Goal: Task Accomplishment & Management: Manage account settings

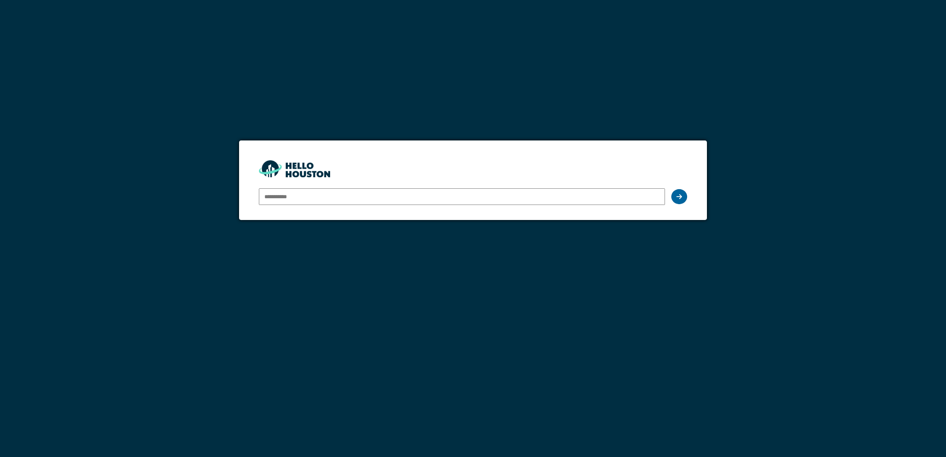
type input "**********"
click at [680, 197] on icon at bounding box center [679, 197] width 6 height 6
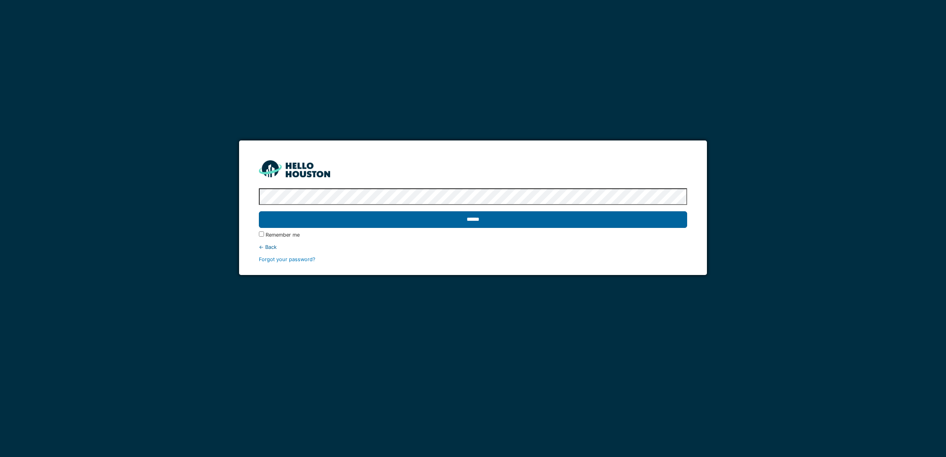
click at [513, 220] on input "******" at bounding box center [473, 219] width 428 height 17
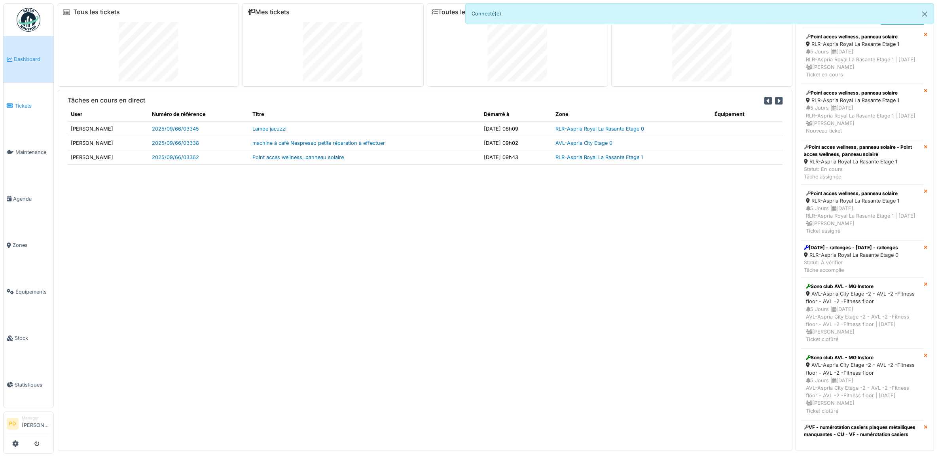
click at [27, 99] on link "Tickets" at bounding box center [29, 106] width 50 height 47
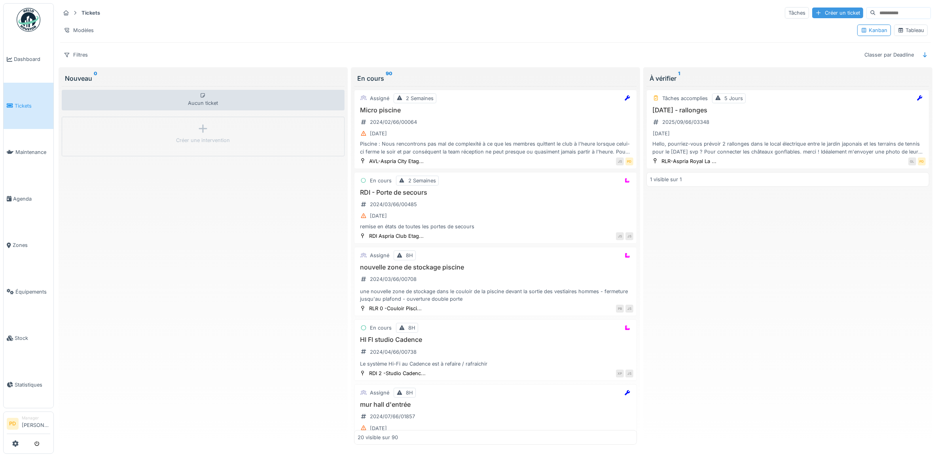
click at [821, 12] on div "Créer un ticket" at bounding box center [838, 13] width 51 height 11
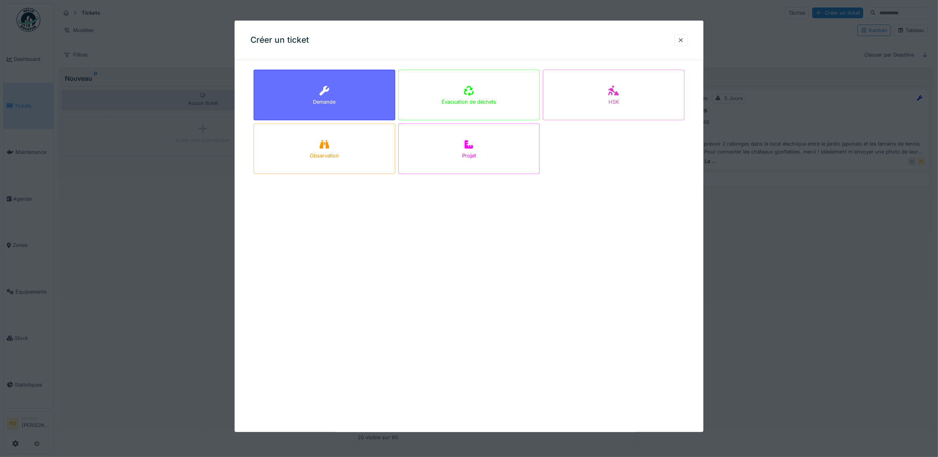
click at [349, 86] on div "Demande" at bounding box center [325, 95] width 142 height 51
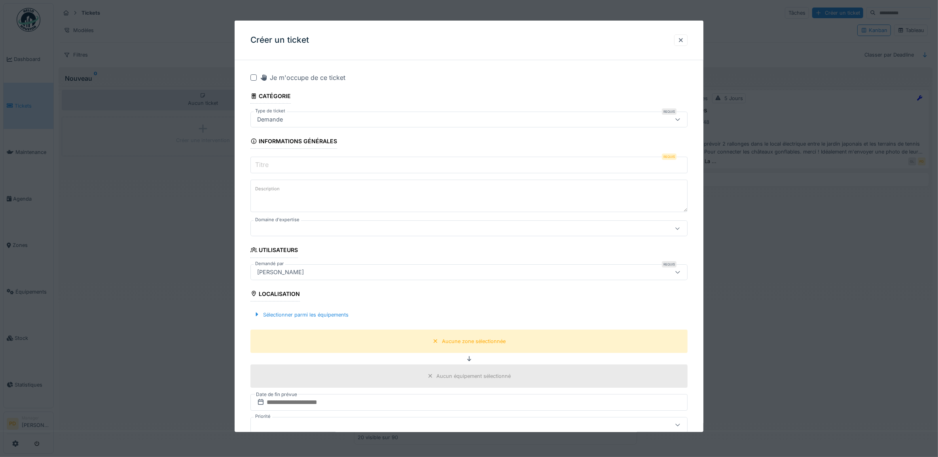
click at [300, 165] on input "Titre" at bounding box center [470, 165] width 438 height 17
paste input "**********"
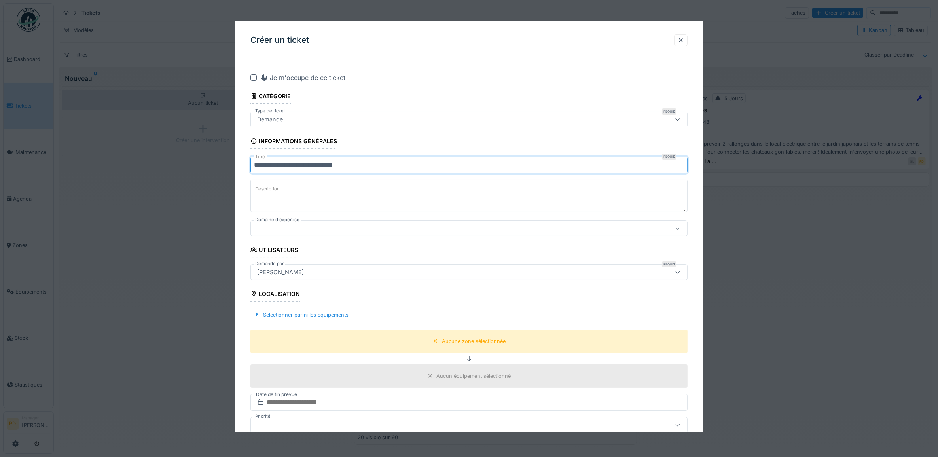
type input "**********"
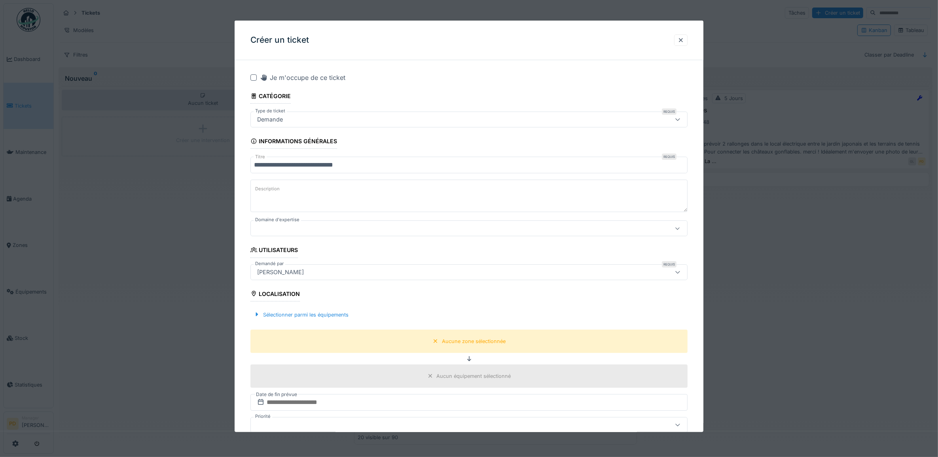
click at [330, 192] on textarea "Description" at bounding box center [470, 196] width 438 height 32
type textarea "**********"
click at [340, 317] on div "Sélectionner parmi les équipements" at bounding box center [301, 315] width 101 height 11
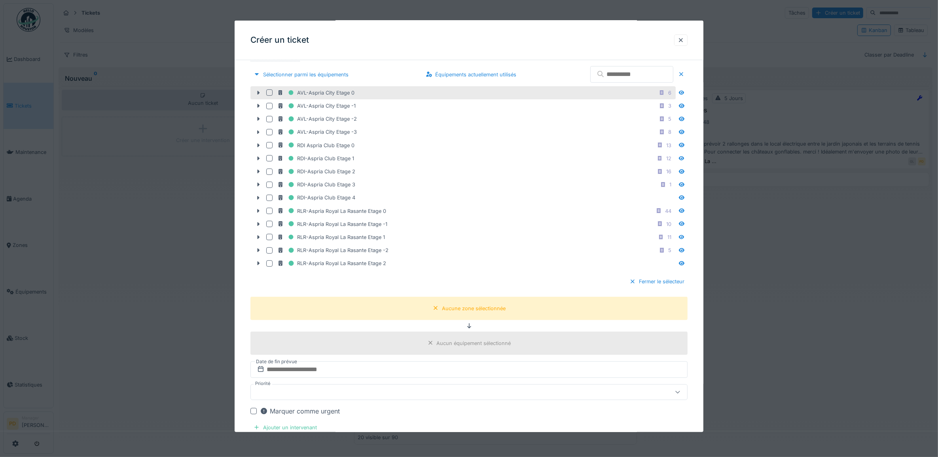
scroll to position [247, 0]
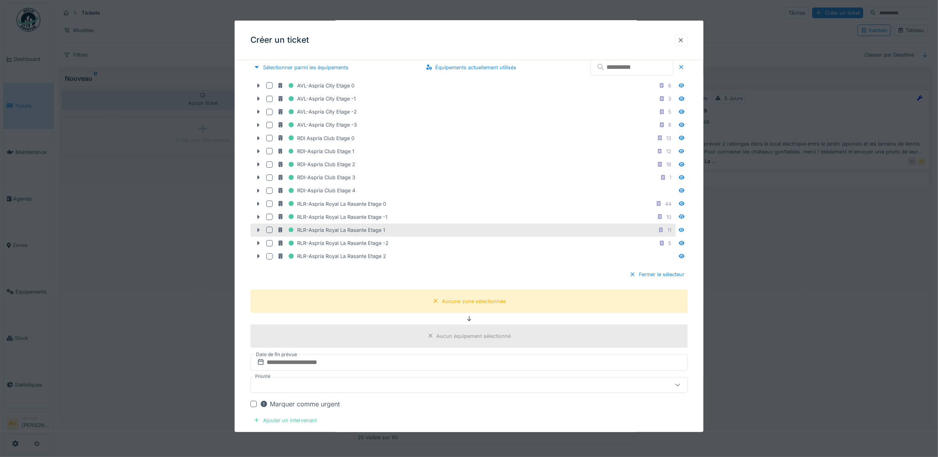
click at [260, 233] on icon at bounding box center [258, 230] width 6 height 5
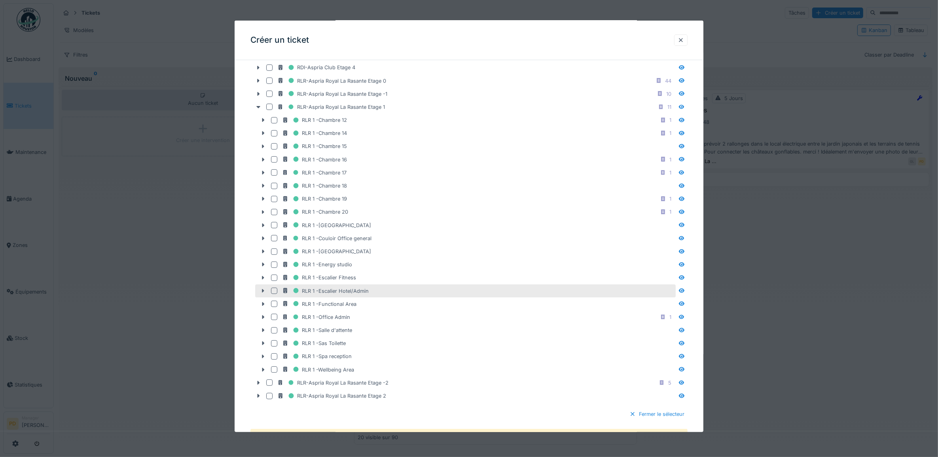
scroll to position [396, 0]
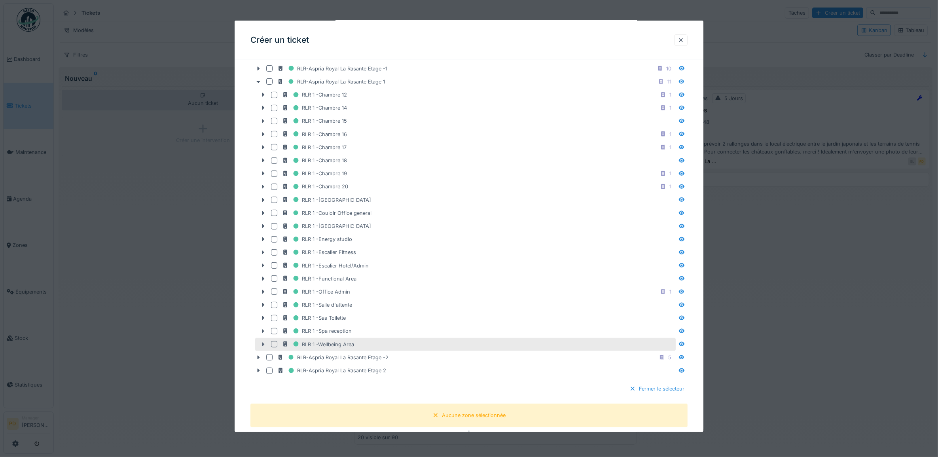
click at [264, 347] on icon at bounding box center [263, 344] width 6 height 5
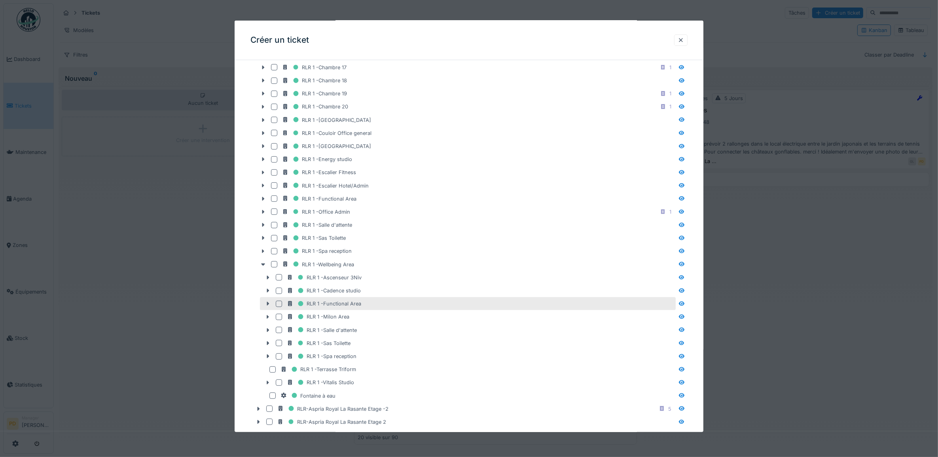
scroll to position [495, 0]
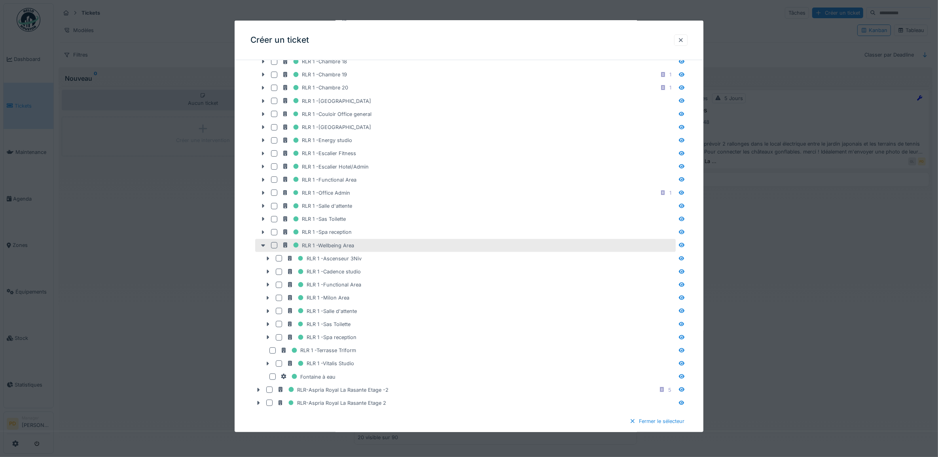
click at [275, 249] on div at bounding box center [274, 245] width 6 height 6
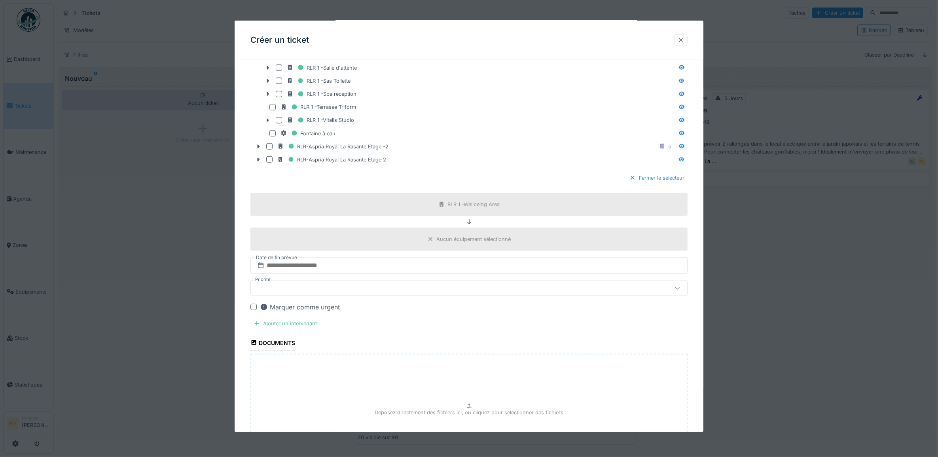
scroll to position [742, 0]
click at [335, 270] on input "text" at bounding box center [470, 261] width 438 height 17
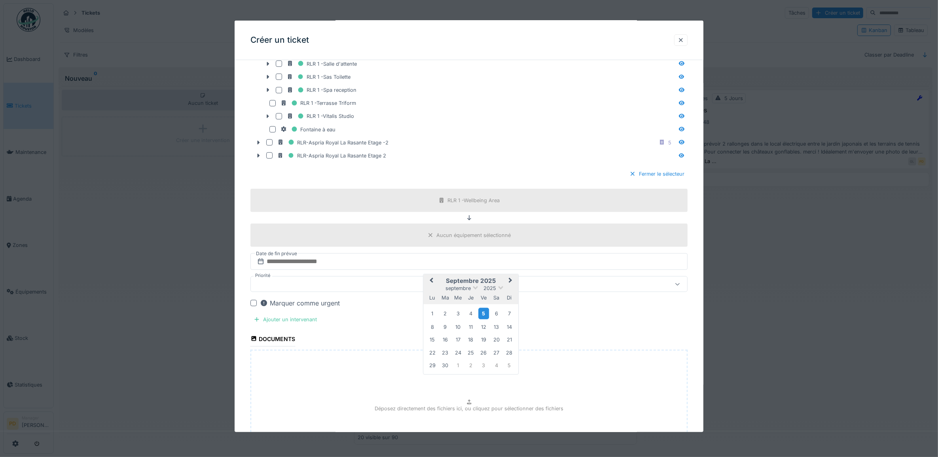
click at [483, 319] on div "5" at bounding box center [484, 313] width 11 height 11
click at [309, 292] on div at bounding box center [470, 284] width 438 height 16
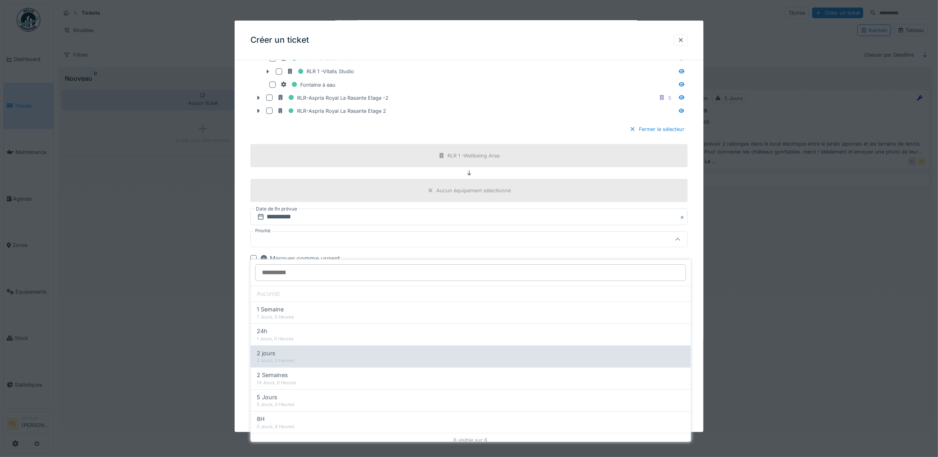
scroll to position [809, 0]
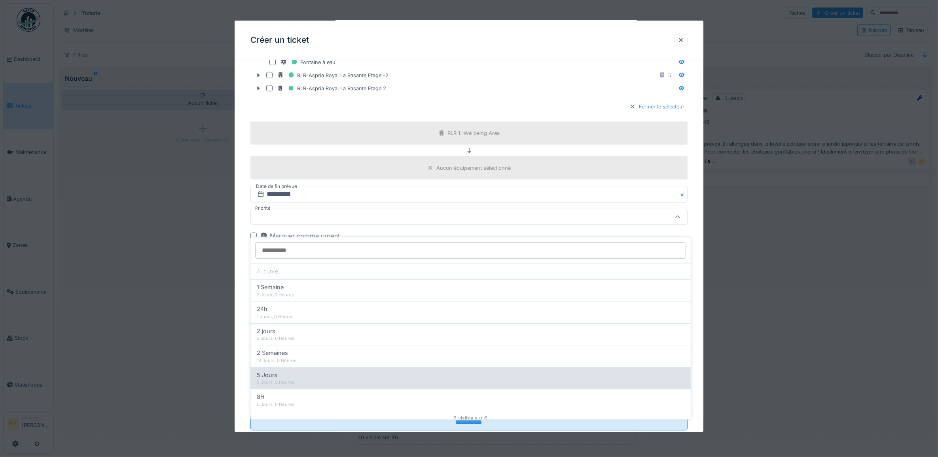
click at [285, 380] on div "5 Jours, 0 Heures" at bounding box center [471, 382] width 428 height 7
type input "**"
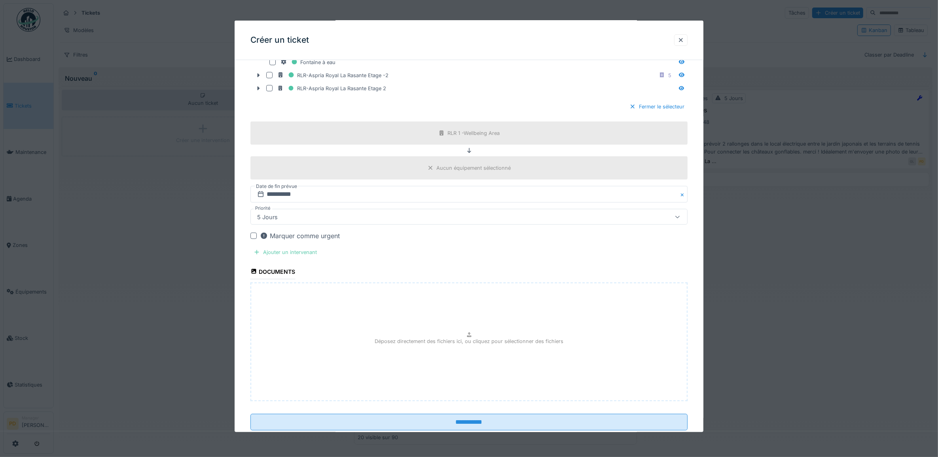
click at [288, 258] on div "Ajouter un intervenant" at bounding box center [286, 252] width 70 height 11
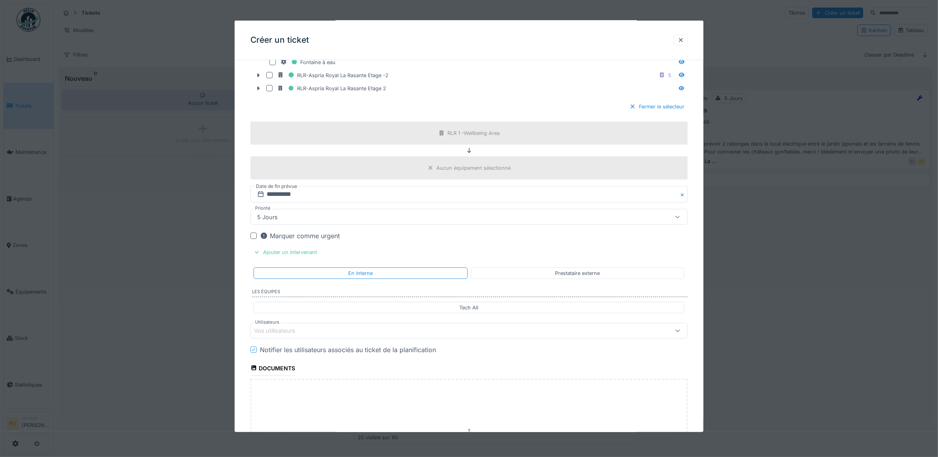
click at [317, 335] on div "Vos utilisateurs" at bounding box center [444, 331] width 381 height 9
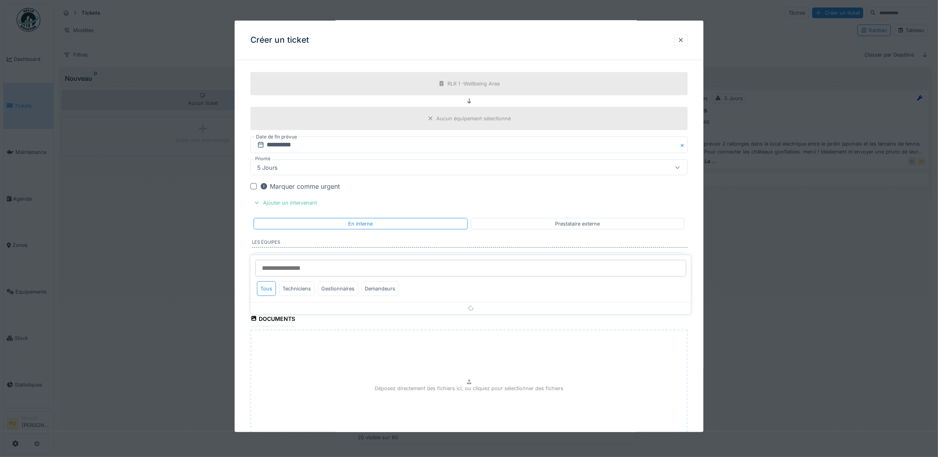
scroll to position [923, 0]
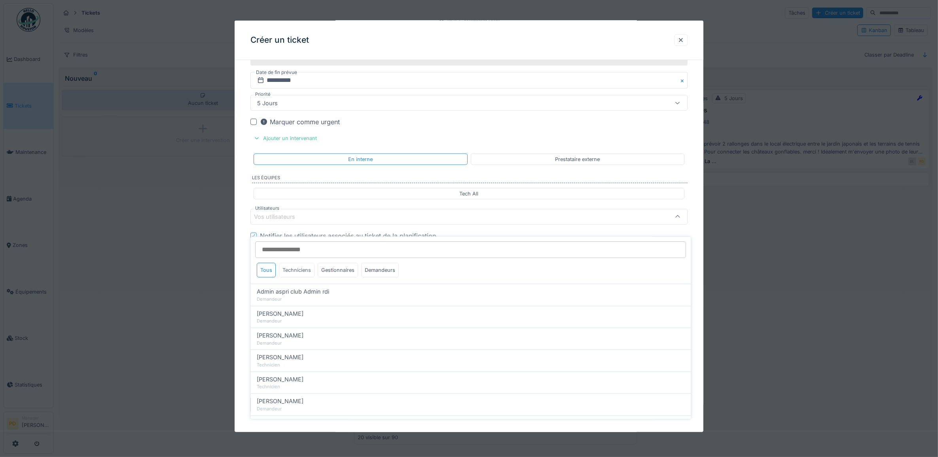
click at [296, 274] on div "Techniciens" at bounding box center [297, 270] width 36 height 15
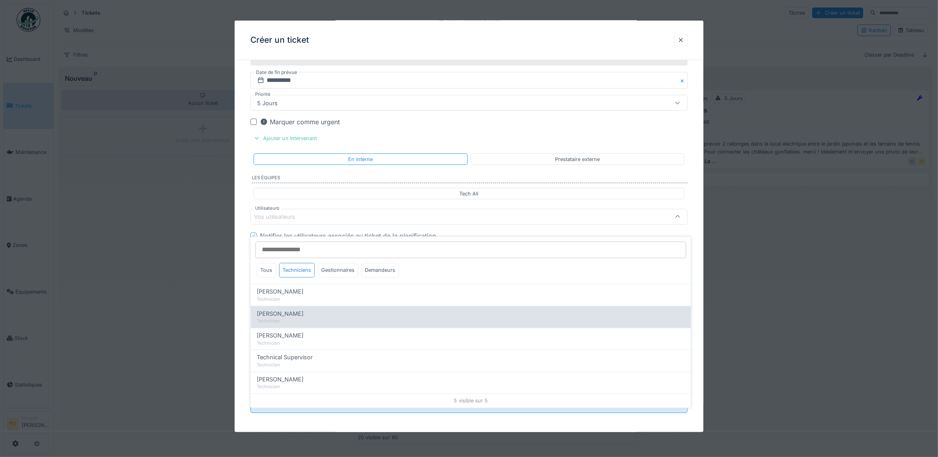
click at [301, 312] on span "Alexsander Batista" at bounding box center [280, 314] width 47 height 9
type input "*****"
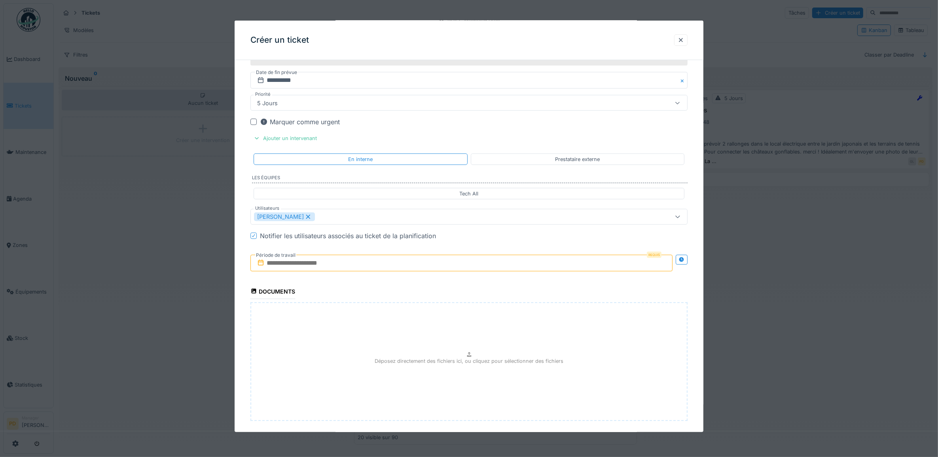
click at [311, 272] on input "text" at bounding box center [462, 263] width 423 height 17
click at [474, 321] on div "5" at bounding box center [476, 314] width 11 height 11
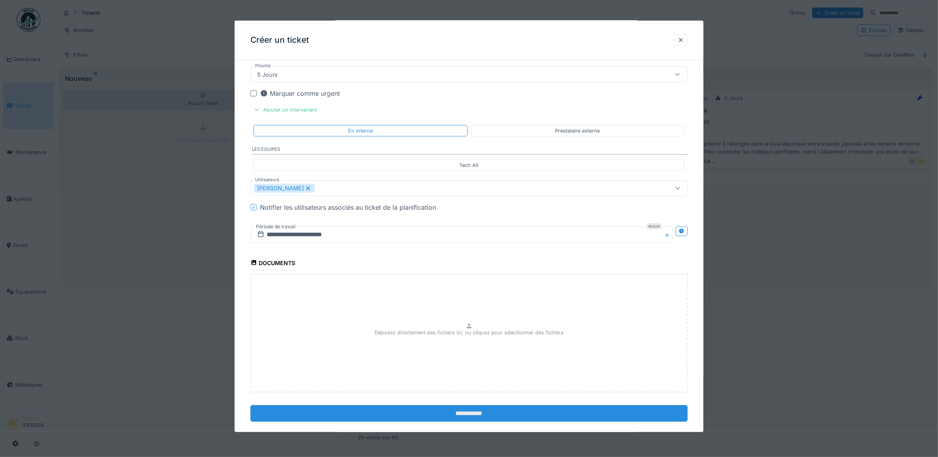
scroll to position [974, 0]
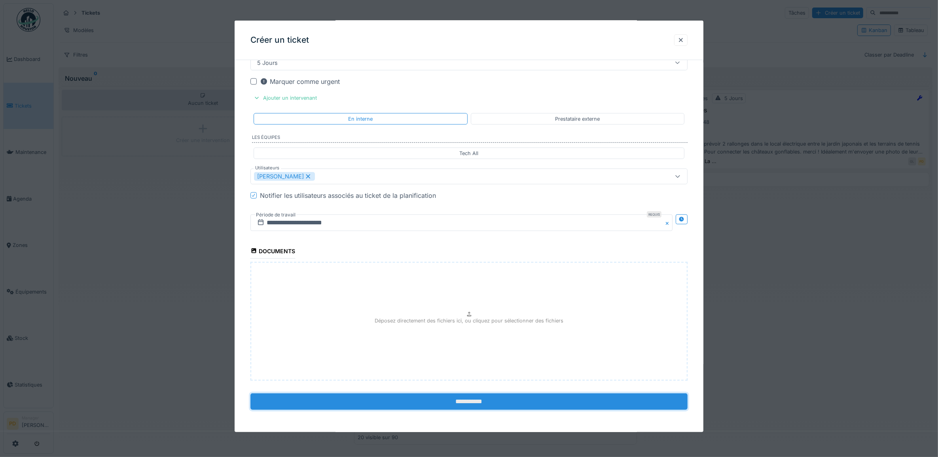
click at [479, 397] on input "**********" at bounding box center [470, 401] width 438 height 17
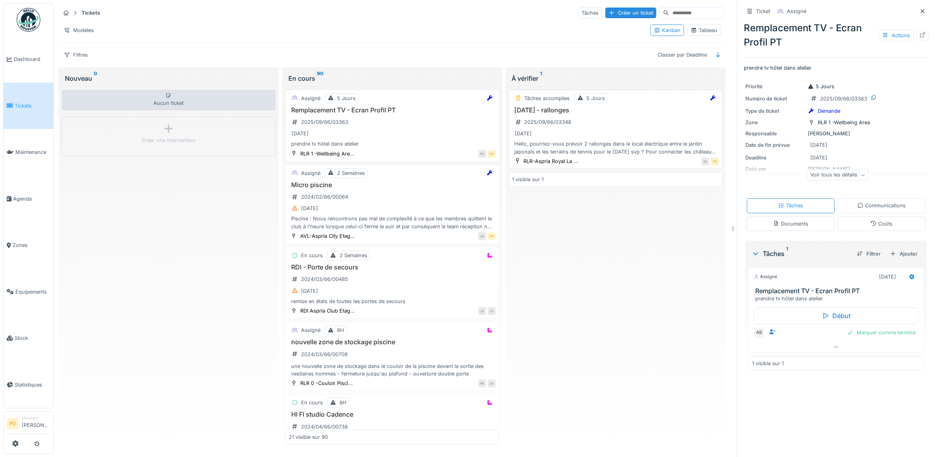
click at [644, 125] on div "Family Day - rallonges 2025/09/66/03348 05/09/2025 Hello, pourriez-vous prévoir…" at bounding box center [616, 130] width 207 height 49
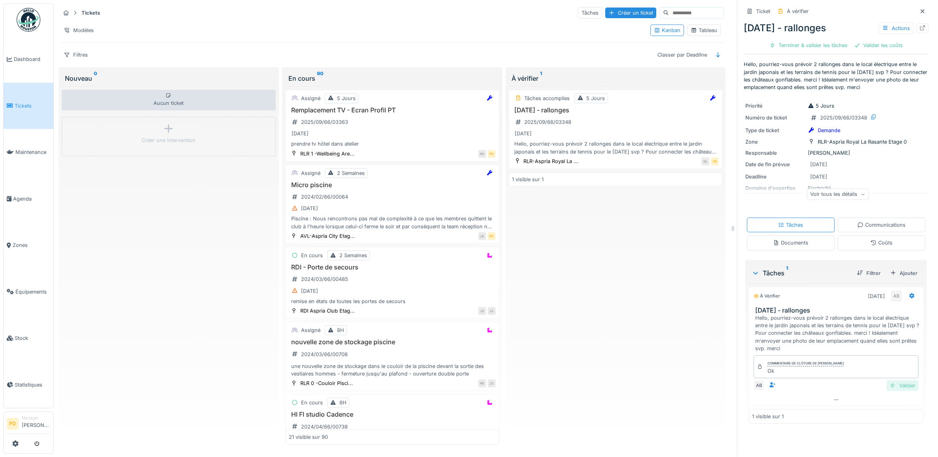
click at [896, 388] on div "Valider" at bounding box center [903, 385] width 32 height 11
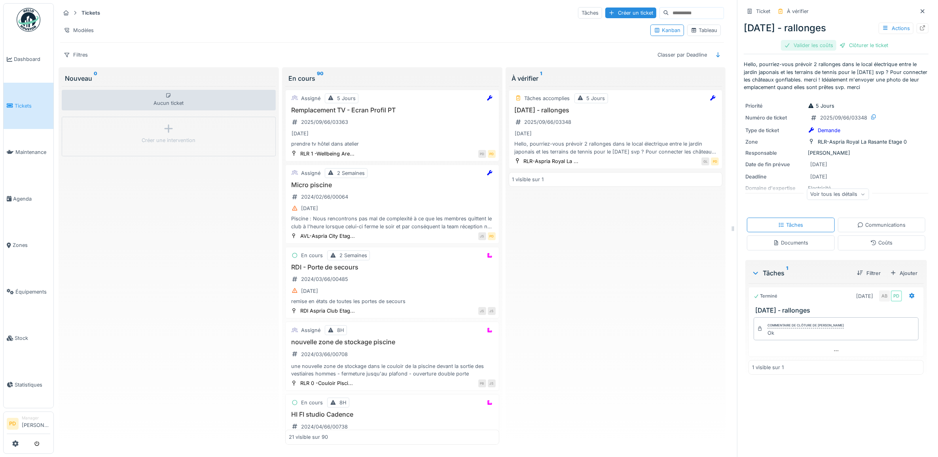
click at [820, 46] on div "Valider les coûts" at bounding box center [808, 45] width 55 height 11
click at [822, 46] on div "Clôturer le ticket" at bounding box center [836, 45] width 55 height 11
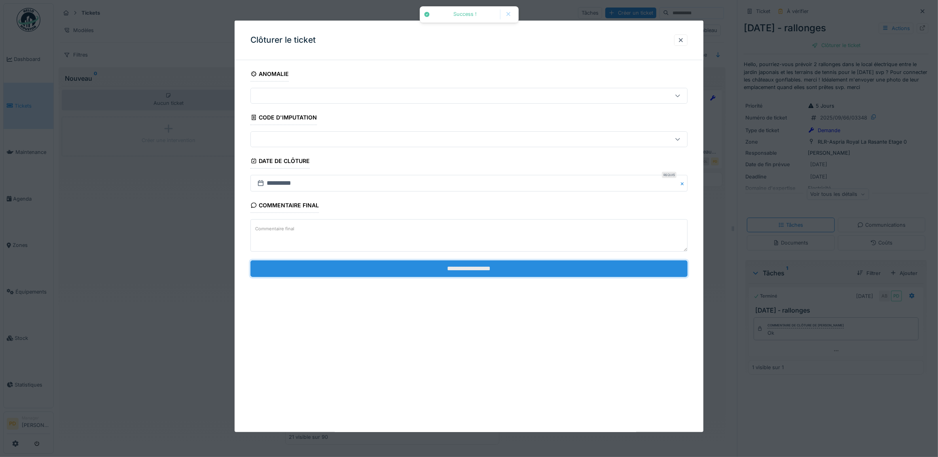
click at [454, 270] on input "**********" at bounding box center [470, 268] width 438 height 17
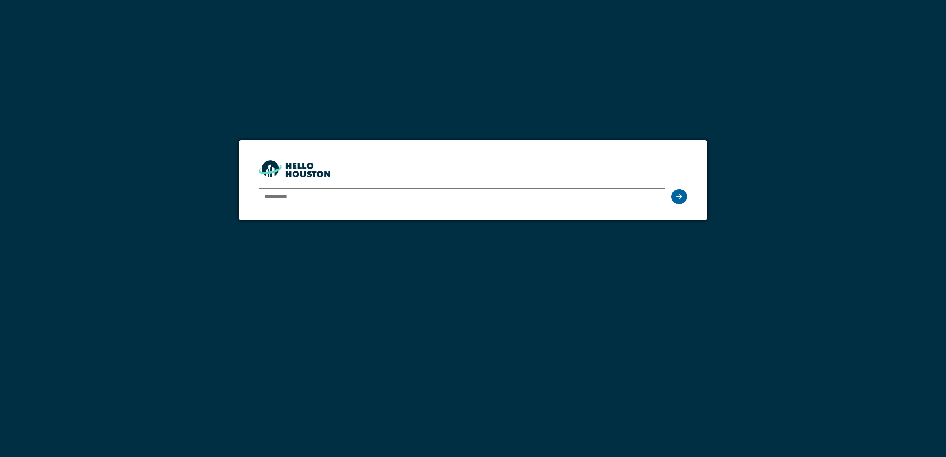
type input "**********"
click at [680, 197] on icon at bounding box center [679, 197] width 6 height 6
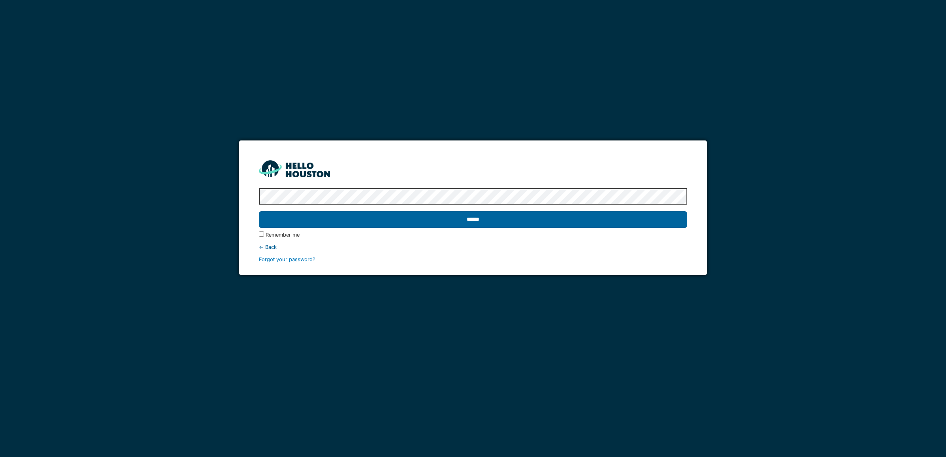
click at [527, 220] on input "******" at bounding box center [473, 219] width 428 height 17
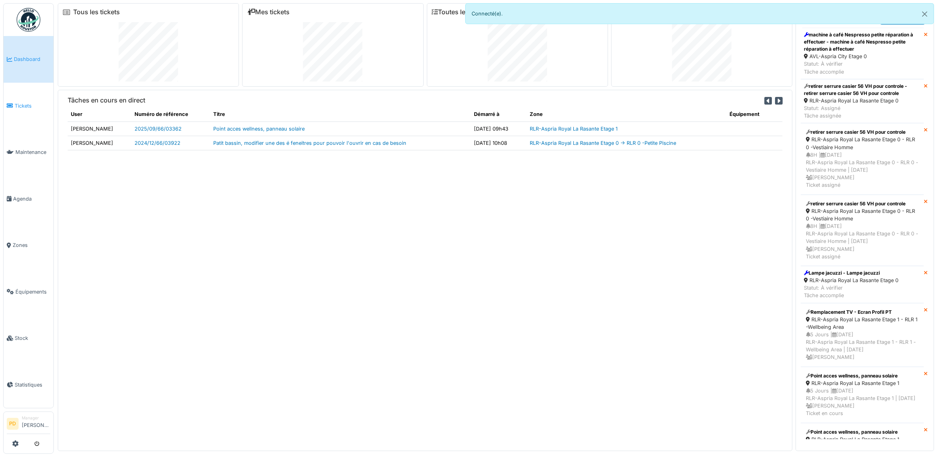
click at [17, 98] on link "Tickets" at bounding box center [29, 106] width 50 height 47
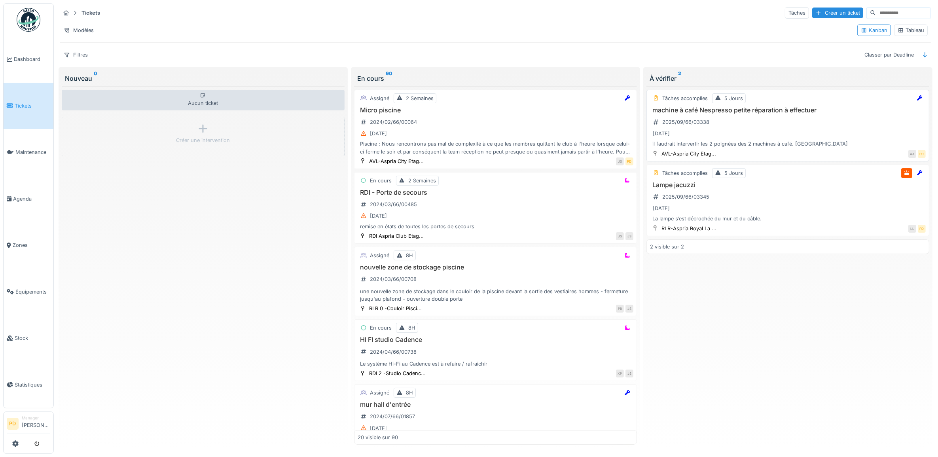
click at [809, 125] on div "machine à café Nespresso petite réparation à effectuer 2025/09/66/03338 [DATE] …" at bounding box center [788, 127] width 276 height 42
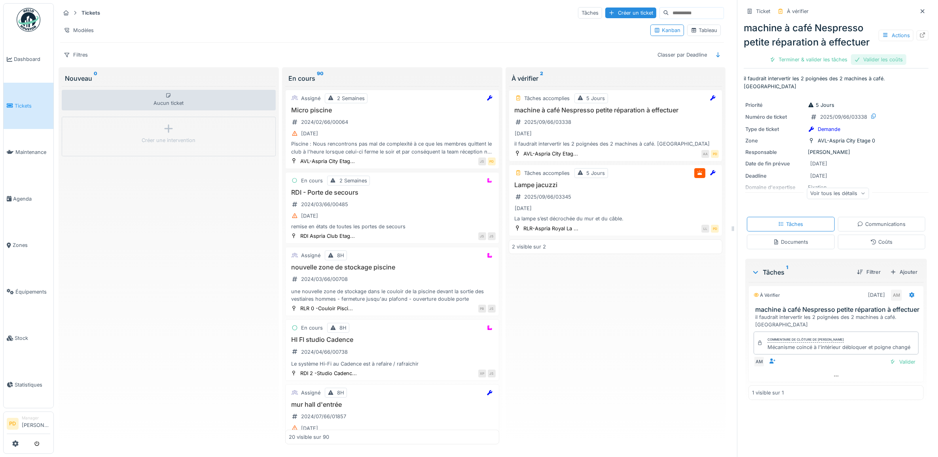
click at [866, 65] on div "Valider les coûts" at bounding box center [878, 59] width 55 height 11
click at [866, 65] on div "Terminer & valider les tâches" at bounding box center [836, 59] width 85 height 11
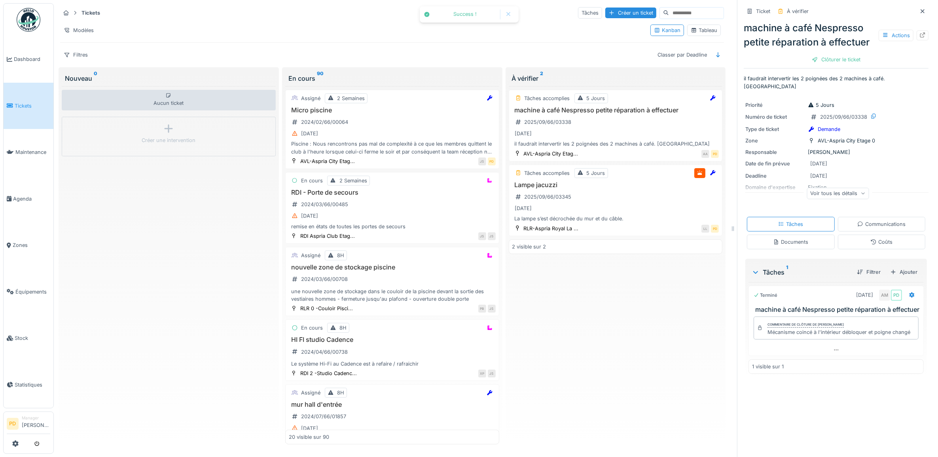
click at [827, 65] on div "Clôturer le ticket" at bounding box center [836, 59] width 55 height 11
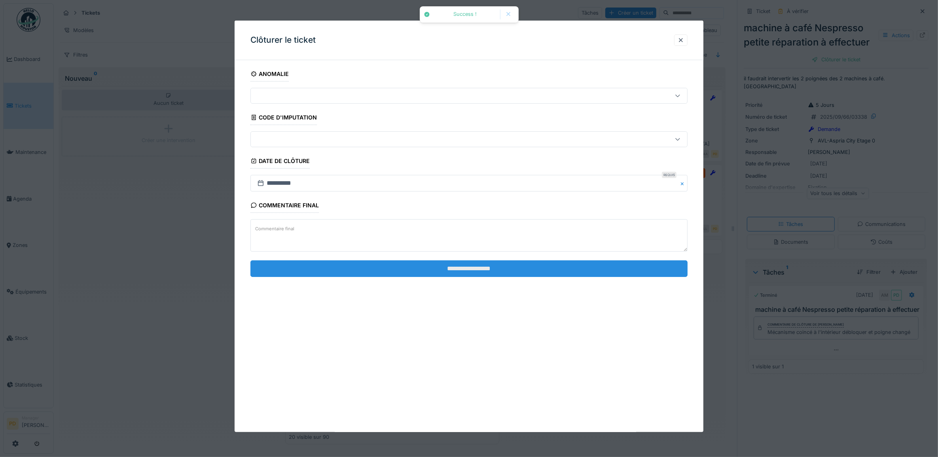
click at [528, 265] on input "**********" at bounding box center [470, 268] width 438 height 17
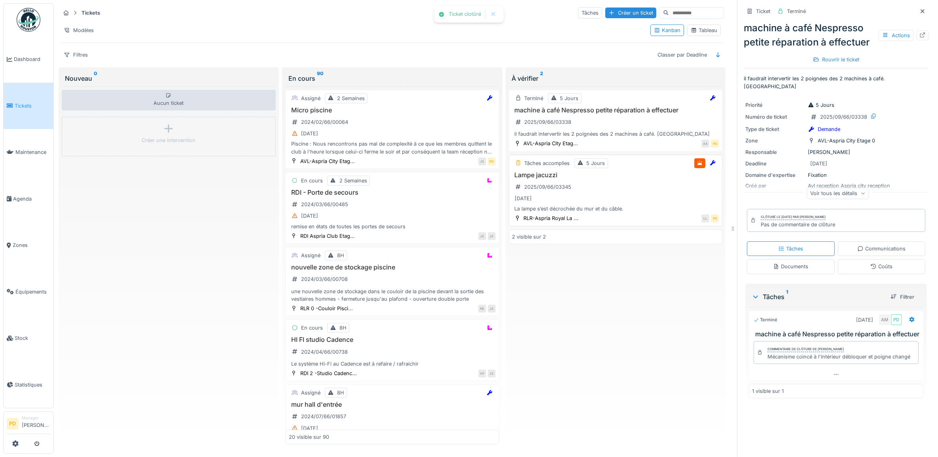
click at [611, 194] on div "Lampe jacuzzi 2025/09/66/03345 05/09/2025 La lampe s’est décrochée du mur et du…" at bounding box center [616, 192] width 207 height 42
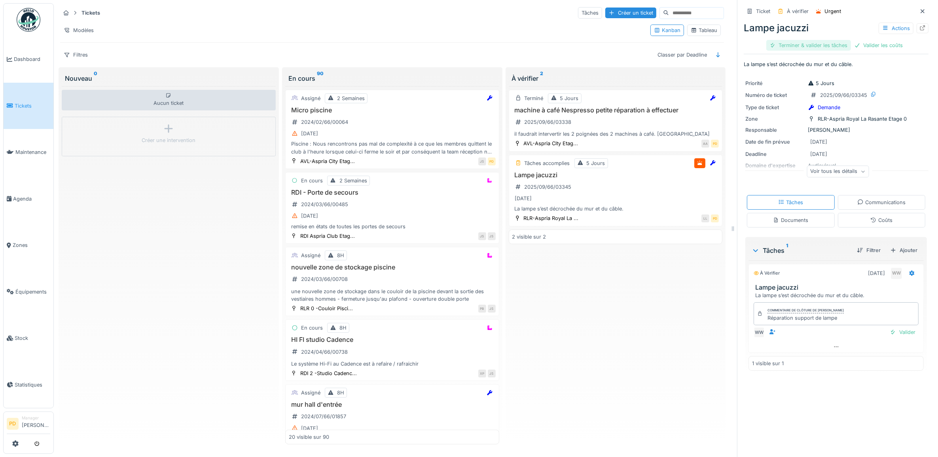
click at [814, 44] on div "Terminer & valider les tâches" at bounding box center [809, 45] width 85 height 11
click at [815, 44] on div "Valider les coûts" at bounding box center [808, 45] width 55 height 11
click at [815, 44] on div "Clôturer le ticket" at bounding box center [836, 45] width 55 height 11
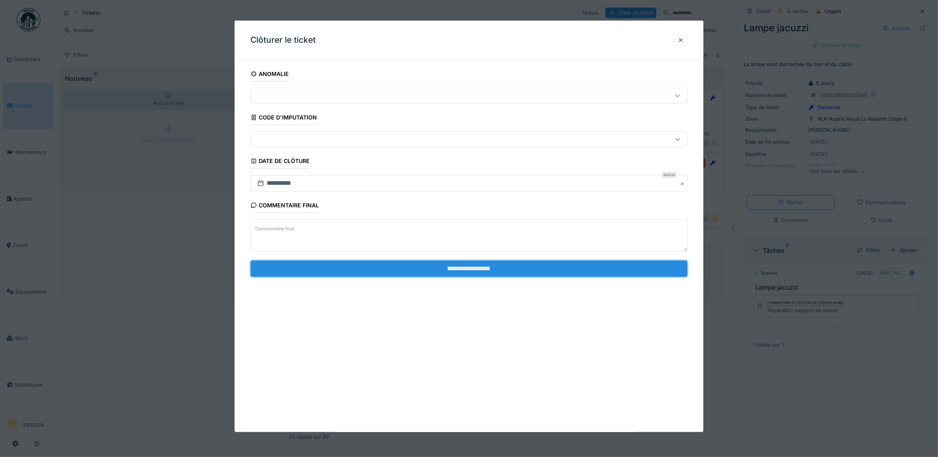
click at [596, 267] on input "**********" at bounding box center [470, 268] width 438 height 17
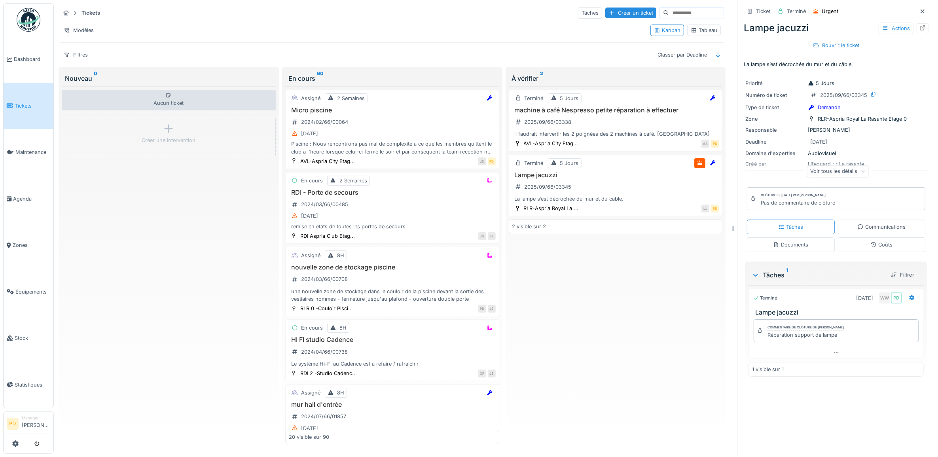
click at [28, 102] on span "Tickets" at bounding box center [33, 106] width 36 height 8
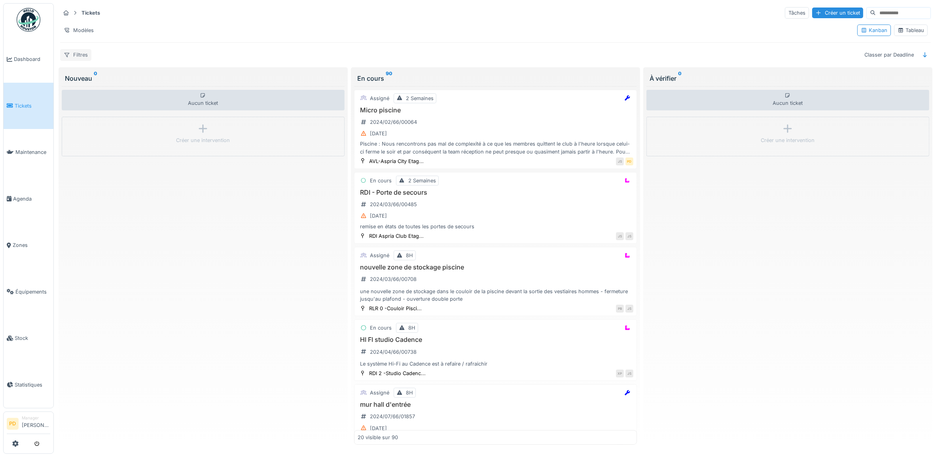
click at [90, 56] on div "Filtres" at bounding box center [75, 54] width 31 height 11
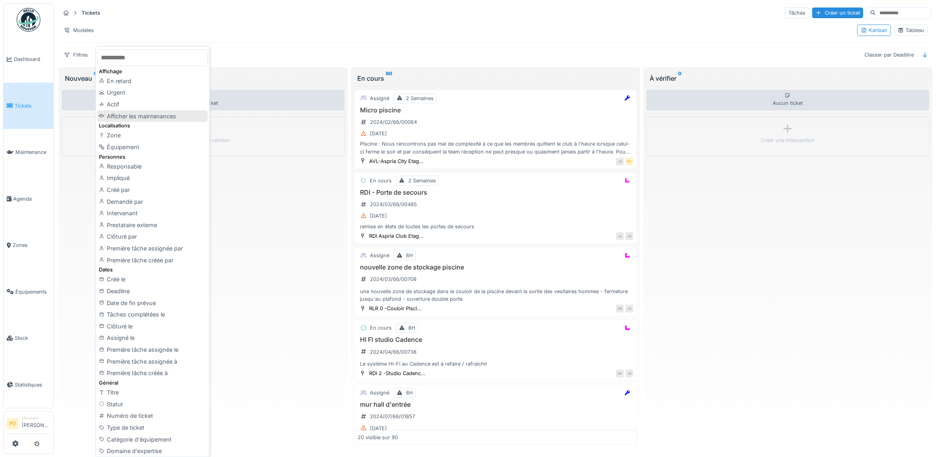
click at [166, 117] on div "Afficher les maintenances" at bounding box center [152, 116] width 110 height 12
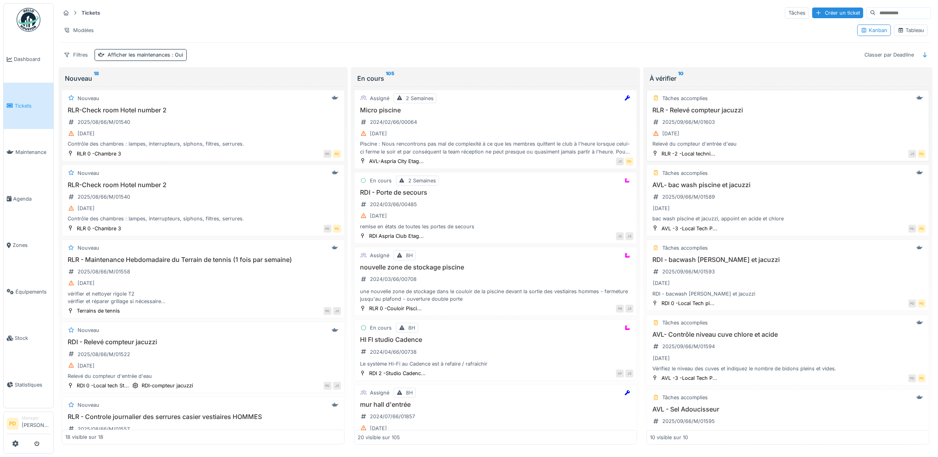
click at [794, 125] on div "RLR - Relevé compteur jacuzzi 2025/09/66/M/01603 04/09/2025 Relevé du compteur …" at bounding box center [788, 127] width 276 height 42
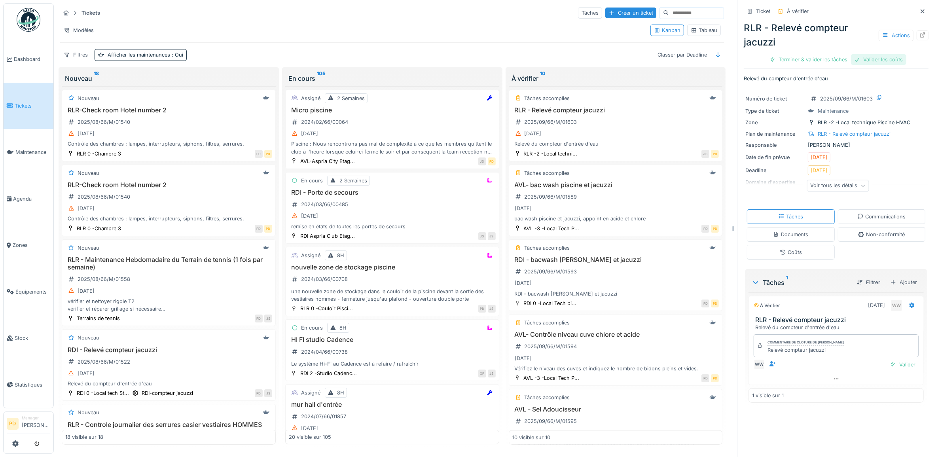
click at [870, 59] on div "Valider les coûts" at bounding box center [878, 59] width 55 height 11
click at [817, 59] on div "Terminer & valider les tâches" at bounding box center [809, 59] width 85 height 11
click at [814, 60] on div "Terminer & valider les tâches" at bounding box center [836, 59] width 85 height 11
click at [822, 58] on div "Terminer & valider les tâches" at bounding box center [836, 59] width 85 height 11
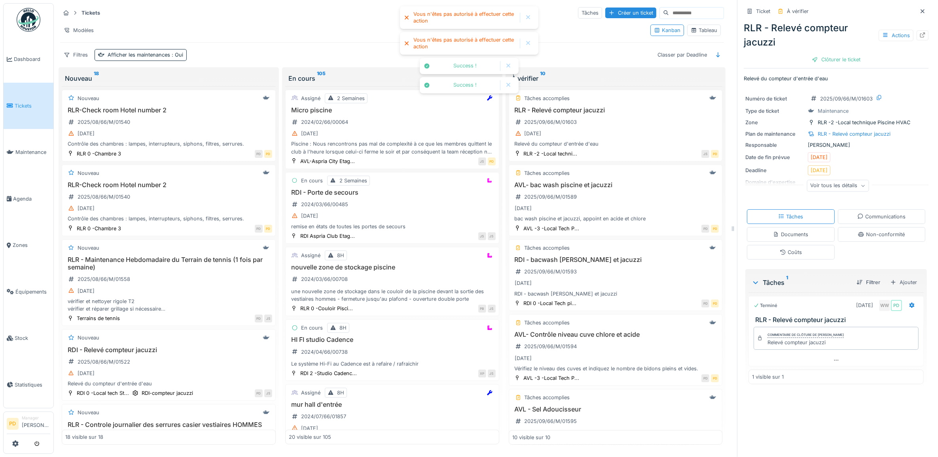
click at [822, 58] on div "Clôturer le ticket" at bounding box center [836, 59] width 55 height 11
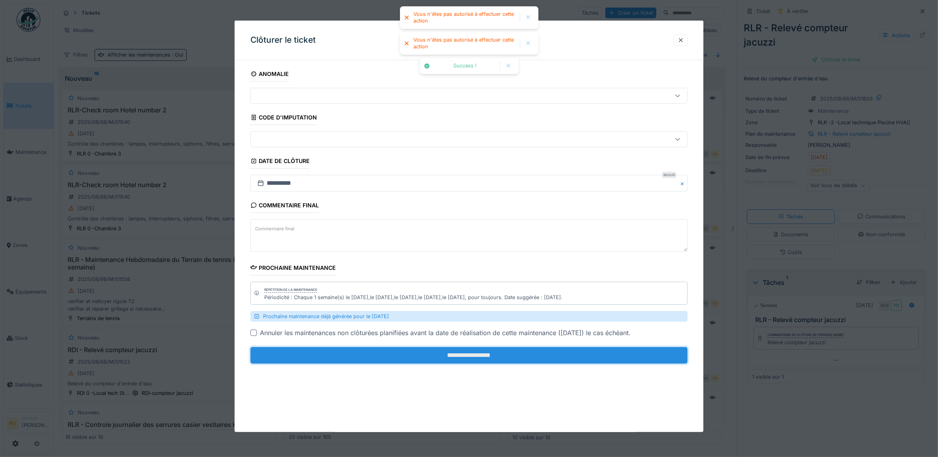
click at [515, 354] on input "**********" at bounding box center [470, 355] width 438 height 17
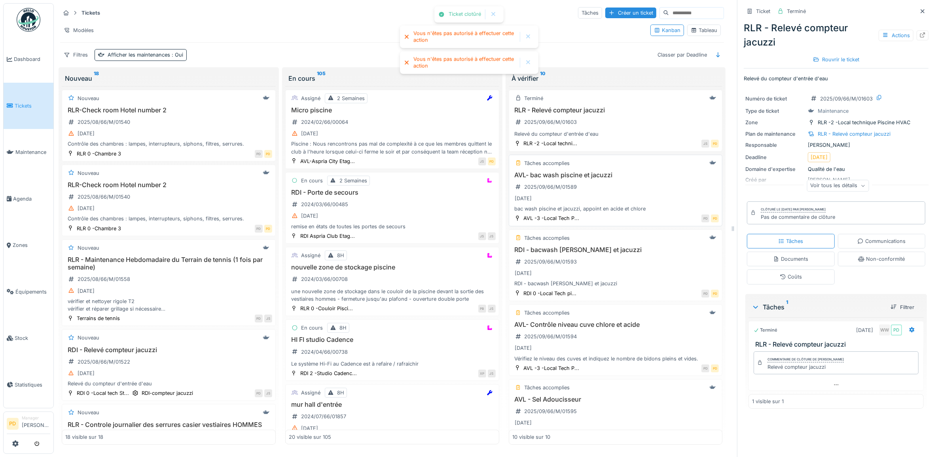
click at [612, 179] on h3 "AVL- bac wash piscine et jacuzzi" at bounding box center [616, 175] width 207 height 8
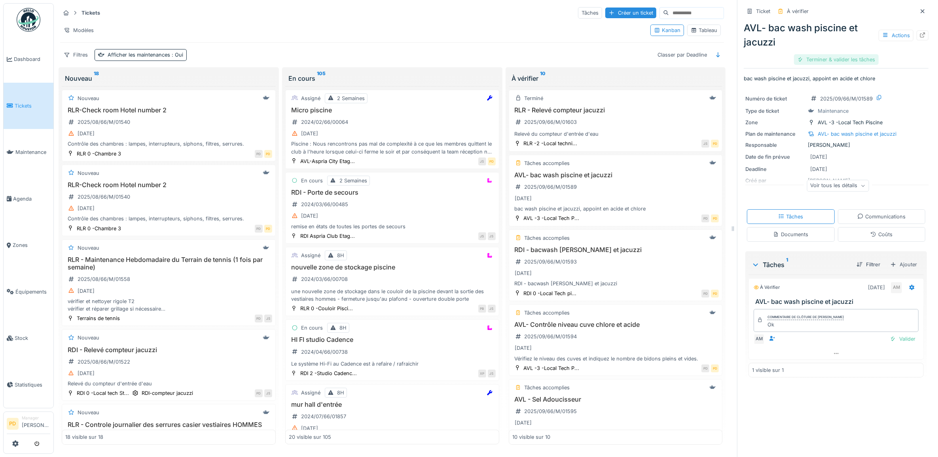
click at [820, 62] on div "Terminer & valider les tâches" at bounding box center [836, 59] width 85 height 11
click at [820, 62] on div "Clôturer le ticket" at bounding box center [836, 59] width 55 height 11
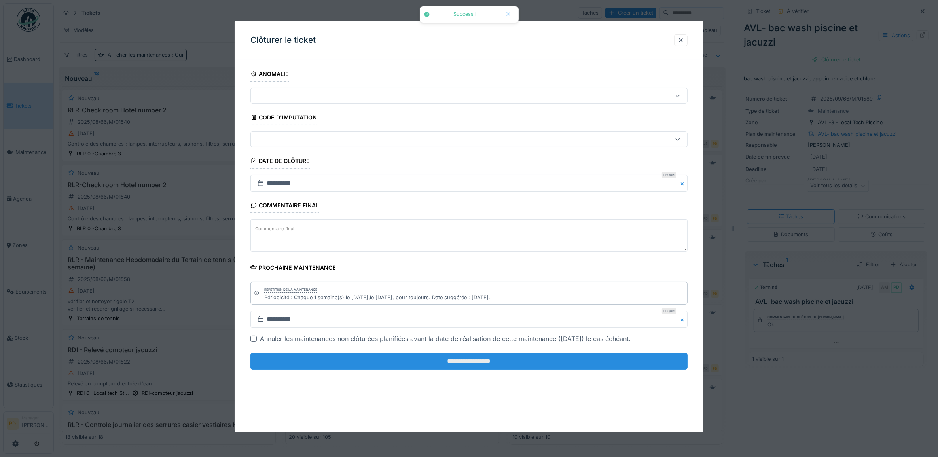
click at [604, 363] on input "**********" at bounding box center [470, 361] width 438 height 17
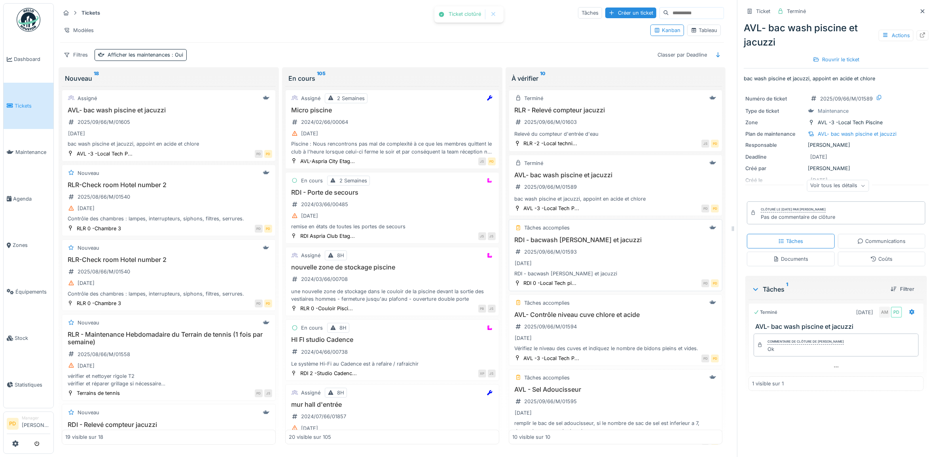
click at [618, 250] on div "RDI - bacwash piscine et jacuzzi 2025/09/66/M/01593 05/09/2025 RDI - bacwash pi…" at bounding box center [616, 257] width 207 height 42
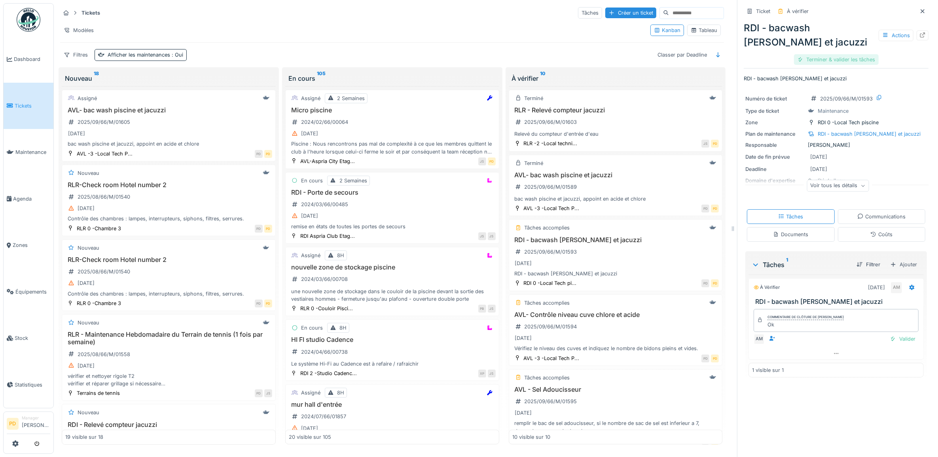
click at [811, 59] on div "Terminer & valider les tâches" at bounding box center [836, 59] width 85 height 11
click at [813, 61] on div "Clôturer le ticket" at bounding box center [836, 59] width 55 height 11
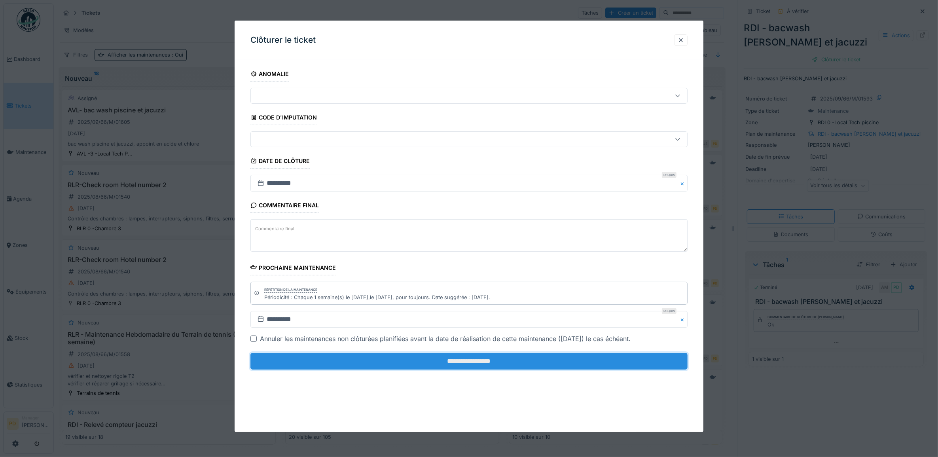
click at [557, 366] on input "**********" at bounding box center [470, 361] width 438 height 17
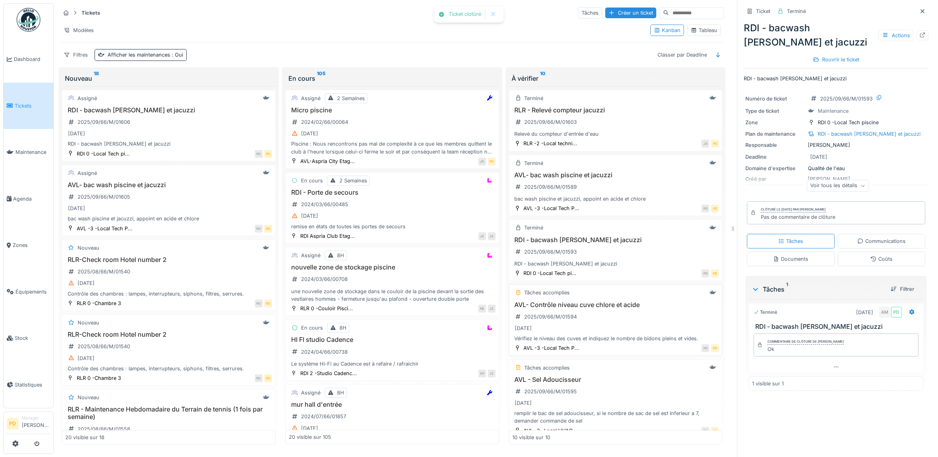
click at [592, 309] on h3 "AVL- Contrôle niveau cuve chlore et acide" at bounding box center [616, 305] width 207 height 8
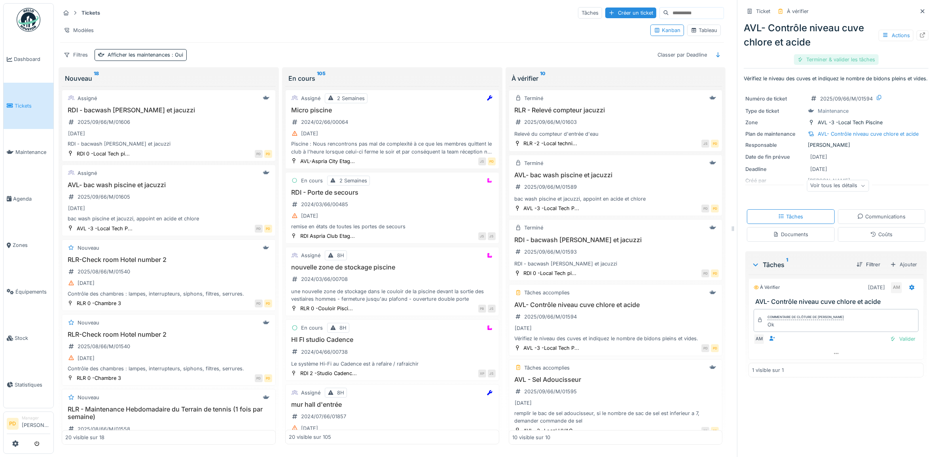
click at [826, 55] on div "Terminer & valider les tâches" at bounding box center [836, 59] width 85 height 11
click at [826, 58] on div "Terminer & valider les tâches" at bounding box center [836, 59] width 85 height 11
click at [834, 62] on div "Terminer & valider les tâches" at bounding box center [836, 59] width 85 height 11
click at [835, 61] on div "Clôturer le ticket" at bounding box center [836, 59] width 55 height 11
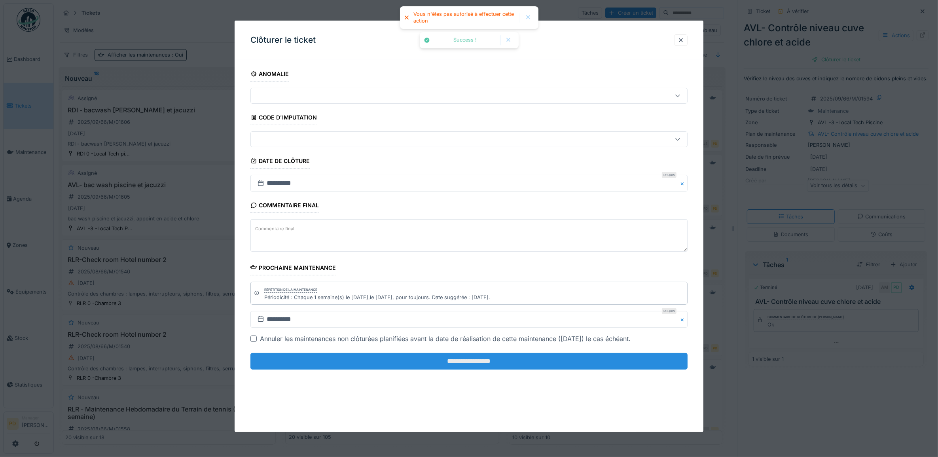
click at [616, 361] on input "**********" at bounding box center [470, 361] width 438 height 17
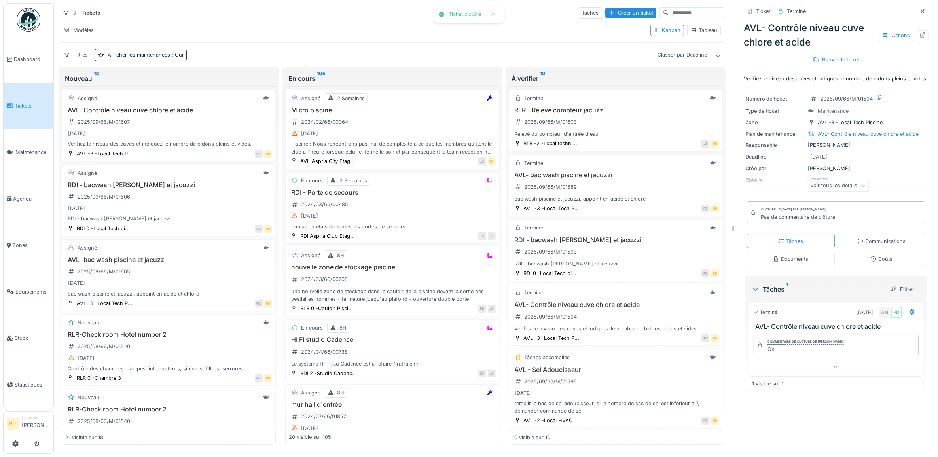
click at [23, 102] on span "Tickets" at bounding box center [33, 106] width 36 height 8
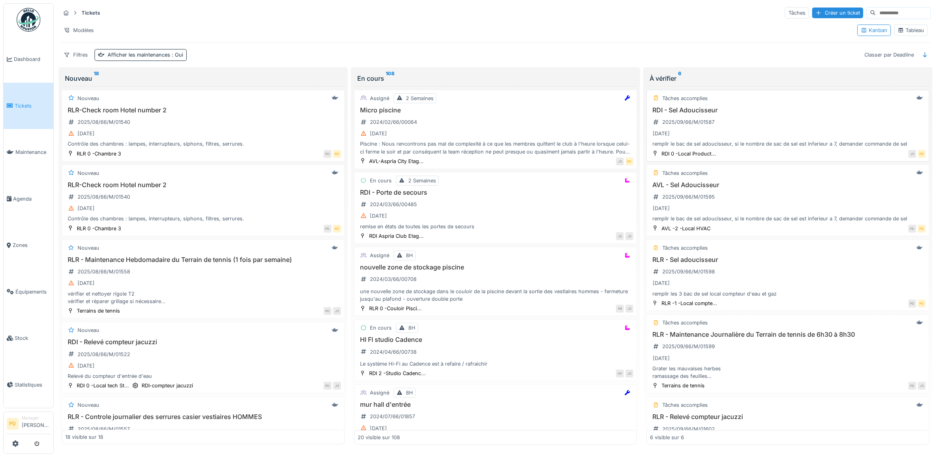
click at [811, 127] on div "RDI - Sel Adoucisseur 2025/09/66/M/01587 [DATE] remplir le bac de sel adoucisse…" at bounding box center [788, 127] width 276 height 42
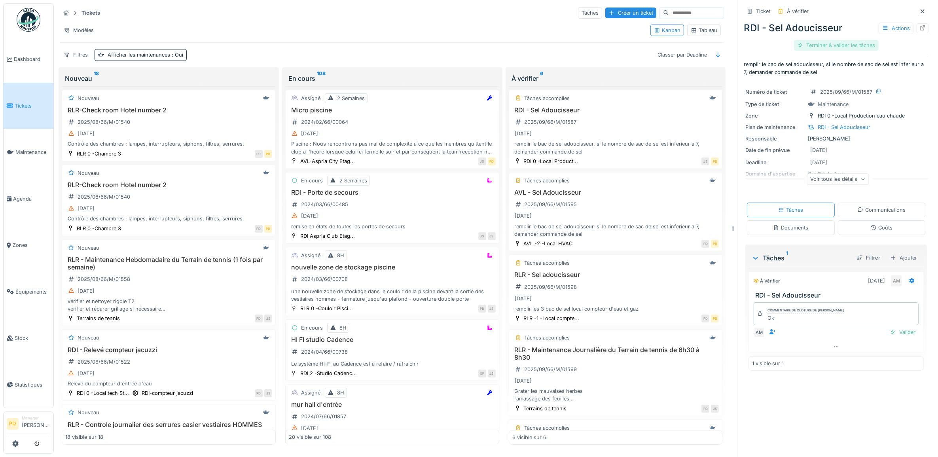
click at [843, 46] on div "Terminer & valider les tâches" at bounding box center [836, 45] width 85 height 11
click at [843, 45] on div "Clôturer le ticket" at bounding box center [836, 45] width 55 height 11
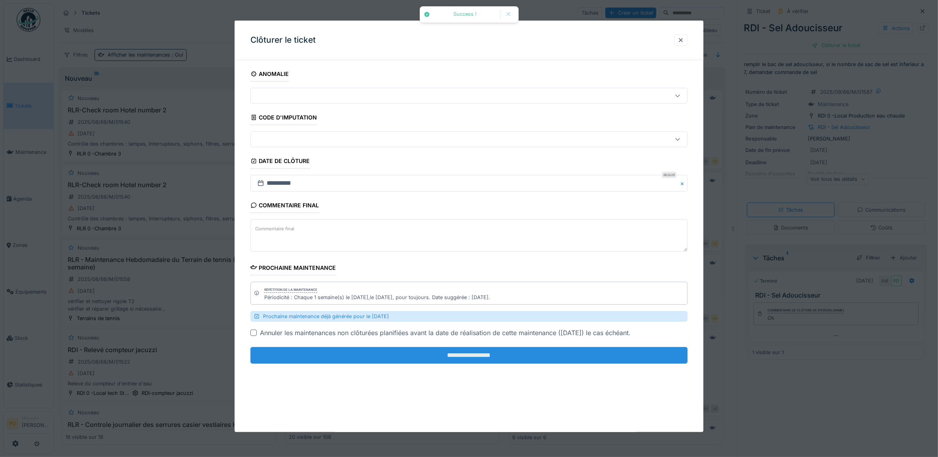
click at [603, 352] on input "**********" at bounding box center [470, 355] width 438 height 17
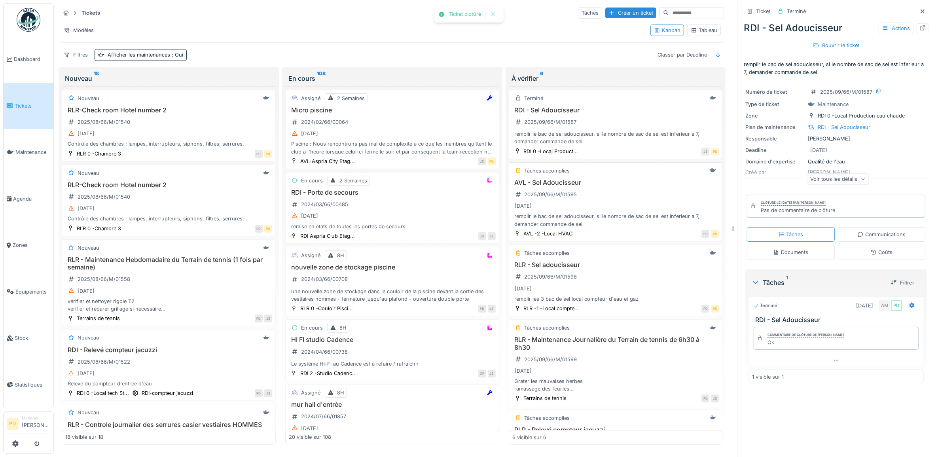
click at [632, 186] on h3 "AVL - Sel Adoucisseur" at bounding box center [616, 183] width 207 height 8
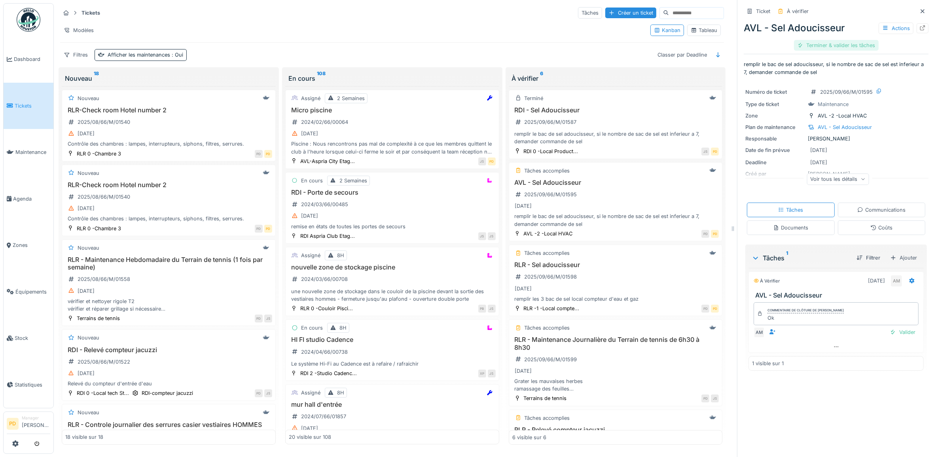
click at [821, 49] on div "Terminer & valider les tâches" at bounding box center [836, 45] width 85 height 11
click at [821, 44] on div "Terminer & valider les tâches" at bounding box center [836, 45] width 85 height 11
click at [821, 44] on div "Clôturer le ticket" at bounding box center [836, 45] width 55 height 11
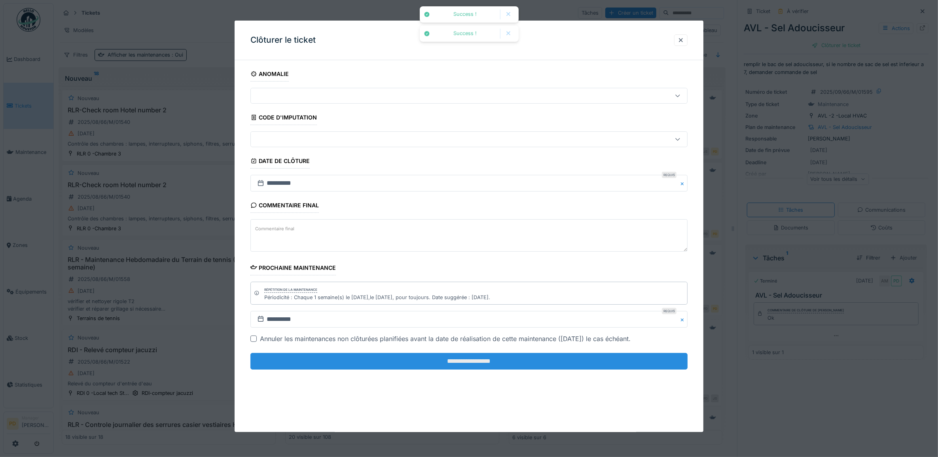
click at [579, 366] on input "**********" at bounding box center [470, 361] width 438 height 17
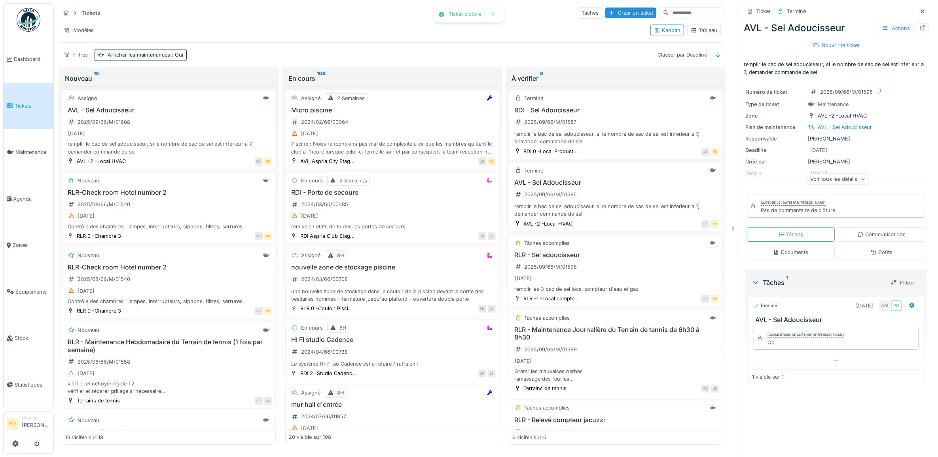
click at [617, 291] on div "remplir les 3 bac de sel local compteur d'eau et gaz" at bounding box center [616, 289] width 207 height 8
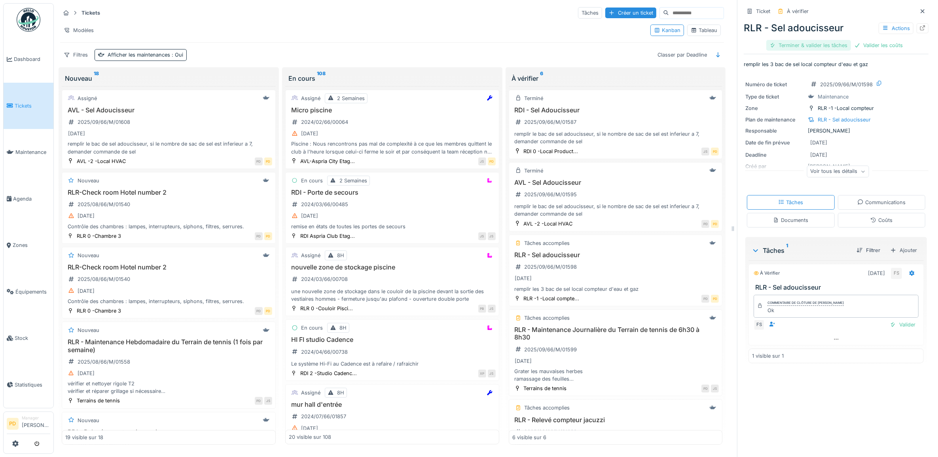
click at [813, 49] on div "Terminer & valider les tâches" at bounding box center [809, 45] width 85 height 11
click at [816, 46] on div "Valider les coûts" at bounding box center [808, 45] width 55 height 11
click at [837, 44] on div "Clôturer le ticket" at bounding box center [864, 45] width 55 height 11
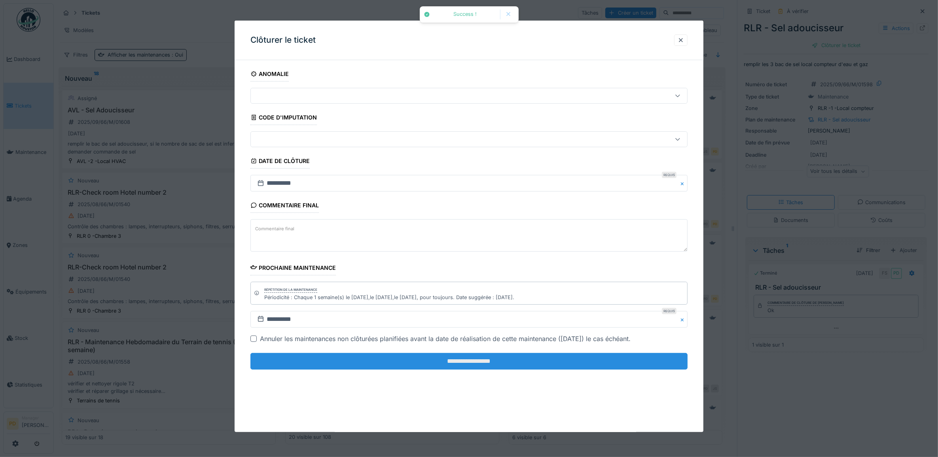
click at [616, 368] on input "**********" at bounding box center [470, 361] width 438 height 17
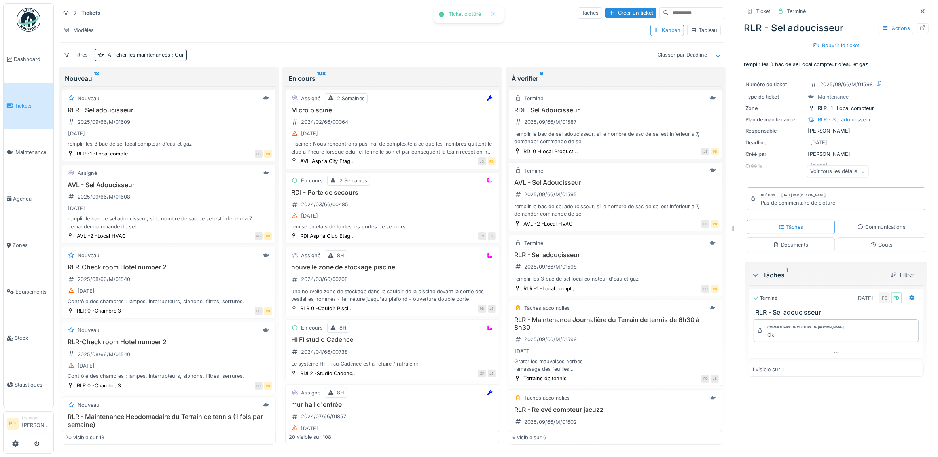
click at [595, 328] on h3 "RLR - Maintenance Journalière du Terrain de tennis de 6h30 à 8h30" at bounding box center [616, 323] width 207 height 15
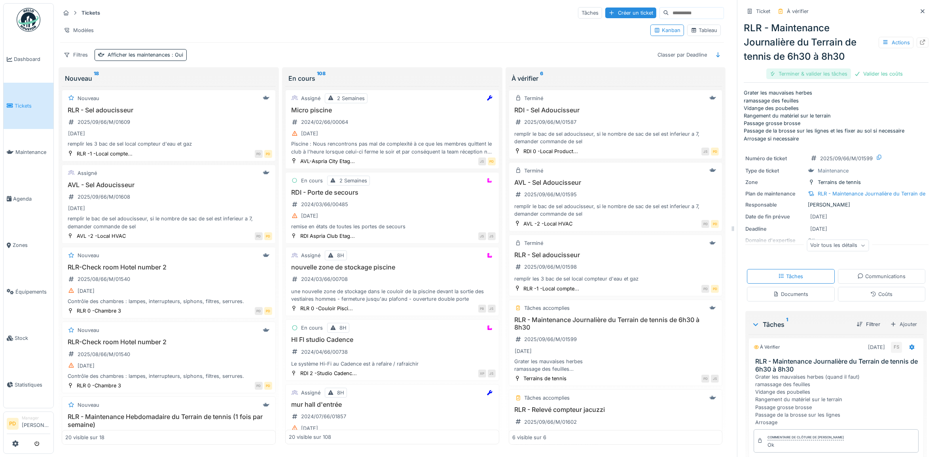
click at [784, 76] on div "Terminer & valider les tâches" at bounding box center [809, 73] width 85 height 11
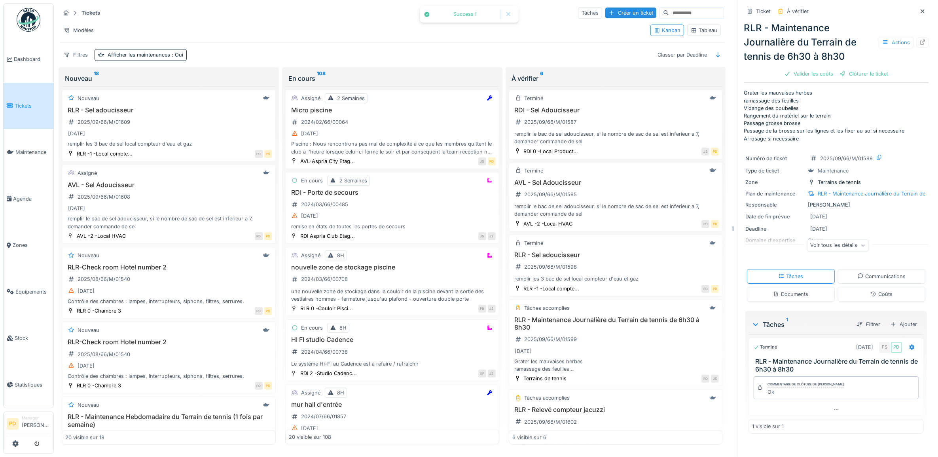
click at [798, 74] on div "Valider les coûts" at bounding box center [808, 73] width 55 height 11
click at [809, 74] on div "Clôturer le ticket" at bounding box center [836, 73] width 55 height 11
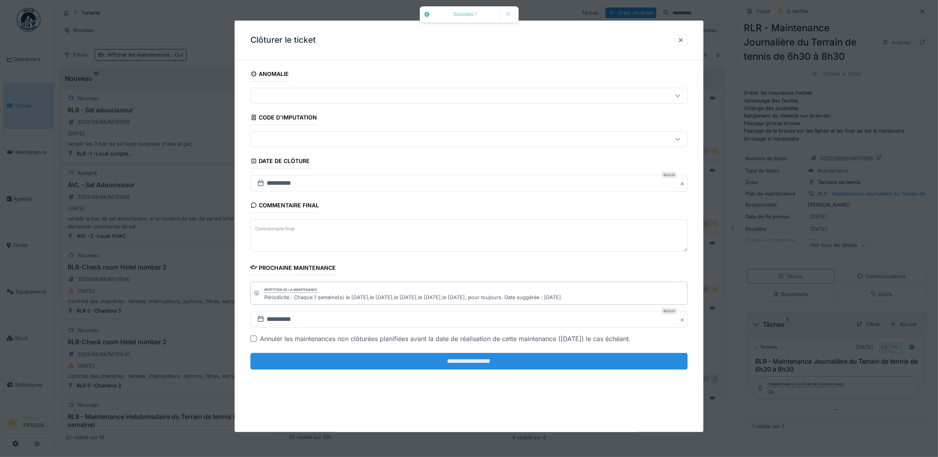
click at [510, 365] on input "**********" at bounding box center [470, 361] width 438 height 17
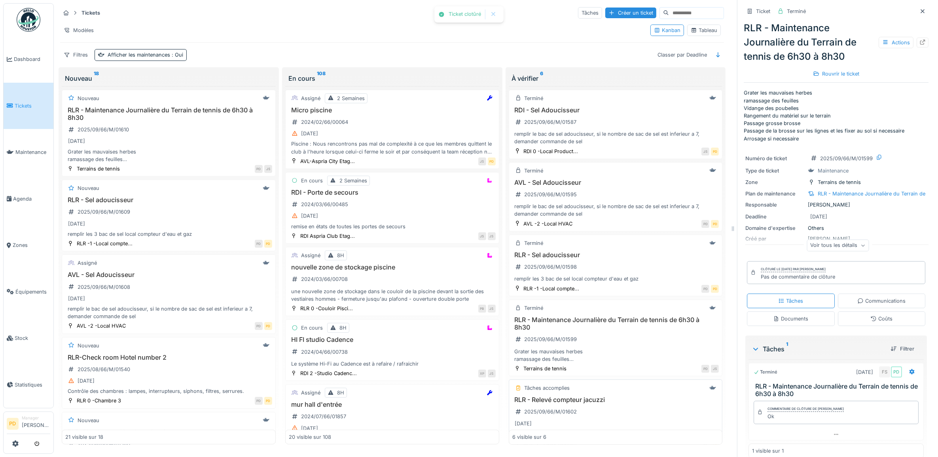
click at [571, 404] on h3 "RLR - Relevé compteur jacuzzi" at bounding box center [616, 400] width 207 height 8
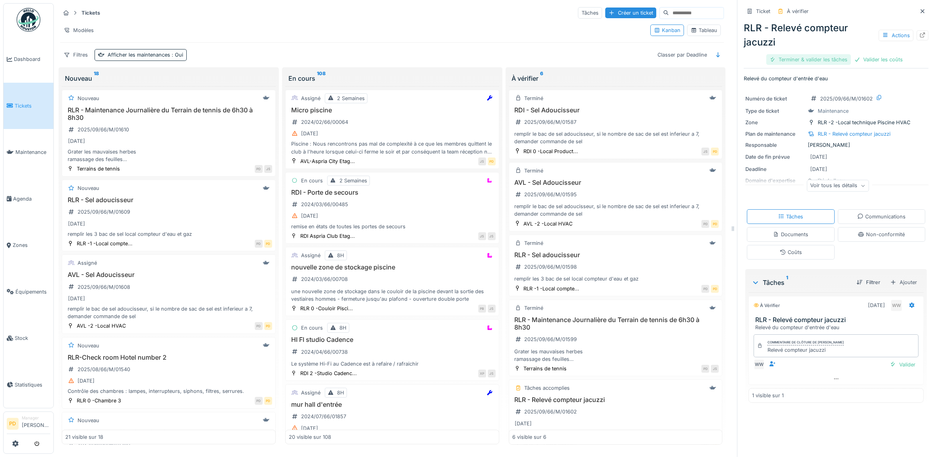
click at [803, 59] on div "Terminer & valider les tâches" at bounding box center [809, 59] width 85 height 11
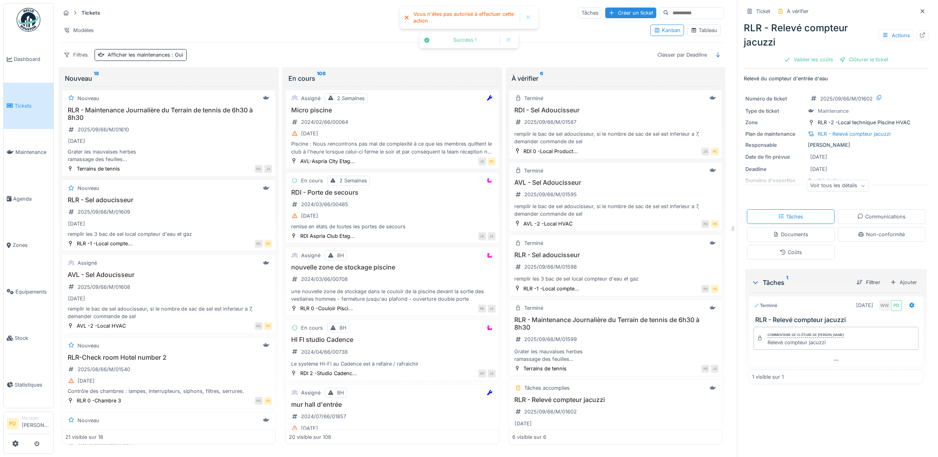
click at [803, 59] on div "Valider les coûts" at bounding box center [808, 59] width 55 height 11
click at [809, 59] on div "Clôturer le ticket" at bounding box center [836, 59] width 55 height 11
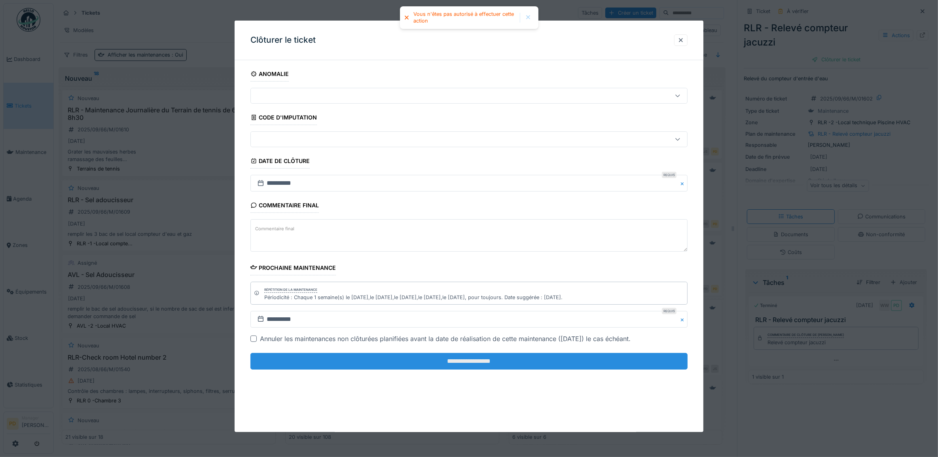
click at [610, 354] on fieldset "**********" at bounding box center [470, 221] width 438 height 310
click at [612, 359] on input "**********" at bounding box center [470, 361] width 438 height 17
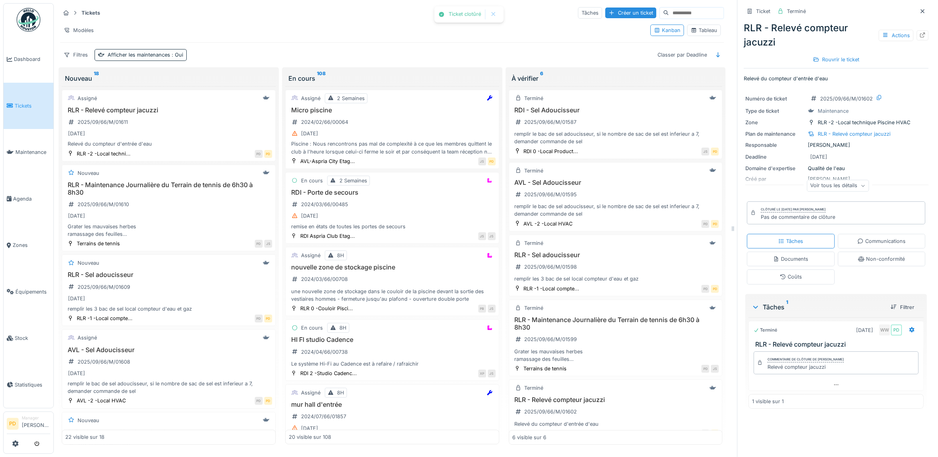
click at [18, 102] on span "Tickets" at bounding box center [33, 106] width 36 height 8
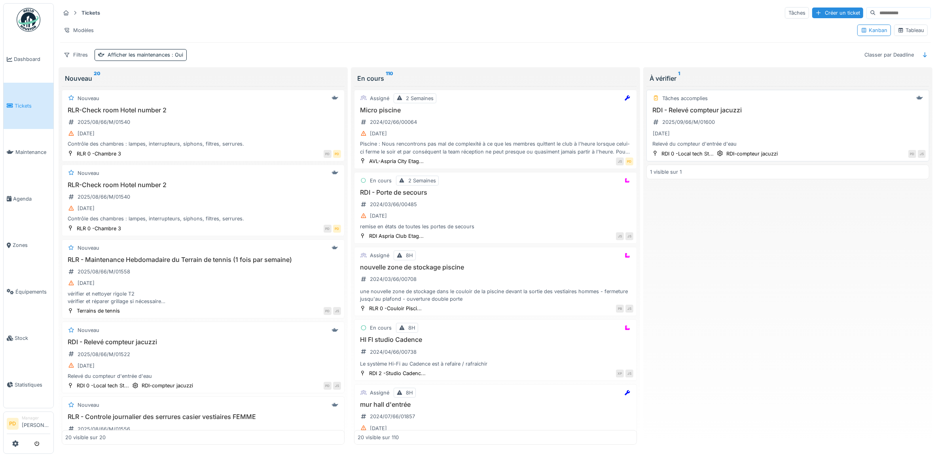
click at [774, 139] on div "[DATE]" at bounding box center [788, 134] width 276 height 10
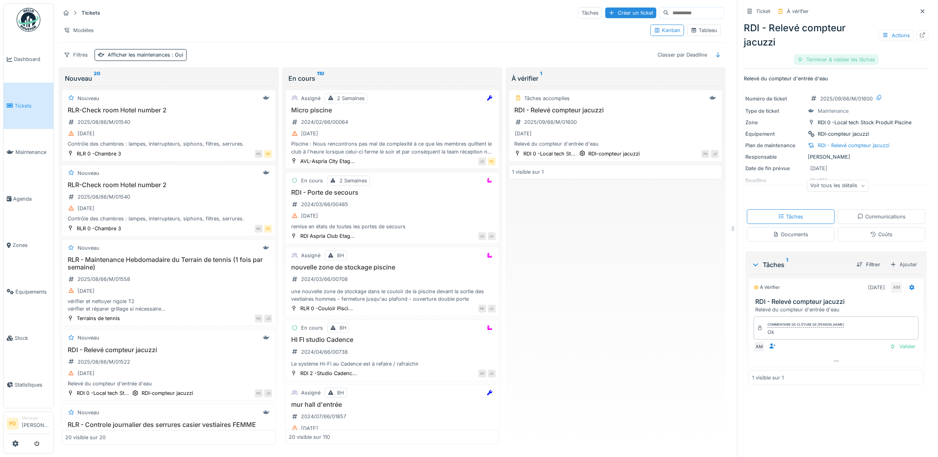
click at [842, 60] on div "Terminer & valider les tâches" at bounding box center [836, 59] width 85 height 11
click at [842, 61] on div "Clôturer le ticket" at bounding box center [836, 59] width 55 height 11
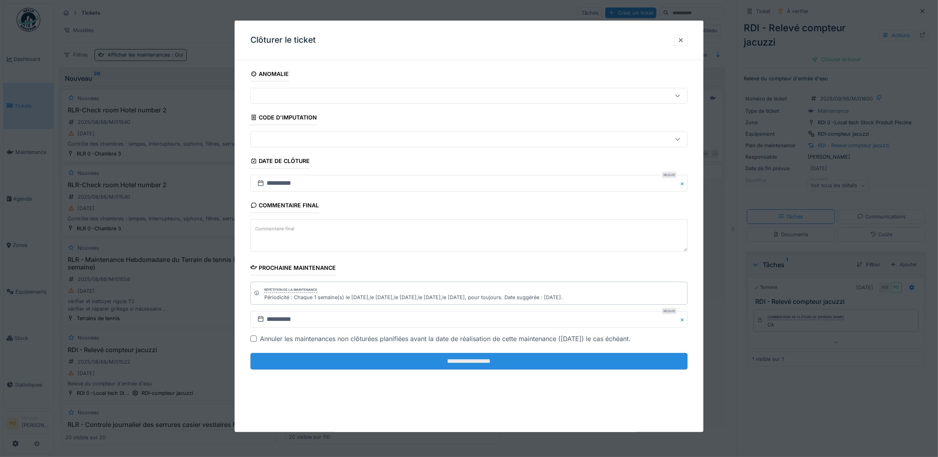
click at [630, 365] on input "**********" at bounding box center [470, 361] width 438 height 17
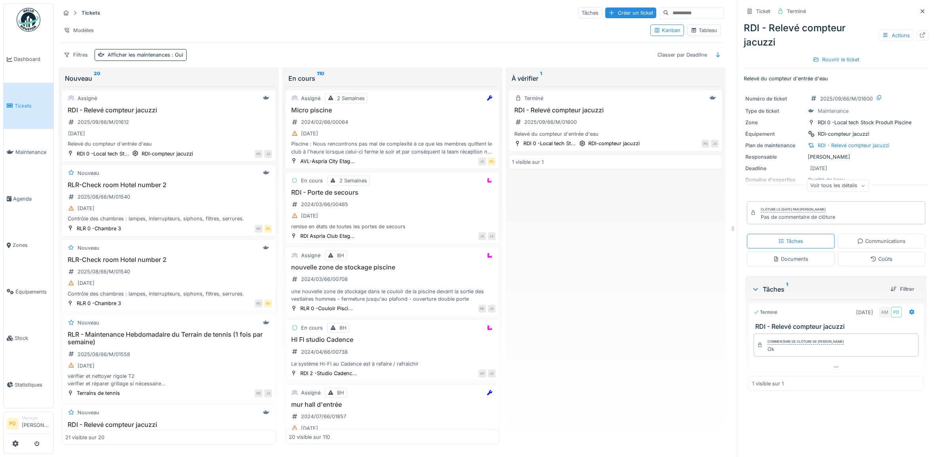
click at [31, 104] on span "Tickets" at bounding box center [33, 106] width 36 height 8
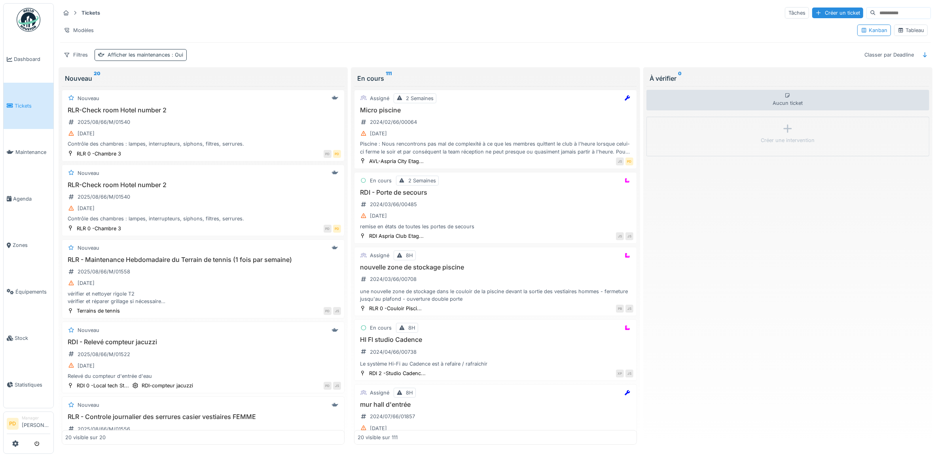
click at [143, 59] on div "Afficher les maintenances : Oui" at bounding box center [146, 55] width 76 height 8
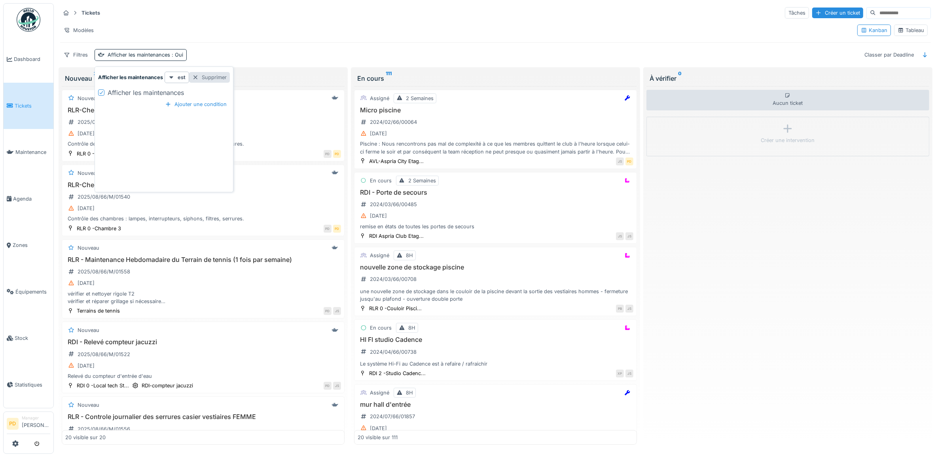
click at [215, 75] on div "Supprimer" at bounding box center [209, 77] width 41 height 11
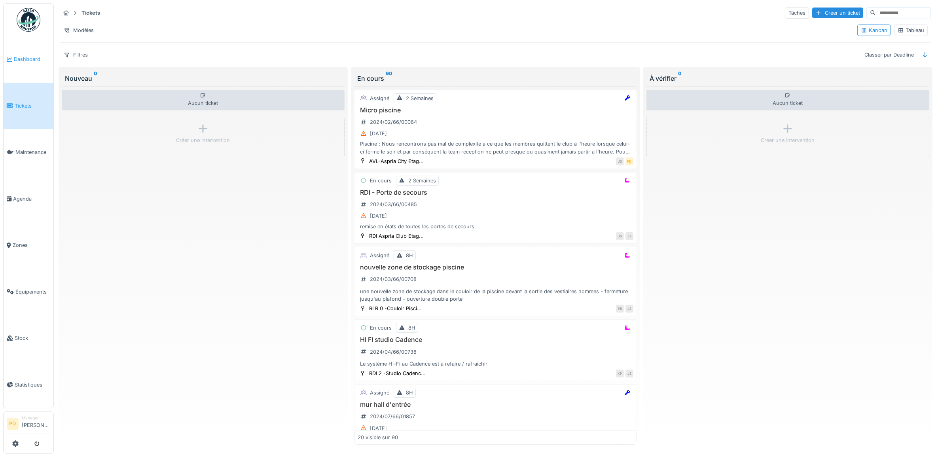
click at [34, 62] on span "Dashboard" at bounding box center [32, 59] width 36 height 8
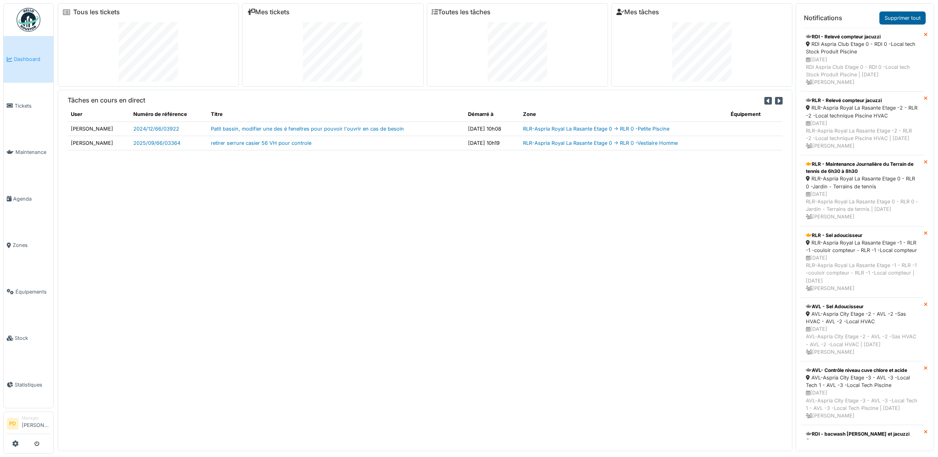
click at [907, 21] on link "Supprimer tout" at bounding box center [903, 17] width 46 height 13
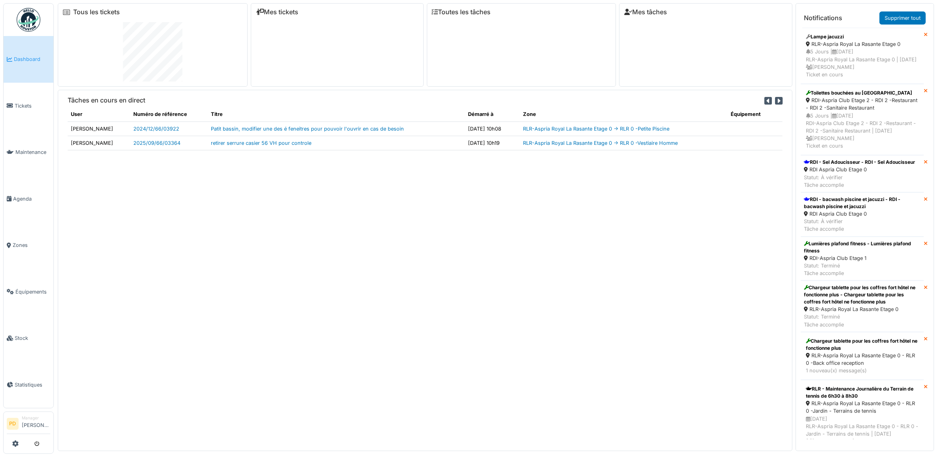
click at [907, 17] on link "Supprimer tout" at bounding box center [903, 17] width 46 height 13
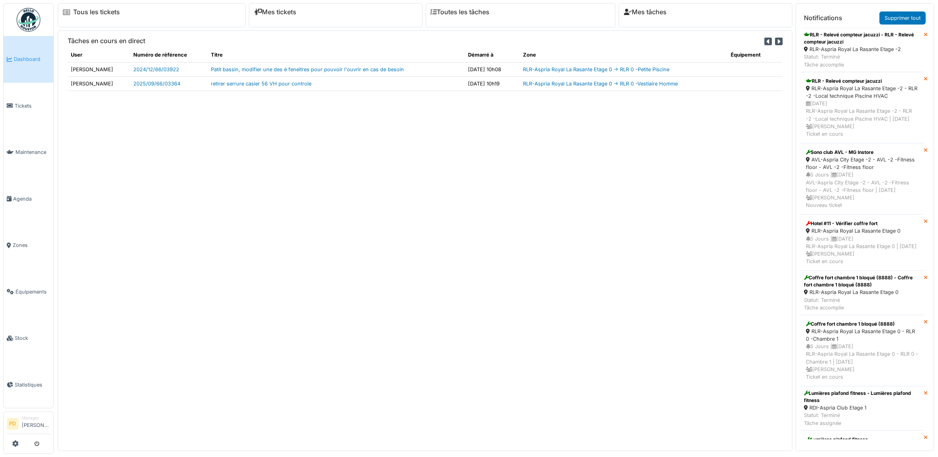
click at [907, 17] on link "Supprimer tout" at bounding box center [903, 17] width 46 height 13
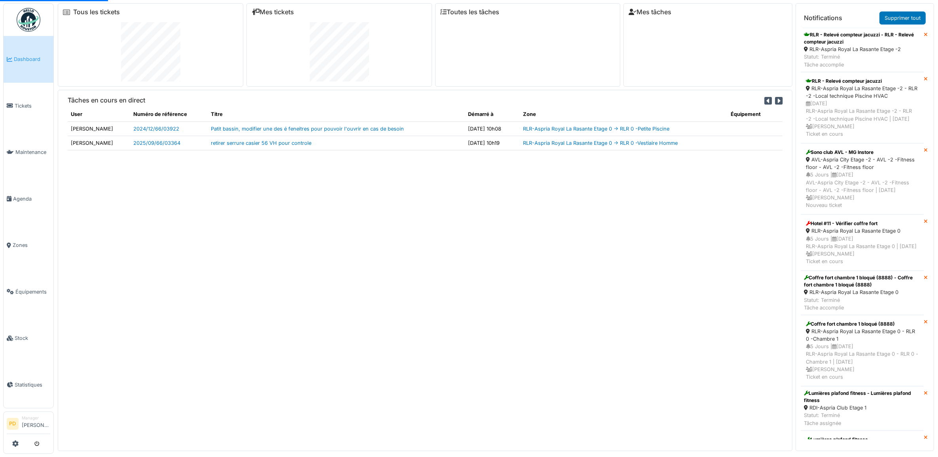
click at [907, 17] on link "Supprimer tout" at bounding box center [903, 17] width 46 height 13
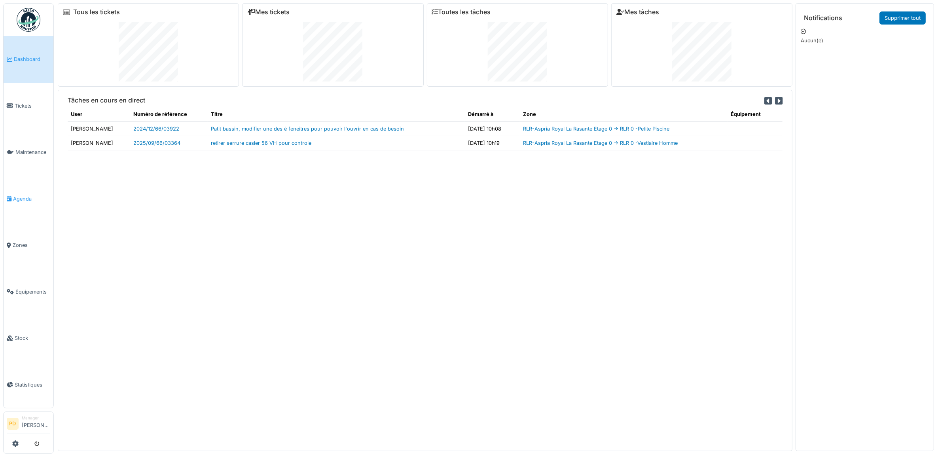
click at [28, 195] on span "Agenda" at bounding box center [31, 199] width 37 height 8
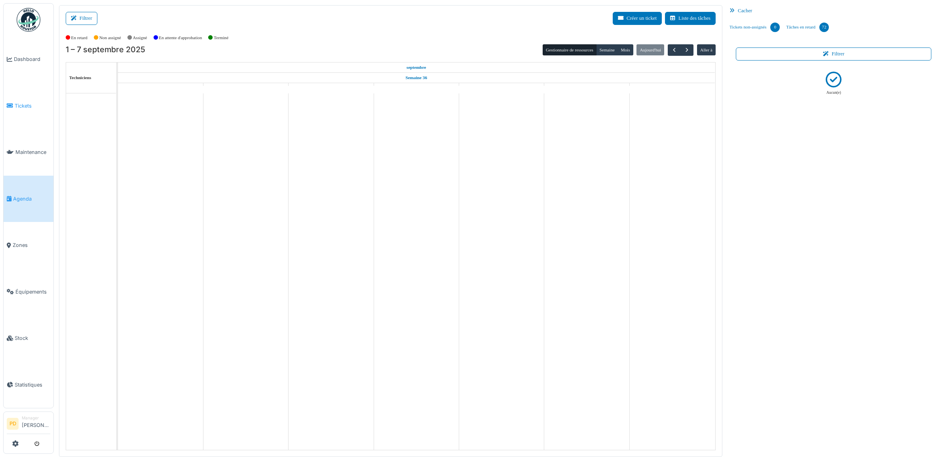
click at [30, 102] on span "Tickets" at bounding box center [33, 106] width 36 height 8
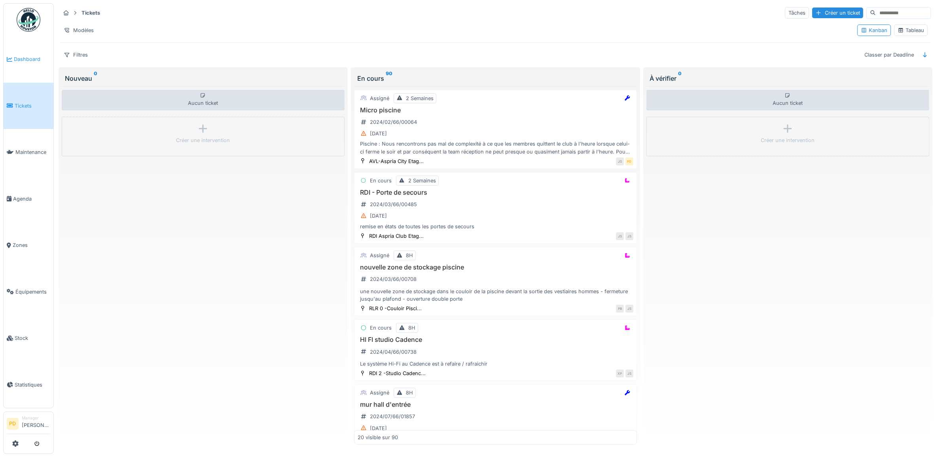
click at [28, 62] on span "Dashboard" at bounding box center [32, 59] width 36 height 8
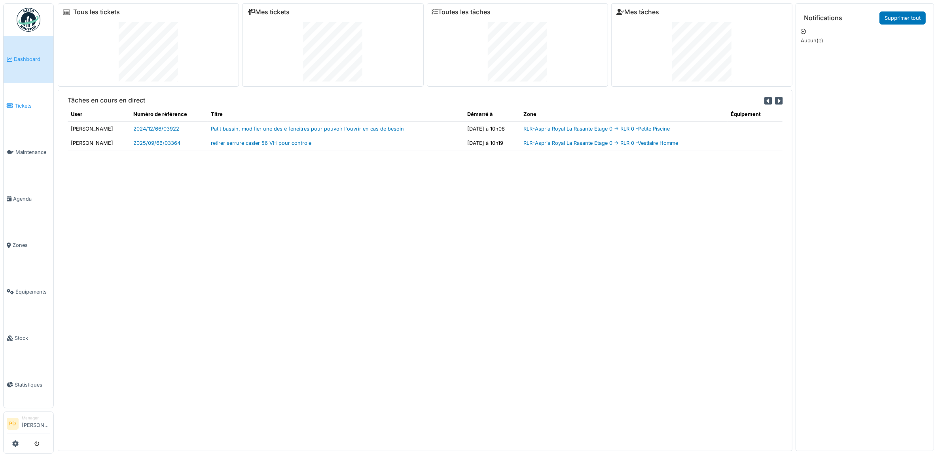
click at [28, 103] on span "Tickets" at bounding box center [33, 106] width 36 height 8
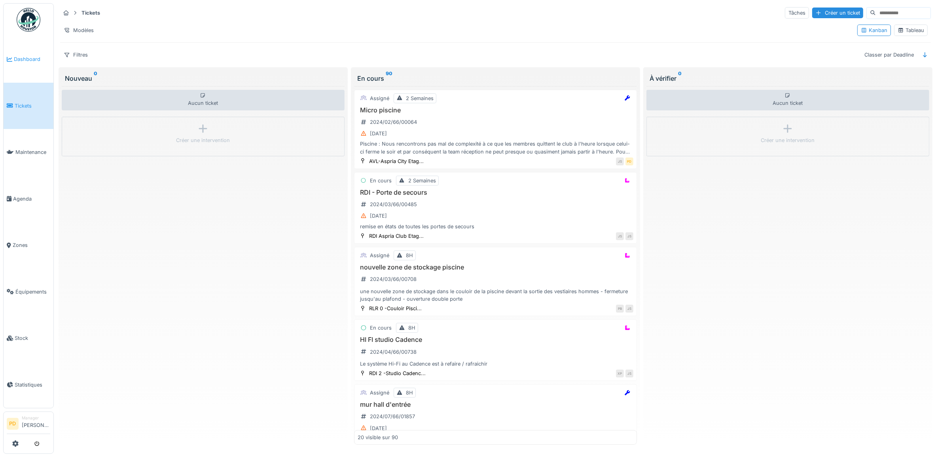
click at [38, 56] on span "Dashboard" at bounding box center [32, 59] width 36 height 8
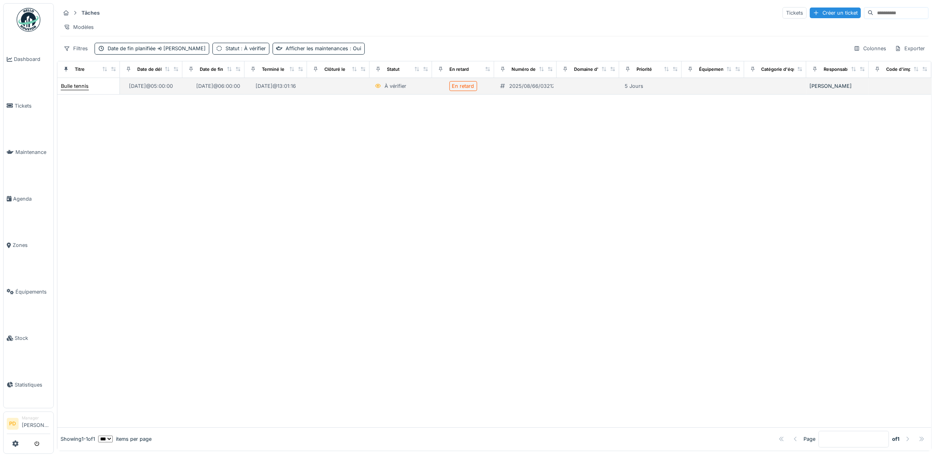
click at [79, 90] on div "Bulle tennis" at bounding box center [75, 86] width 28 height 8
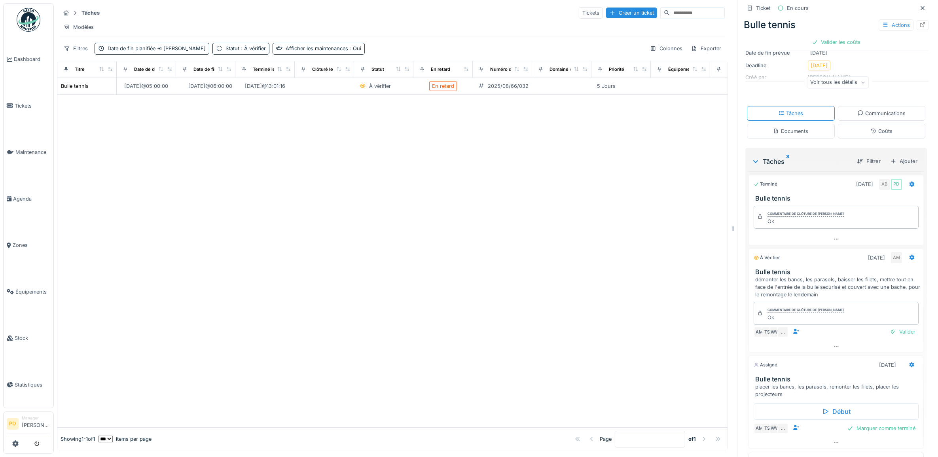
scroll to position [99, 0]
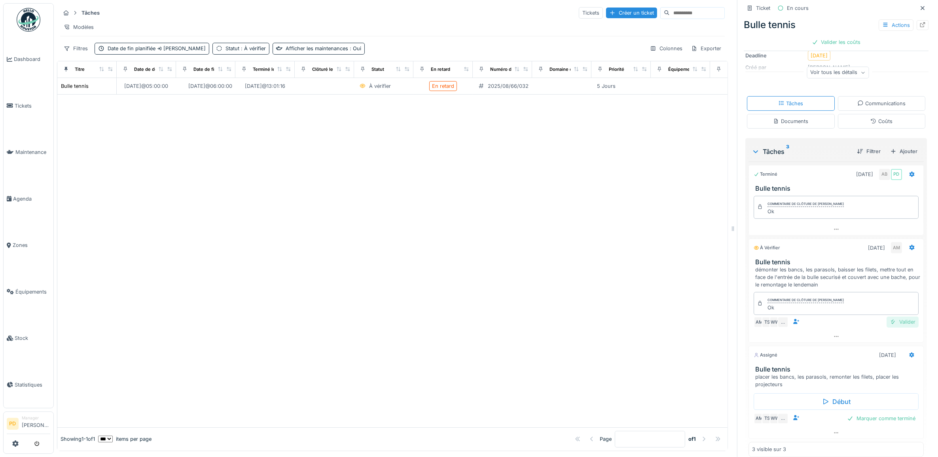
click at [895, 325] on div "Valider" at bounding box center [903, 322] width 32 height 11
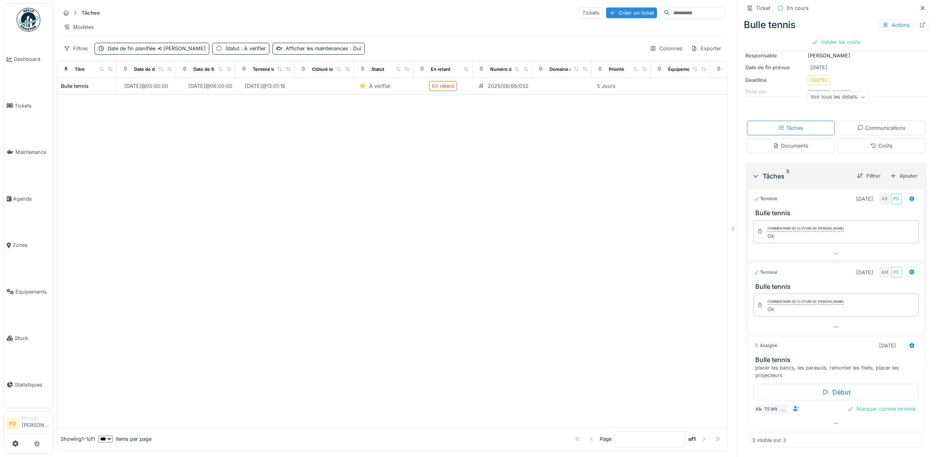
scroll to position [0, 0]
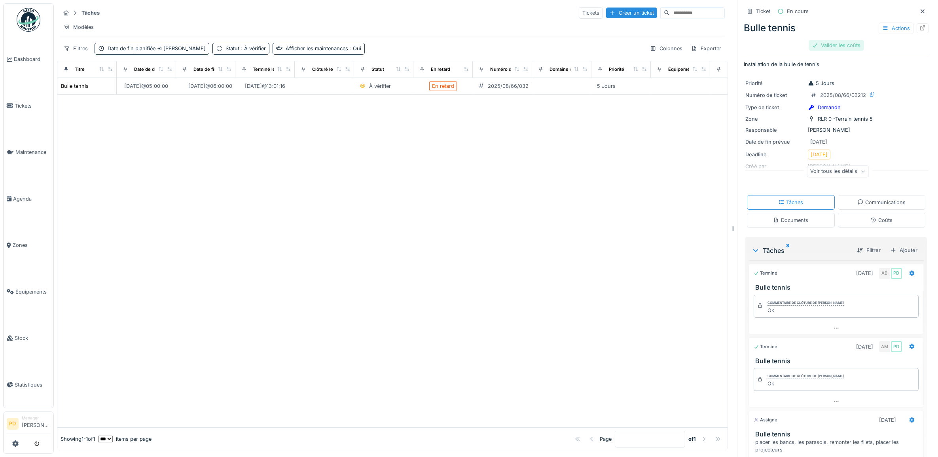
click at [836, 40] on div "Valider les coûts" at bounding box center [836, 45] width 55 height 11
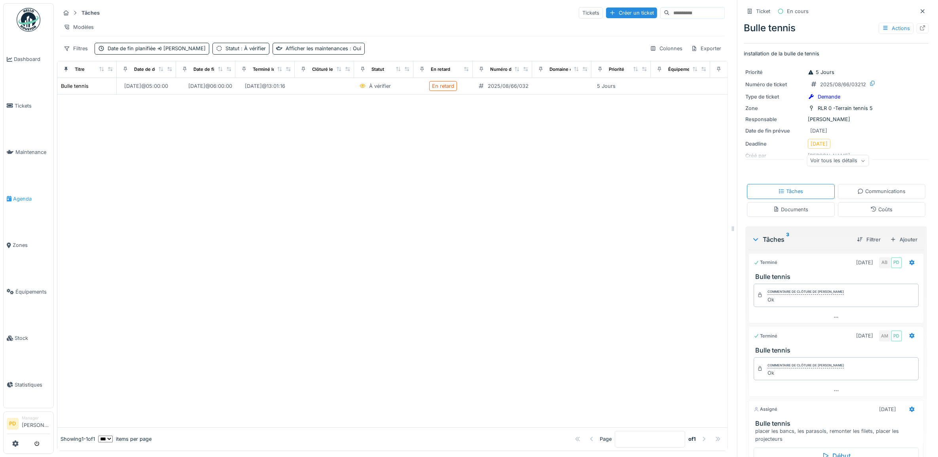
click at [23, 195] on span "Agenda" at bounding box center [31, 199] width 37 height 8
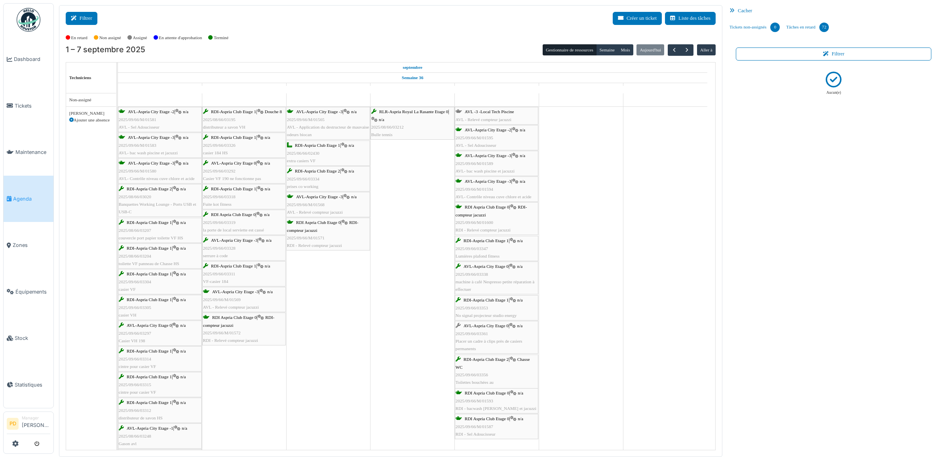
click at [91, 16] on button "Filtrer" at bounding box center [82, 18] width 32 height 13
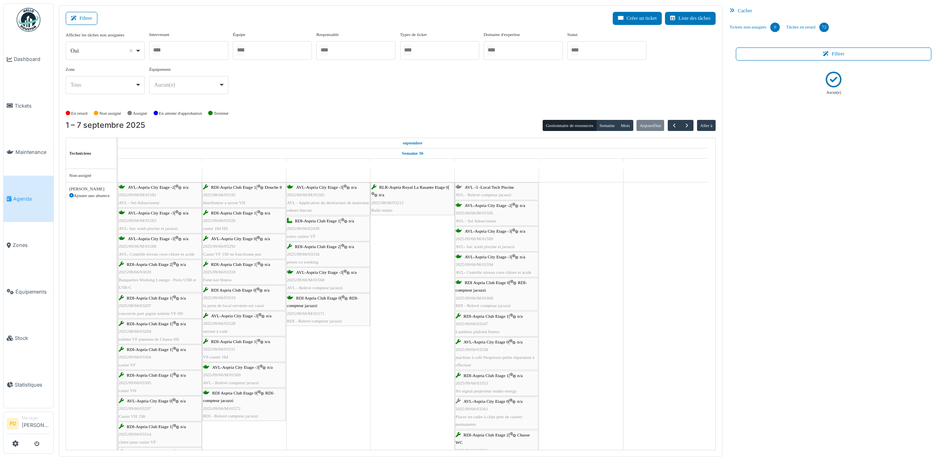
click at [609, 48] on div at bounding box center [606, 50] width 79 height 19
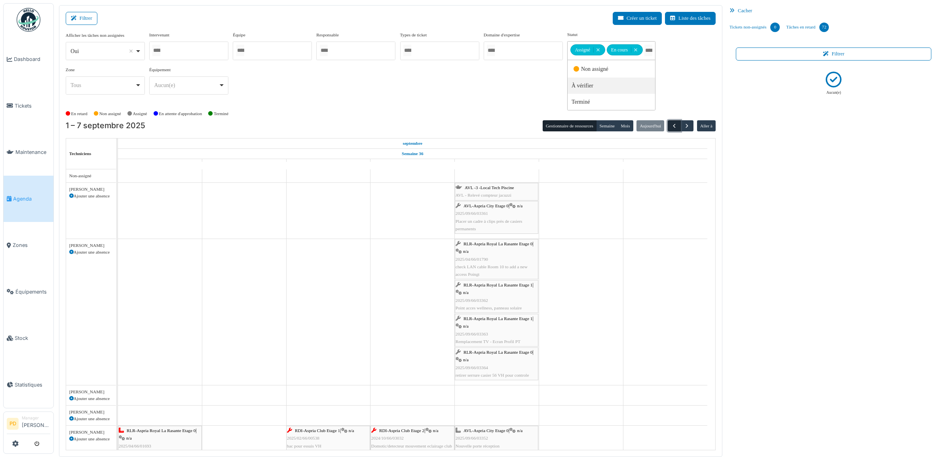
click at [671, 126] on span "button" at bounding box center [674, 126] width 7 height 7
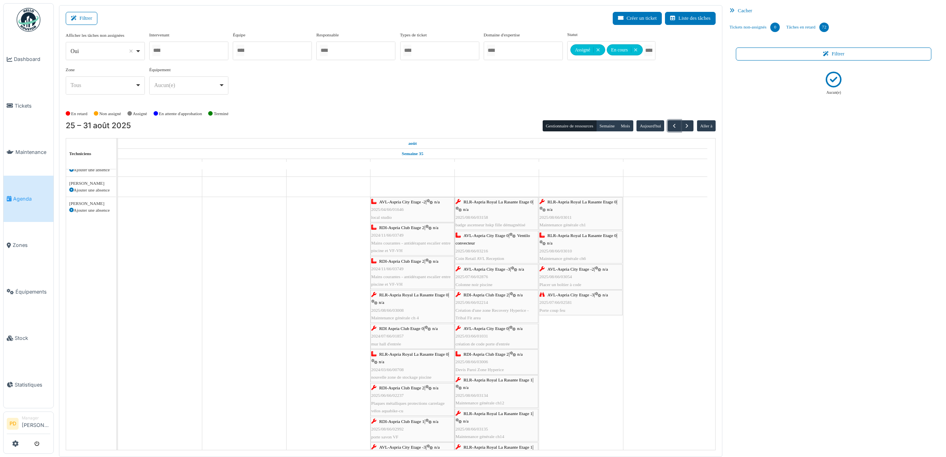
scroll to position [49, 0]
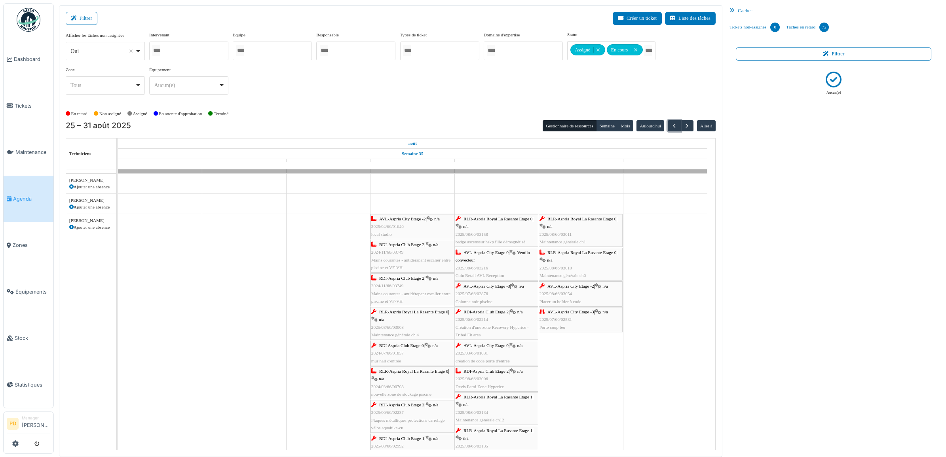
click at [400, 221] on span "AVL-Aspria City Etage -2" at bounding box center [402, 219] width 47 height 5
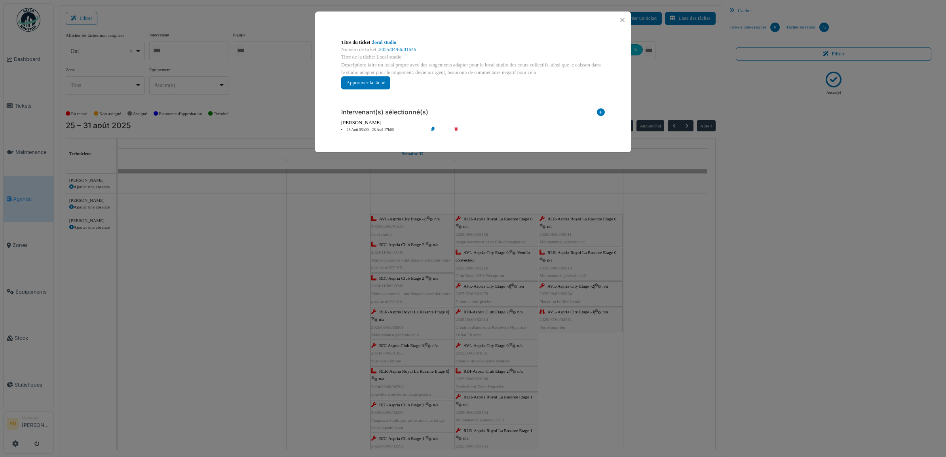
click at [385, 129] on li "28 Aoû 05h00 - 28 Aoû 17h00" at bounding box center [382, 130] width 91 height 6
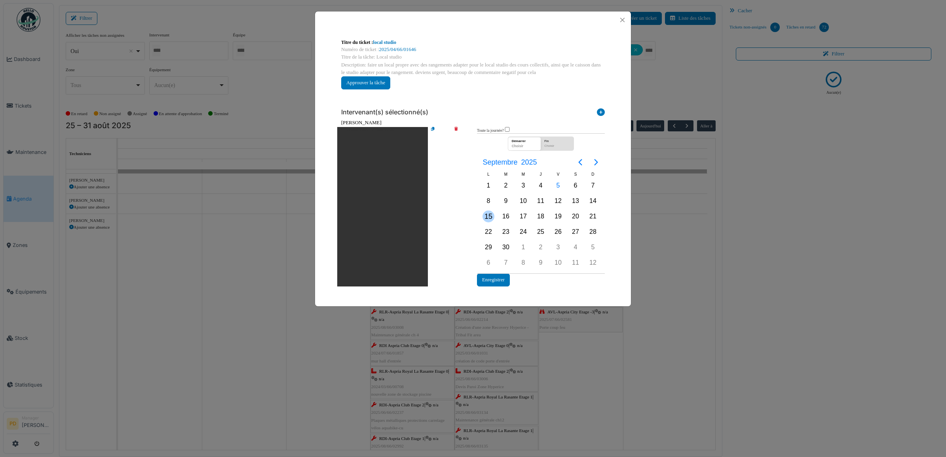
click at [487, 215] on div "15" at bounding box center [489, 217] width 12 height 12
drag, startPoint x: 487, startPoint y: 215, endPoint x: 500, endPoint y: 283, distance: 69.6
click at [500, 283] on button "Enregistrer" at bounding box center [493, 280] width 33 height 13
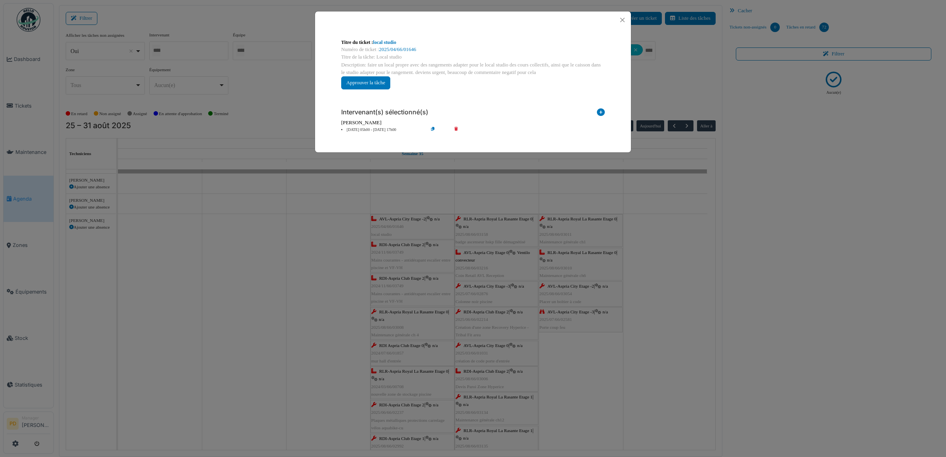
click at [404, 250] on div "**********" at bounding box center [473, 228] width 946 height 457
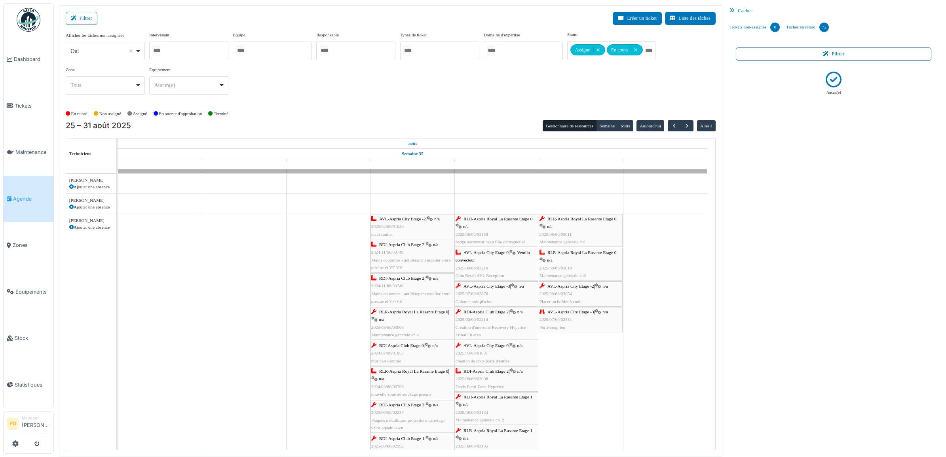
click at [406, 247] on span "RDI-Aspria Club Etage 2" at bounding box center [401, 244] width 45 height 5
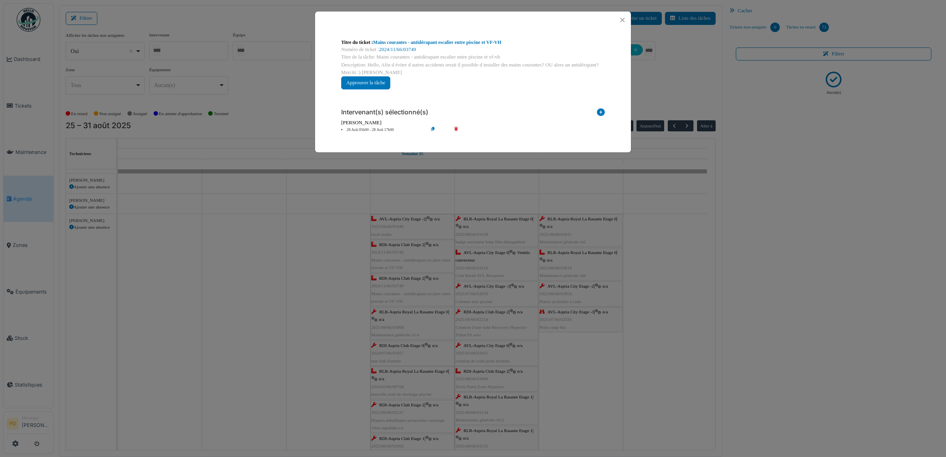
click at [385, 128] on li "28 Aoû 05h00 - 28 Aoû 17h00" at bounding box center [382, 130] width 91 height 6
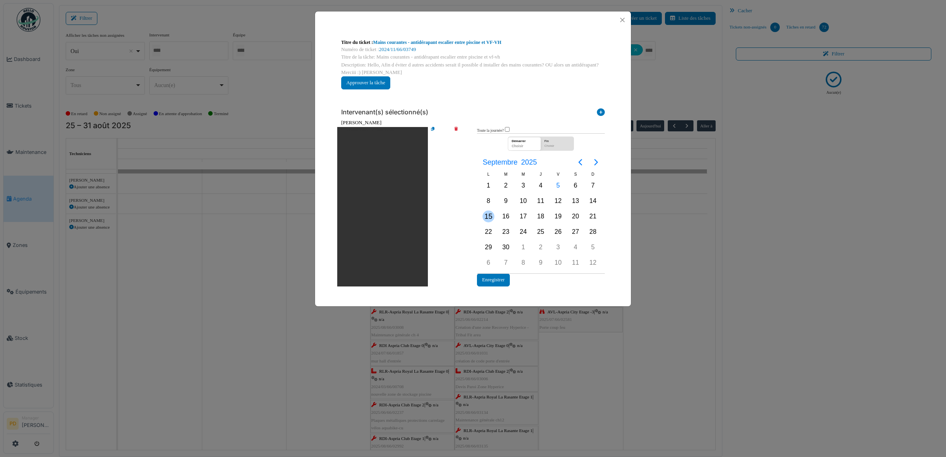
click at [488, 215] on div "15" at bounding box center [489, 217] width 12 height 12
click at [497, 278] on button "Enregistrer" at bounding box center [493, 280] width 33 height 13
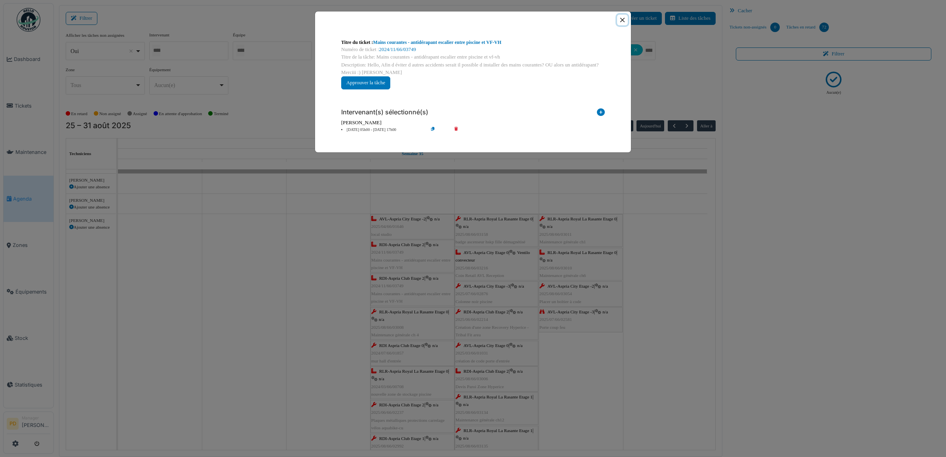
click at [622, 20] on button "Close" at bounding box center [622, 20] width 11 height 11
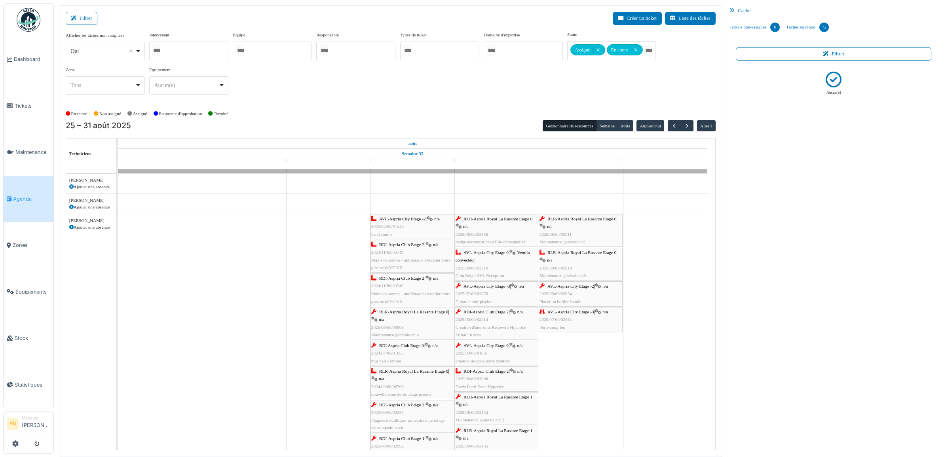
click at [416, 280] on span "RDI-Aspria Club Etage 2" at bounding box center [401, 278] width 45 height 5
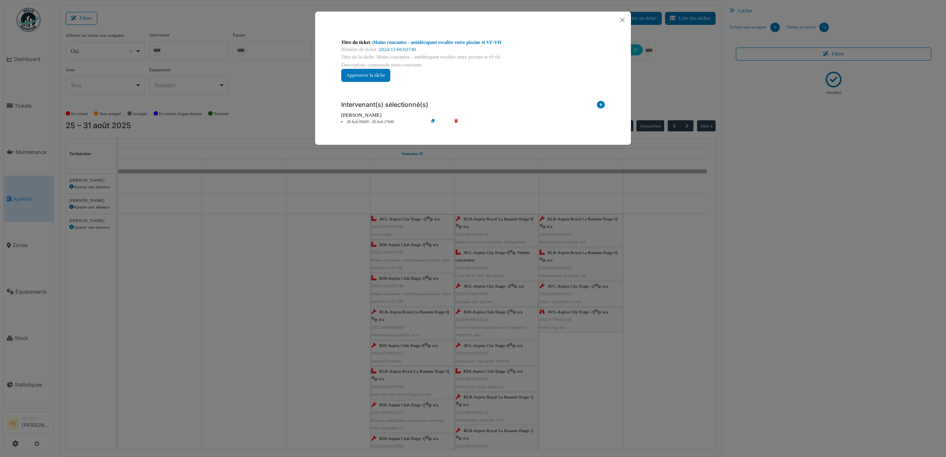
click at [457, 122] on icon at bounding box center [461, 122] width 23 height 6
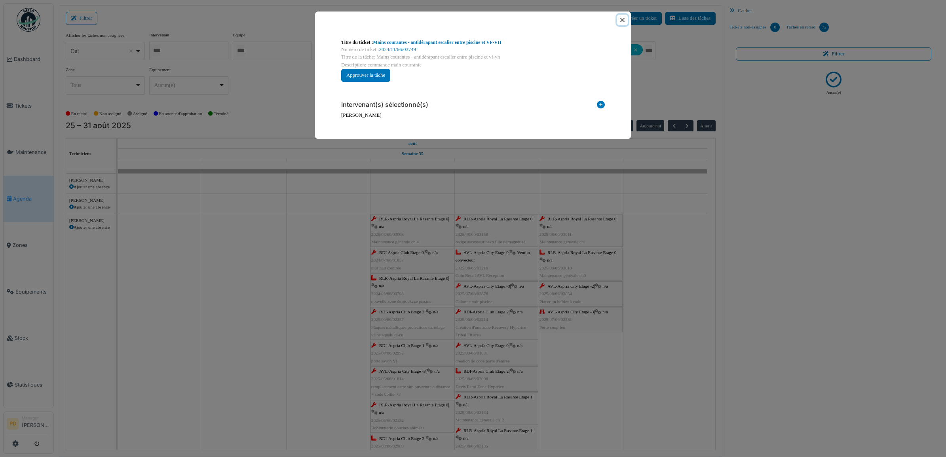
drag, startPoint x: 622, startPoint y: 19, endPoint x: 619, endPoint y: 45, distance: 25.9
click at [622, 20] on button "Close" at bounding box center [622, 20] width 11 height 11
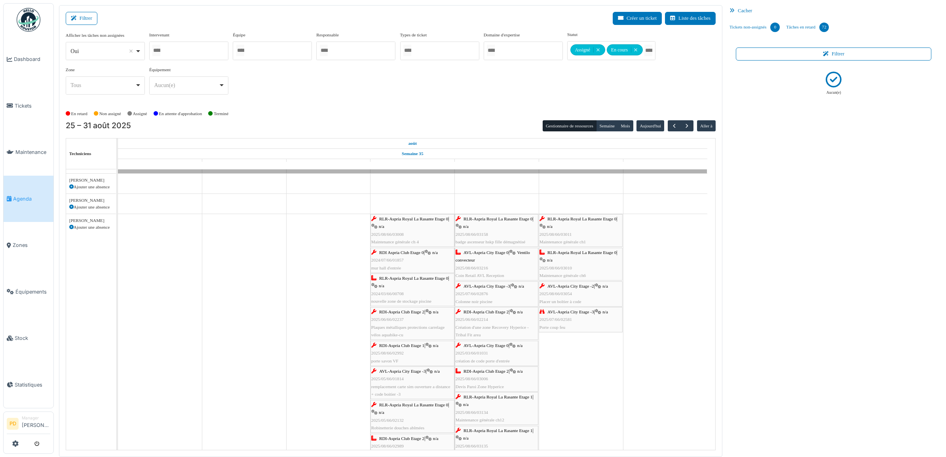
click at [408, 279] on span "RLR-Aspria Royal La Rasante Etage 0" at bounding box center [413, 278] width 69 height 5
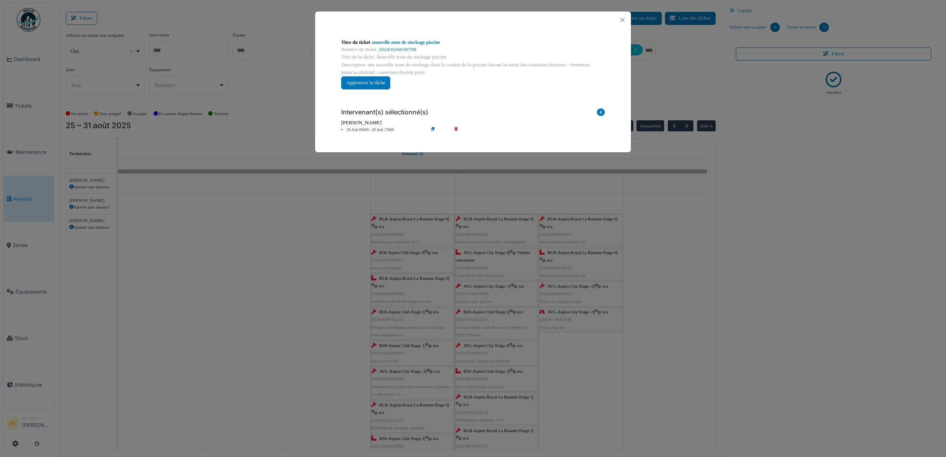
drag, startPoint x: 386, startPoint y: 129, endPoint x: 437, endPoint y: 145, distance: 53.7
click at [387, 129] on li "28 Aoû 05h00 - 28 Aoû 17h00" at bounding box center [382, 130] width 91 height 6
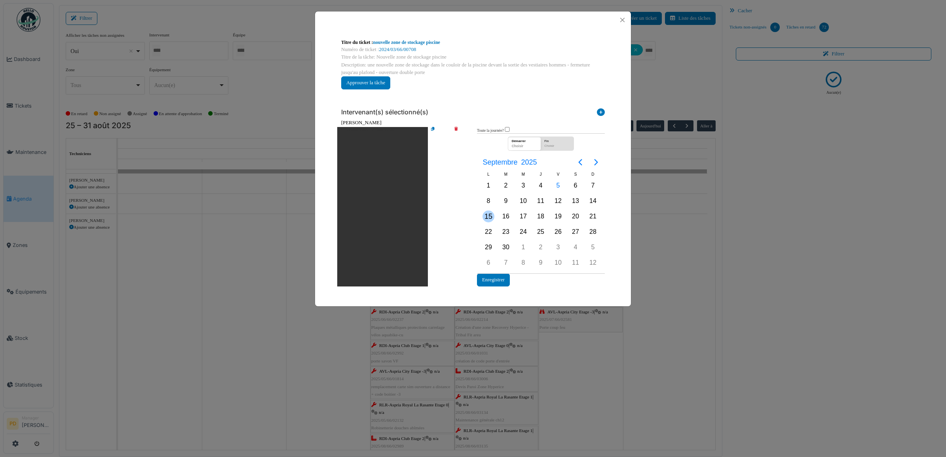
click at [487, 218] on div "15" at bounding box center [489, 217] width 12 height 12
click at [495, 277] on button "Enregistrer" at bounding box center [493, 280] width 33 height 13
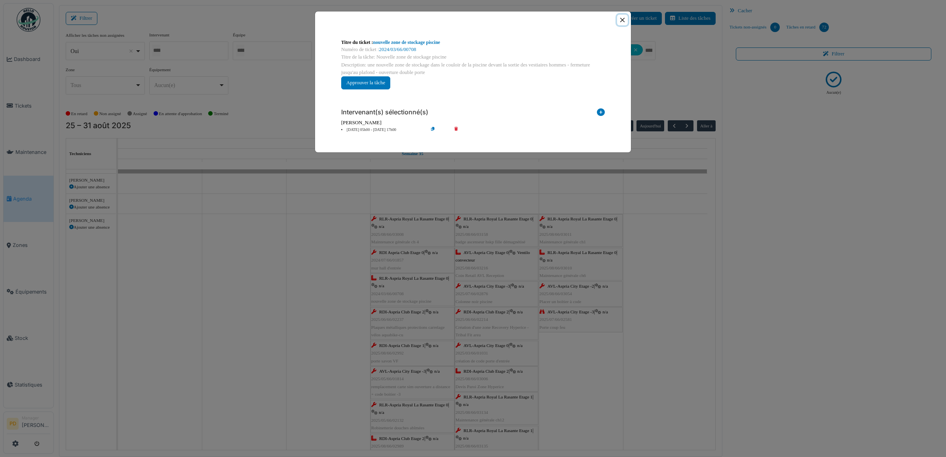
click at [621, 20] on button "Close" at bounding box center [622, 20] width 11 height 11
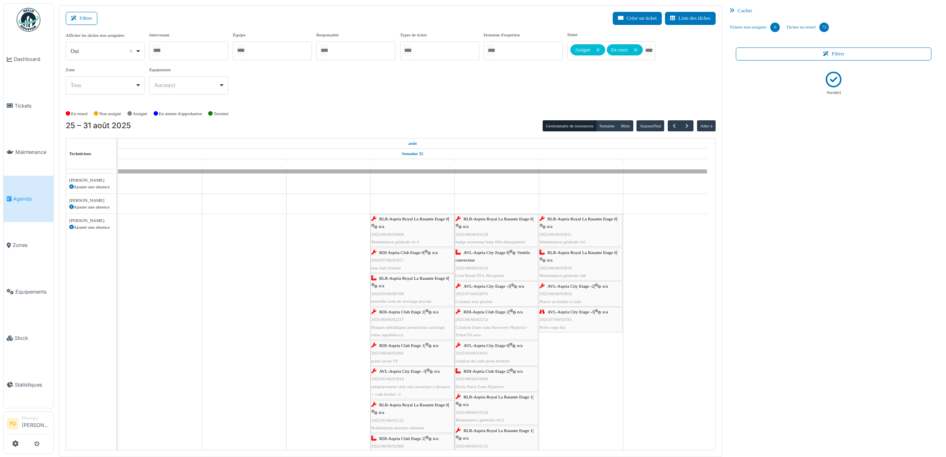
click at [411, 314] on span "RDI-Aspria Club Etage 2" at bounding box center [401, 312] width 45 height 5
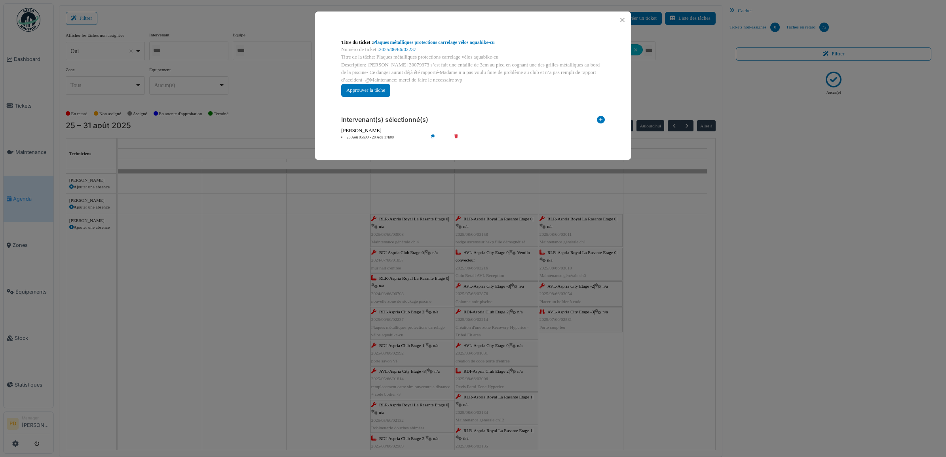
drag, startPoint x: 369, startPoint y: 135, endPoint x: 376, endPoint y: 141, distance: 8.8
click at [370, 136] on li "28 Aoû 05h00 - 28 Aoû 17h00" at bounding box center [382, 138] width 91 height 6
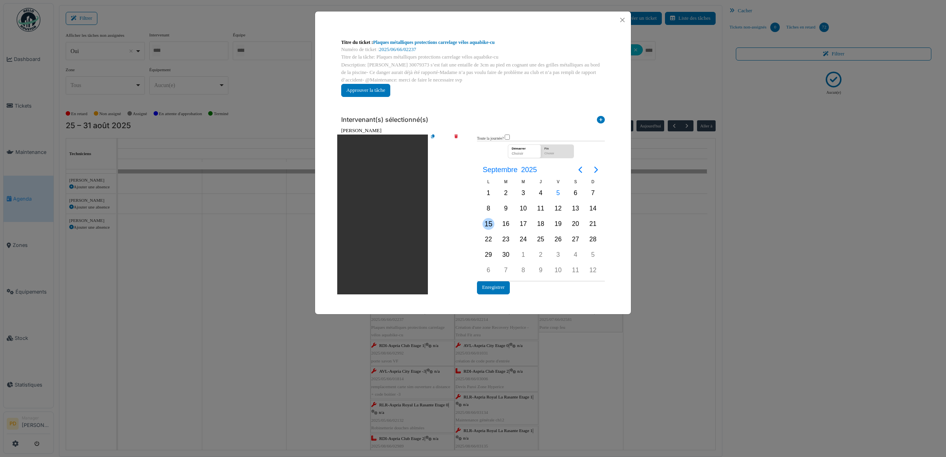
click at [486, 226] on div "15" at bounding box center [489, 224] width 12 height 12
drag, startPoint x: 486, startPoint y: 226, endPoint x: 494, endPoint y: 285, distance: 60.3
click at [494, 285] on button "Enregistrer" at bounding box center [493, 287] width 33 height 13
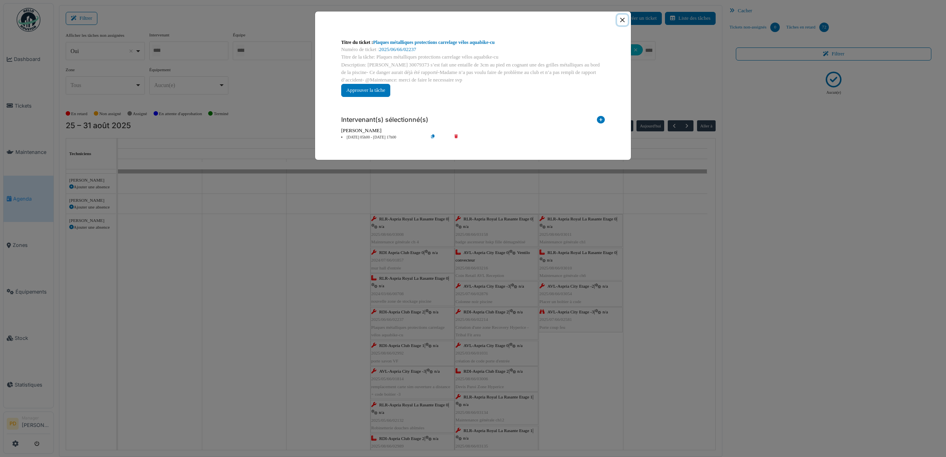
drag, startPoint x: 622, startPoint y: 21, endPoint x: 598, endPoint y: 93, distance: 76.4
click at [622, 22] on button "Close" at bounding box center [622, 20] width 11 height 11
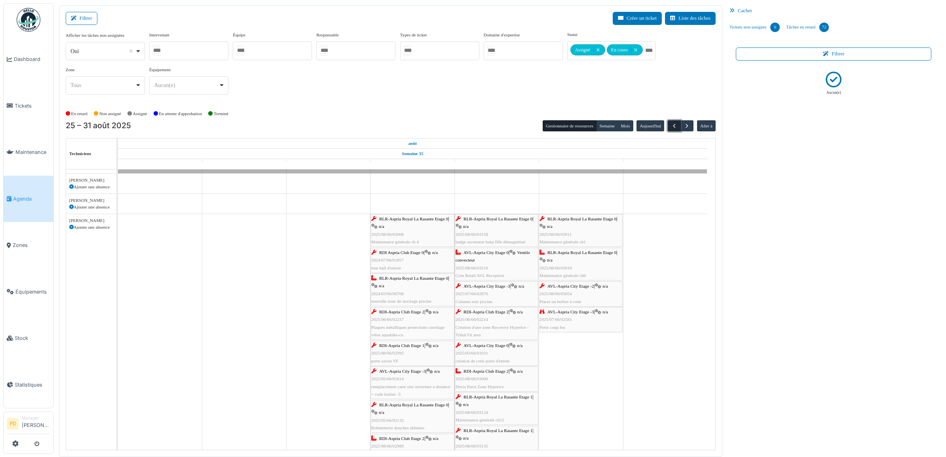
click at [677, 124] on span "button" at bounding box center [674, 126] width 7 height 7
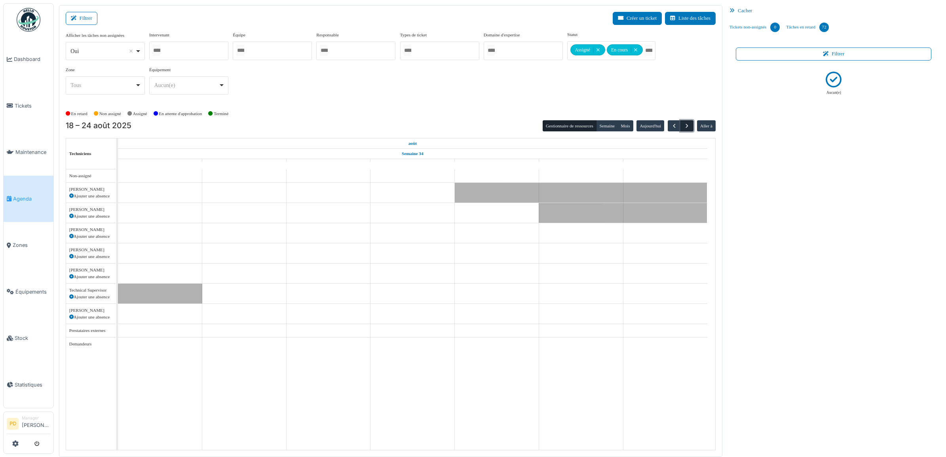
click at [685, 125] on span "button" at bounding box center [687, 126] width 7 height 7
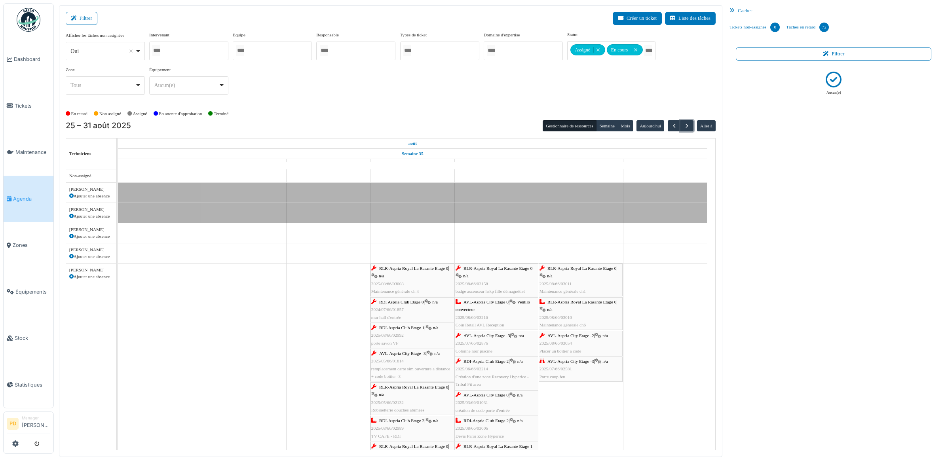
scroll to position [49, 0]
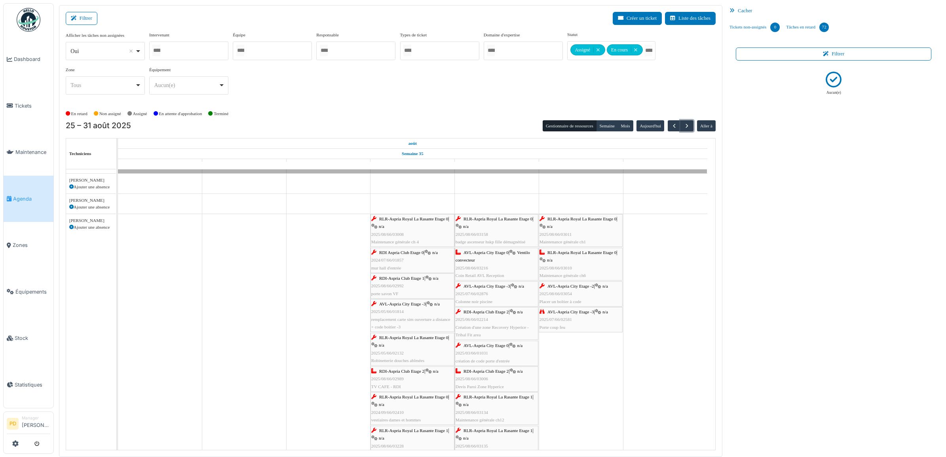
click at [410, 220] on span "RLR-Aspria Royal La Rasante Etage 0" at bounding box center [413, 219] width 69 height 5
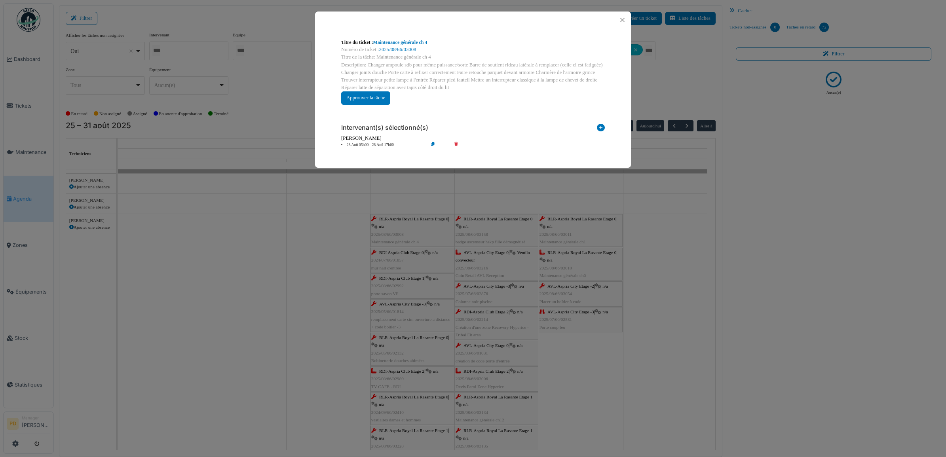
click at [384, 145] on li "28 Aoû 05h00 - 28 Aoû 17h00" at bounding box center [382, 145] width 91 height 6
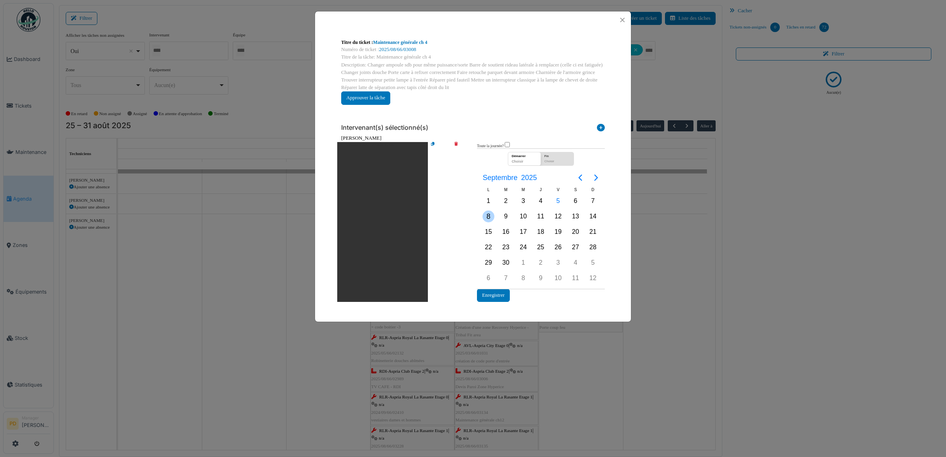
click at [487, 218] on div "8" at bounding box center [489, 217] width 12 height 12
click at [492, 295] on button "Enregistrer" at bounding box center [493, 295] width 33 height 13
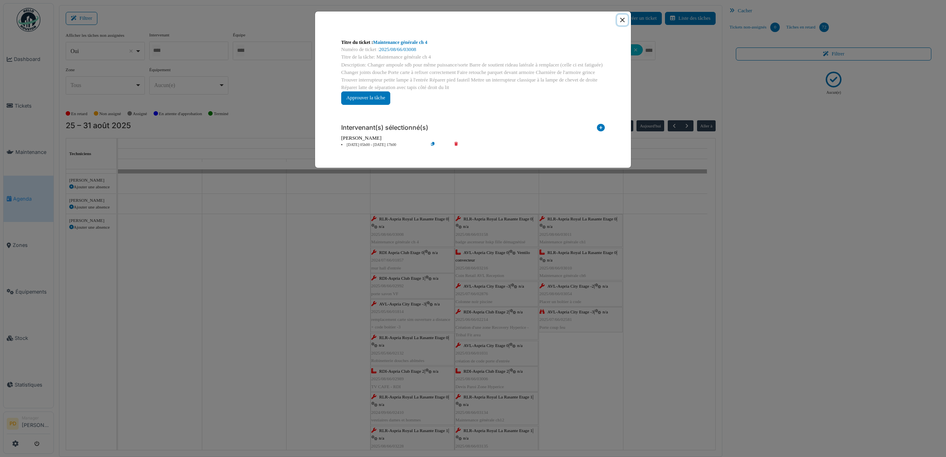
drag, startPoint x: 623, startPoint y: 21, endPoint x: 608, endPoint y: 73, distance: 54.6
click at [622, 22] on button "Close" at bounding box center [622, 20] width 11 height 11
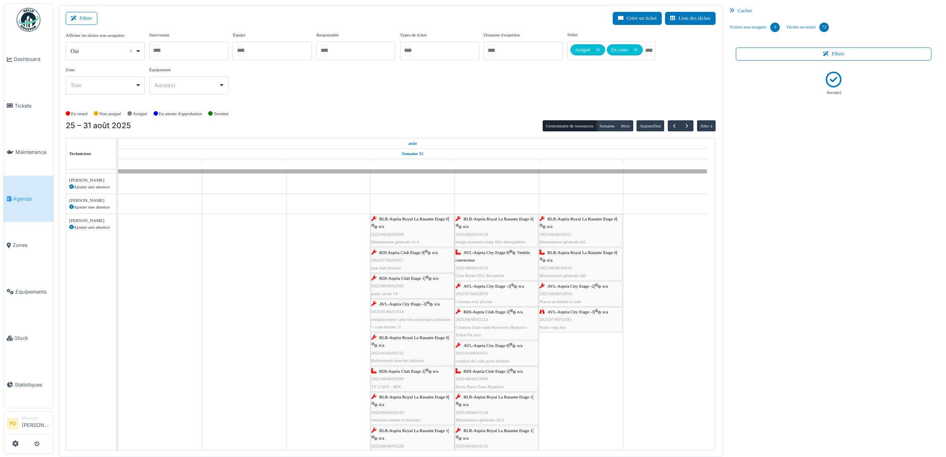
click at [415, 253] on span "RDI Aspria Club Etage 0" at bounding box center [401, 252] width 44 height 5
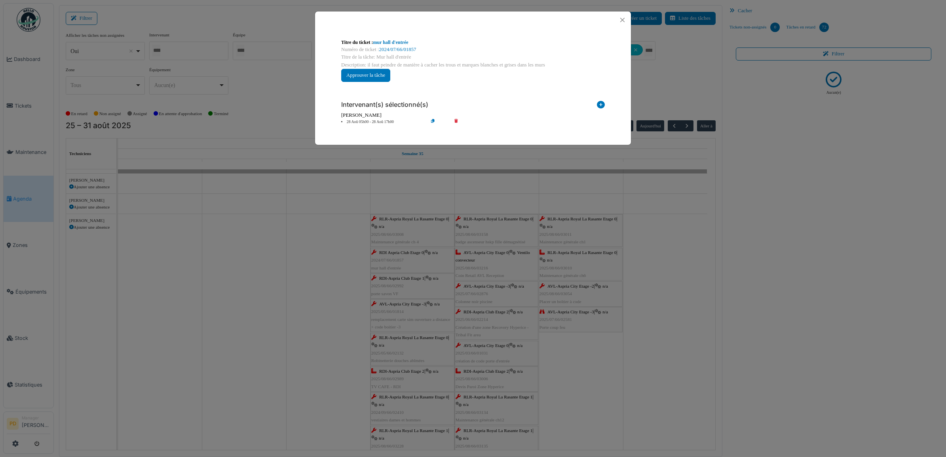
click at [391, 122] on li "28 Aoû 05h00 - 28 Aoû 17h00" at bounding box center [382, 122] width 91 height 6
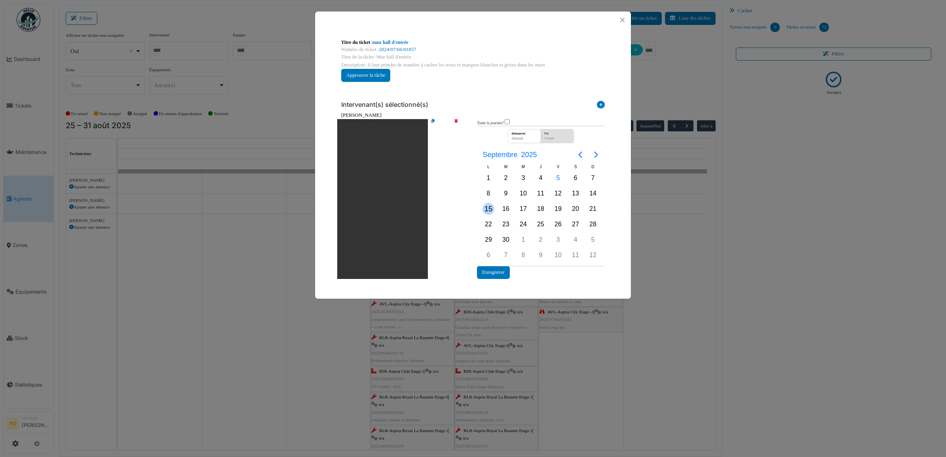
click at [488, 212] on div "15" at bounding box center [489, 209] width 12 height 12
click at [493, 270] on button "Enregistrer" at bounding box center [493, 272] width 33 height 13
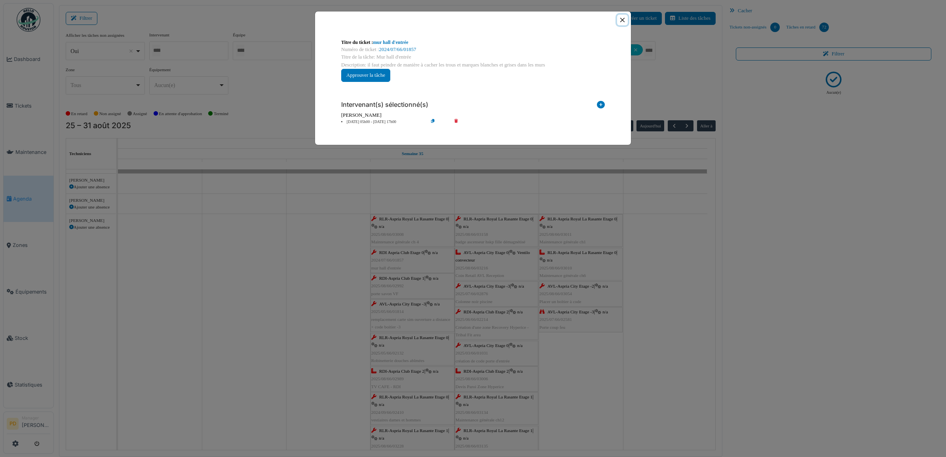
click at [623, 19] on button "Close" at bounding box center [622, 20] width 11 height 11
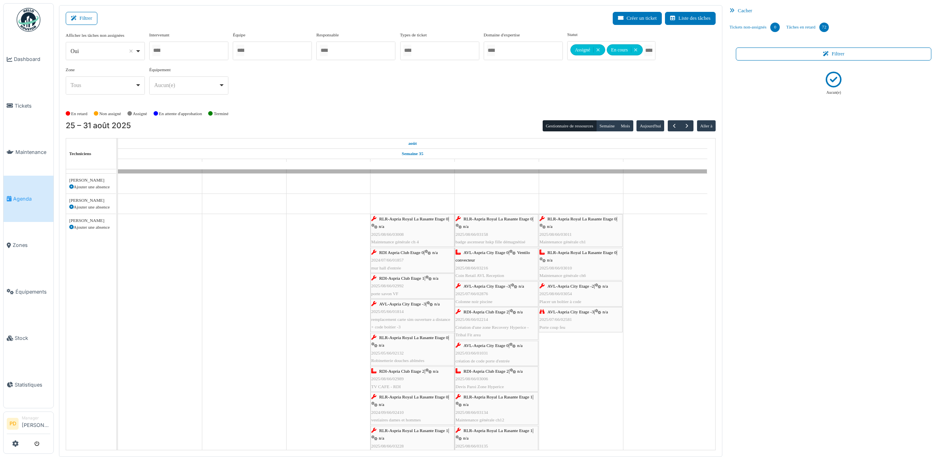
click at [402, 280] on span "RDI-Aspria Club Etage 1" at bounding box center [401, 278] width 45 height 5
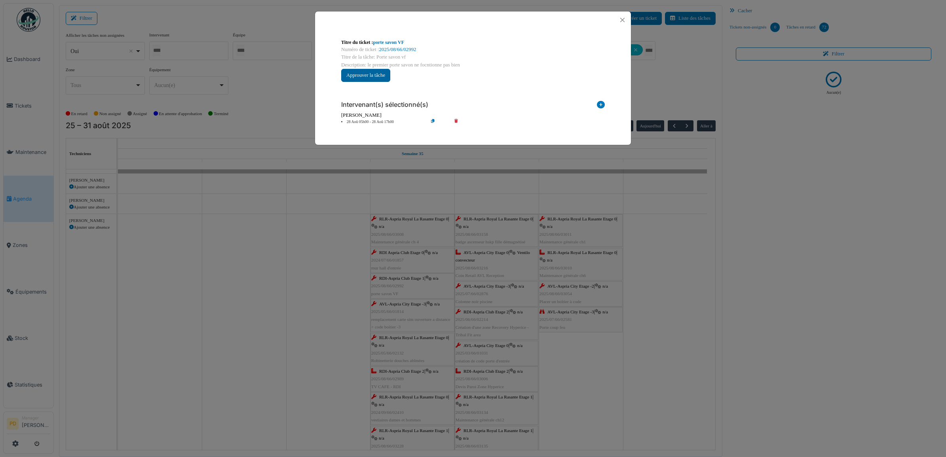
click at [373, 74] on button "Approuver la tâche" at bounding box center [365, 75] width 49 height 13
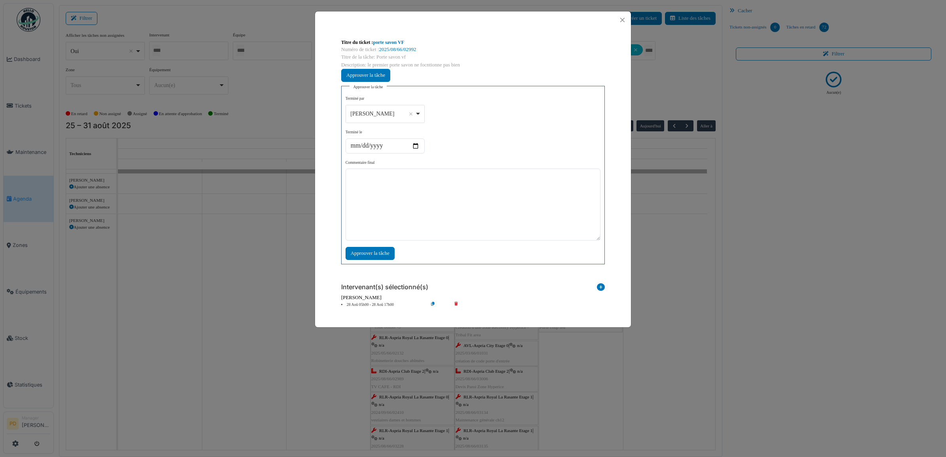
drag, startPoint x: 387, startPoint y: 251, endPoint x: 562, endPoint y: 29, distance: 282.6
click at [387, 251] on div "Approuver la tâche" at bounding box center [370, 253] width 49 height 13
click at [621, 21] on button "Close" at bounding box center [622, 20] width 11 height 11
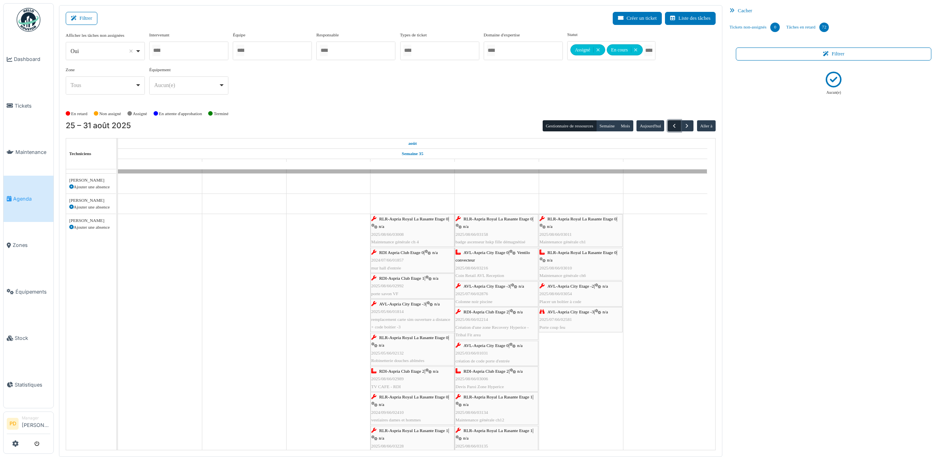
click at [672, 126] on span "button" at bounding box center [674, 126] width 7 height 7
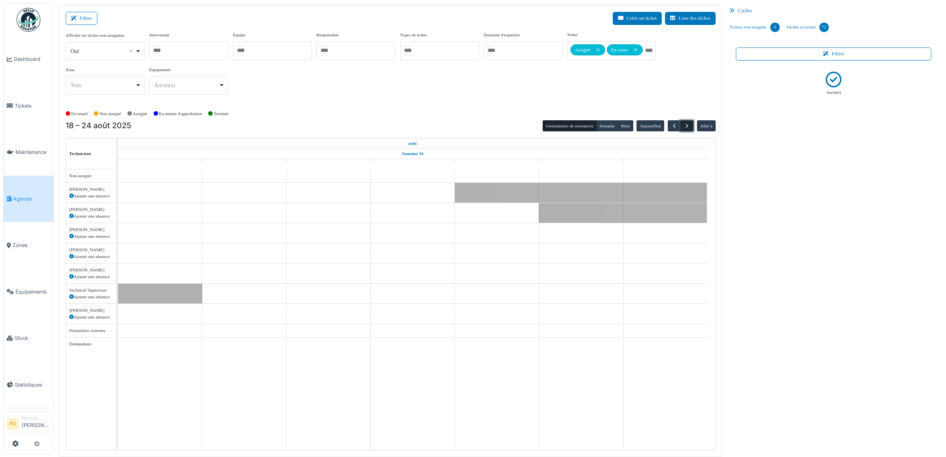
click at [688, 125] on span "button" at bounding box center [687, 126] width 7 height 7
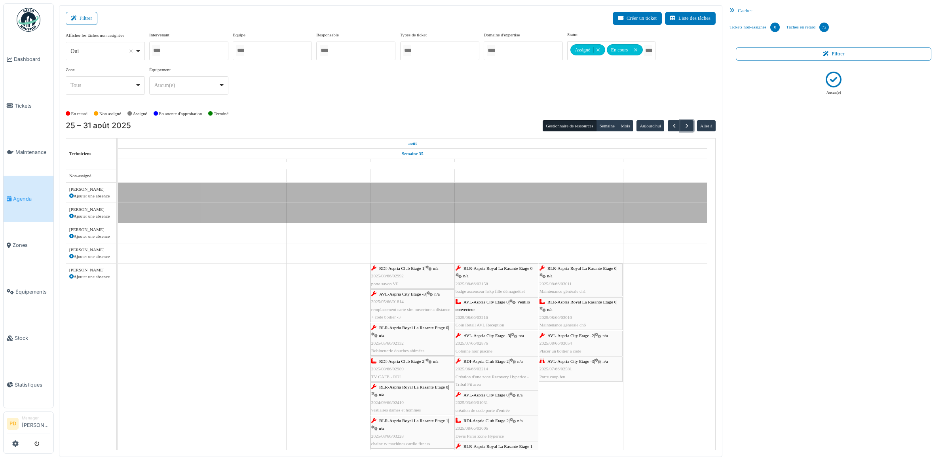
click at [410, 269] on span "RDI-Aspria Club Etage 1" at bounding box center [401, 268] width 45 height 5
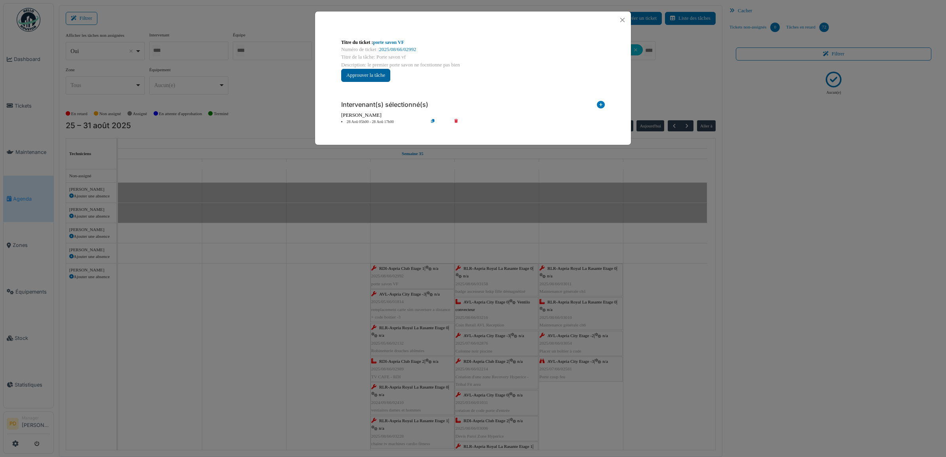
click at [377, 76] on button "Approuver la tâche" at bounding box center [365, 75] width 49 height 13
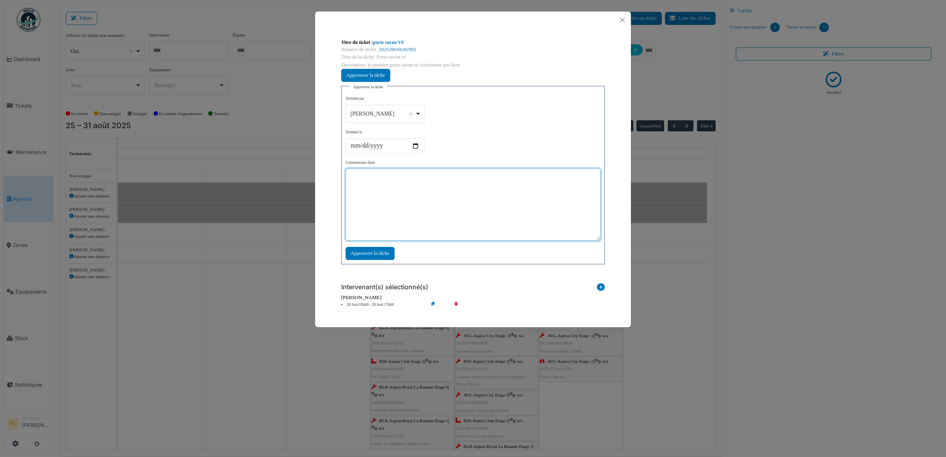
click at [428, 214] on textarea at bounding box center [473, 205] width 255 height 72
type textarea "**"
click at [387, 253] on div "Approuver la tâche" at bounding box center [370, 253] width 49 height 13
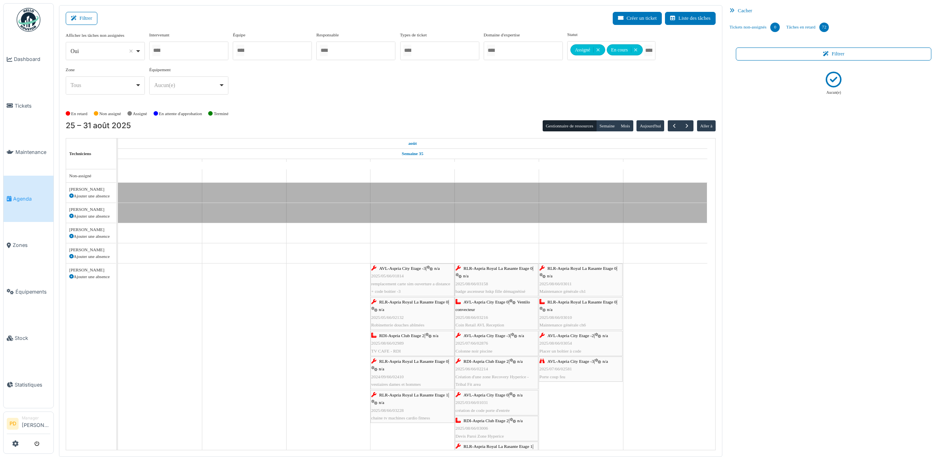
click at [415, 269] on span "AVL-Aspria City Etage -3" at bounding box center [402, 268] width 47 height 5
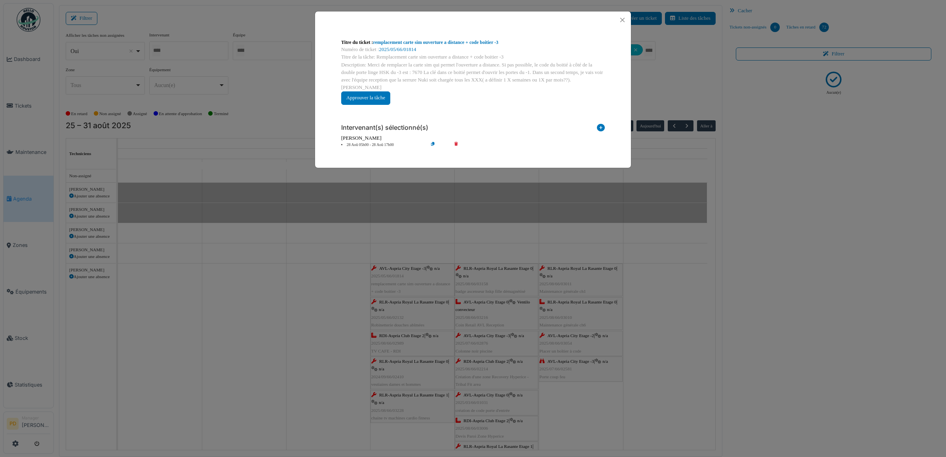
click at [362, 142] on li "28 Aoû 05h00 - 28 Aoû 17h00" at bounding box center [382, 145] width 91 height 6
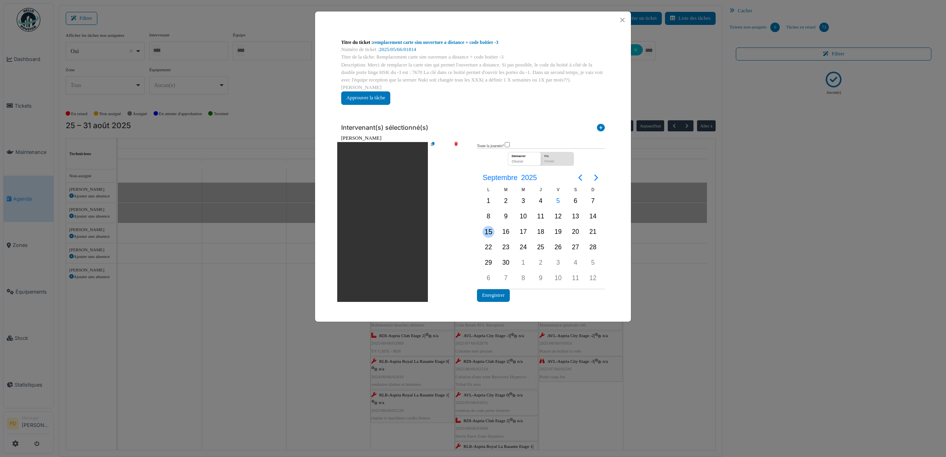
click at [489, 226] on div "15" at bounding box center [489, 232] width 12 height 12
click at [498, 289] on button "Enregistrer" at bounding box center [493, 295] width 33 height 13
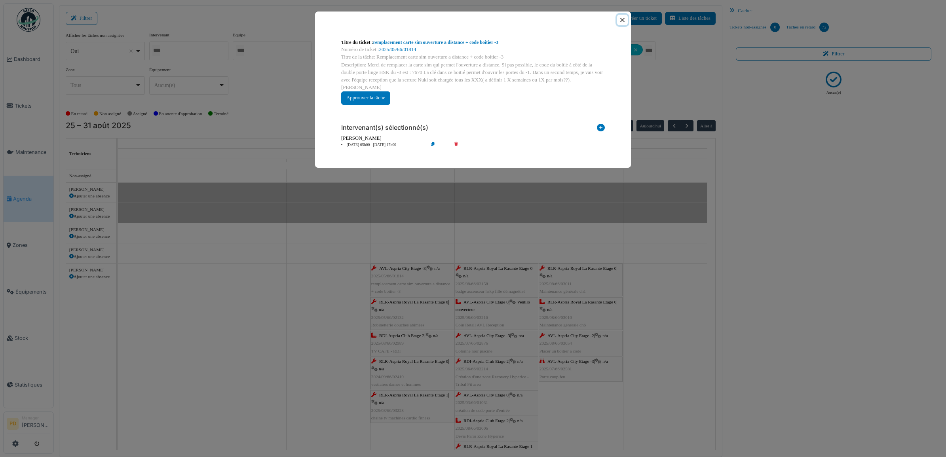
click at [622, 22] on button "Close" at bounding box center [622, 20] width 11 height 11
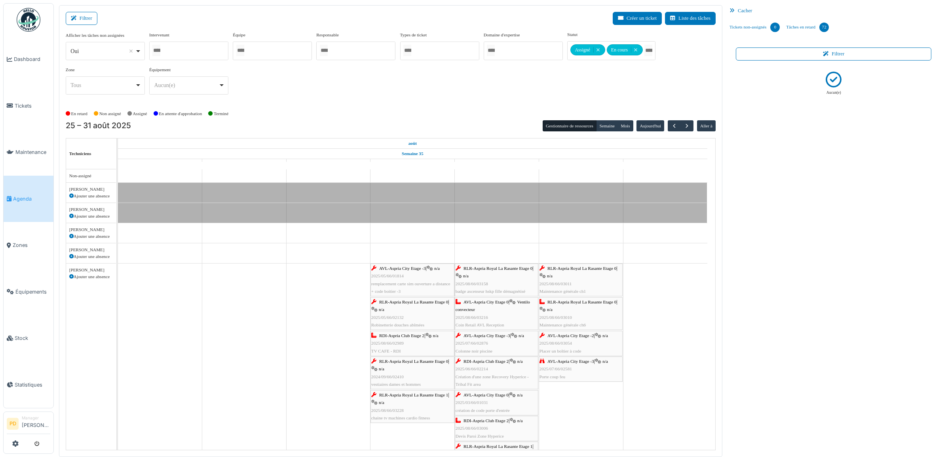
click at [413, 303] on span "RLR-Aspria Royal La Rasante Etage 0" at bounding box center [413, 302] width 69 height 5
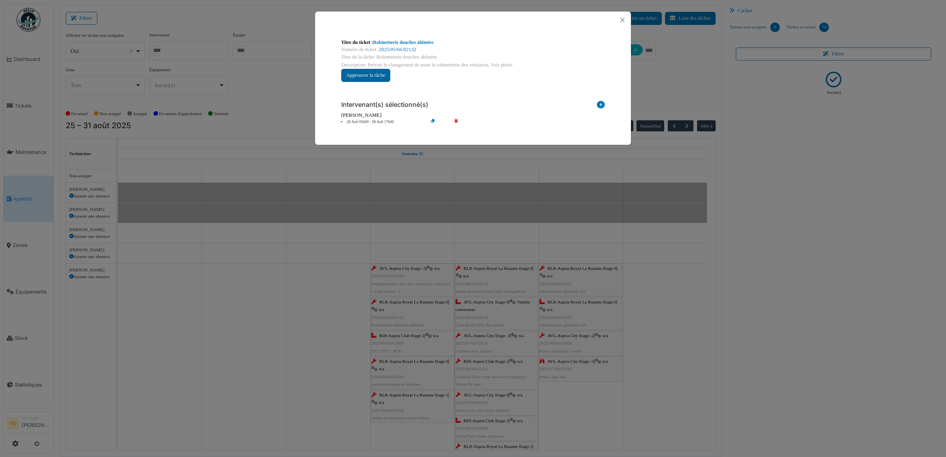
click at [380, 75] on button "Approuver la tâche" at bounding box center [365, 75] width 49 height 13
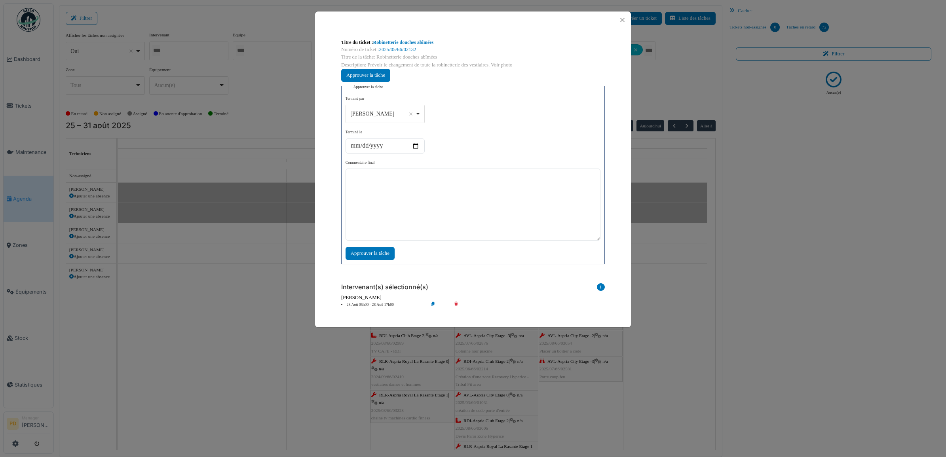
click at [416, 118] on div "Alexandre Michailidis Remove item" at bounding box center [385, 113] width 72 height 11
drag, startPoint x: 377, startPoint y: 215, endPoint x: 381, endPoint y: 212, distance: 4.5
select select "****"
click at [399, 191] on textarea at bounding box center [473, 205] width 255 height 72
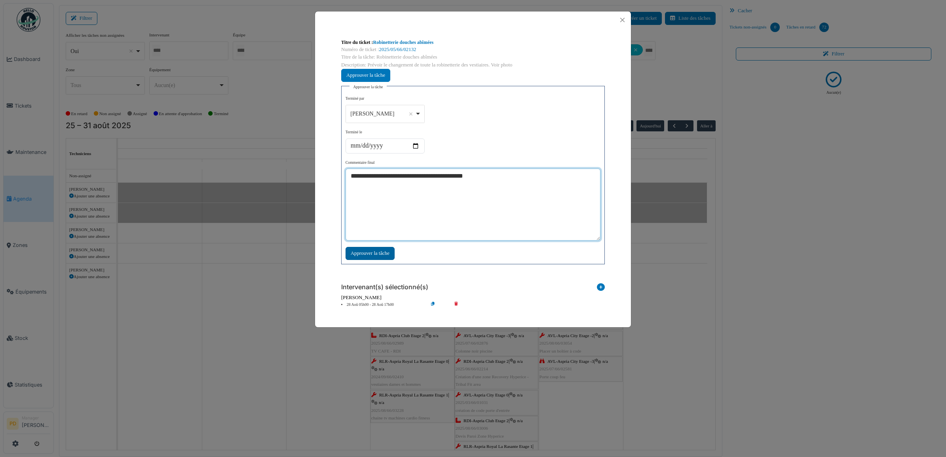
type textarea "**********"
click at [370, 256] on div "Approuver la tâche" at bounding box center [370, 253] width 49 height 13
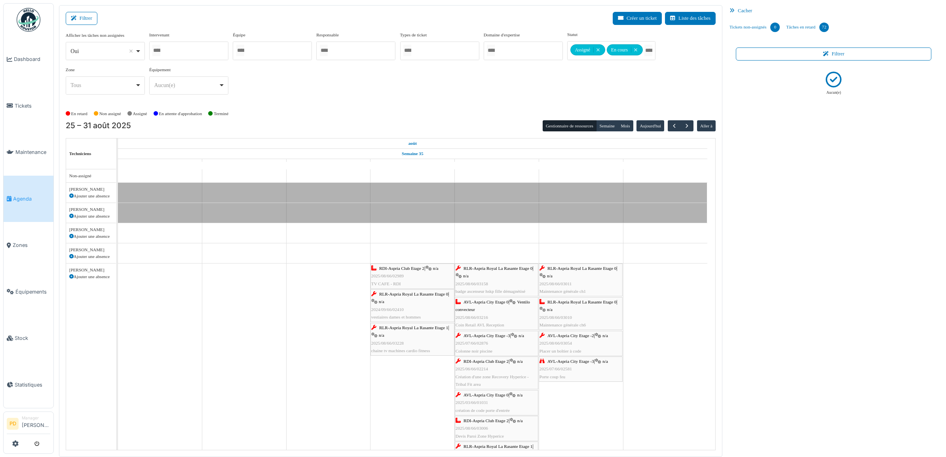
click at [415, 268] on span "RDI-Aspria Club Etage 2" at bounding box center [401, 268] width 45 height 5
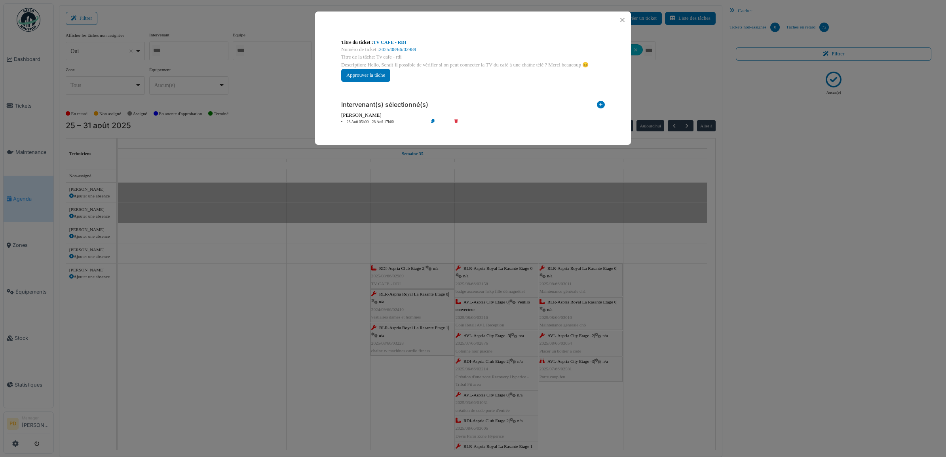
click at [385, 122] on li "28 Aoû 05h00 - 28 Aoû 17h00" at bounding box center [382, 122] width 91 height 6
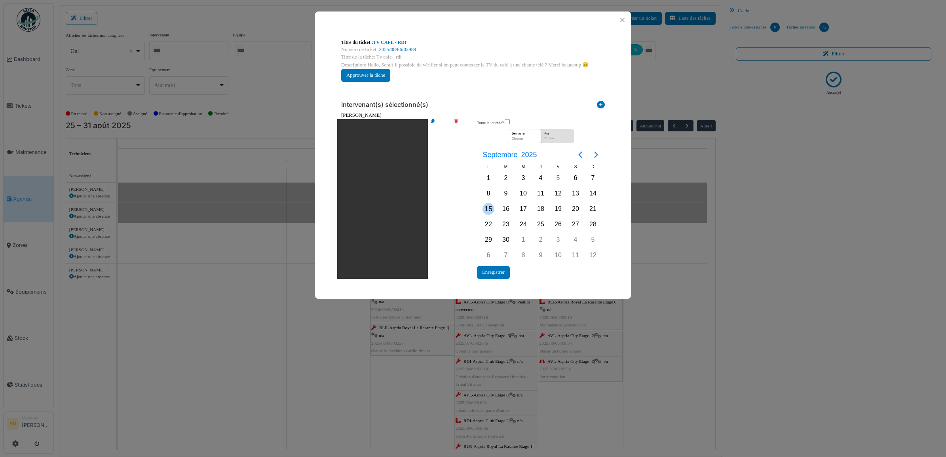
click at [489, 207] on div "15" at bounding box center [489, 209] width 12 height 12
click at [498, 268] on button "Enregistrer" at bounding box center [493, 272] width 33 height 13
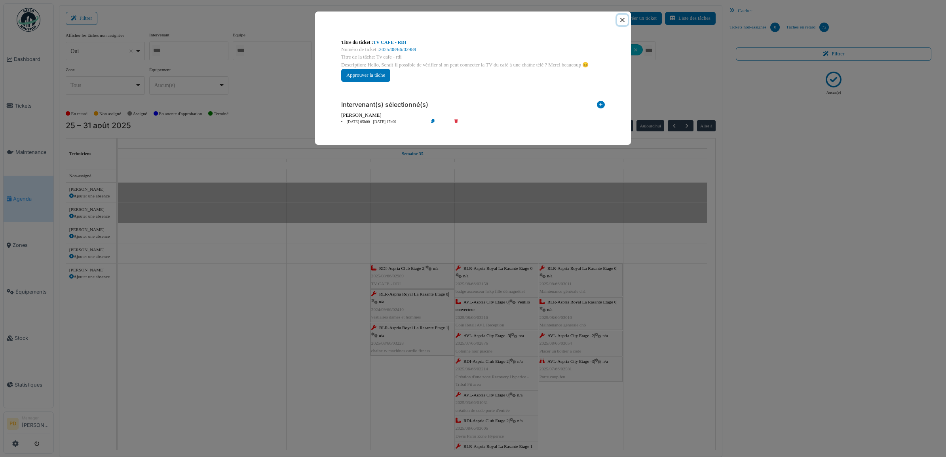
click at [623, 22] on button "Close" at bounding box center [622, 20] width 11 height 11
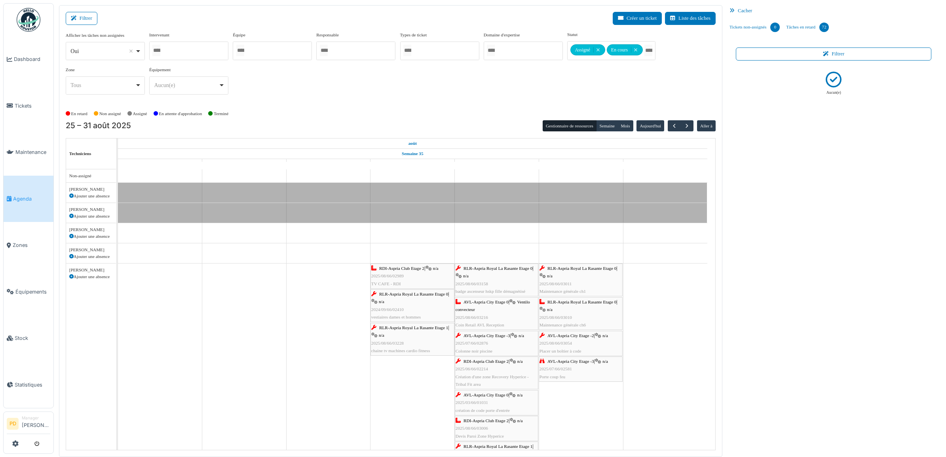
click at [389, 296] on span "RLR-Aspria Royal La Rasante Etage 0" at bounding box center [413, 294] width 69 height 5
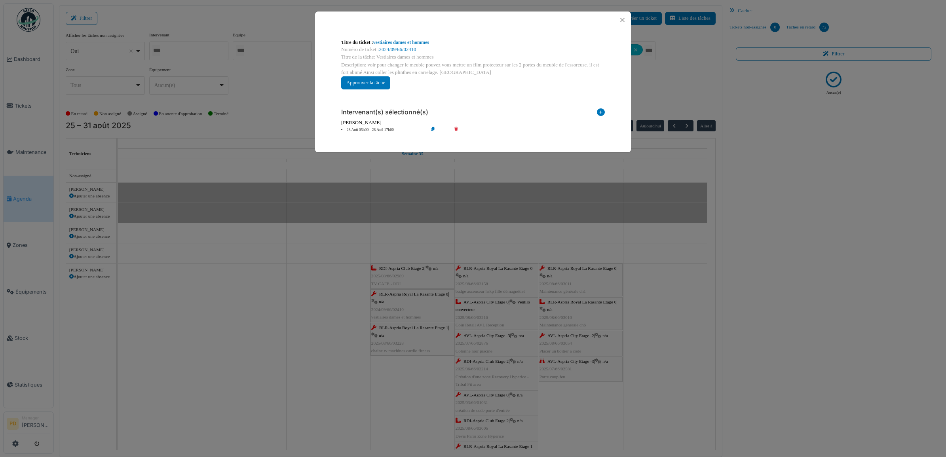
click at [458, 128] on icon at bounding box center [461, 130] width 23 height 6
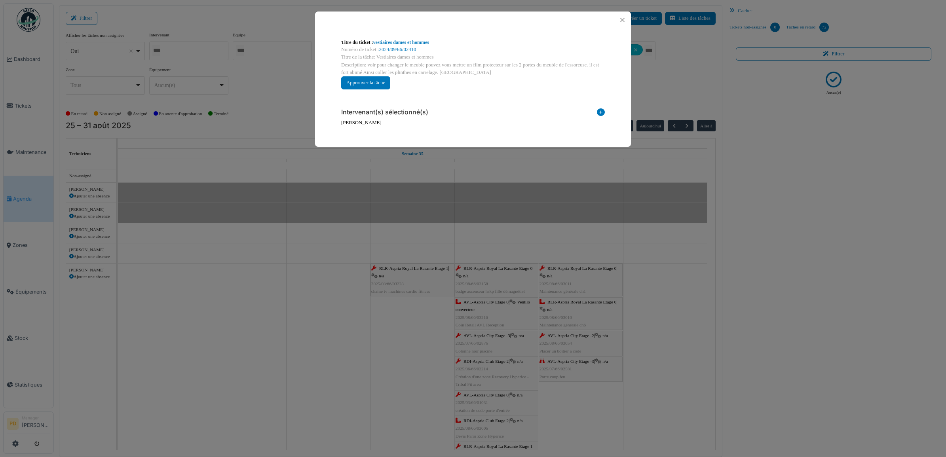
click at [604, 112] on icon at bounding box center [601, 113] width 8 height 11
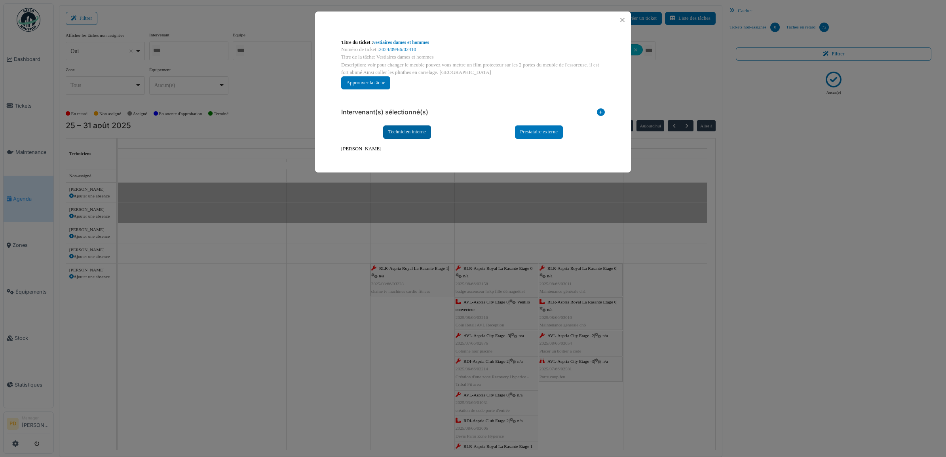
click at [422, 130] on div "Technicien interne" at bounding box center [407, 131] width 48 height 13
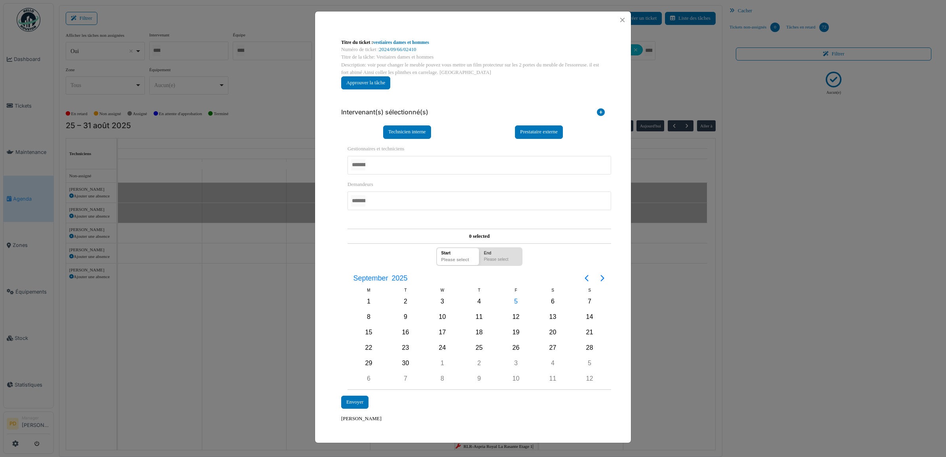
click at [386, 165] on div at bounding box center [480, 165] width 264 height 19
click at [369, 333] on div "15" at bounding box center [369, 333] width 12 height 12
click at [357, 400] on div "Envoyer" at bounding box center [354, 402] width 27 height 13
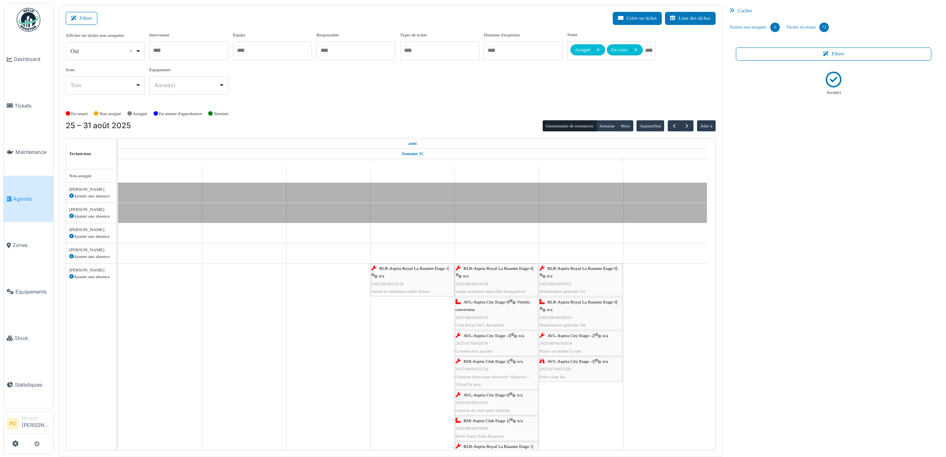
click at [405, 271] on span "RLR-Aspria Royal La Rasante Etage 1" at bounding box center [413, 268] width 69 height 5
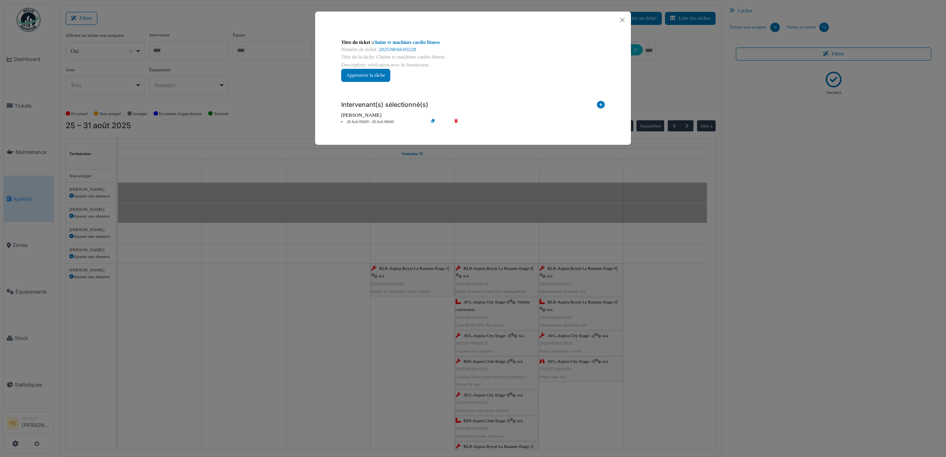
click at [383, 121] on li "28 Aoû 05h00 - 28 Aoû 06h00" at bounding box center [382, 122] width 91 height 6
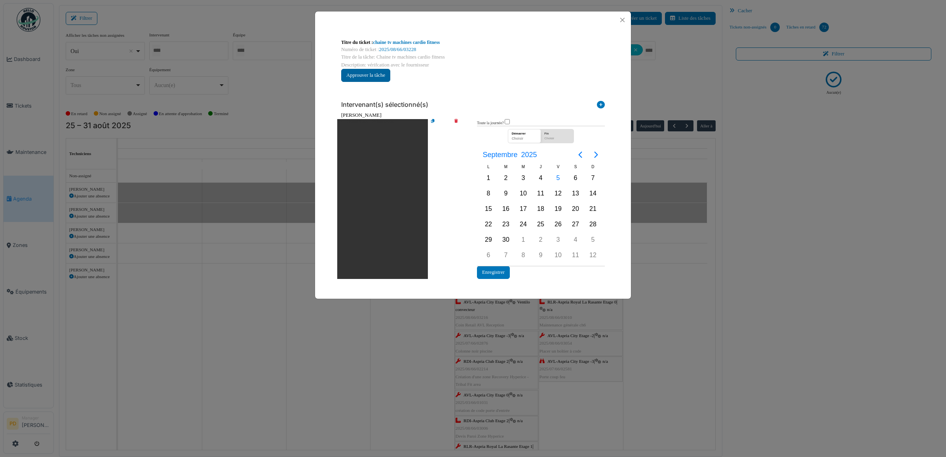
click at [378, 78] on button "Approuver la tâche" at bounding box center [365, 75] width 49 height 13
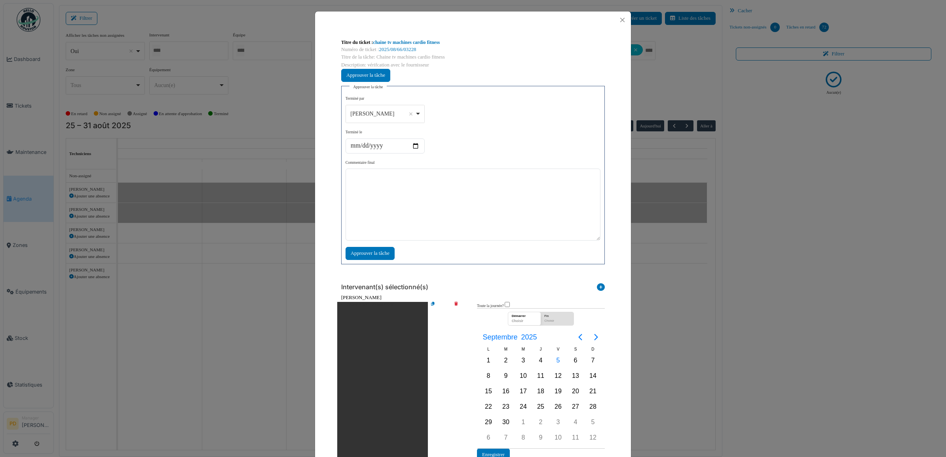
click at [412, 113] on div "Alexandre Michailidis Remove item" at bounding box center [385, 113] width 72 height 11
select select "****"
click at [377, 197] on textarea at bounding box center [473, 205] width 255 height 72
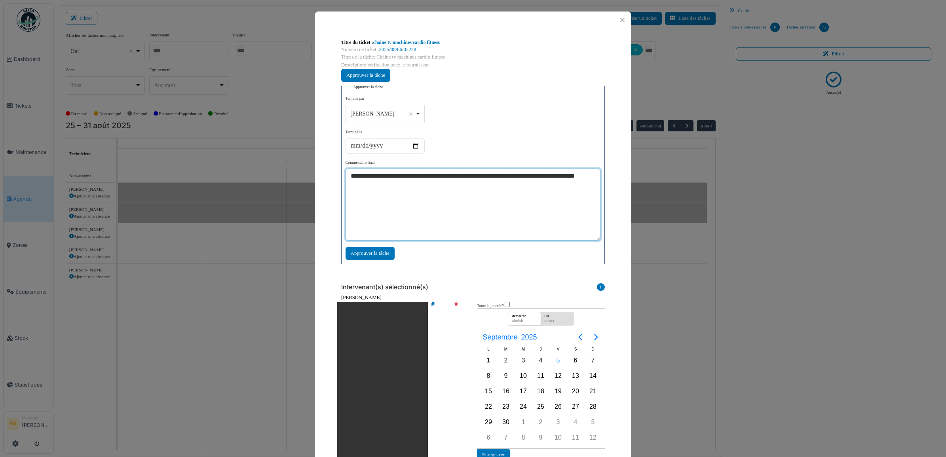
click at [551, 177] on textarea "**********" at bounding box center [473, 205] width 255 height 72
click at [553, 177] on textarea "**********" at bounding box center [473, 205] width 255 height 72
click at [470, 177] on textarea "**********" at bounding box center [473, 205] width 255 height 72
click at [474, 179] on textarea "**********" at bounding box center [473, 205] width 255 height 72
click at [471, 186] on textarea "**********" at bounding box center [473, 205] width 255 height 72
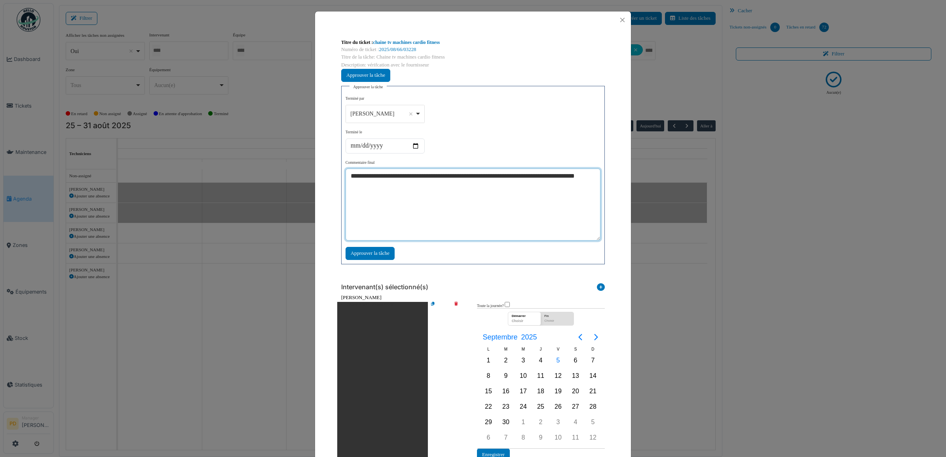
click at [474, 177] on textarea "**********" at bounding box center [473, 205] width 255 height 72
type textarea "**********"
click at [376, 251] on div "Approuver la tâche" at bounding box center [370, 253] width 49 height 13
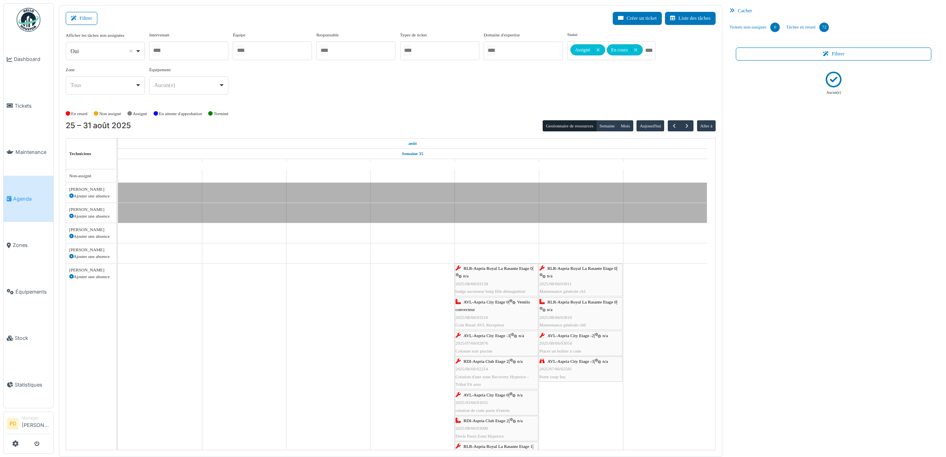
click at [486, 271] on span "RLR-Aspria Royal La Rasante Etage 0" at bounding box center [498, 268] width 69 height 5
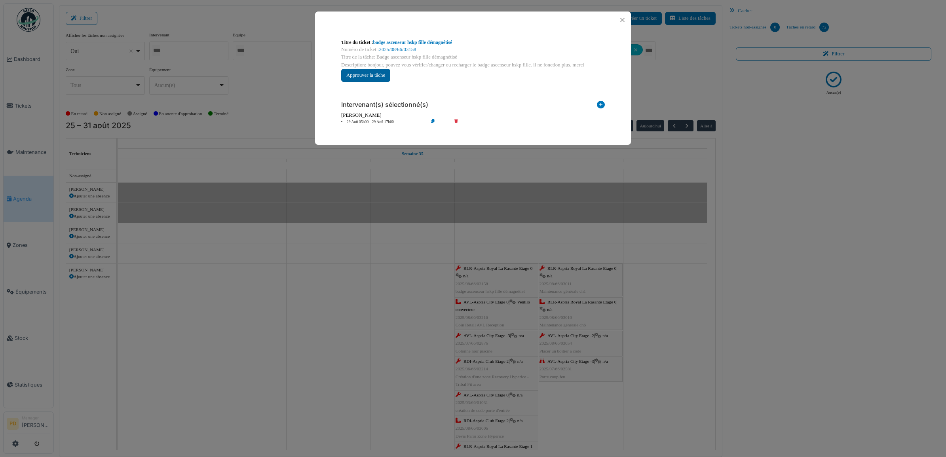
click at [377, 74] on button "Approuver la tâche" at bounding box center [365, 75] width 49 height 13
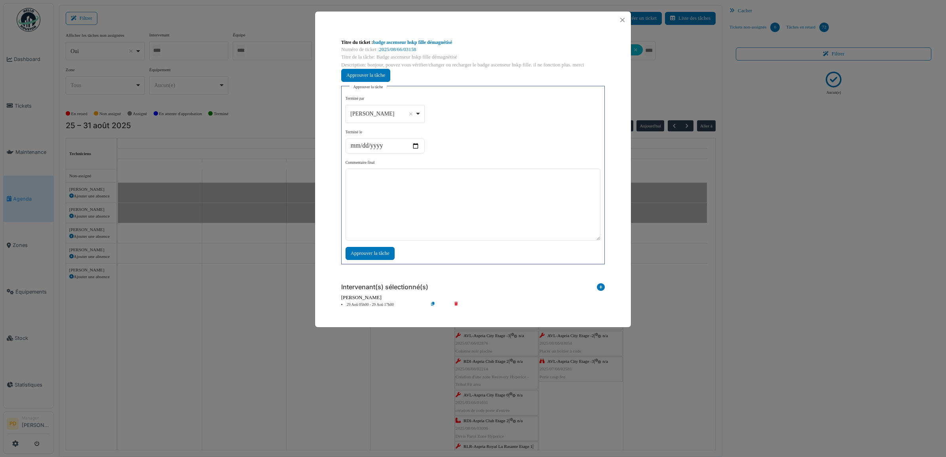
click at [416, 113] on div "Alexandre Michailidis Remove item" at bounding box center [385, 113] width 72 height 11
select select "****"
click at [402, 192] on textarea at bounding box center [473, 205] width 255 height 72
type textarea "**"
click at [380, 256] on div "Approuver la tâche" at bounding box center [370, 253] width 49 height 13
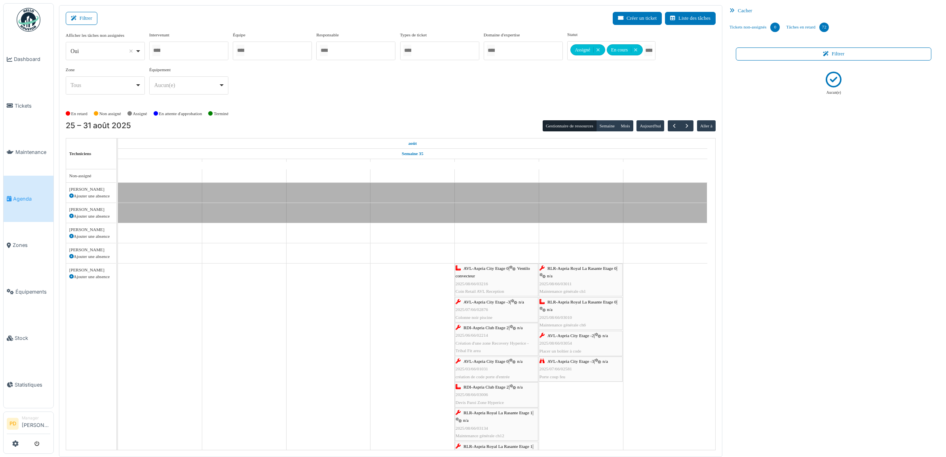
click at [490, 269] on span "AVL-Aspria City Etage 0" at bounding box center [486, 268] width 45 height 5
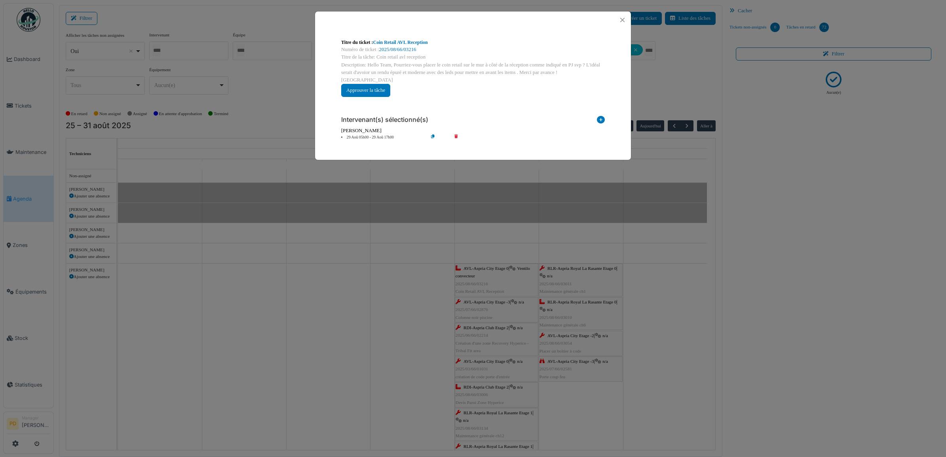
click at [365, 135] on li "29 Aoû 05h00 - 29 Aoû 17h00" at bounding box center [382, 138] width 91 height 6
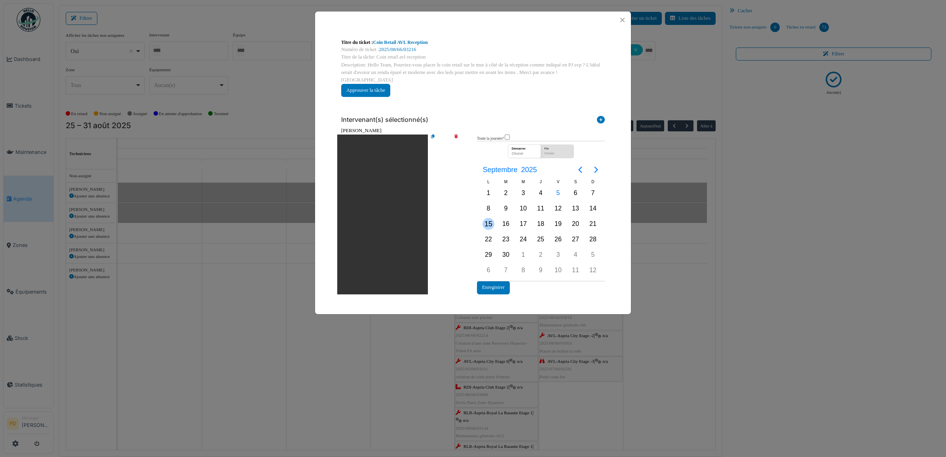
click at [486, 218] on div "15" at bounding box center [489, 224] width 12 height 12
click at [488, 281] on button "Enregistrer" at bounding box center [493, 287] width 33 height 13
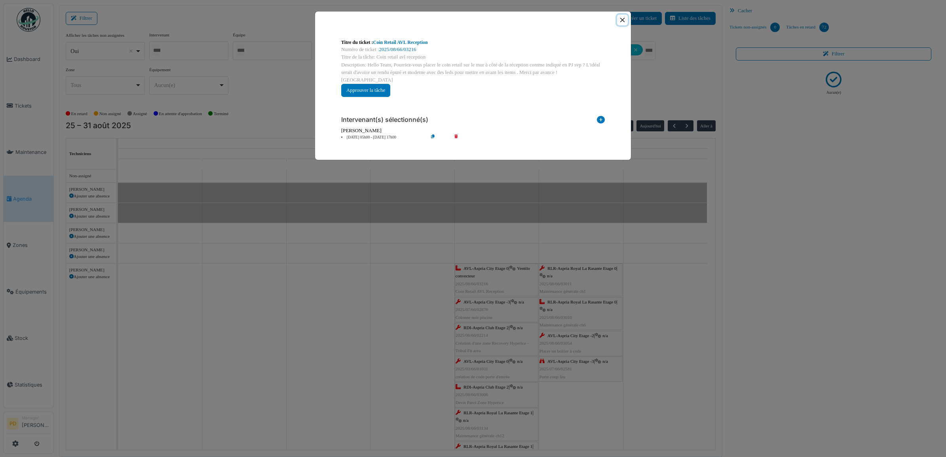
click at [625, 21] on button "Close" at bounding box center [622, 20] width 11 height 11
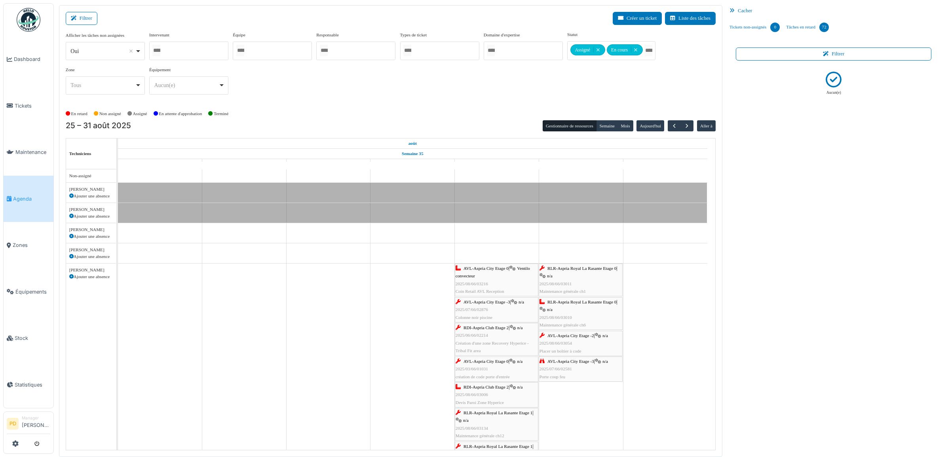
click at [486, 303] on span "AVL-Aspria City Etage -3" at bounding box center [487, 302] width 47 height 5
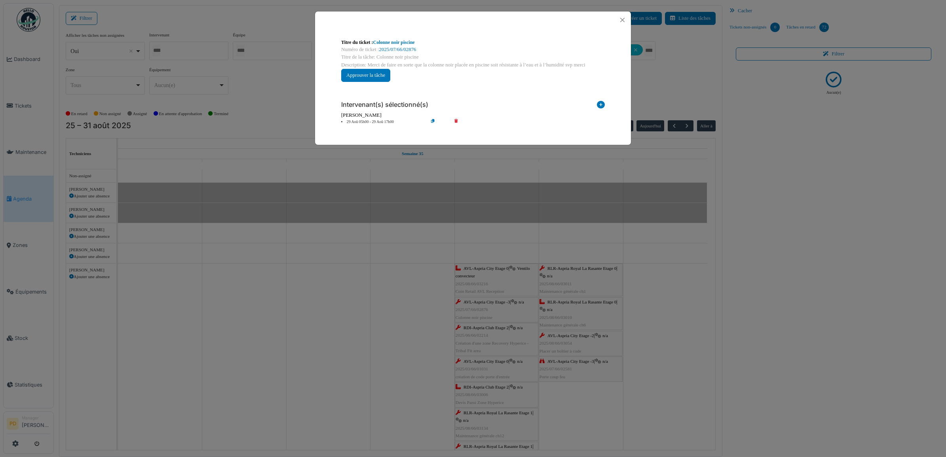
click at [382, 123] on li "29 Aoû 05h00 - 29 Aoû 17h00" at bounding box center [382, 122] width 91 height 6
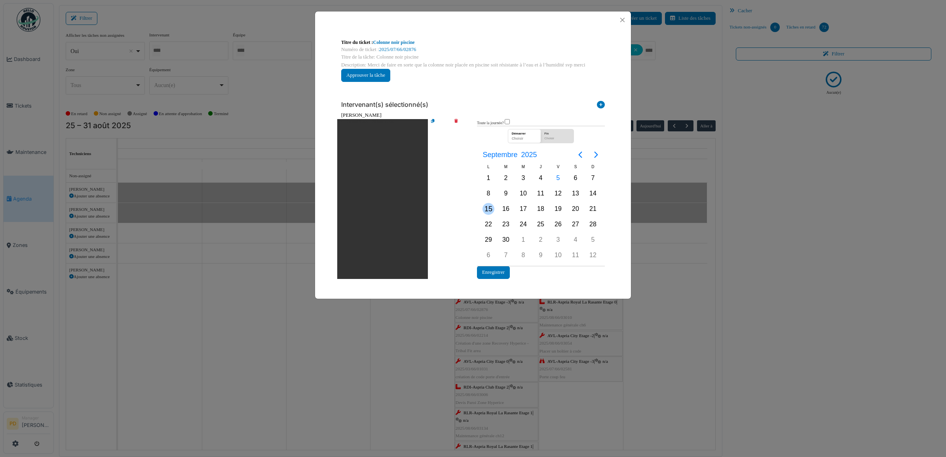
click at [488, 210] on div "15" at bounding box center [489, 209] width 12 height 12
click at [484, 272] on button "Enregistrer" at bounding box center [493, 272] width 33 height 13
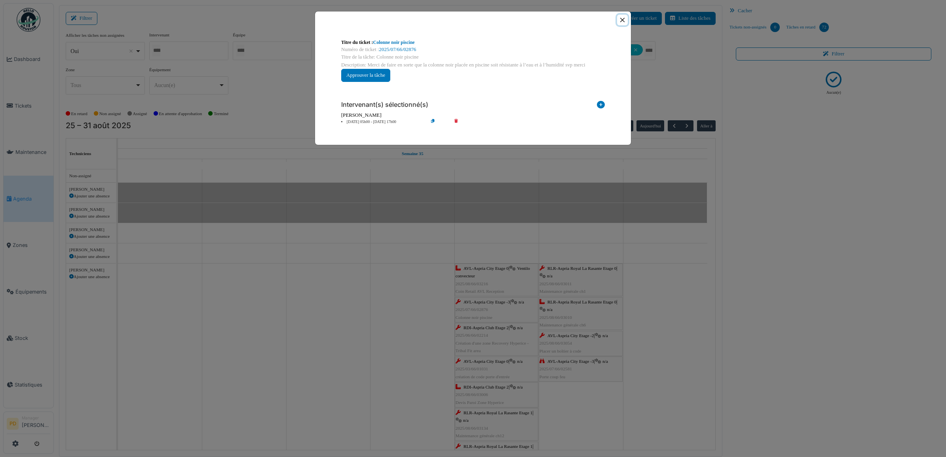
click at [622, 21] on button "Close" at bounding box center [622, 20] width 11 height 11
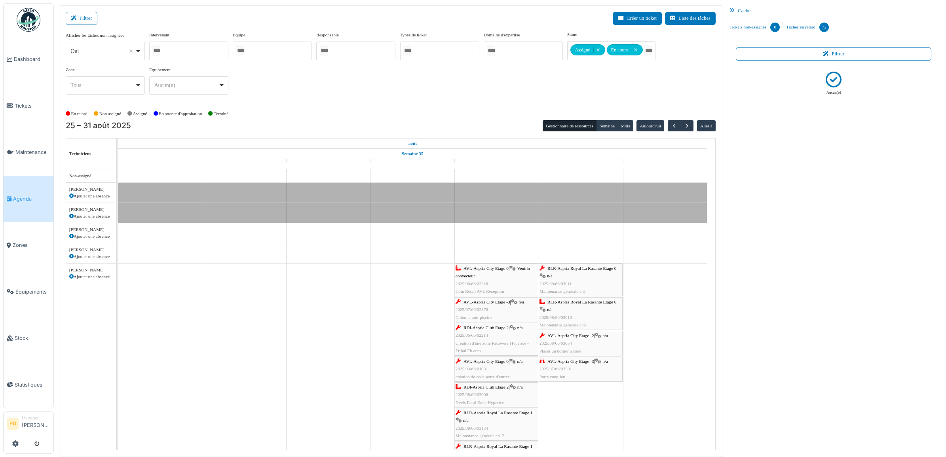
click at [489, 328] on span "RDI-Aspria Club Etage 2" at bounding box center [486, 327] width 45 height 5
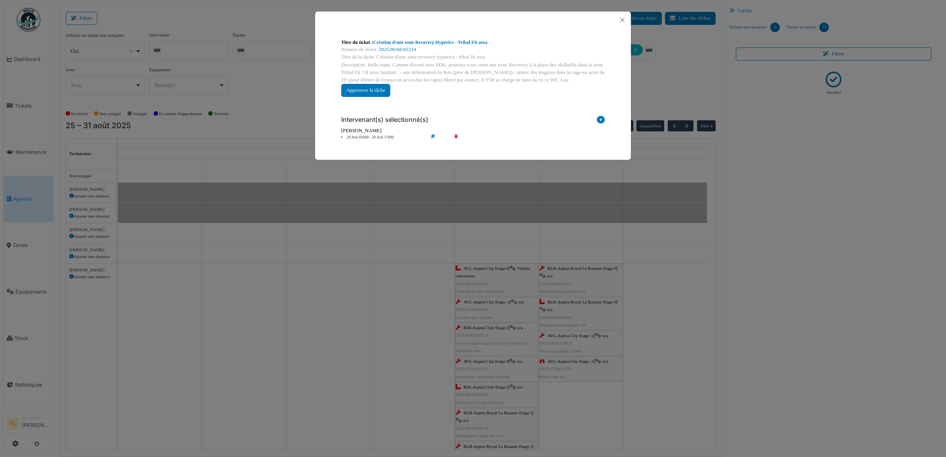
click at [383, 136] on li "29 Aoû 05h00 - 29 Aoû 17h00" at bounding box center [382, 138] width 91 height 6
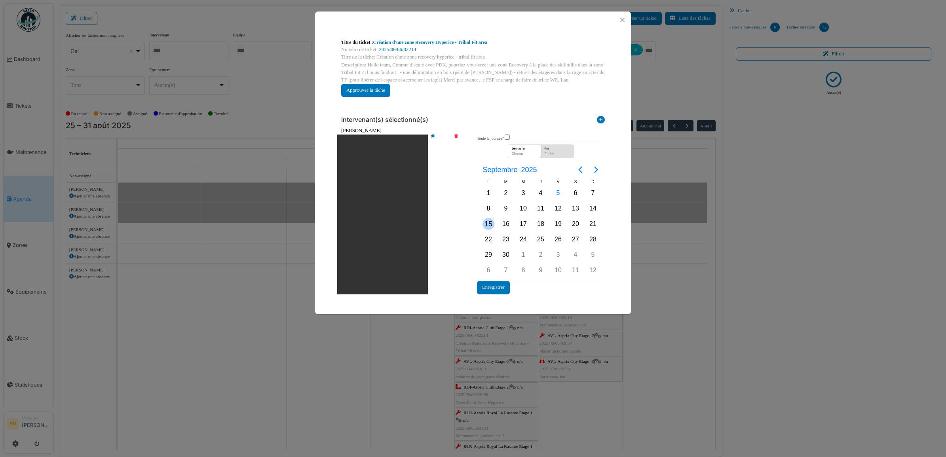
click at [486, 222] on div "15" at bounding box center [489, 224] width 12 height 12
click at [491, 290] on button "Enregistrer" at bounding box center [493, 287] width 33 height 13
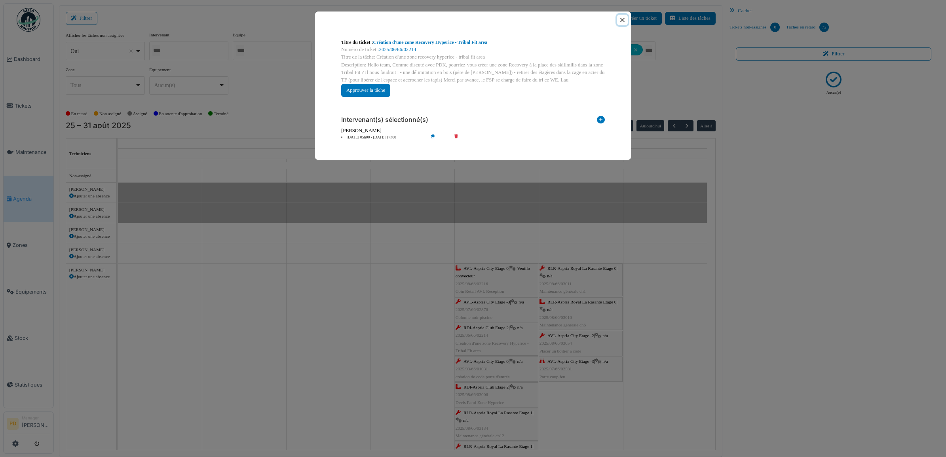
click at [620, 20] on button "Close" at bounding box center [622, 20] width 11 height 11
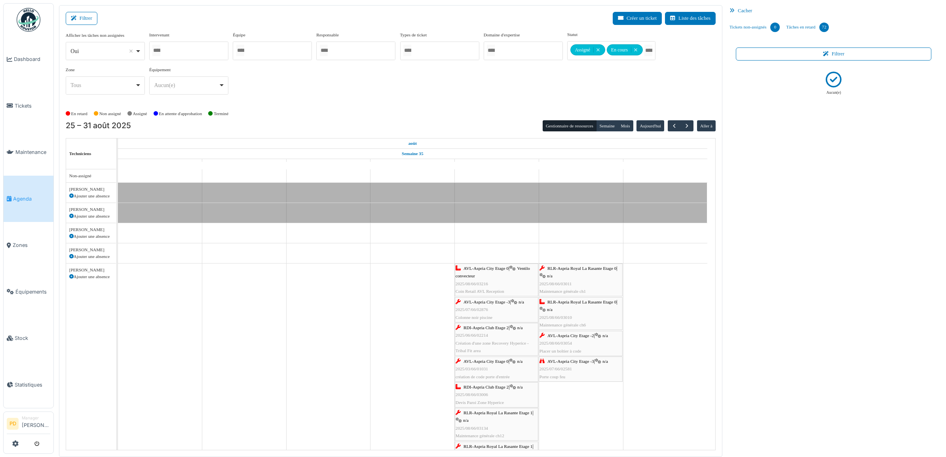
click at [500, 361] on span "AVL-Aspria City Etage 0" at bounding box center [486, 361] width 45 height 5
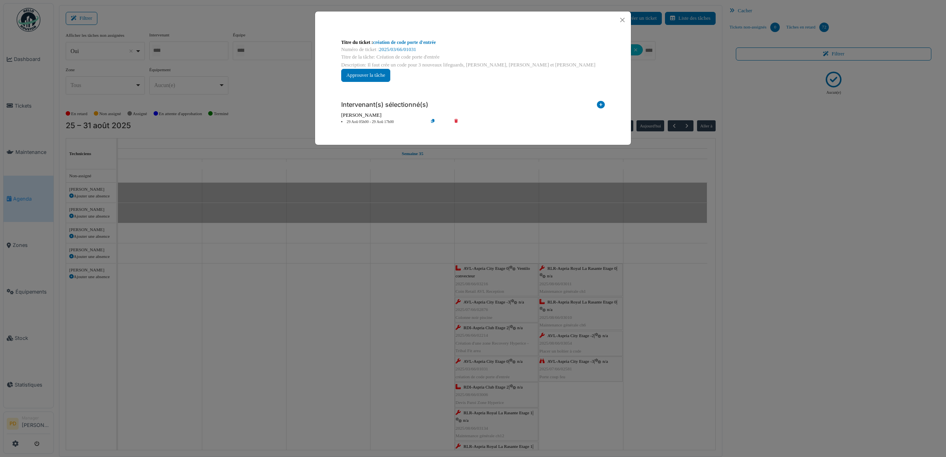
click at [386, 122] on li "29 Aoû 05h00 - 29 Aoû 17h00" at bounding box center [382, 122] width 91 height 6
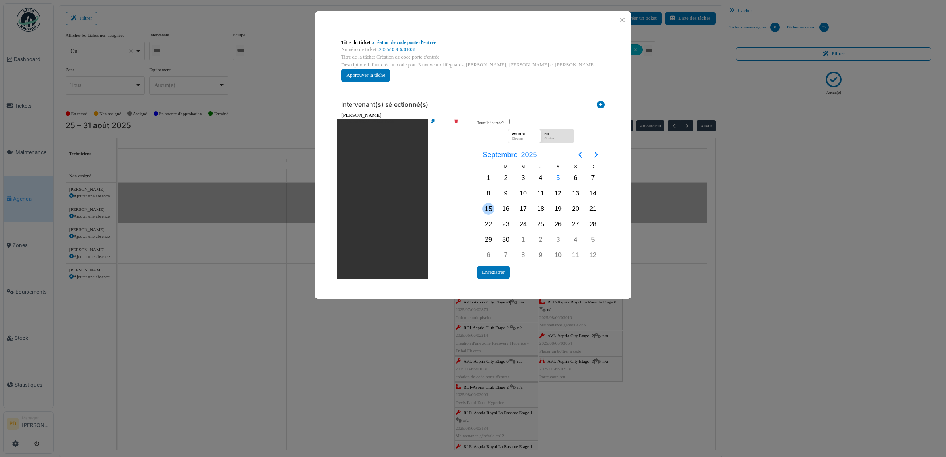
click at [486, 211] on div "15" at bounding box center [489, 209] width 12 height 12
click at [491, 275] on button "Enregistrer" at bounding box center [493, 272] width 33 height 13
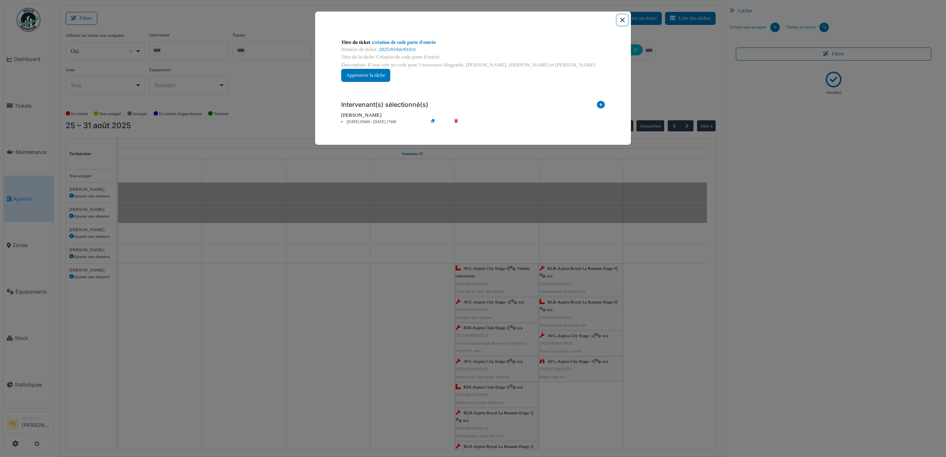
click at [623, 20] on button "Close" at bounding box center [622, 20] width 11 height 11
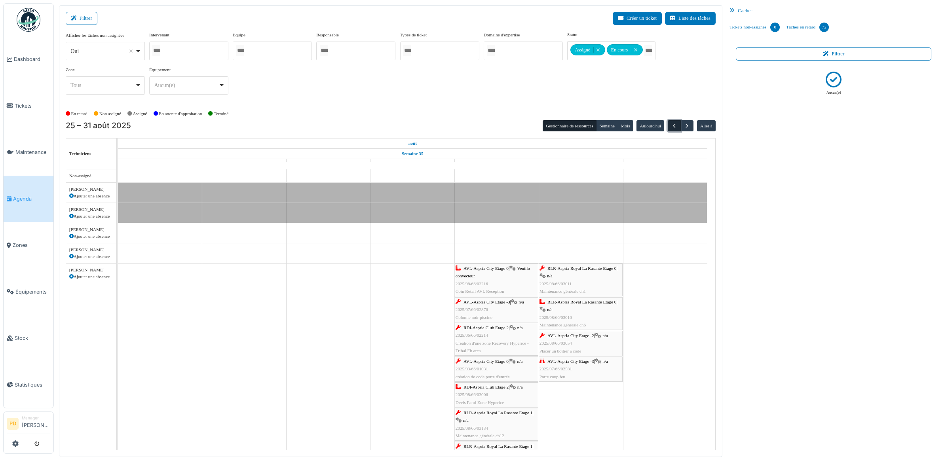
click at [675, 125] on span "button" at bounding box center [674, 126] width 7 height 7
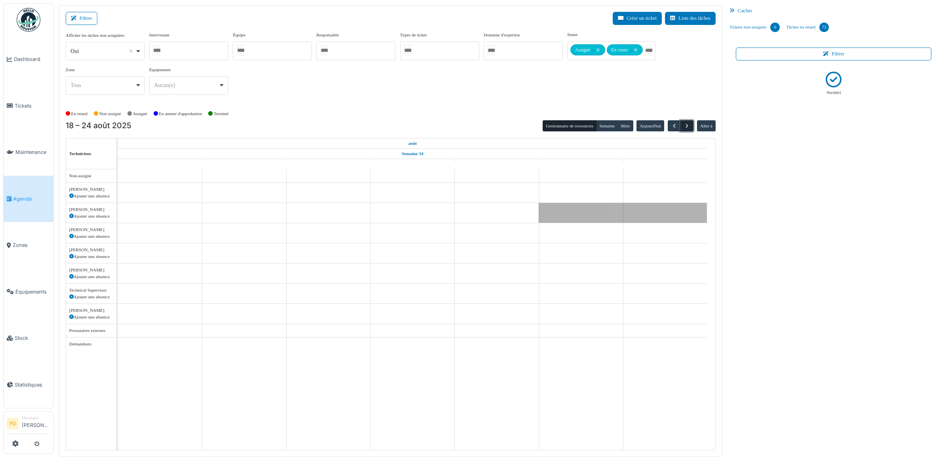
click at [686, 125] on span "button" at bounding box center [687, 126] width 7 height 7
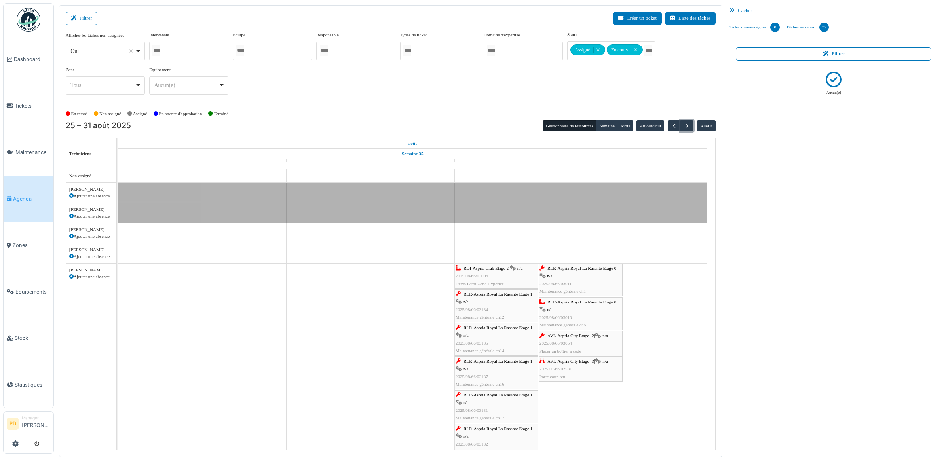
click at [498, 268] on span "RDI-Aspria Club Etage 2" at bounding box center [486, 268] width 45 height 5
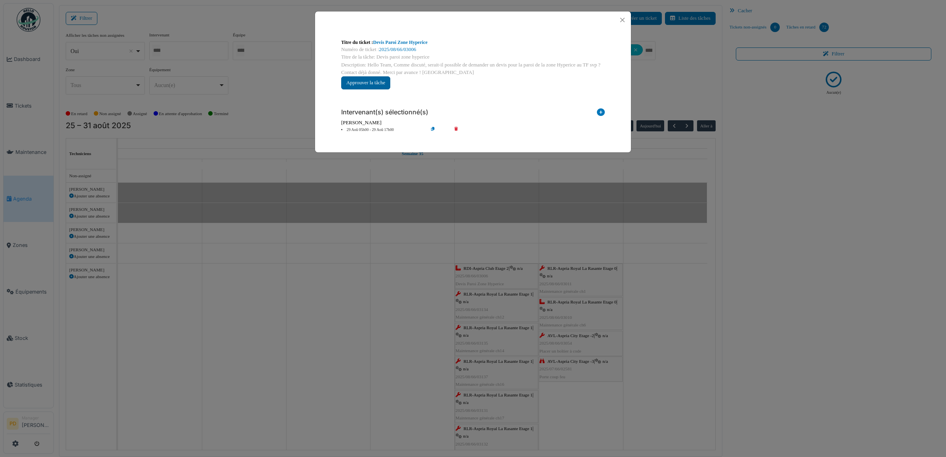
click at [381, 84] on button "Approuver la tâche" at bounding box center [365, 82] width 49 height 13
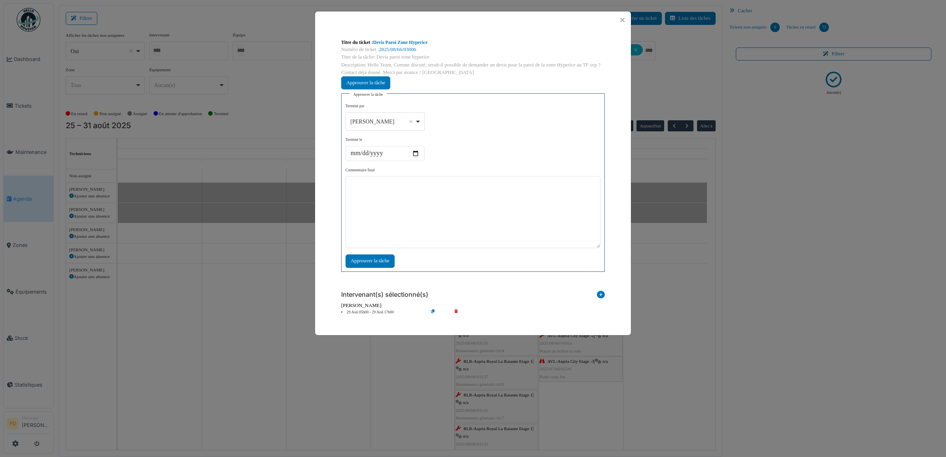
click at [416, 120] on div "Alexandre Michailidis Remove item" at bounding box center [385, 121] width 72 height 11
select select "****"
click at [374, 215] on textarea at bounding box center [473, 212] width 255 height 72
type textarea "*******"
click at [380, 260] on div "Approuver la tâche" at bounding box center [370, 261] width 49 height 13
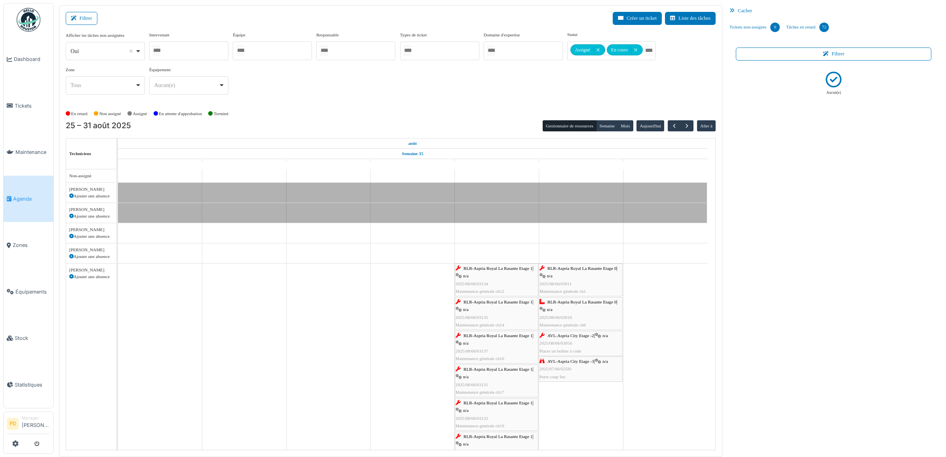
click at [501, 269] on span "RLR-Aspria Royal La Rasante Etage 1" at bounding box center [498, 268] width 69 height 5
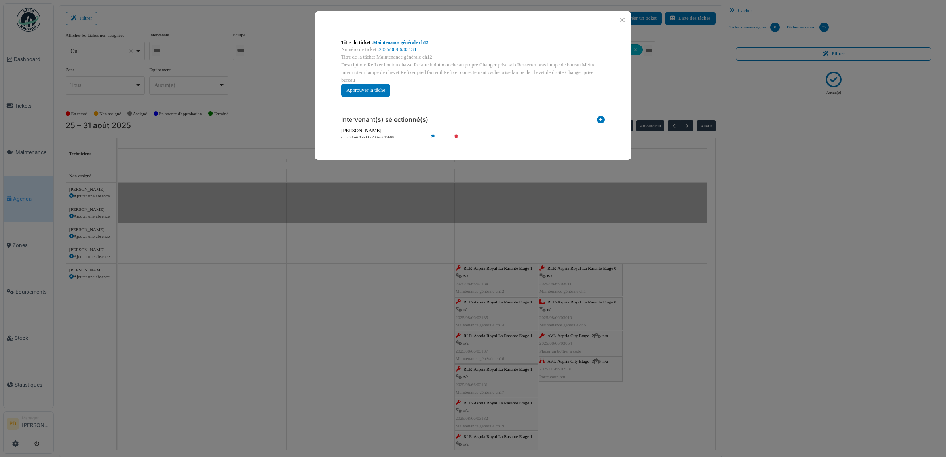
click at [376, 137] on li "29 Aoû 05h00 - 29 Aoû 17h00" at bounding box center [382, 138] width 91 height 6
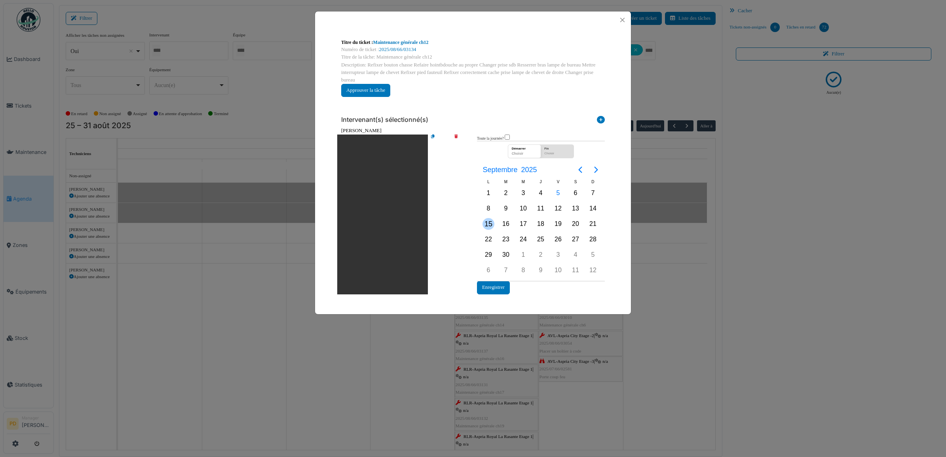
click at [490, 226] on div "15" at bounding box center [489, 224] width 12 height 12
click at [495, 286] on button "Enregistrer" at bounding box center [493, 287] width 33 height 13
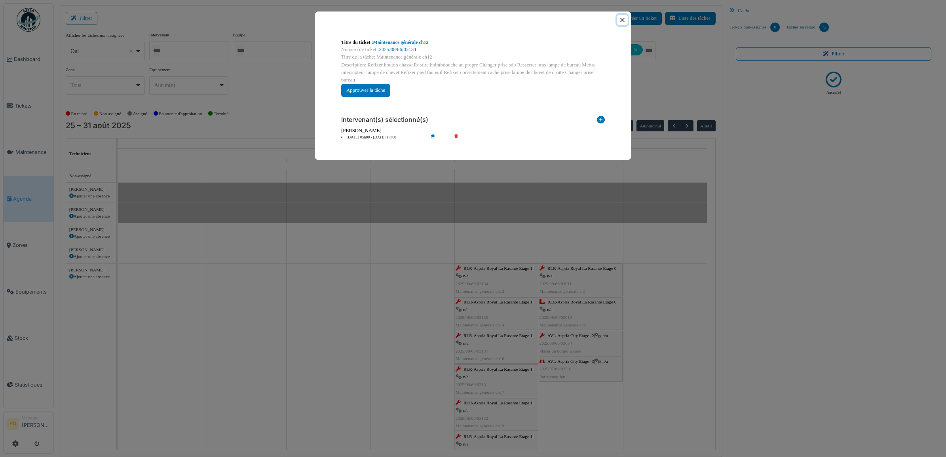
click at [621, 21] on button "Close" at bounding box center [622, 20] width 11 height 11
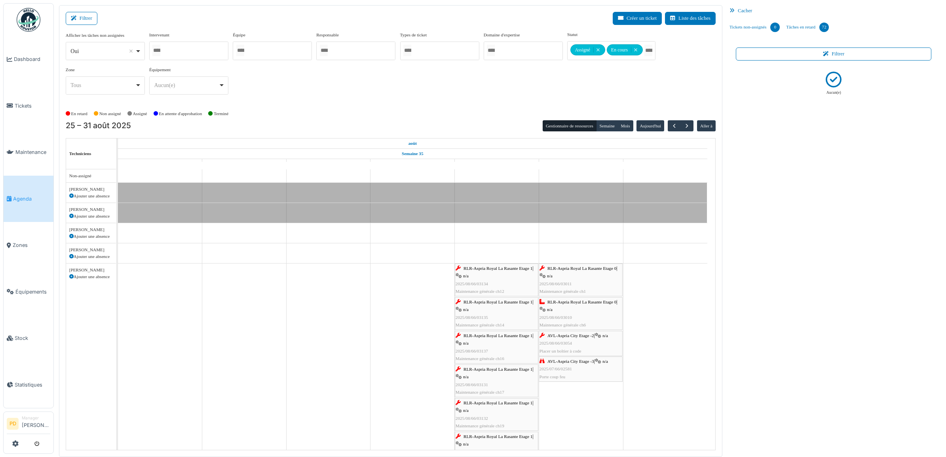
click at [501, 302] on span "RLR-Aspria Royal La Rasante Etage 1" at bounding box center [498, 302] width 69 height 5
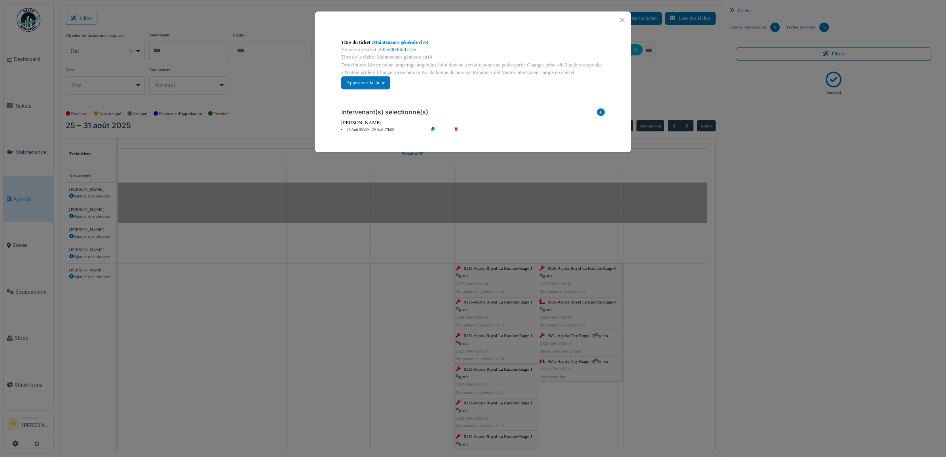
click at [382, 129] on li "29 Aoû 05h00 - 29 Aoû 17h00" at bounding box center [382, 130] width 91 height 6
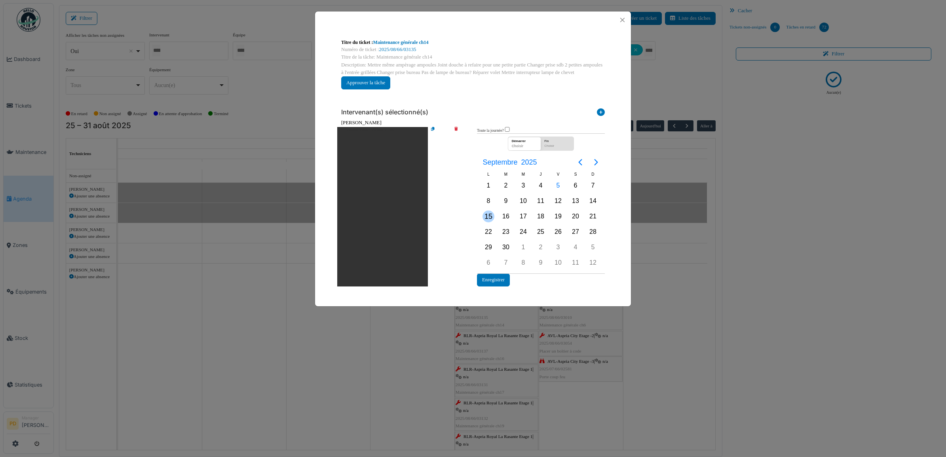
click at [487, 217] on div "15" at bounding box center [489, 217] width 12 height 12
click at [488, 276] on button "Enregistrer" at bounding box center [493, 280] width 33 height 13
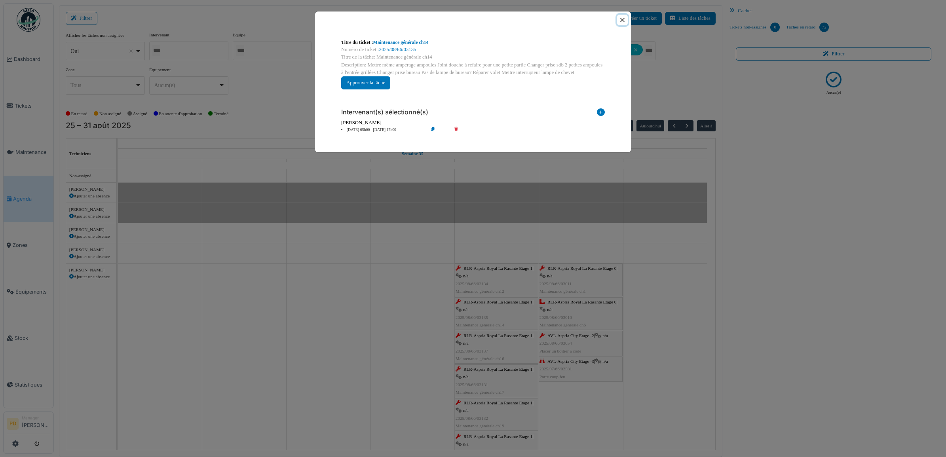
drag, startPoint x: 621, startPoint y: 23, endPoint x: 661, endPoint y: 76, distance: 66.3
click at [620, 23] on button "Close" at bounding box center [622, 20] width 11 height 11
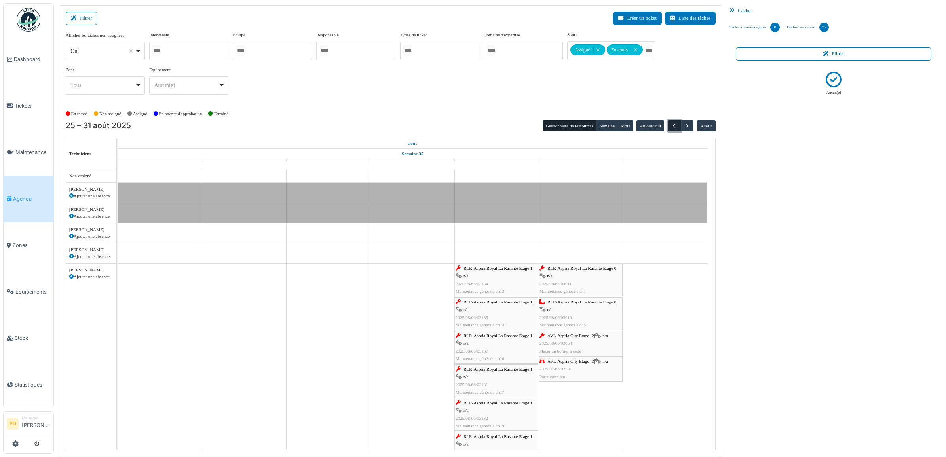
click at [671, 125] on span "button" at bounding box center [674, 126] width 7 height 7
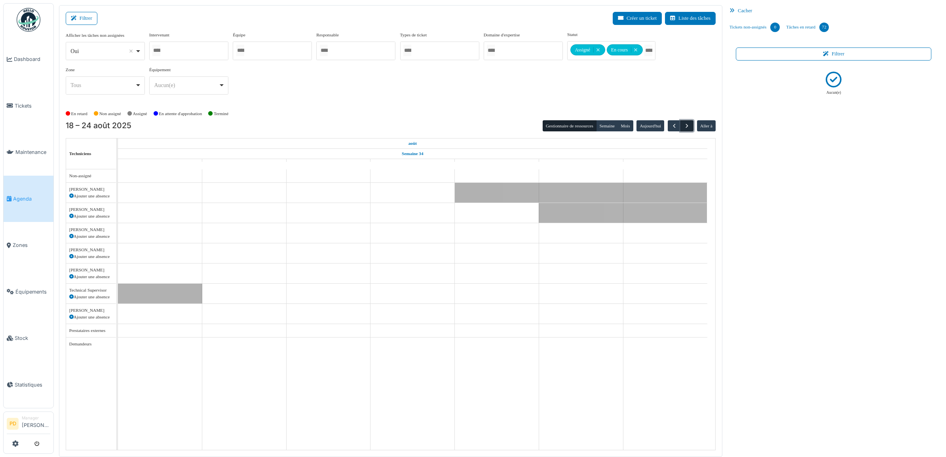
click at [685, 128] on span "button" at bounding box center [687, 126] width 7 height 7
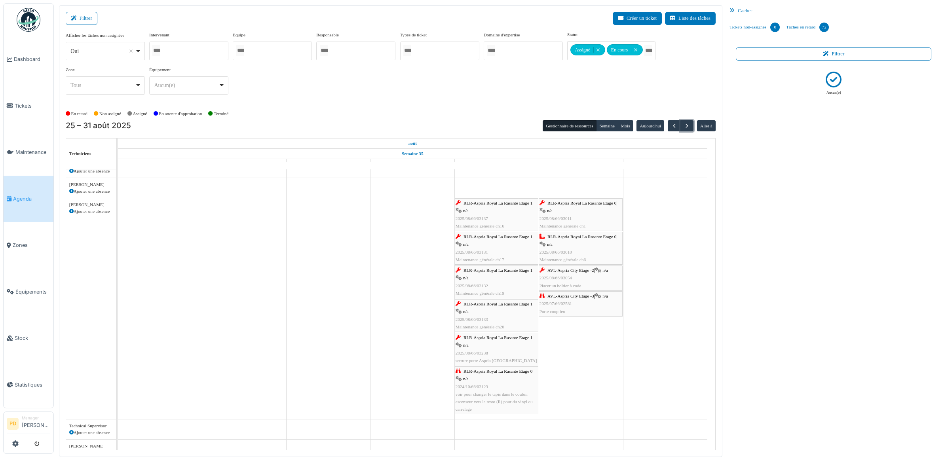
scroll to position [49, 0]
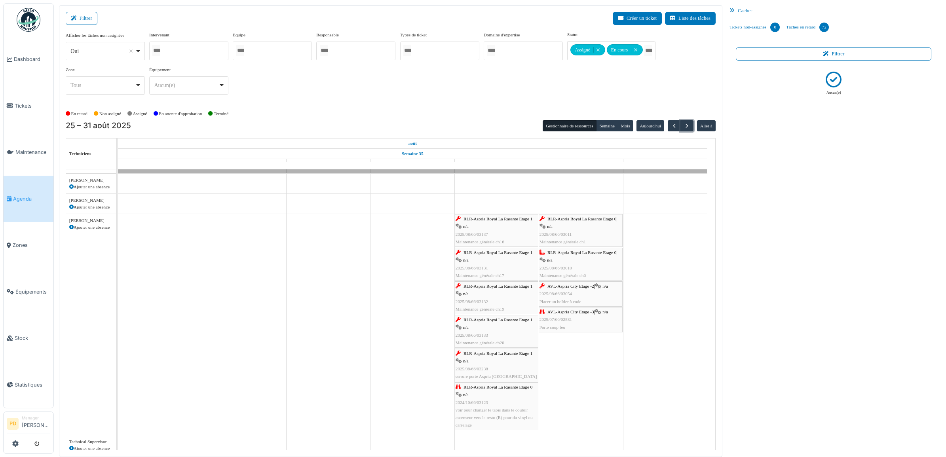
click at [509, 224] on div "RLR-Aspria Royal La Rasante Etage 1 | n/a 2025/08/66/03137 Maintenance générale…" at bounding box center [497, 230] width 82 height 30
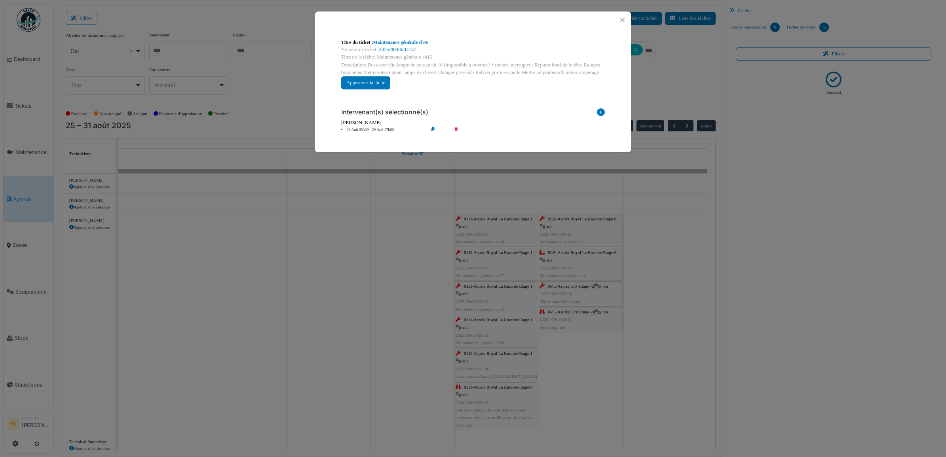
click at [377, 129] on li "29 Aoû 05h00 - 29 Aoû 17h00" at bounding box center [382, 130] width 91 height 6
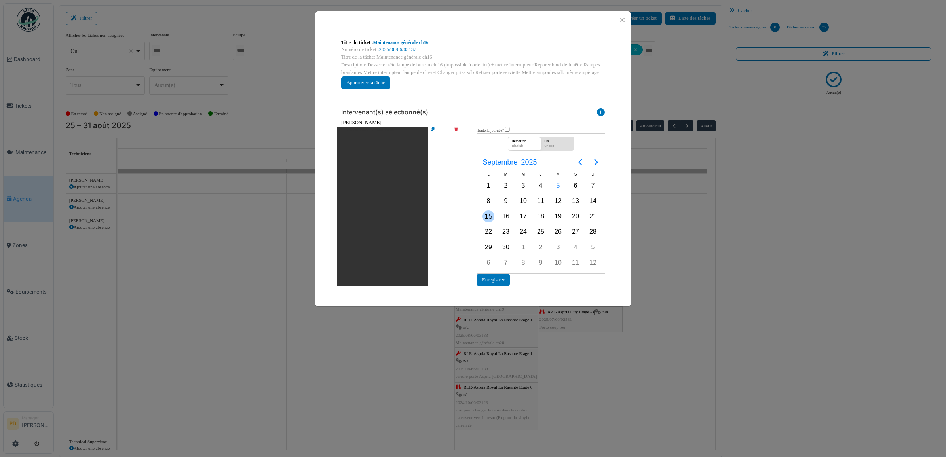
click at [489, 219] on div "15" at bounding box center [489, 217] width 12 height 12
click at [488, 219] on div "15" at bounding box center [489, 217] width 12 height 12
click at [495, 280] on button "Enregistrer" at bounding box center [493, 280] width 33 height 13
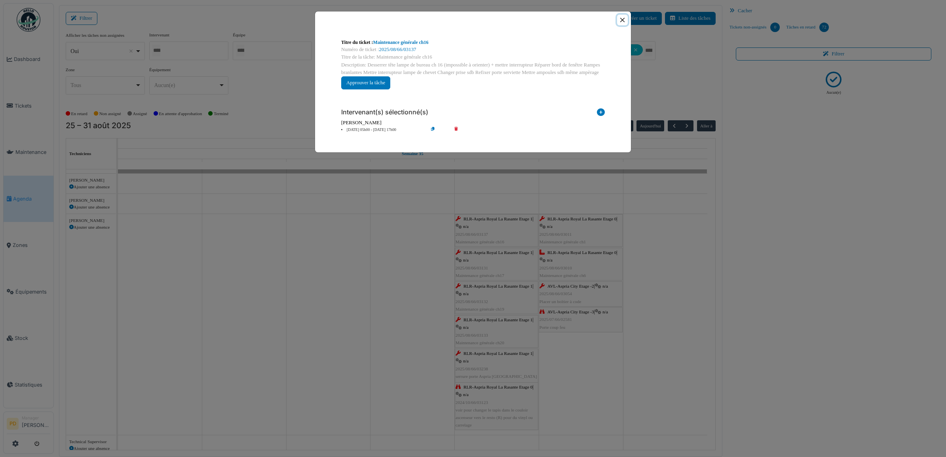
click at [623, 18] on button "Close" at bounding box center [622, 20] width 11 height 11
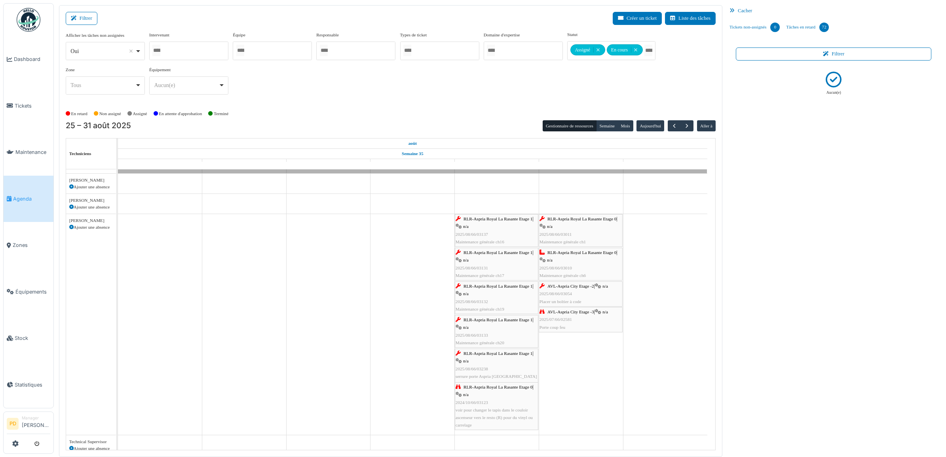
click at [485, 254] on span "RLR-Aspria Royal La Rasante Etage 1" at bounding box center [498, 252] width 69 height 5
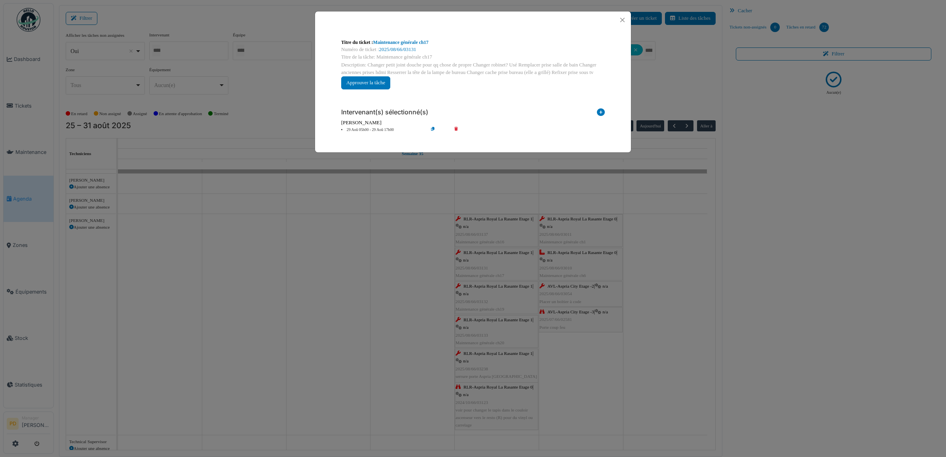
click at [385, 130] on li "29 Aoû 05h00 - 29 Aoû 17h00" at bounding box center [382, 130] width 91 height 6
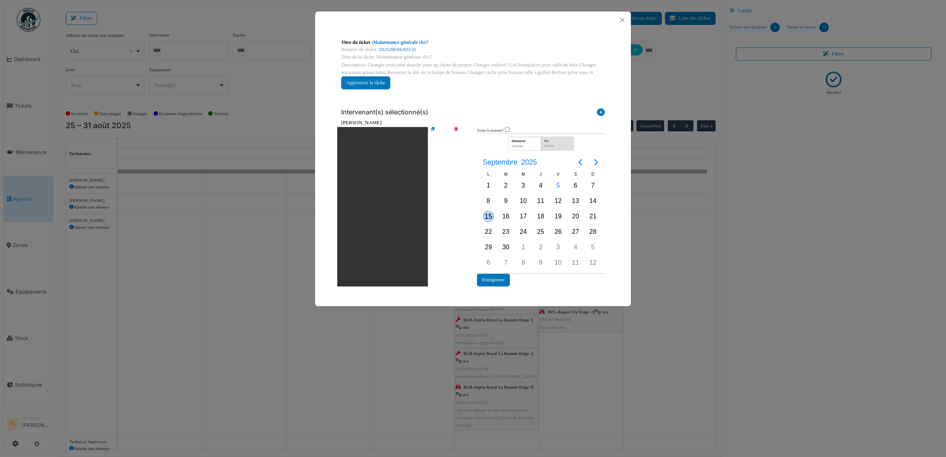
click at [489, 216] on div "15" at bounding box center [489, 217] width 12 height 12
click at [492, 274] on button "Enregistrer" at bounding box center [493, 280] width 33 height 13
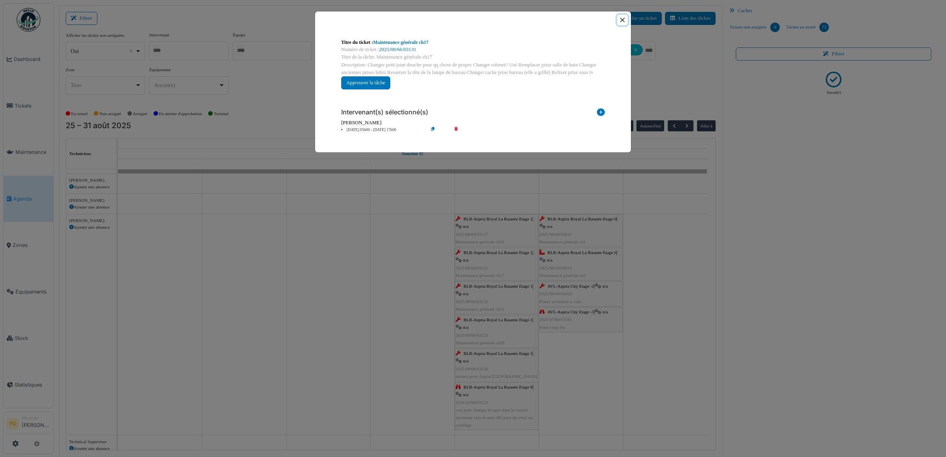
drag, startPoint x: 623, startPoint y: 21, endPoint x: 588, endPoint y: 122, distance: 107.0
click at [622, 21] on button "Close" at bounding box center [622, 20] width 11 height 11
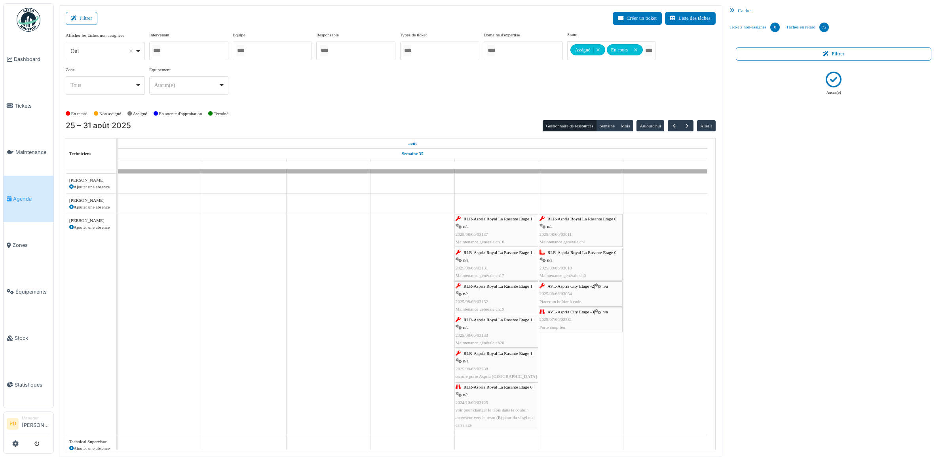
click at [495, 319] on span "RLR-Aspria Royal La Rasante Etage 1" at bounding box center [498, 319] width 69 height 5
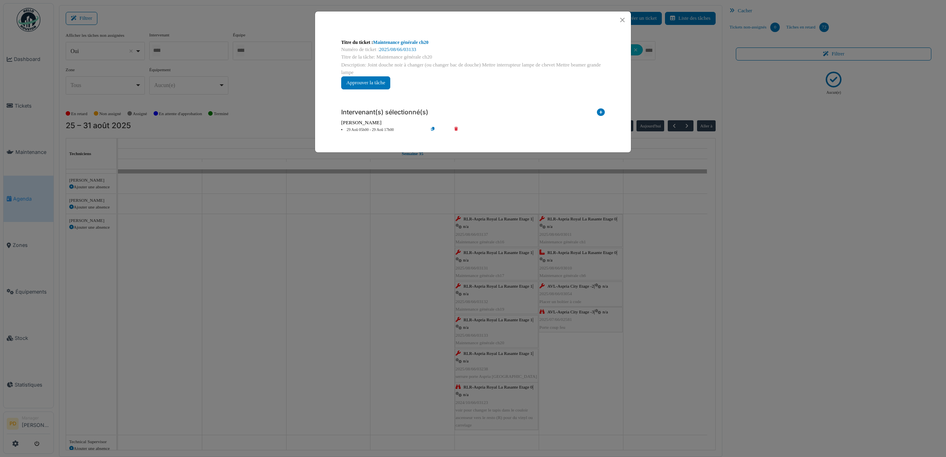
click at [394, 129] on li "29 Aoû 05h00 - 29 Aoû 17h00" at bounding box center [382, 130] width 91 height 6
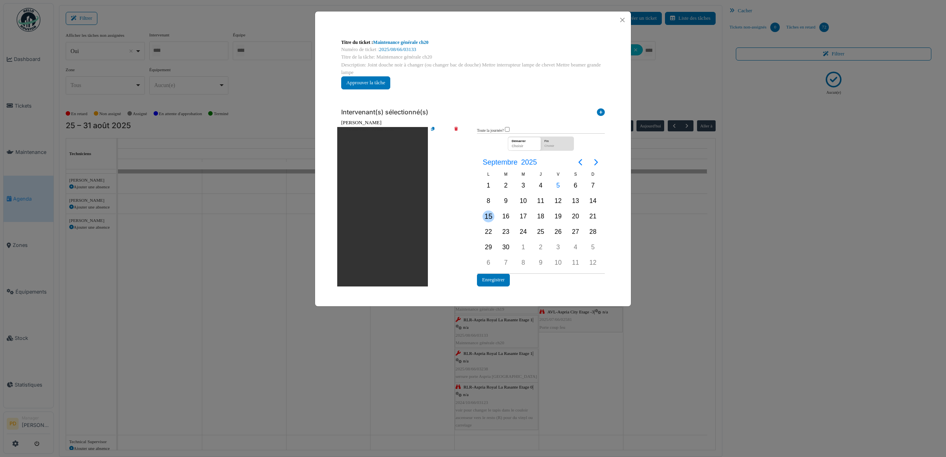
click at [487, 218] on div "15" at bounding box center [489, 217] width 12 height 12
click at [491, 279] on button "Enregistrer" at bounding box center [493, 280] width 33 height 13
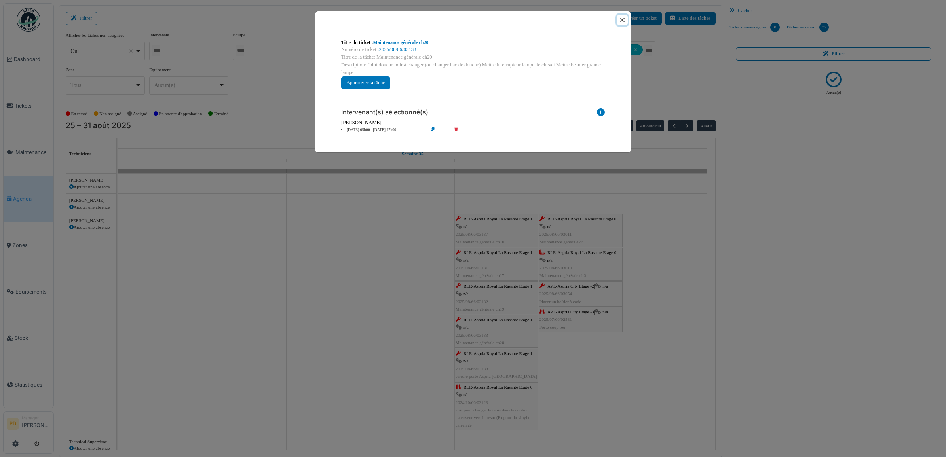
click at [619, 23] on button "Close" at bounding box center [622, 20] width 11 height 11
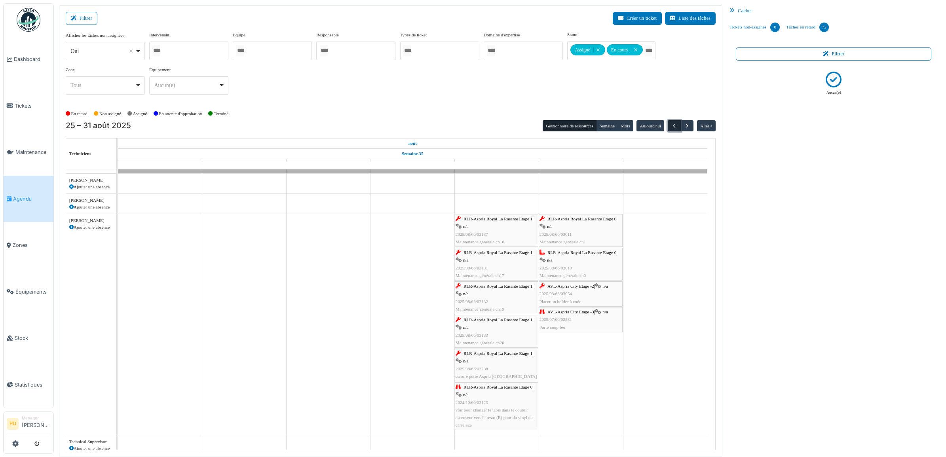
drag, startPoint x: 671, startPoint y: 127, endPoint x: 678, endPoint y: 129, distance: 7.0
click at [672, 127] on span "button" at bounding box center [674, 126] width 7 height 7
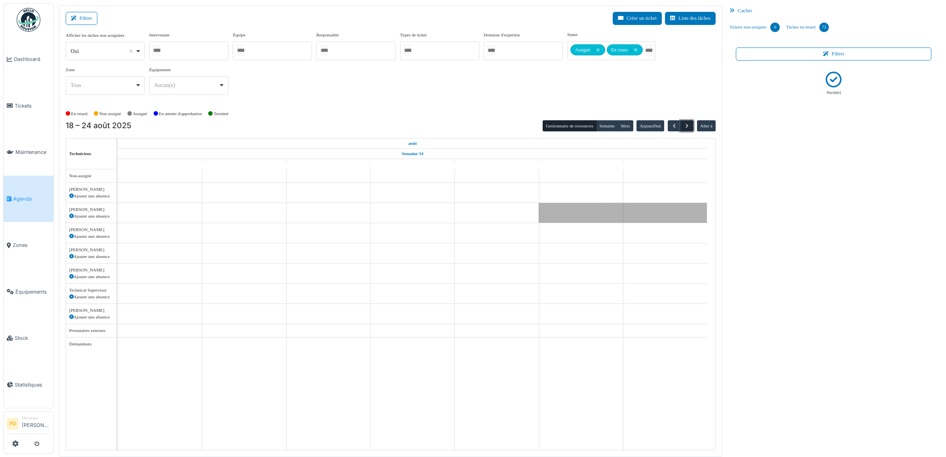
click at [690, 127] on button "button" at bounding box center [686, 125] width 13 height 11
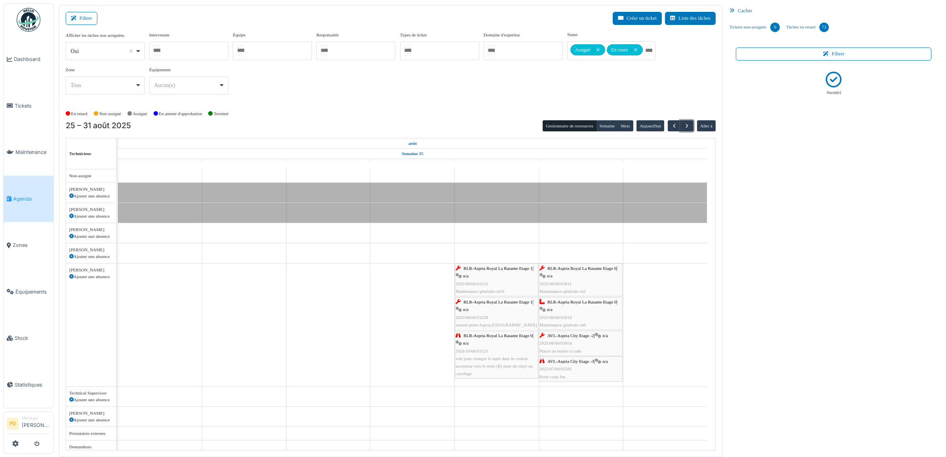
click at [507, 271] on span "RLR-Aspria Royal La Rasante Etage 1" at bounding box center [498, 268] width 69 height 5
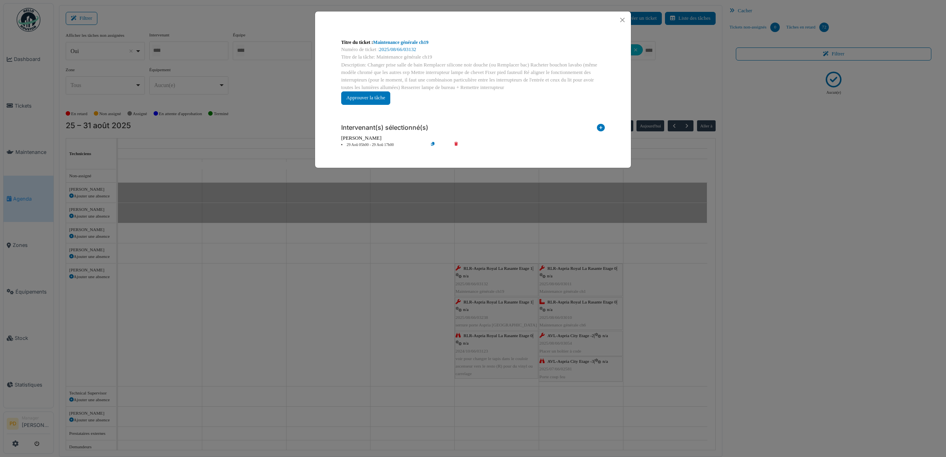
click at [391, 146] on li "29 Aoû 05h00 - 29 Aoû 17h00" at bounding box center [382, 145] width 91 height 6
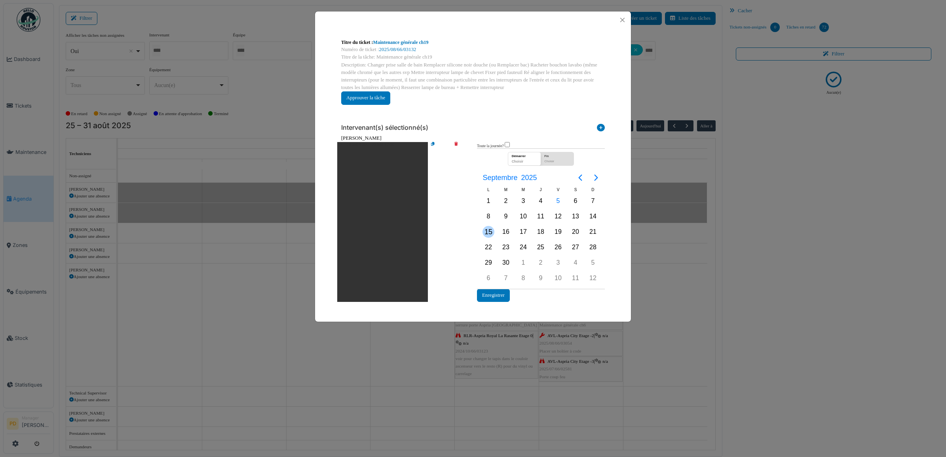
click at [489, 233] on div "15" at bounding box center [489, 232] width 12 height 12
click at [489, 232] on div "15" at bounding box center [489, 232] width 12 height 12
drag, startPoint x: 494, startPoint y: 294, endPoint x: 502, endPoint y: 278, distance: 17.5
click at [494, 294] on button "Enregistrer" at bounding box center [493, 295] width 33 height 13
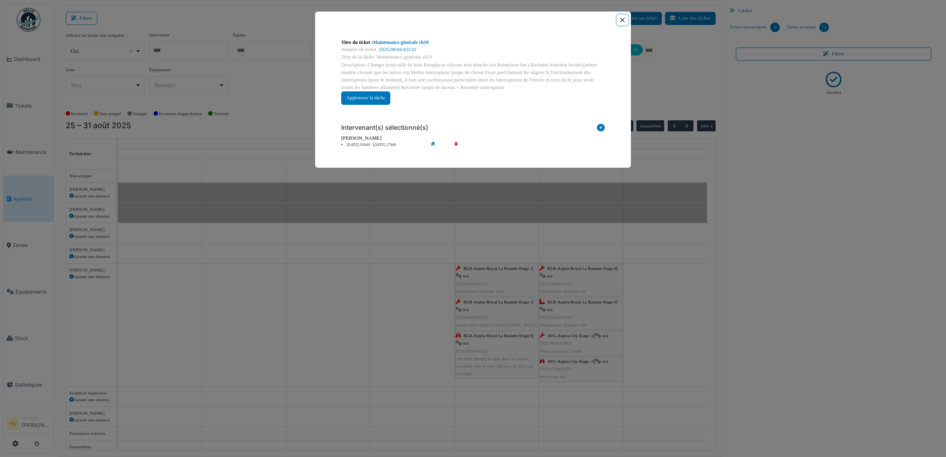
click at [622, 19] on button "Close" at bounding box center [622, 20] width 11 height 11
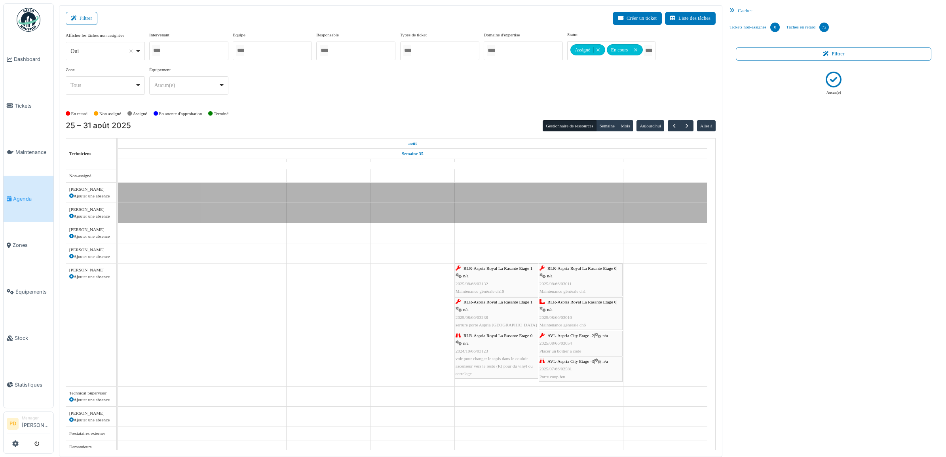
click at [488, 303] on span "RLR-Aspria Royal La Rasante Etage 1" at bounding box center [498, 302] width 69 height 5
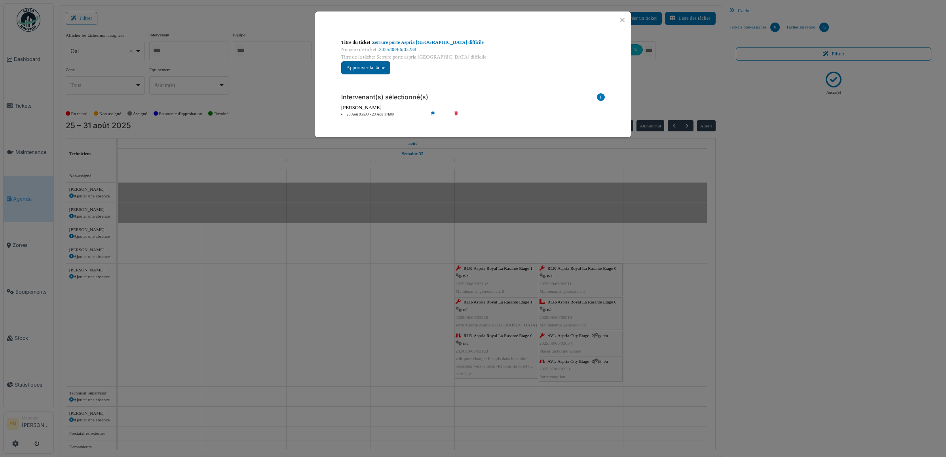
click at [376, 70] on button "Approuver la tâche" at bounding box center [365, 67] width 49 height 13
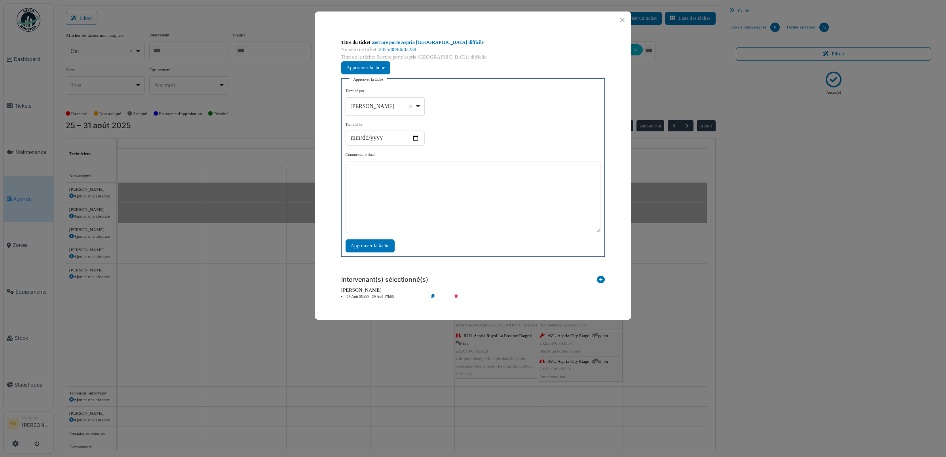
click at [419, 105] on div "Alexandre Michailidis Remove item" at bounding box center [385, 106] width 72 height 11
select select "****"
click at [349, 173] on textarea at bounding box center [473, 197] width 255 height 72
type textarea "**"
click at [385, 244] on div "Approuver la tâche" at bounding box center [370, 245] width 49 height 13
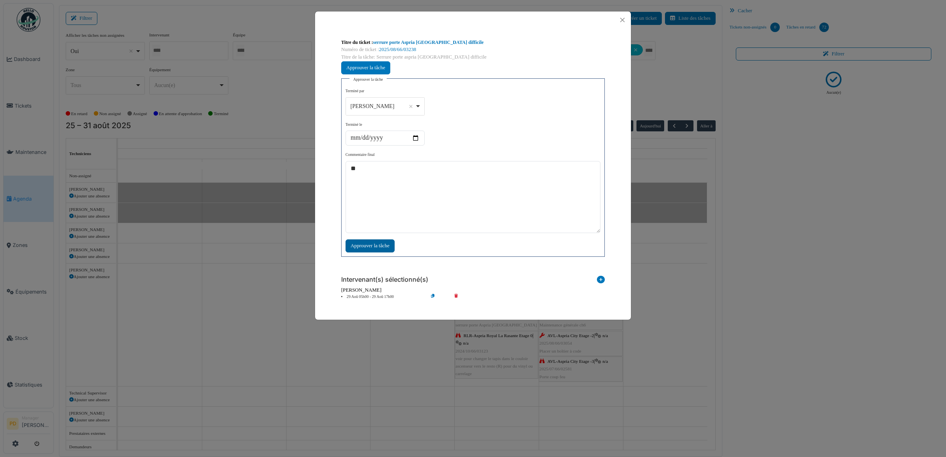
click at [374, 245] on div "Approuver la tâche" at bounding box center [370, 245] width 49 height 13
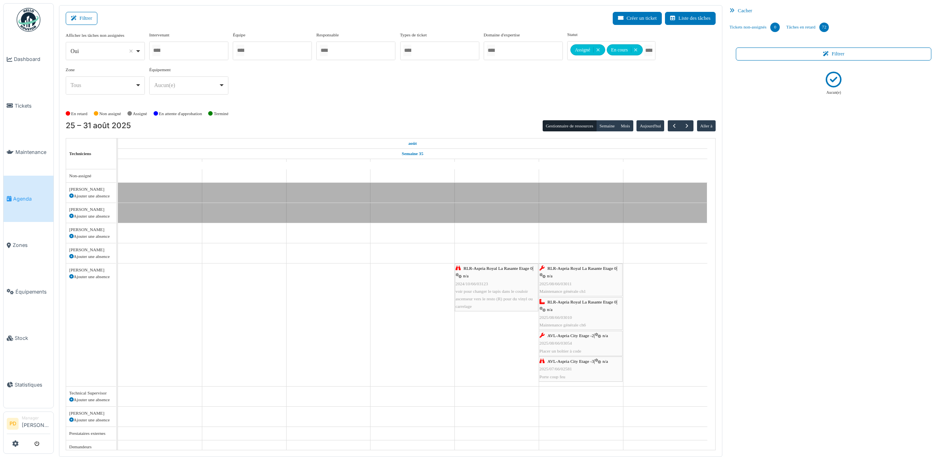
click at [487, 268] on span "RLR-Aspria Royal La Rasante Etage 0" at bounding box center [498, 268] width 69 height 5
click at [473, 271] on body "Dashboard Tickets Maintenance Agenda Zones Équipements Stock Statistiques PD Ma…" at bounding box center [473, 228] width 946 height 457
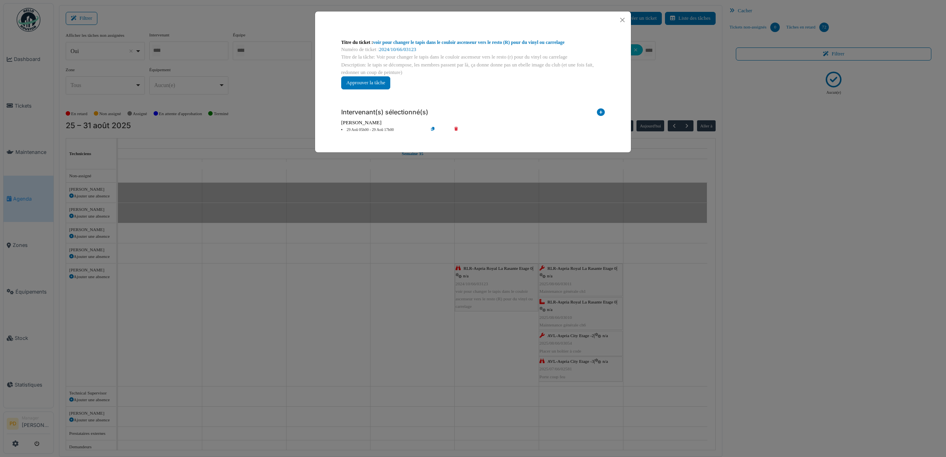
click at [374, 127] on li "29 Aoû 05h00 - 29 Aoû 17h00" at bounding box center [382, 130] width 91 height 6
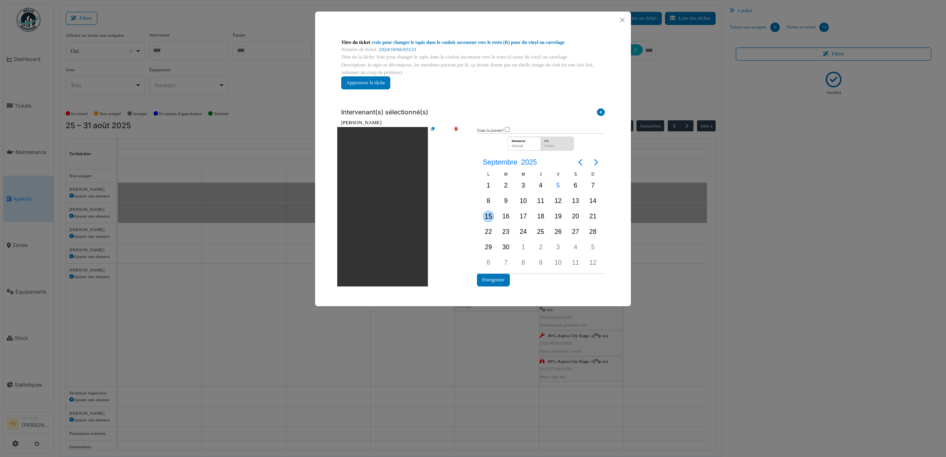
click at [489, 216] on div "15" at bounding box center [489, 217] width 12 height 12
drag, startPoint x: 489, startPoint y: 216, endPoint x: 496, endPoint y: 263, distance: 47.9
click at [489, 217] on div "15" at bounding box center [489, 217] width 12 height 12
click at [496, 277] on button "Enregistrer" at bounding box center [493, 280] width 33 height 13
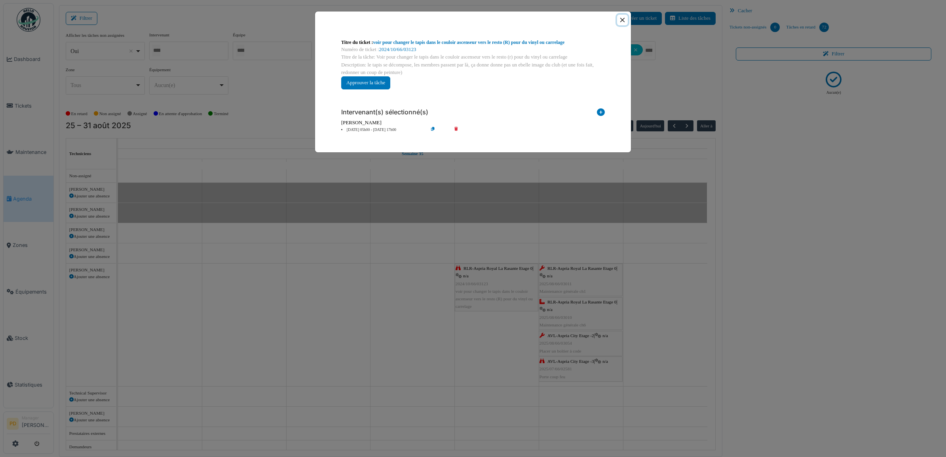
click at [623, 16] on button "Close" at bounding box center [622, 20] width 11 height 11
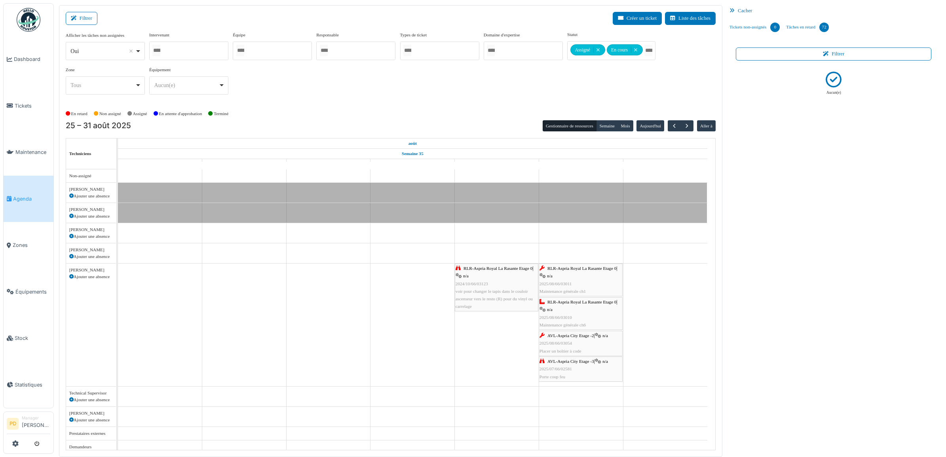
click at [573, 271] on span "RLR-Aspria Royal La Rasante Etage 0" at bounding box center [581, 268] width 69 height 5
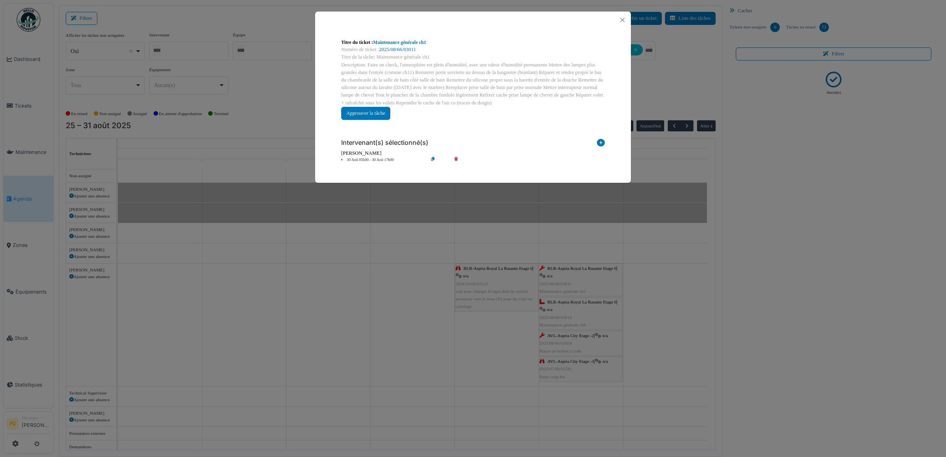
click at [375, 160] on li "30 Aoû 05h00 - 30 Aoû 17h00" at bounding box center [382, 160] width 91 height 6
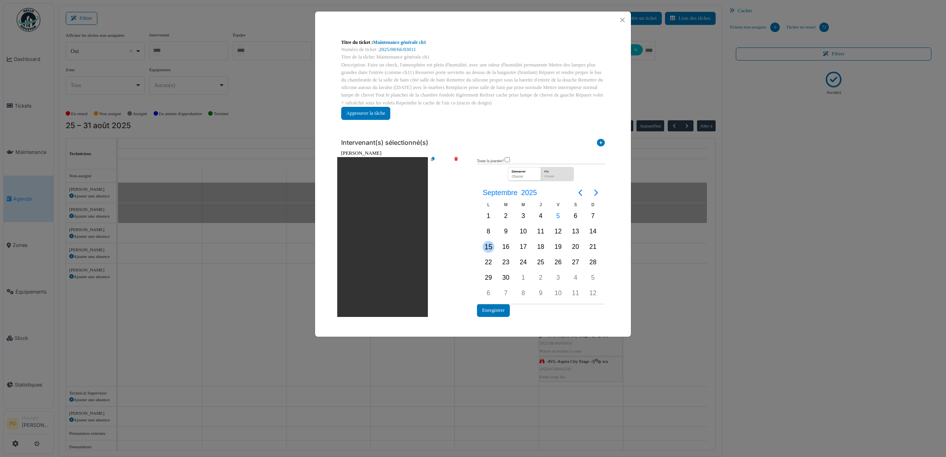
click at [492, 243] on div "15" at bounding box center [489, 247] width 12 height 12
click at [493, 307] on button "Enregistrer" at bounding box center [493, 310] width 33 height 13
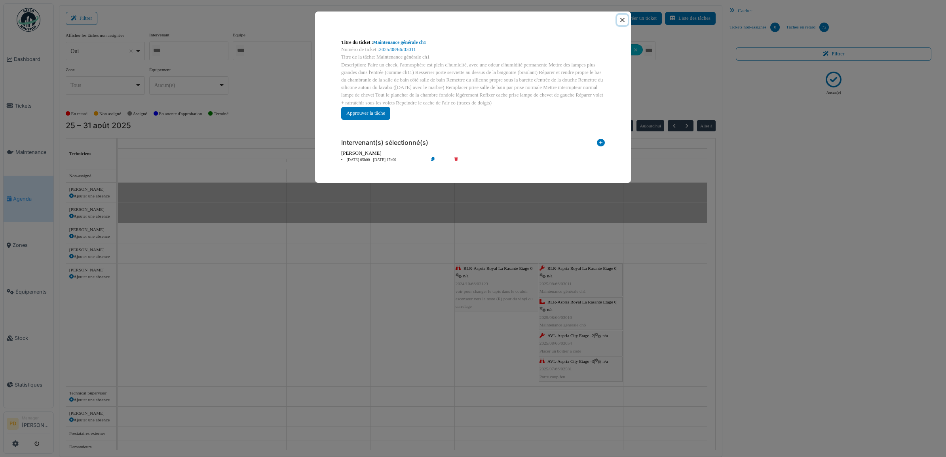
click at [620, 22] on button "Close" at bounding box center [622, 20] width 11 height 11
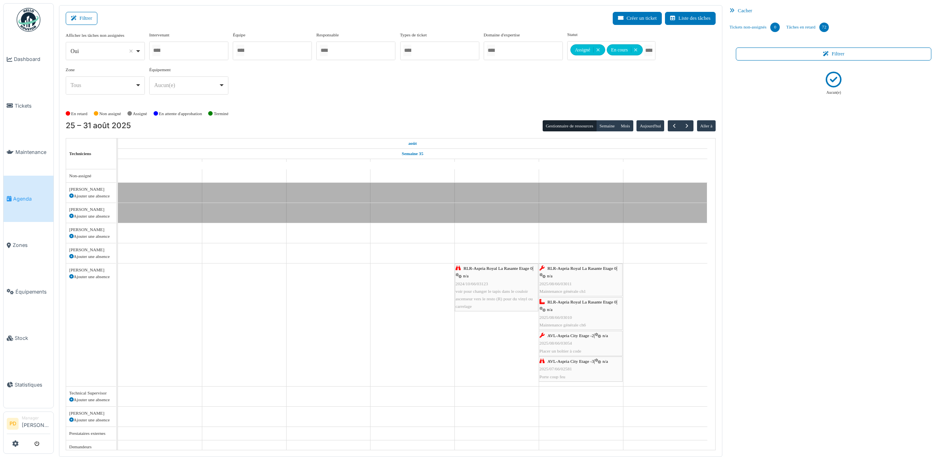
click at [565, 301] on span "RLR-Aspria Royal La Rasante Etage 0" at bounding box center [581, 302] width 69 height 5
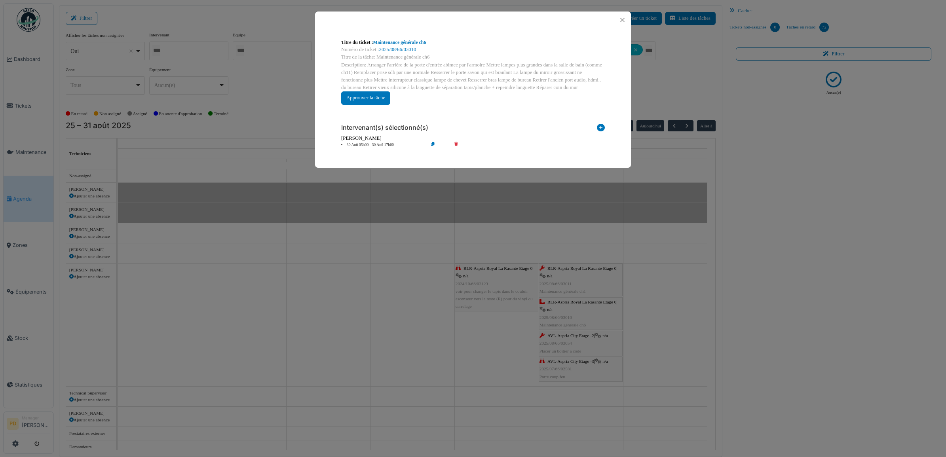
click at [381, 144] on li "30 Aoû 05h00 - 30 Aoû 17h00" at bounding box center [382, 145] width 91 height 6
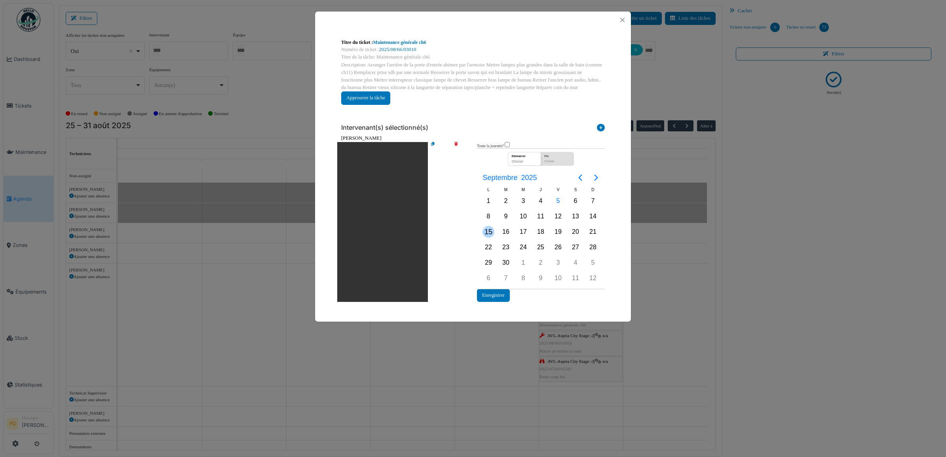
click at [486, 232] on div "15" at bounding box center [489, 232] width 12 height 12
drag, startPoint x: 486, startPoint y: 232, endPoint x: 502, endPoint y: 275, distance: 46.1
click at [486, 232] on div "15" at bounding box center [489, 232] width 12 height 12
drag, startPoint x: 502, startPoint y: 293, endPoint x: 527, endPoint y: 264, distance: 38.7
click at [502, 293] on button "Enregistrer" at bounding box center [493, 295] width 33 height 13
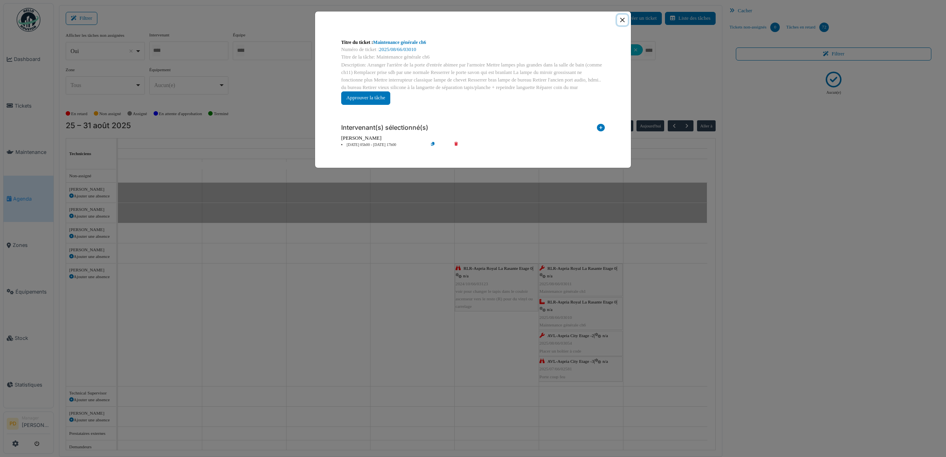
drag, startPoint x: 622, startPoint y: 20, endPoint x: 600, endPoint y: 103, distance: 85.9
click at [622, 21] on button "Close" at bounding box center [622, 20] width 11 height 11
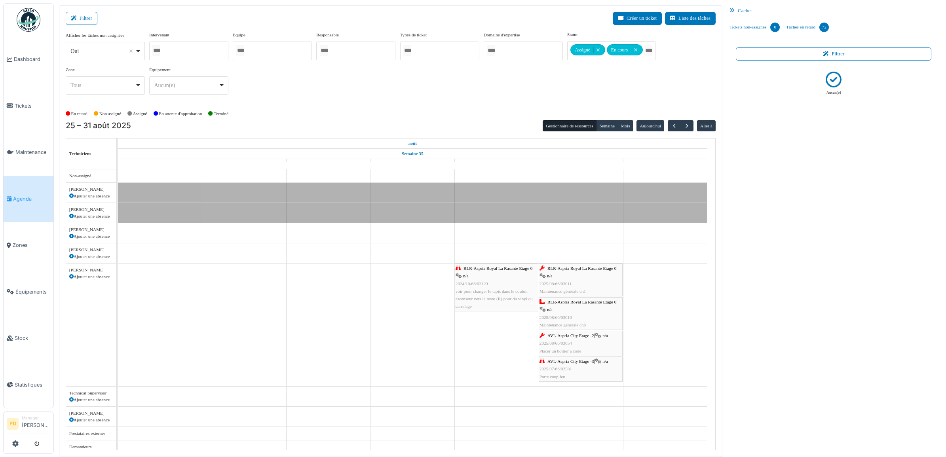
click at [569, 336] on span "AVL-Aspria City Etage -2" at bounding box center [570, 335] width 47 height 5
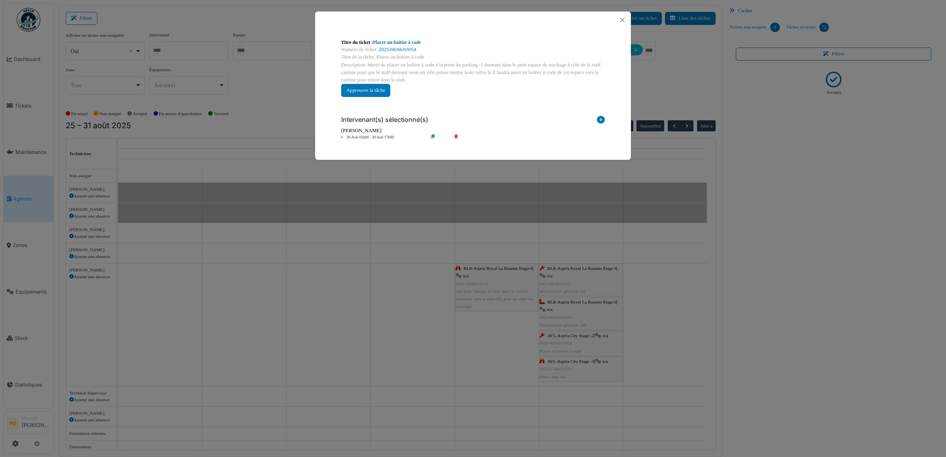
click at [381, 139] on li "30 Aoû 05h00 - 30 Aoû 17h00" at bounding box center [382, 138] width 91 height 6
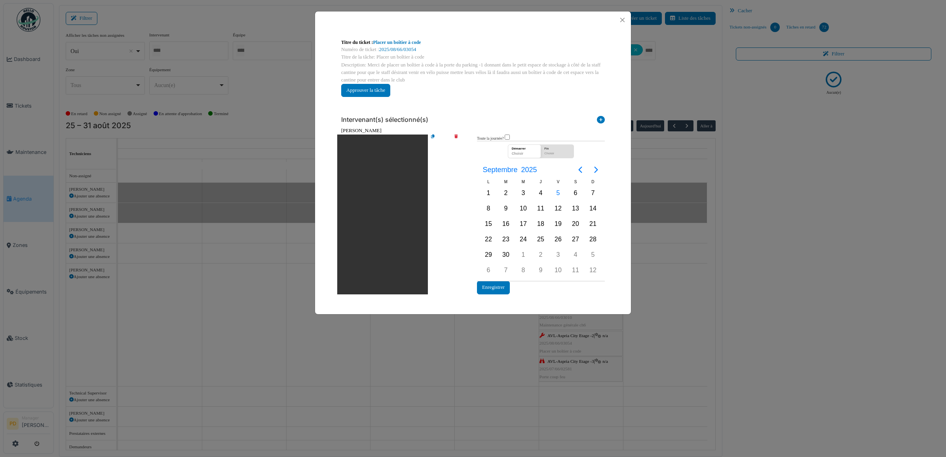
click at [456, 135] on icon at bounding box center [461, 215] width 23 height 160
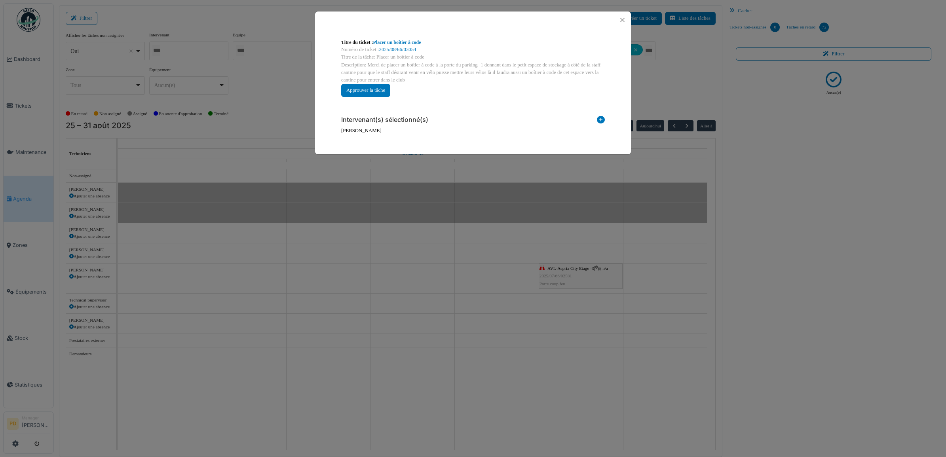
drag, startPoint x: 602, startPoint y: 121, endPoint x: 550, endPoint y: 135, distance: 53.5
click at [601, 121] on icon at bounding box center [601, 121] width 8 height 11
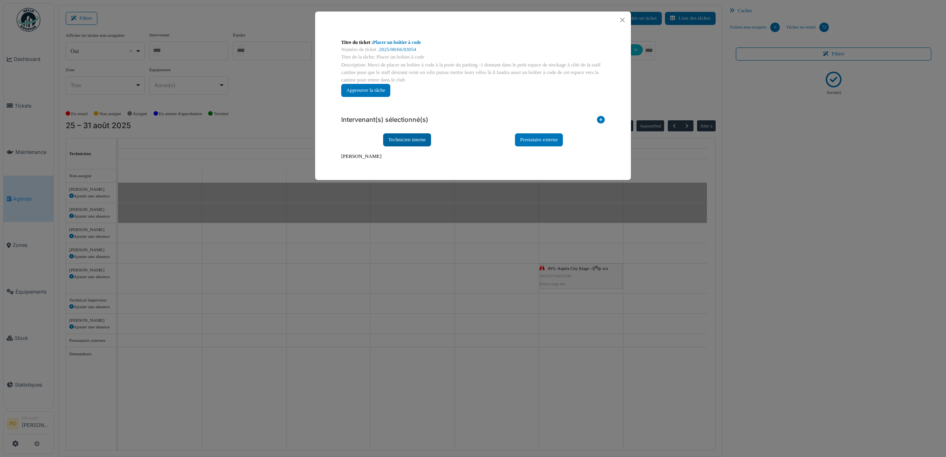
click at [391, 142] on div "Technicien interne" at bounding box center [407, 139] width 48 height 13
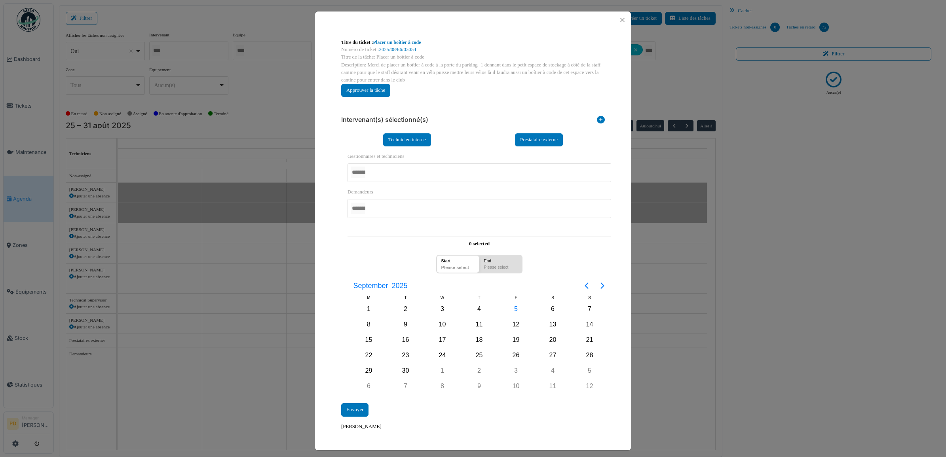
click at [377, 175] on div at bounding box center [480, 172] width 264 height 19
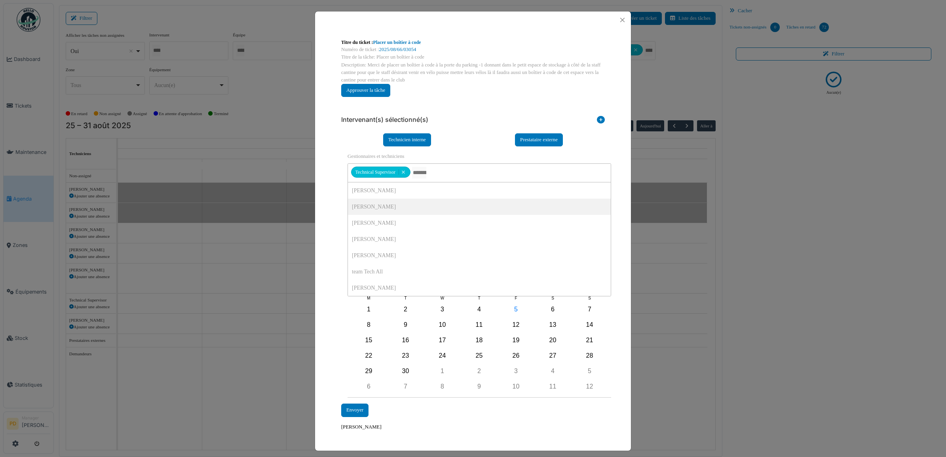
drag, startPoint x: 333, startPoint y: 195, endPoint x: 355, endPoint y: 224, distance: 36.5
click at [335, 195] on div "**********" at bounding box center [473, 270] width 276 height 334
click at [366, 341] on div "15" at bounding box center [369, 340] width 12 height 12
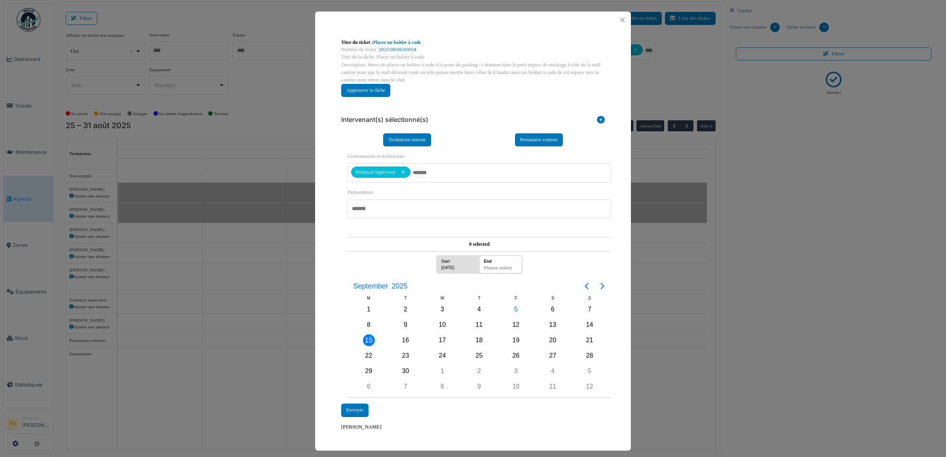
click at [366, 341] on div "15" at bounding box center [369, 340] width 12 height 12
click at [359, 410] on div "Envoyer" at bounding box center [354, 410] width 27 height 13
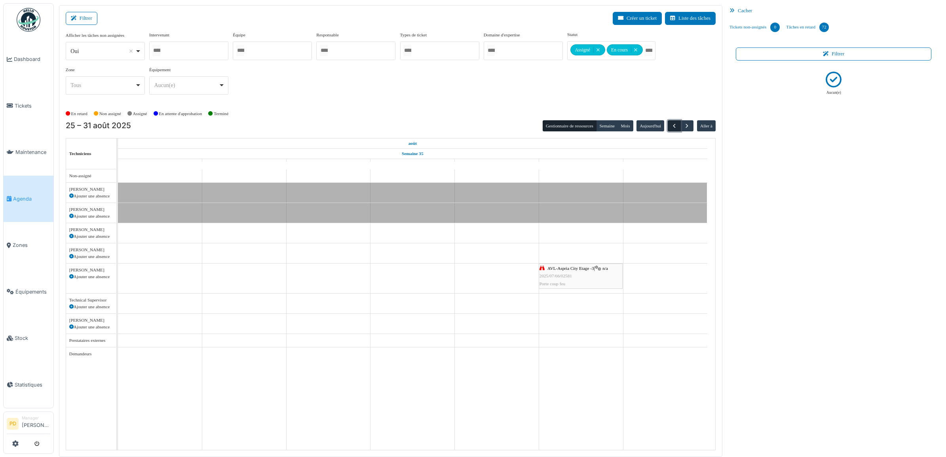
click at [674, 125] on span "button" at bounding box center [674, 126] width 7 height 7
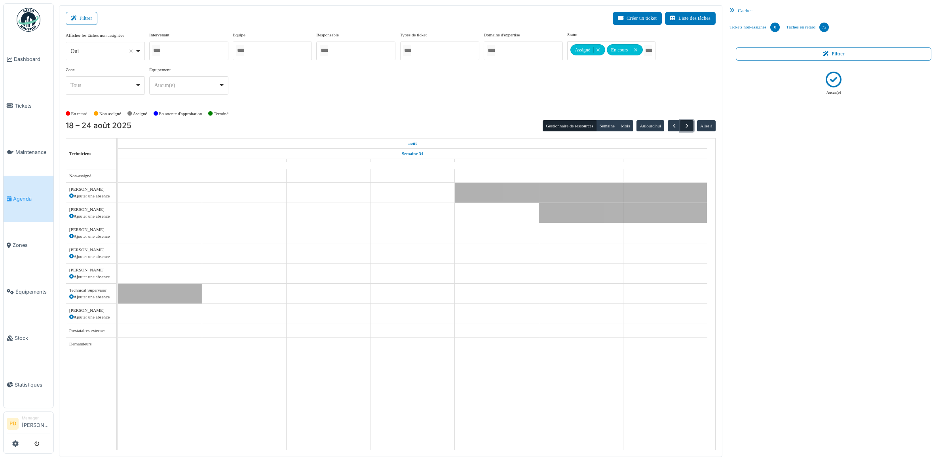
click at [688, 127] on span "button" at bounding box center [687, 126] width 7 height 7
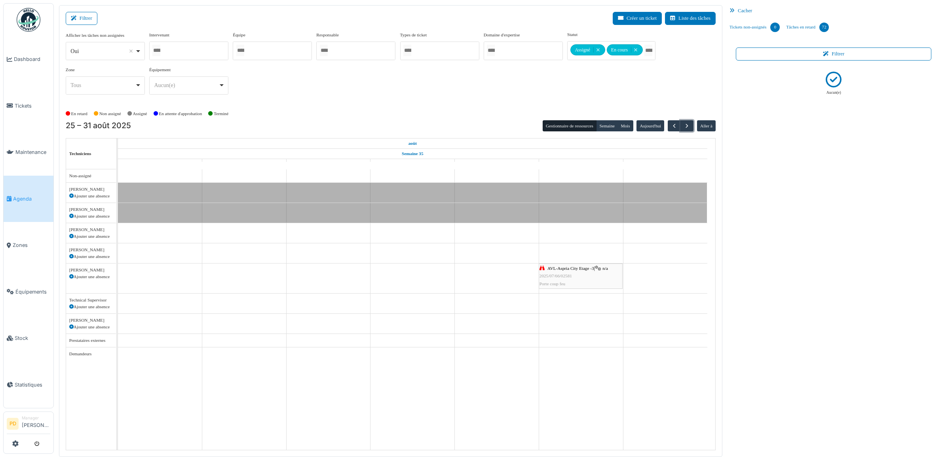
click at [584, 270] on span "AVL-Aspria City Etage -3" at bounding box center [570, 268] width 47 height 5
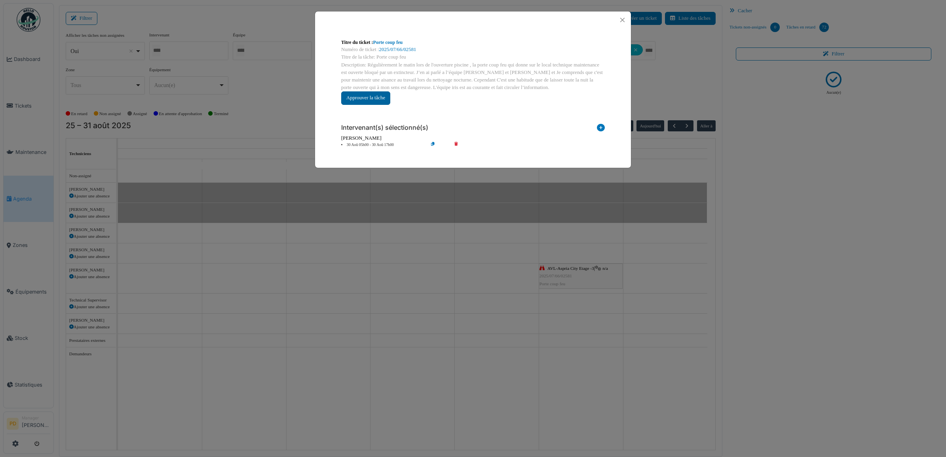
click at [376, 103] on button "Approuver la tâche" at bounding box center [365, 97] width 49 height 13
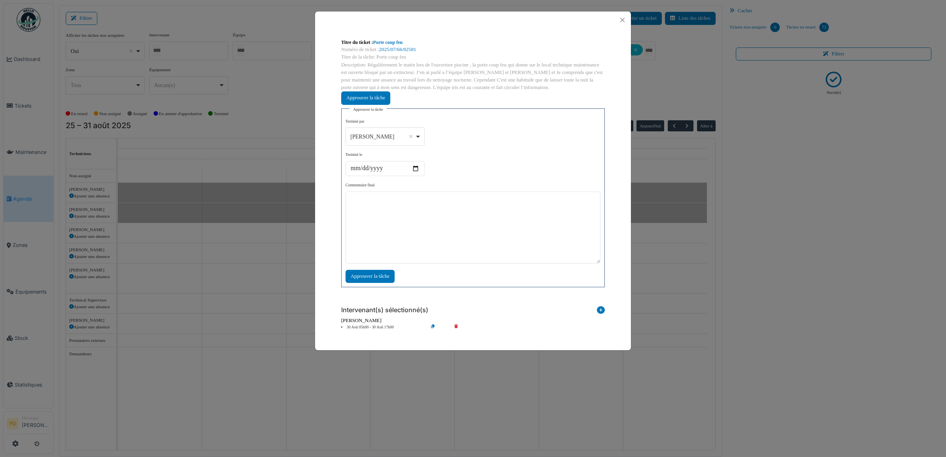
click at [426, 135] on div "**********" at bounding box center [473, 201] width 255 height 164
drag, startPoint x: 422, startPoint y: 137, endPoint x: 419, endPoint y: 169, distance: 32.6
click at [422, 137] on div "**********" at bounding box center [385, 136] width 79 height 18
select select "****"
click at [378, 218] on textarea at bounding box center [473, 228] width 255 height 72
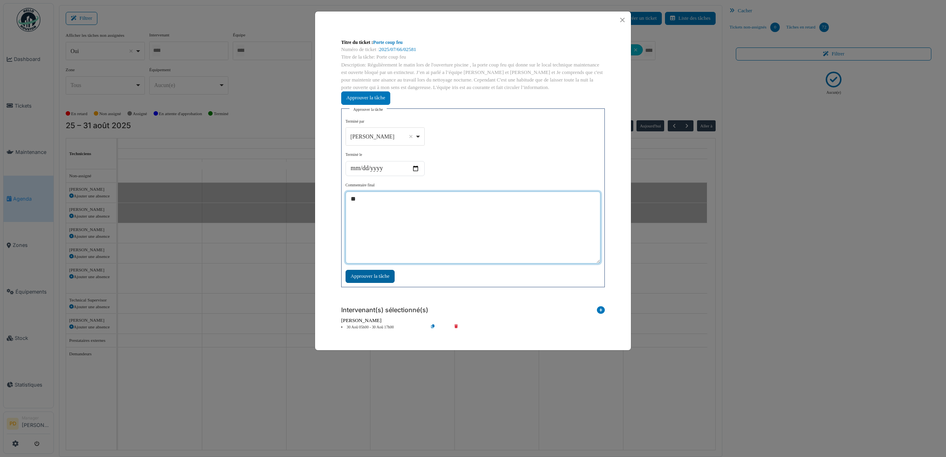
type textarea "**"
click at [379, 276] on div "Approuver la tâche" at bounding box center [370, 276] width 49 height 13
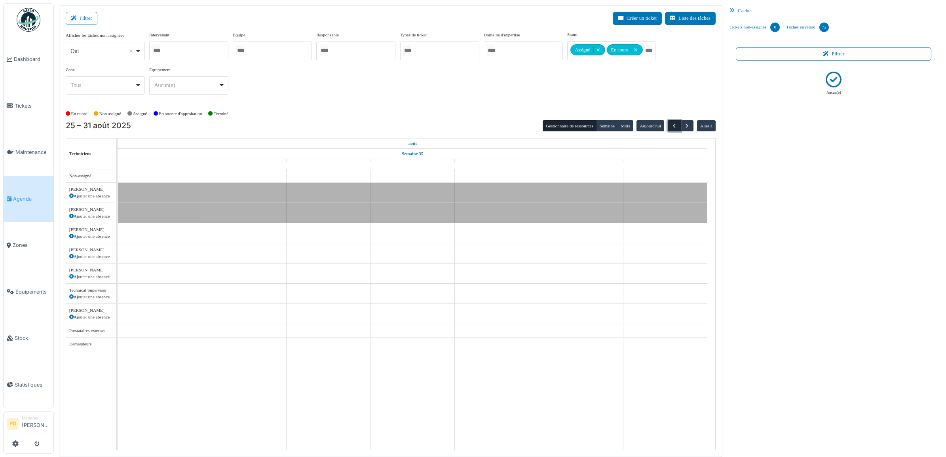
click at [673, 126] on span "button" at bounding box center [674, 126] width 7 height 7
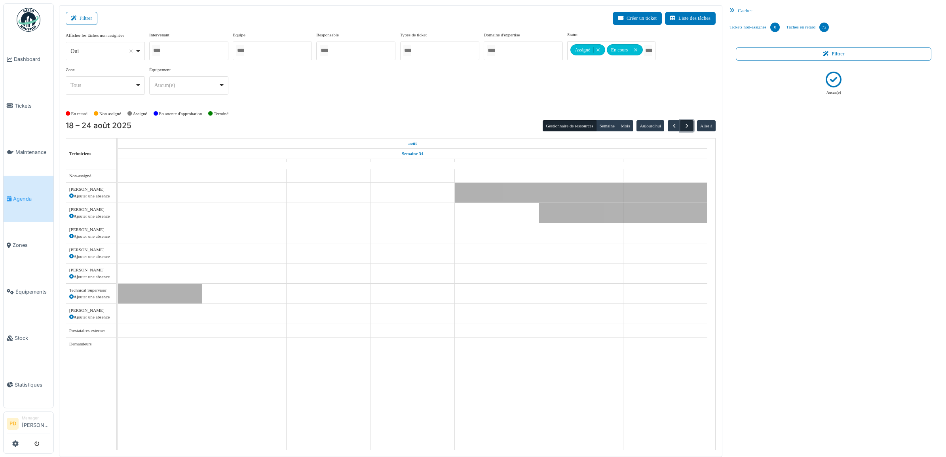
click at [686, 127] on span "button" at bounding box center [687, 126] width 7 height 7
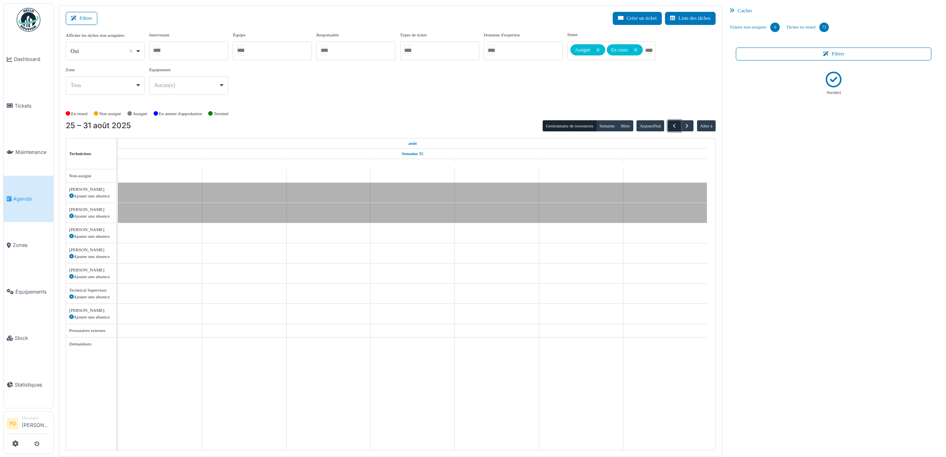
click at [675, 127] on span "button" at bounding box center [674, 126] width 7 height 7
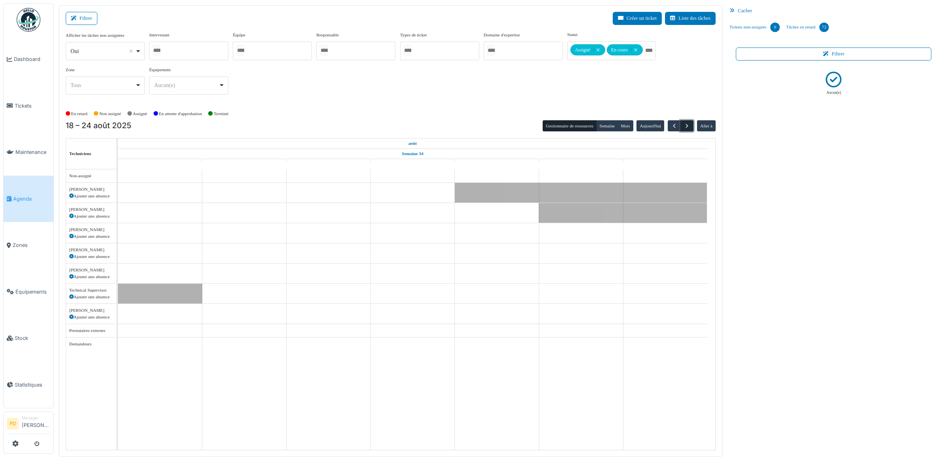
click at [690, 128] on span "button" at bounding box center [687, 126] width 7 height 7
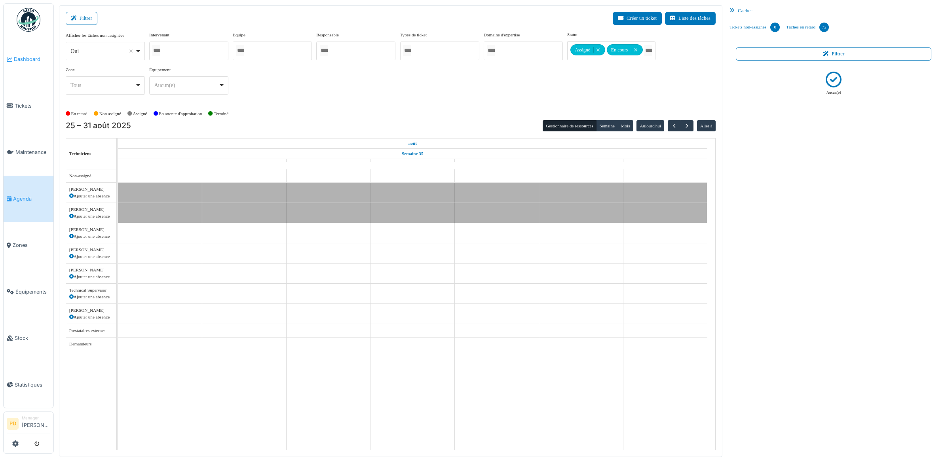
click at [31, 59] on span "Dashboard" at bounding box center [32, 59] width 36 height 8
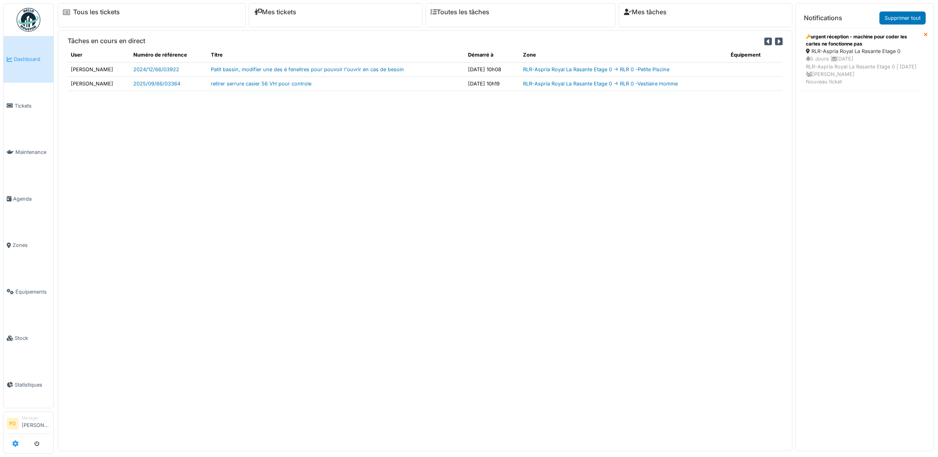
click at [13, 441] on icon at bounding box center [15, 444] width 6 height 6
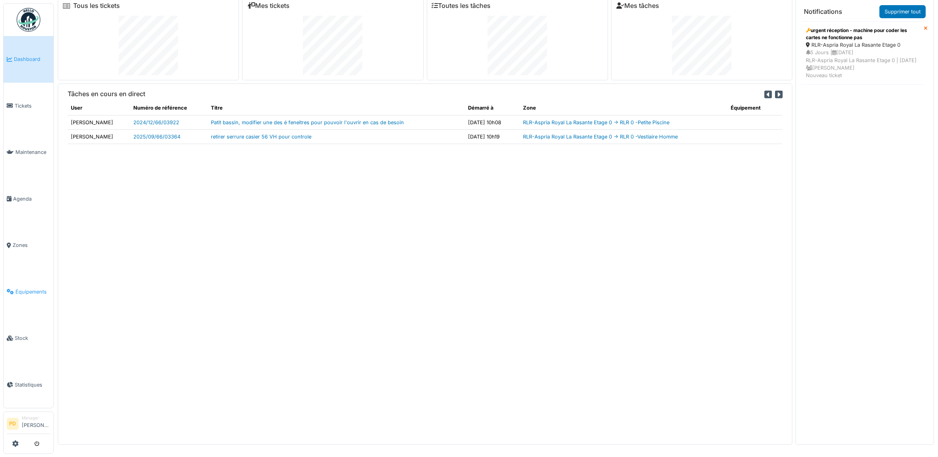
scroll to position [8, 0]
click at [33, 105] on span "Tickets" at bounding box center [33, 106] width 36 height 8
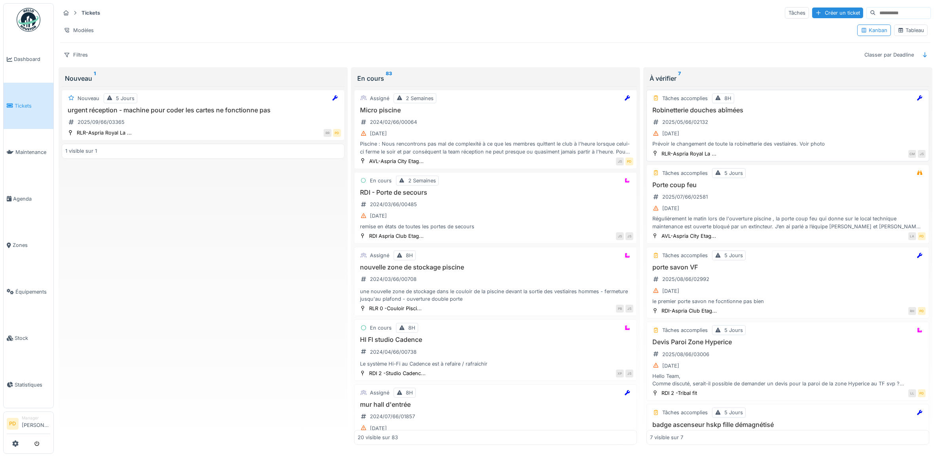
click at [790, 118] on div "Robinetterie douches abîmées 2025/05/66/02132 28/08/2025 Prévoir le changement …" at bounding box center [788, 127] width 276 height 42
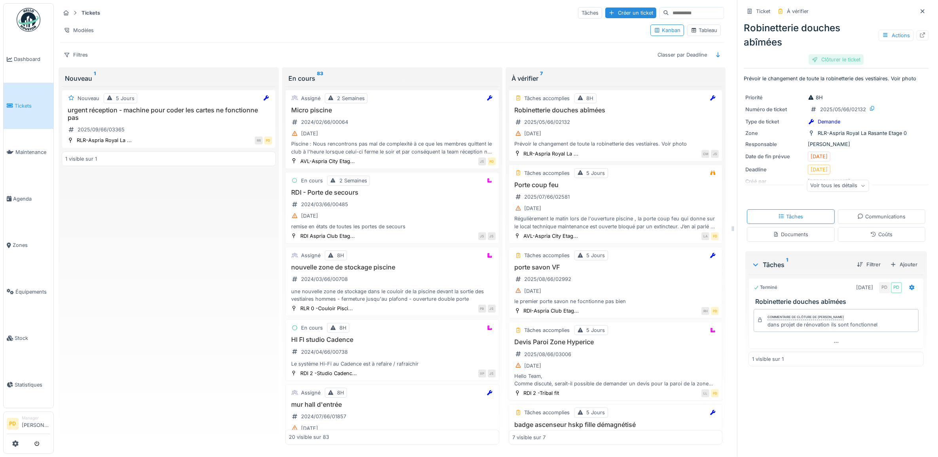
click at [826, 61] on div "Clôturer le ticket" at bounding box center [836, 59] width 55 height 11
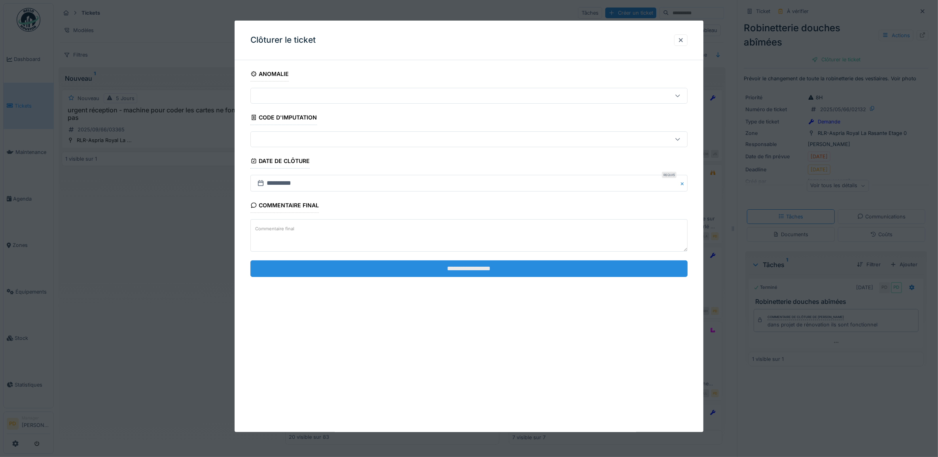
click at [598, 272] on input "**********" at bounding box center [470, 268] width 438 height 17
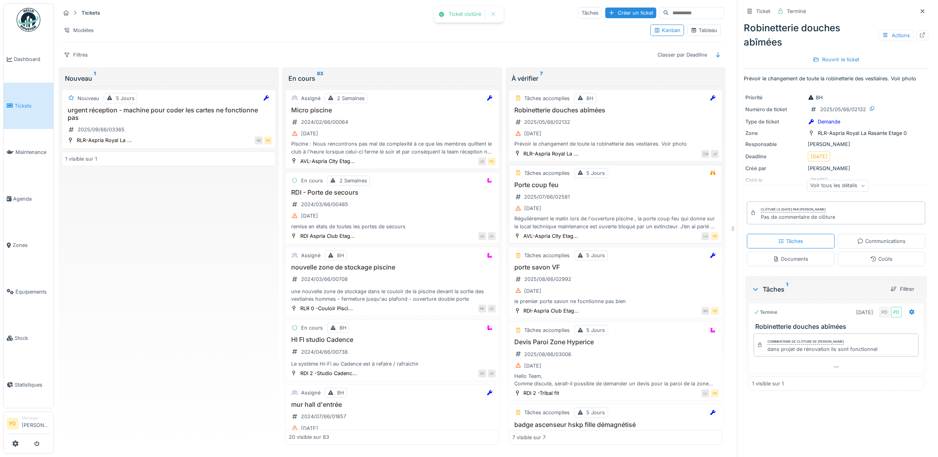
click at [617, 201] on div "Porte coup feu 2025/07/66/02581 30/08/2025 Régulièrement le matin lors de l'ouv…" at bounding box center [616, 205] width 207 height 49
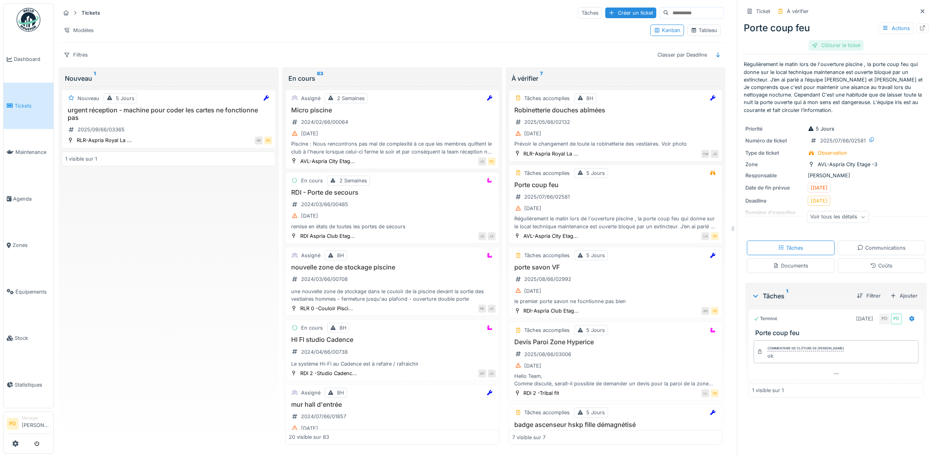
click at [831, 42] on div "Clôturer le ticket" at bounding box center [836, 45] width 55 height 11
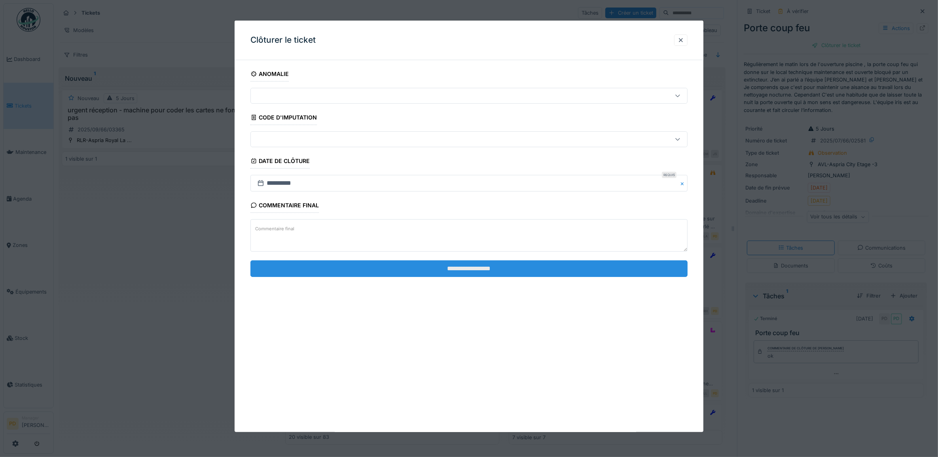
click at [545, 264] on input "**********" at bounding box center [470, 268] width 438 height 17
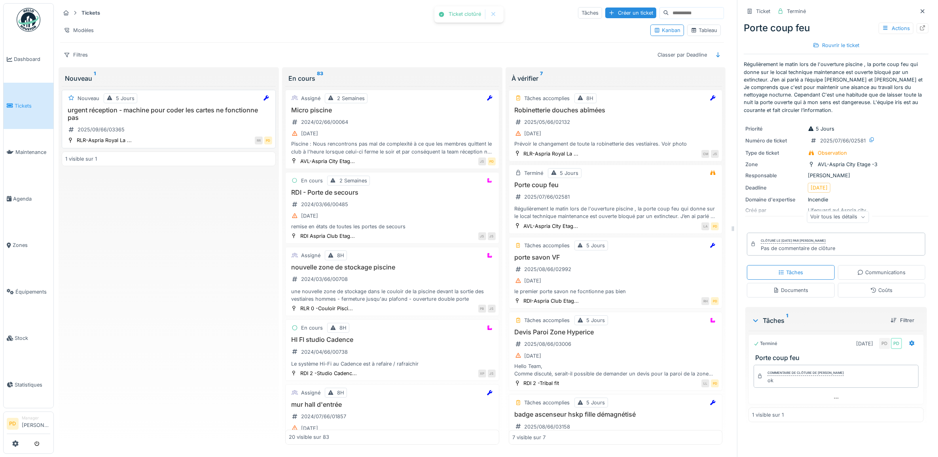
drag, startPoint x: 193, startPoint y: 108, endPoint x: 197, endPoint y: 111, distance: 4.8
click at [193, 109] on h3 "urgent réception - machine pour coder les cartes ne fonctionne pas" at bounding box center [168, 113] width 207 height 15
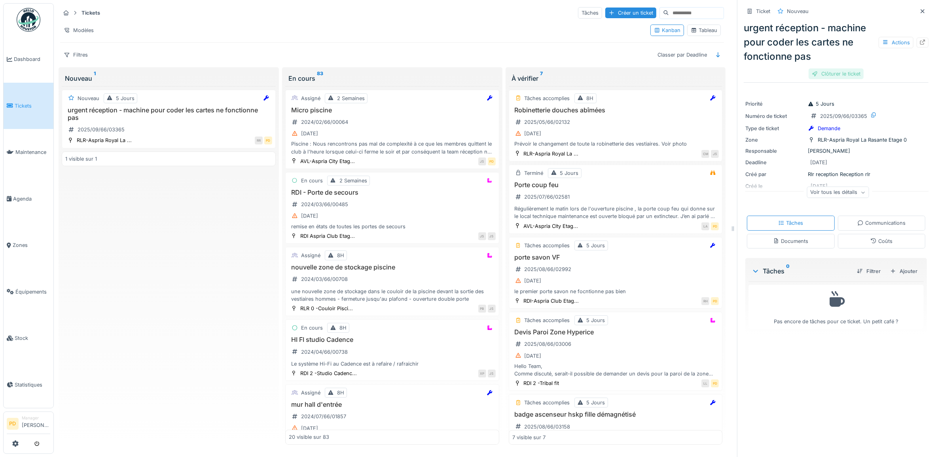
click at [829, 74] on div "Clôturer le ticket" at bounding box center [836, 73] width 55 height 11
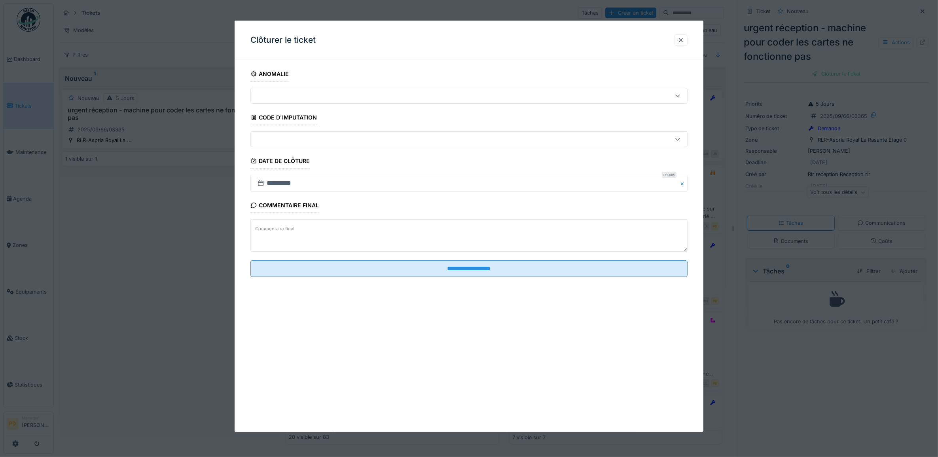
click at [323, 232] on textarea "Commentaire final" at bounding box center [470, 235] width 438 height 32
click at [317, 234] on textarea "Commentaire final" at bounding box center [470, 235] width 438 height 32
paste textarea "**********"
click at [304, 234] on textarea "**********" at bounding box center [470, 235] width 438 height 32
click at [307, 234] on textarea "**********" at bounding box center [470, 235] width 438 height 32
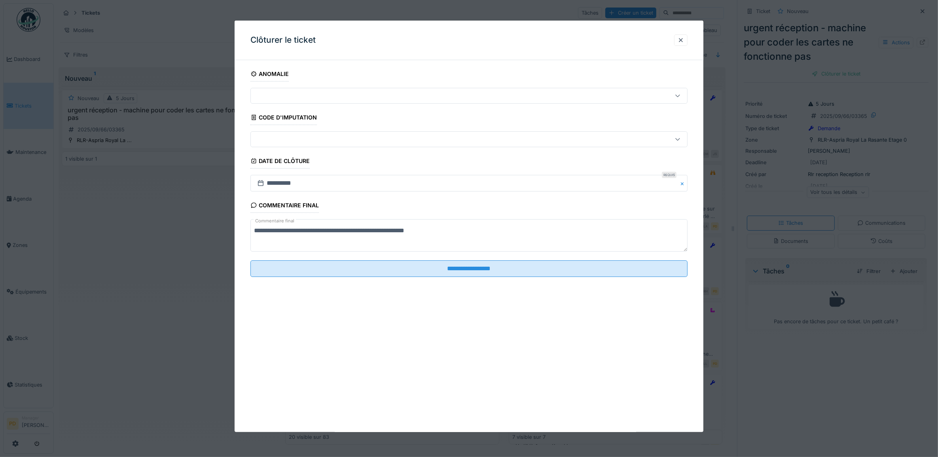
click at [311, 232] on textarea "**********" at bounding box center [470, 235] width 438 height 32
click at [308, 234] on textarea "**********" at bounding box center [470, 235] width 438 height 32
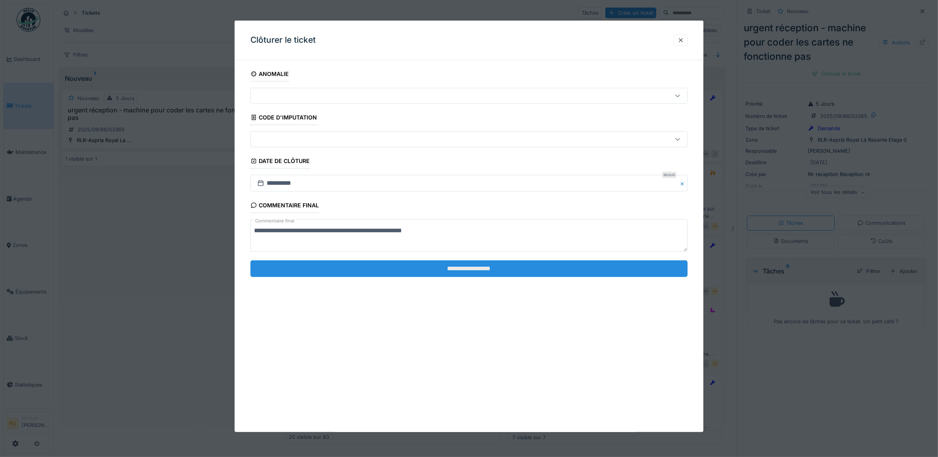
type textarea "**********"
click at [493, 270] on input "**********" at bounding box center [470, 268] width 438 height 17
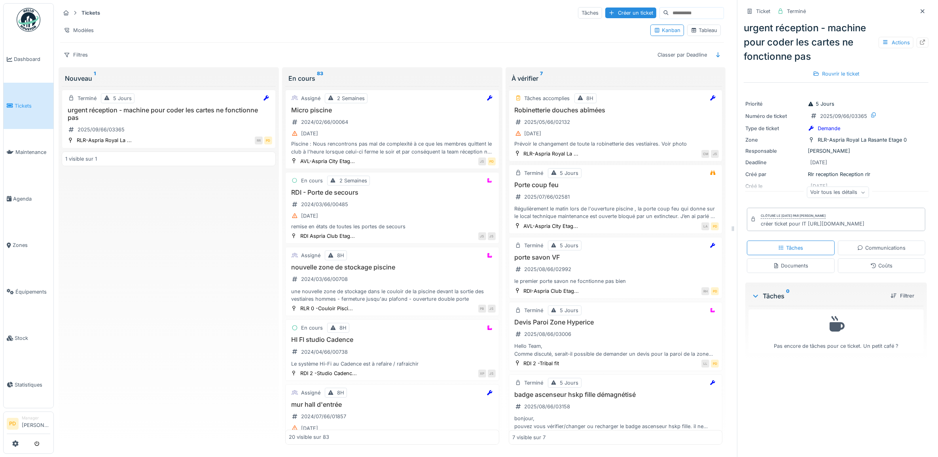
click at [28, 103] on span "Tickets" at bounding box center [33, 106] width 36 height 8
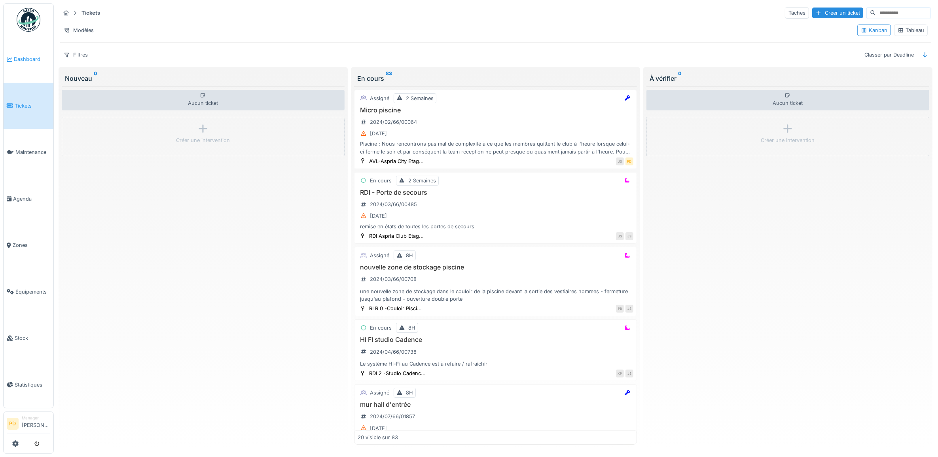
click at [32, 56] on span "Dashboard" at bounding box center [32, 59] width 36 height 8
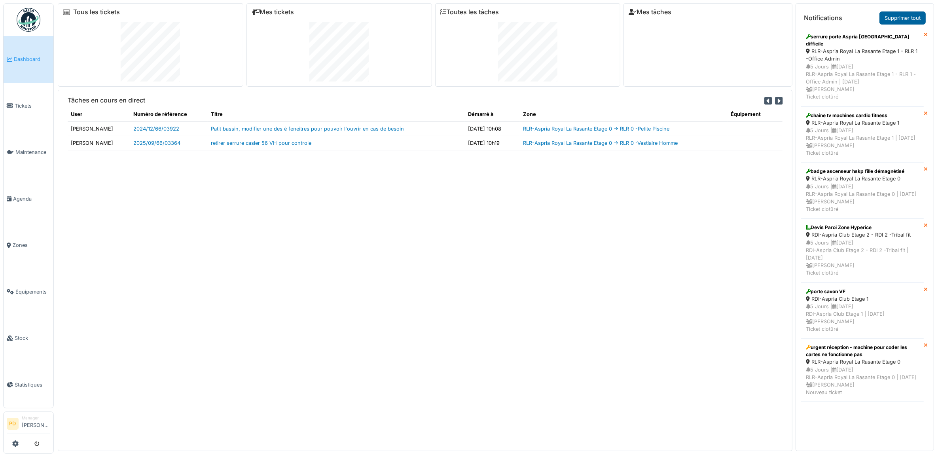
click at [904, 15] on link "Supprimer tout" at bounding box center [903, 17] width 46 height 13
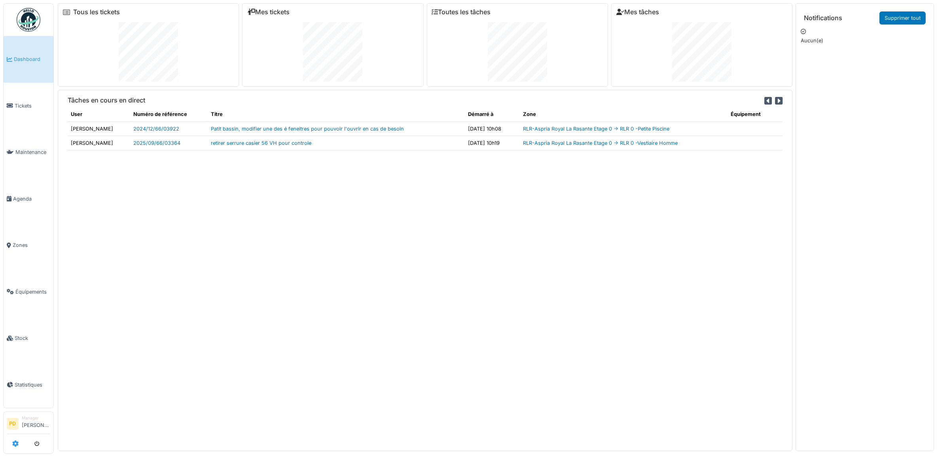
click at [16, 443] on icon at bounding box center [15, 444] width 6 height 6
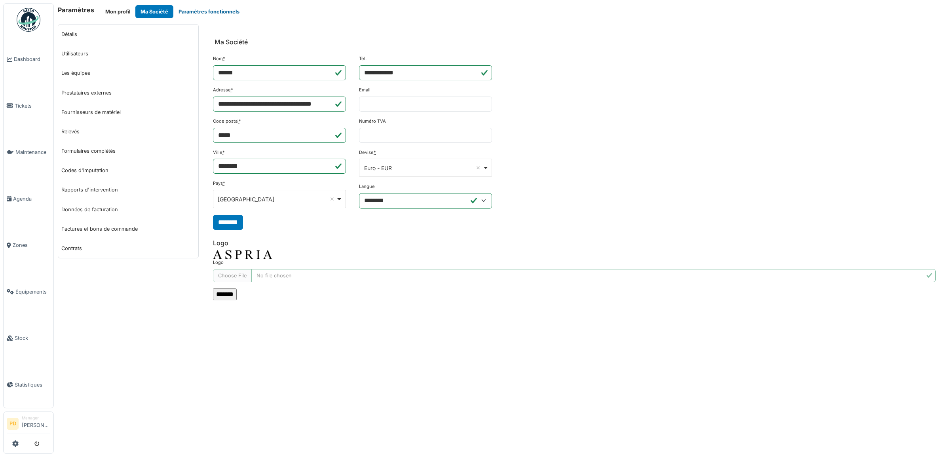
click at [225, 10] on button "Paramètres fonctionnels" at bounding box center [208, 11] width 71 height 13
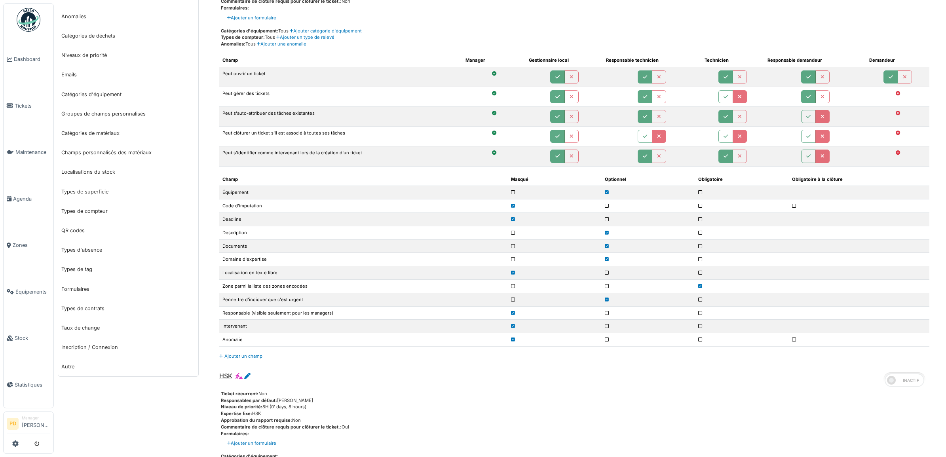
scroll to position [49, 0]
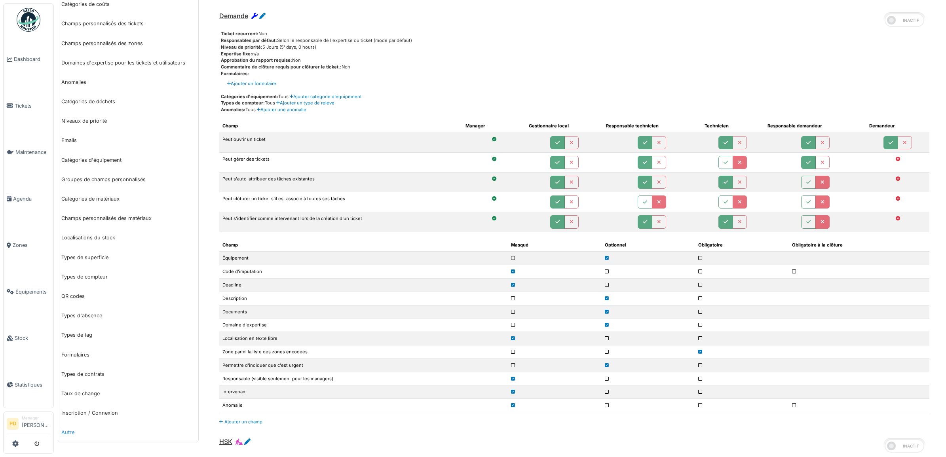
click at [74, 433] on link "Autre" at bounding box center [128, 432] width 140 height 19
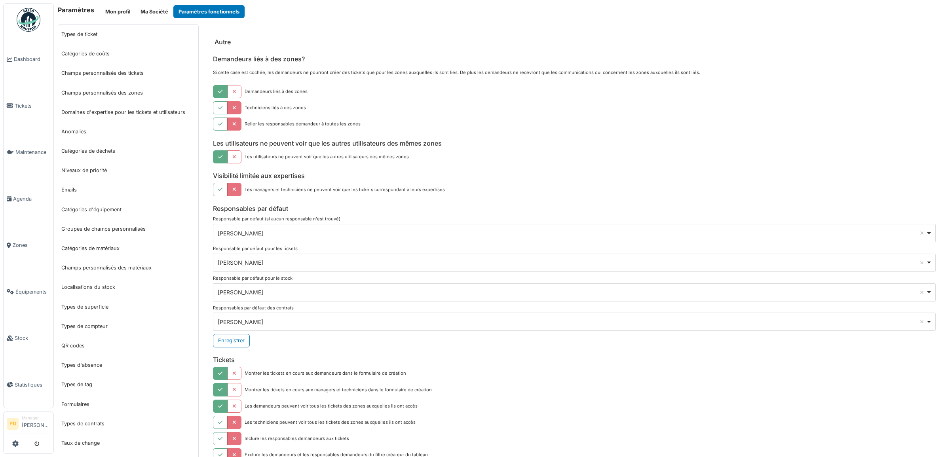
click at [287, 264] on div "[PERSON_NAME] Remove item" at bounding box center [572, 262] width 708 height 8
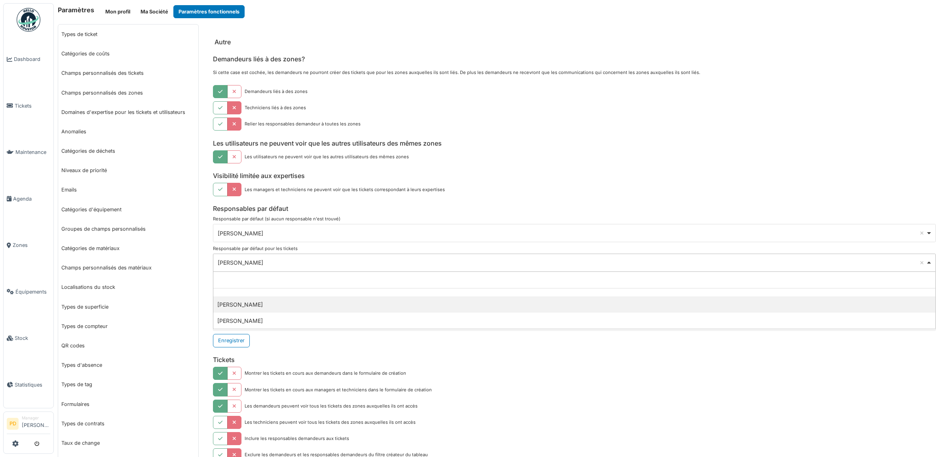
select select "****"
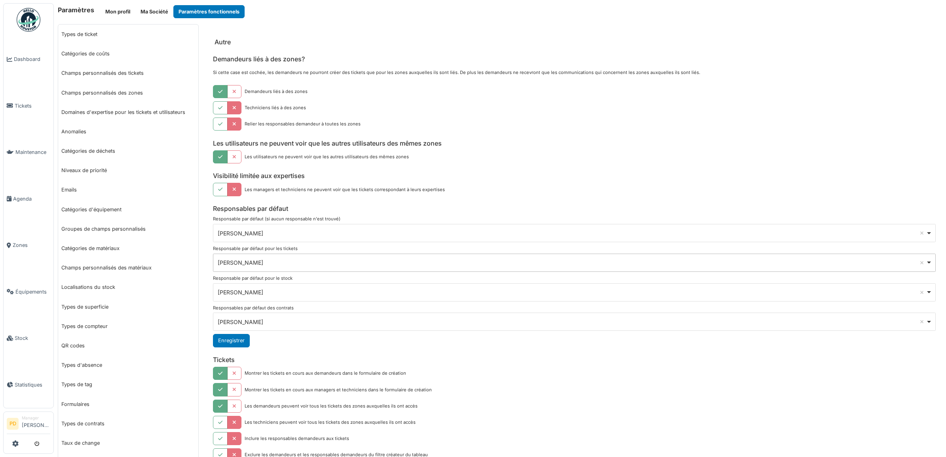
click at [236, 339] on button "Enregistrer" at bounding box center [231, 340] width 37 height 13
click at [28, 58] on span "Dashboard" at bounding box center [32, 59] width 36 height 8
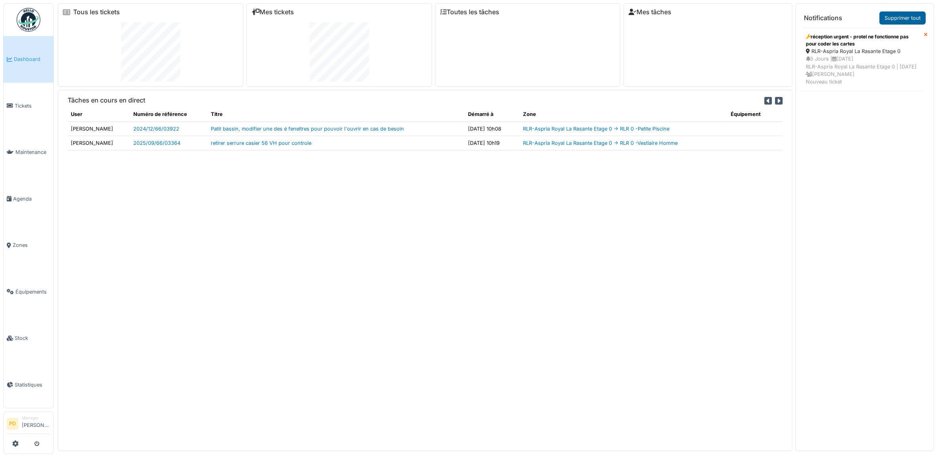
click at [899, 19] on link "Supprimer tout" at bounding box center [903, 17] width 46 height 13
click at [23, 105] on span "Tickets" at bounding box center [33, 106] width 36 height 8
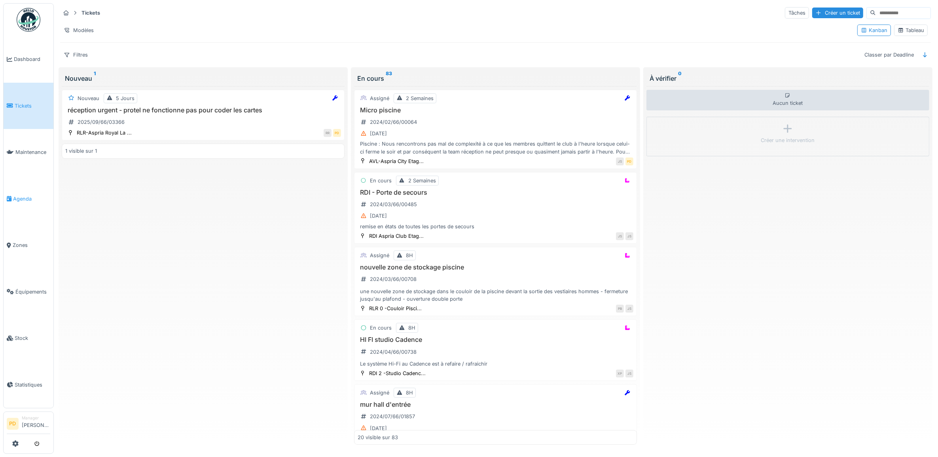
click at [28, 196] on span "Agenda" at bounding box center [31, 199] width 37 height 8
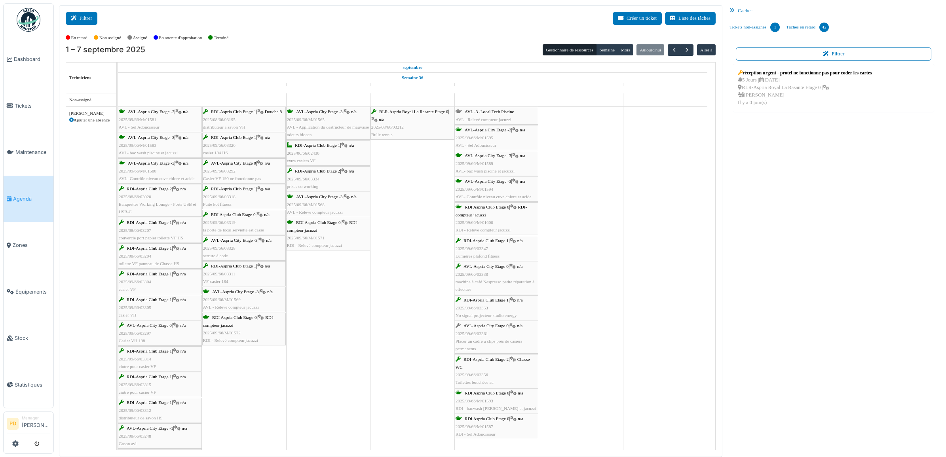
click at [78, 20] on icon at bounding box center [75, 18] width 9 height 5
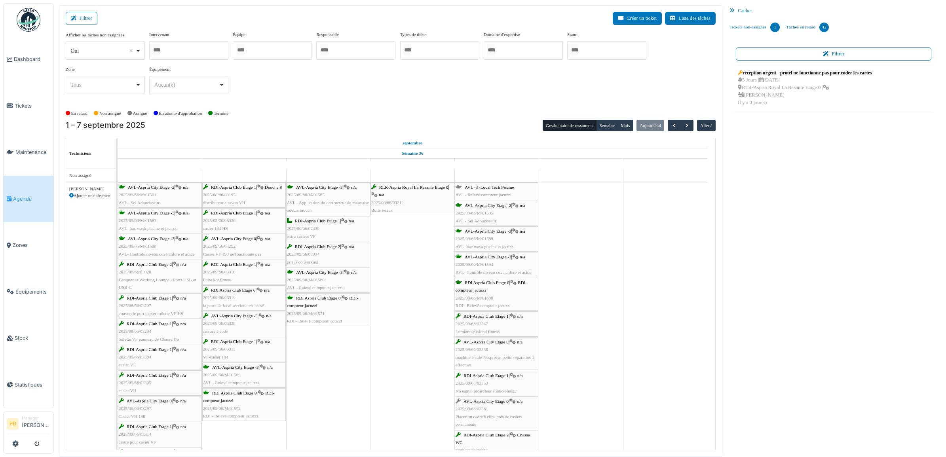
click at [588, 53] on div at bounding box center [606, 50] width 79 height 19
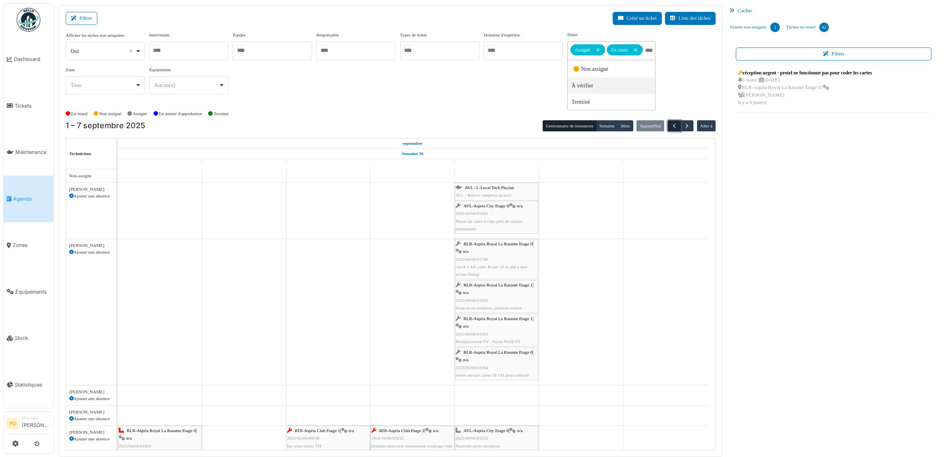
click at [674, 126] on span "button" at bounding box center [674, 126] width 7 height 7
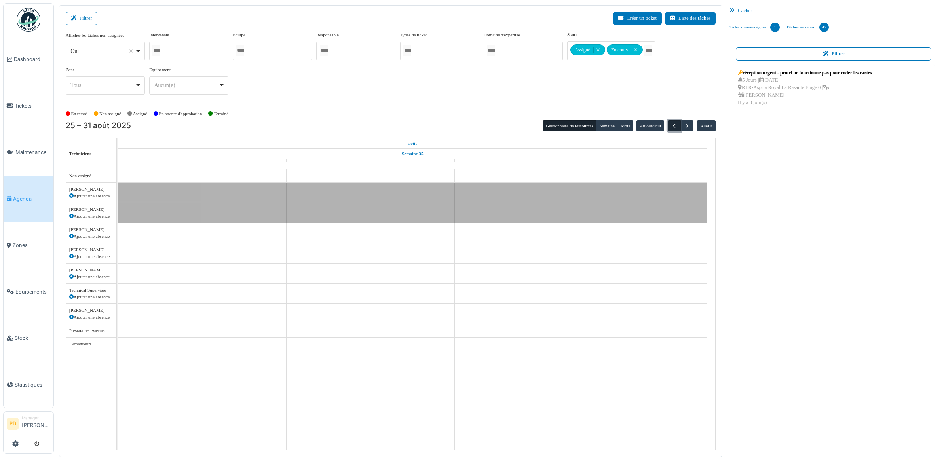
click at [673, 127] on span "button" at bounding box center [674, 126] width 7 height 7
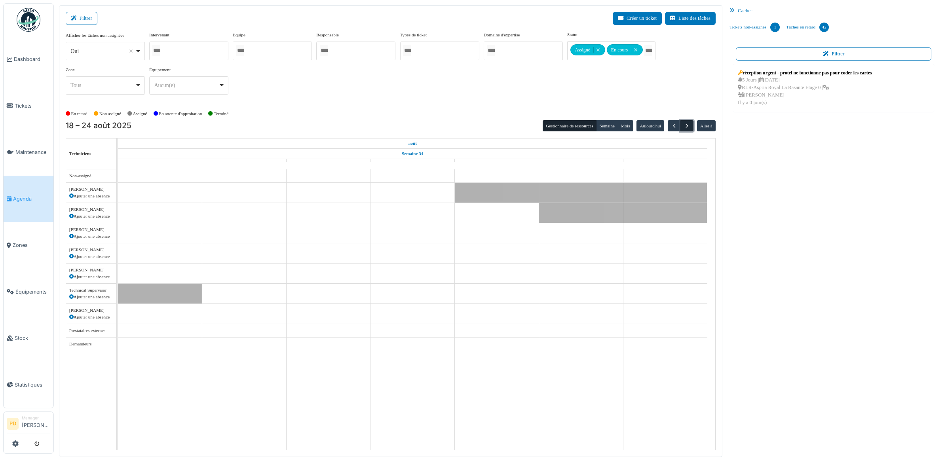
click at [687, 129] on span "button" at bounding box center [687, 126] width 7 height 7
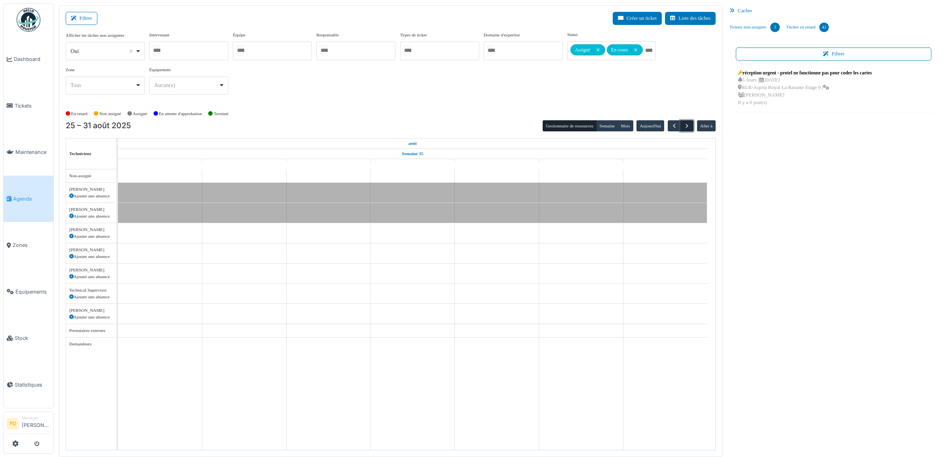
click at [687, 127] on span "button" at bounding box center [687, 126] width 7 height 7
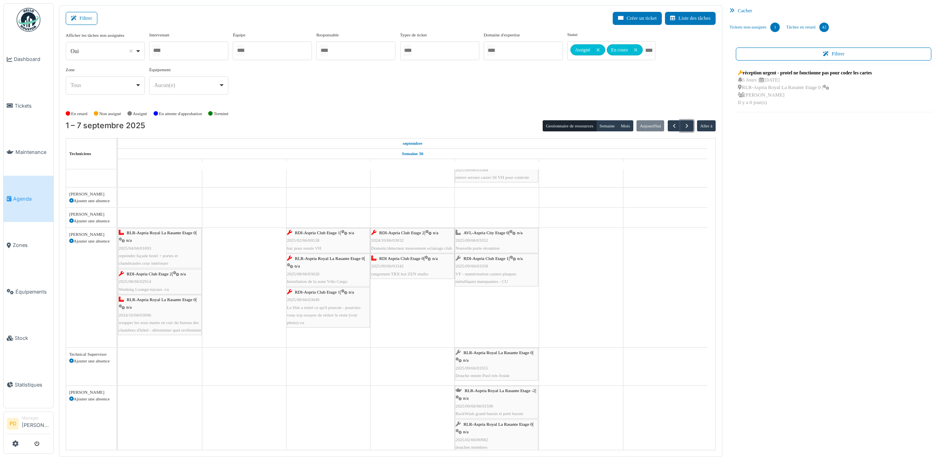
click at [149, 239] on div "RLR-Aspria Royal La Rasante Etage 0 | n/a 2025/04/66/01693 repeindre façade hot…" at bounding box center [160, 248] width 82 height 38
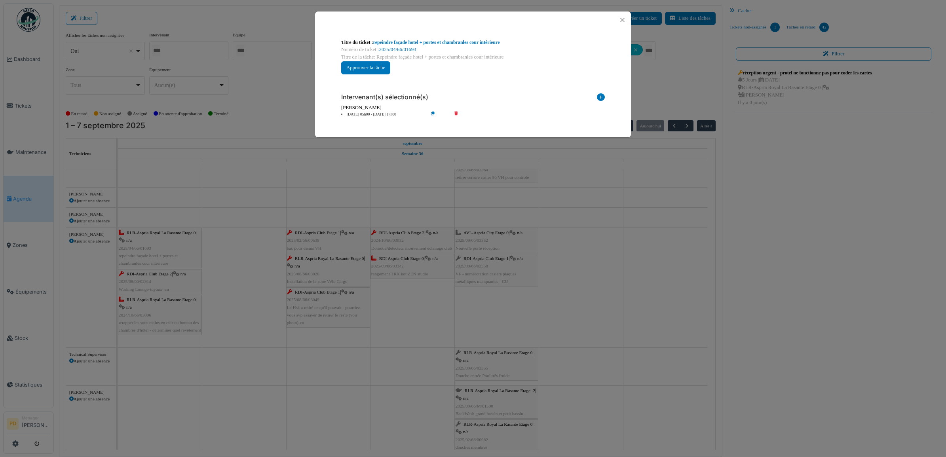
click at [351, 114] on li "01 sep 05h00 - 01 sep 17h00" at bounding box center [382, 115] width 91 height 6
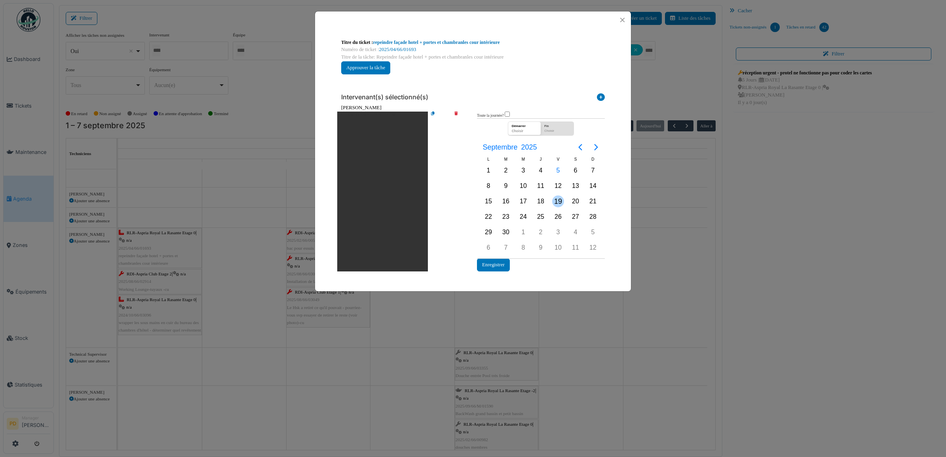
click at [557, 201] on div "19" at bounding box center [558, 202] width 12 height 12
click at [495, 260] on button "Enregistrer" at bounding box center [493, 264] width 33 height 13
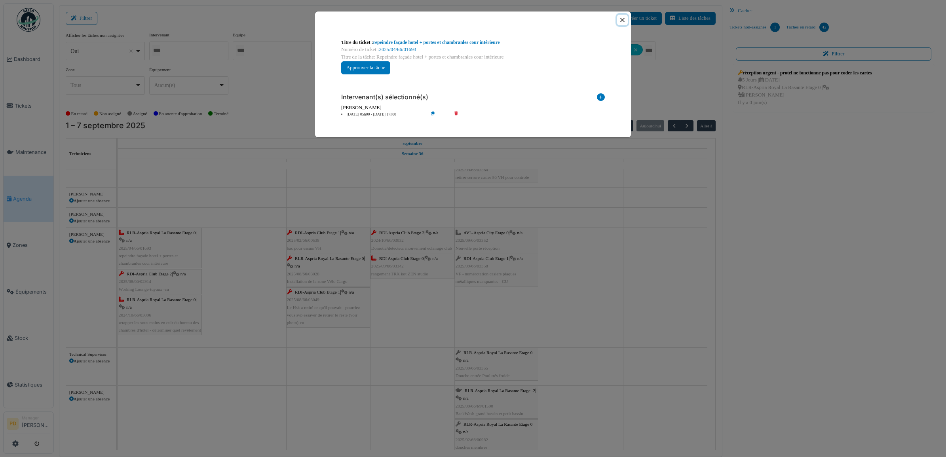
click at [620, 19] on button "Close" at bounding box center [622, 20] width 11 height 11
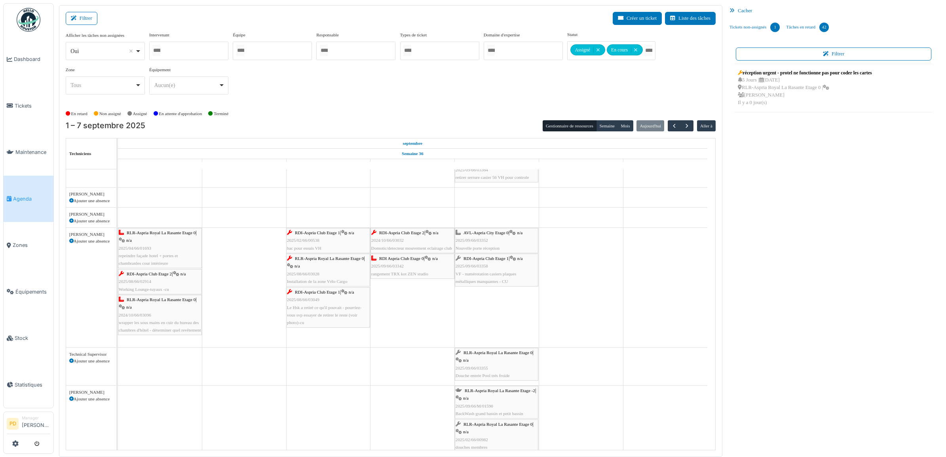
click at [145, 276] on span "RDI-Aspria Club Etage 2" at bounding box center [149, 274] width 45 height 5
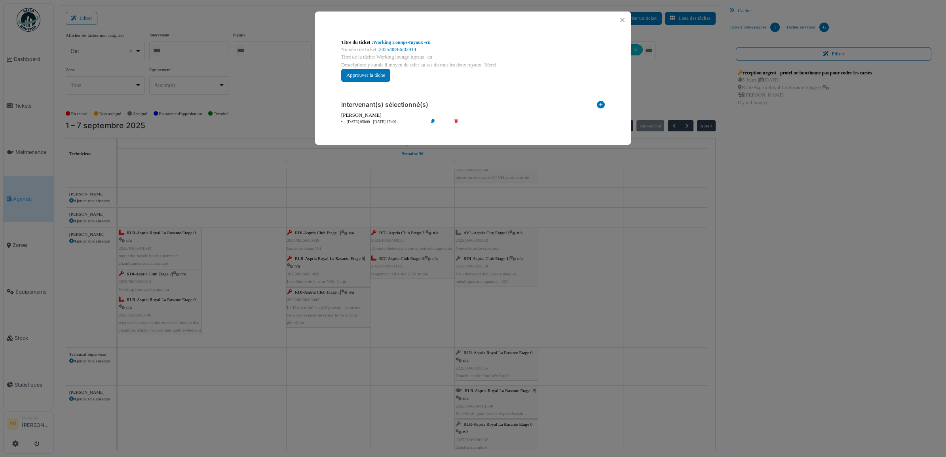
click at [455, 123] on icon at bounding box center [461, 122] width 23 height 6
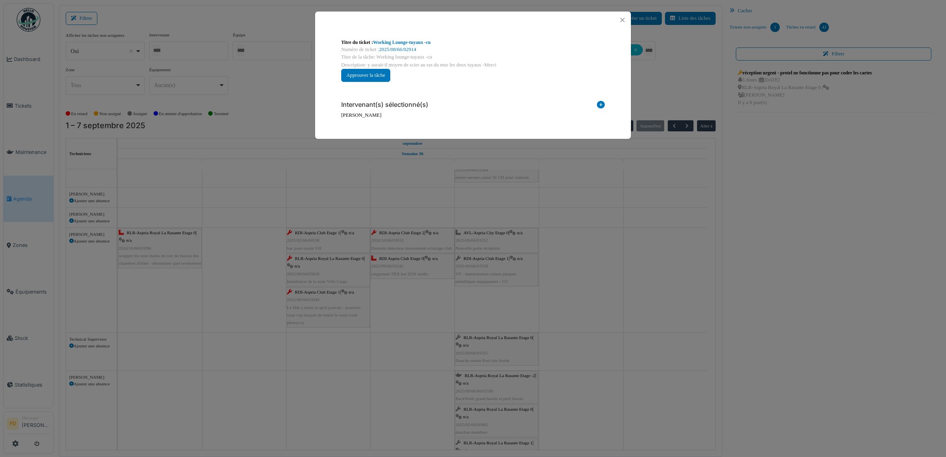
click at [603, 105] on icon at bounding box center [601, 106] width 8 height 11
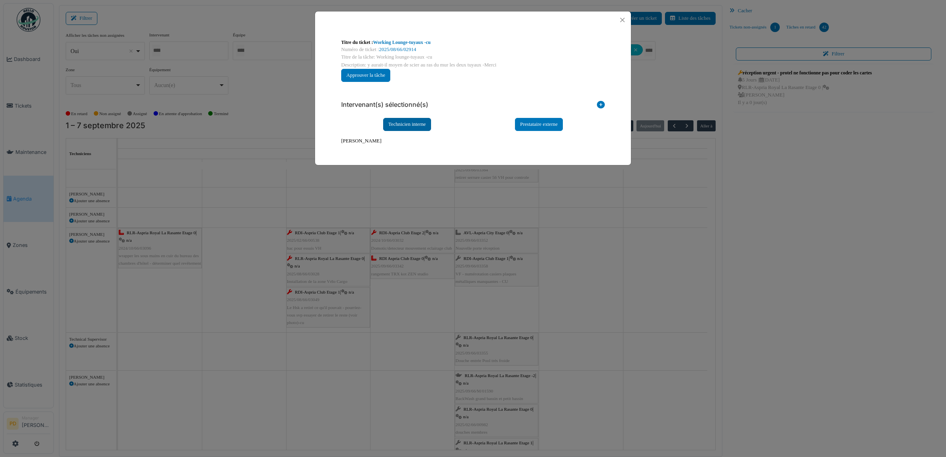
click at [416, 124] on div "Technicien interne" at bounding box center [407, 124] width 48 height 13
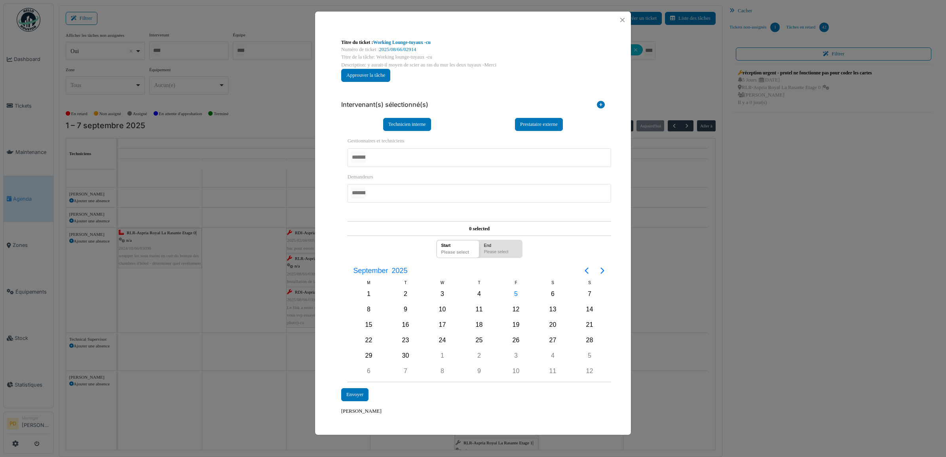
click at [382, 160] on div at bounding box center [480, 157] width 264 height 19
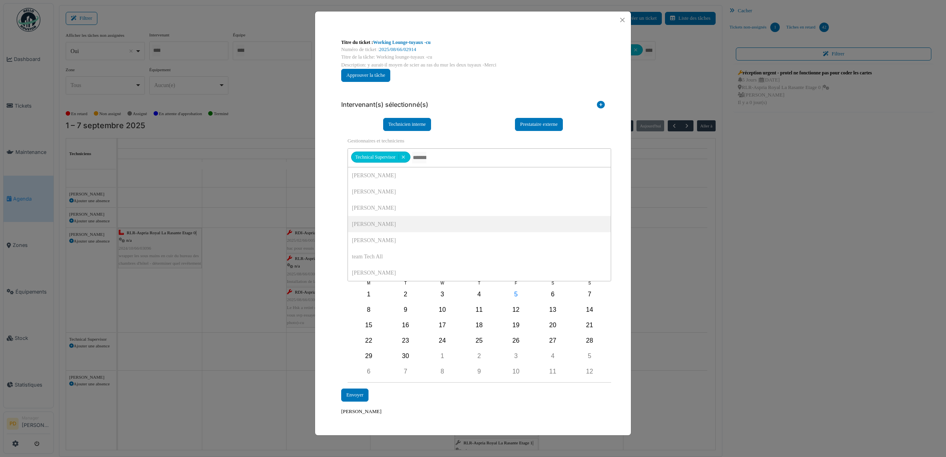
click at [333, 210] on div "**********" at bounding box center [473, 226] width 316 height 397
click at [373, 327] on div "15" at bounding box center [369, 325] width 12 height 12
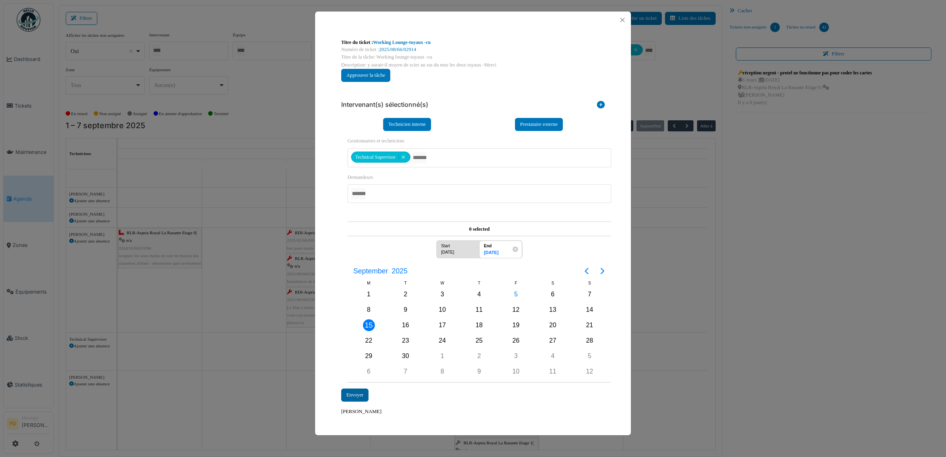
click at [354, 394] on div "Envoyer" at bounding box center [354, 395] width 27 height 13
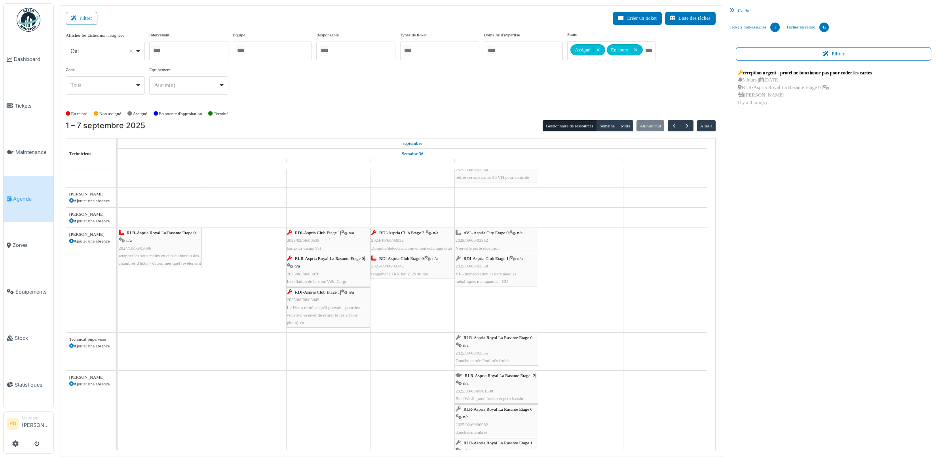
click at [162, 233] on span "RLR-Aspria Royal La Rasante Etage 0" at bounding box center [161, 232] width 69 height 5
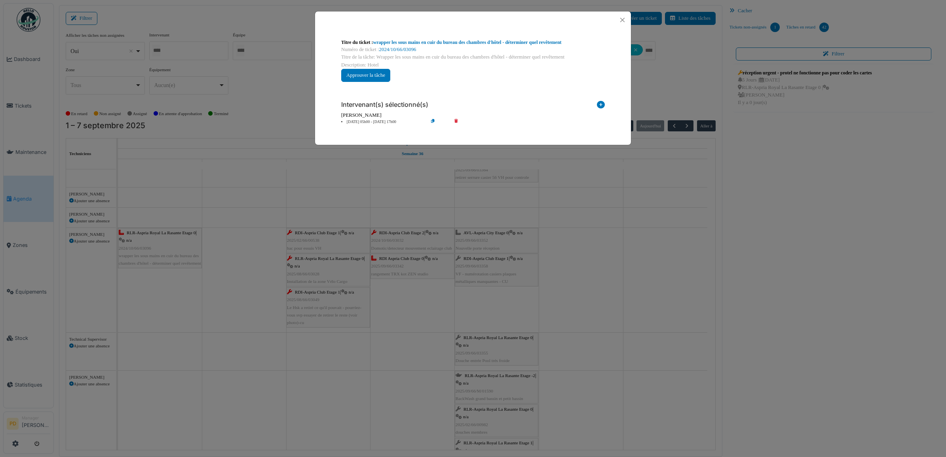
drag, startPoint x: 370, startPoint y: 122, endPoint x: 380, endPoint y: 127, distance: 11.7
click at [371, 122] on li "01 sep 05h00 - 01 sep 17h00" at bounding box center [382, 122] width 91 height 6
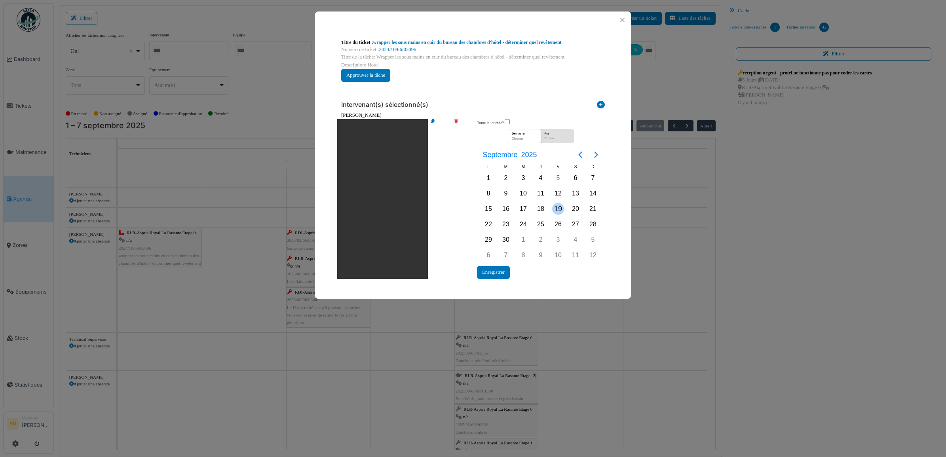
click at [557, 208] on div "19" at bounding box center [558, 209] width 12 height 12
click at [499, 272] on button "Enregistrer" at bounding box center [493, 272] width 33 height 13
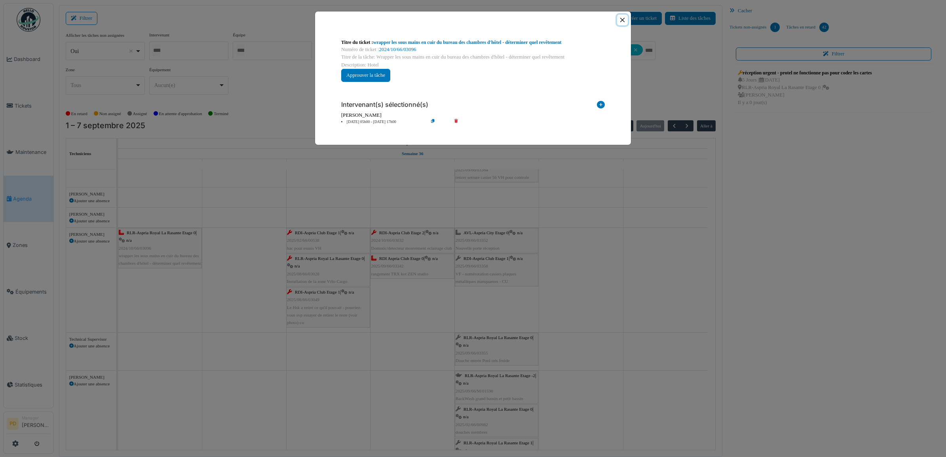
click at [621, 18] on button "Close" at bounding box center [622, 20] width 11 height 11
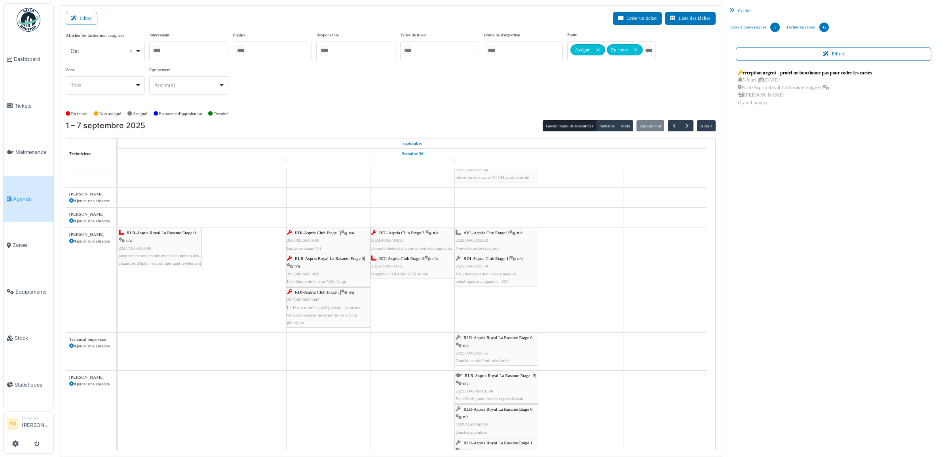
click at [325, 235] on span "RDI-Aspria Club Etage 1" at bounding box center [317, 232] width 45 height 5
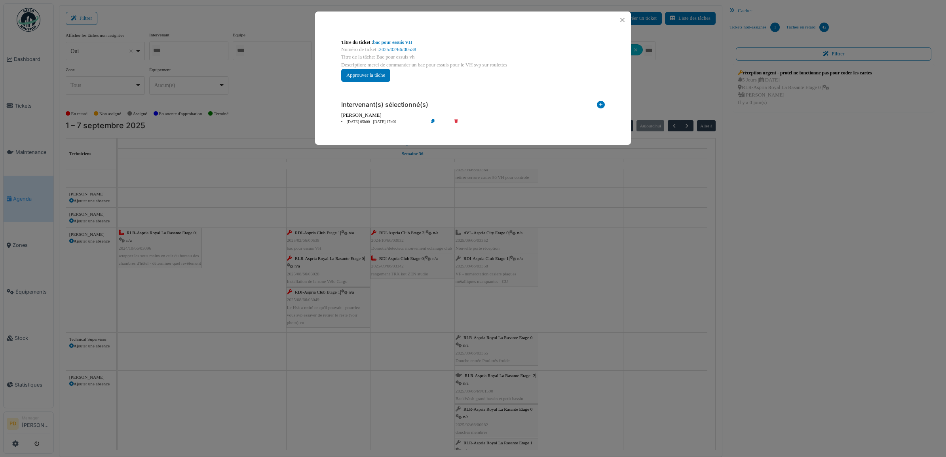
click at [351, 121] on li "03 sep 05h00 - 03 sep 17h00" at bounding box center [382, 122] width 91 height 6
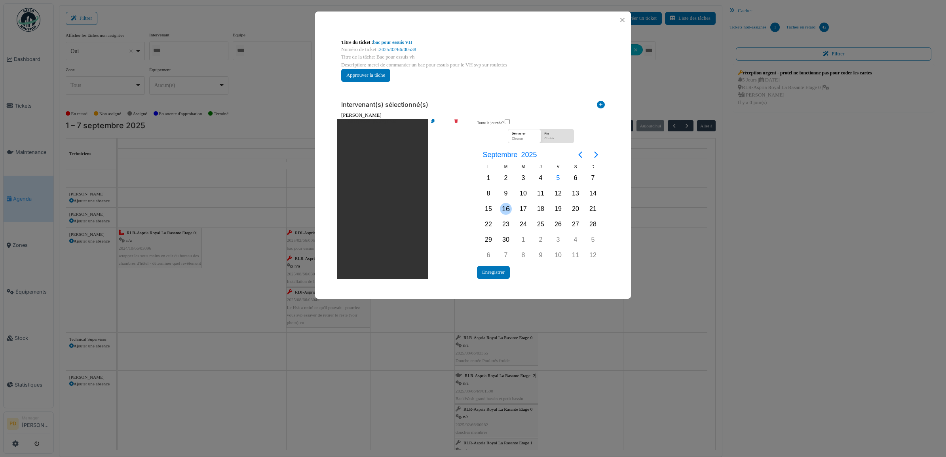
click at [502, 207] on div "16" at bounding box center [506, 209] width 12 height 12
click at [498, 270] on button "Enregistrer" at bounding box center [493, 272] width 33 height 13
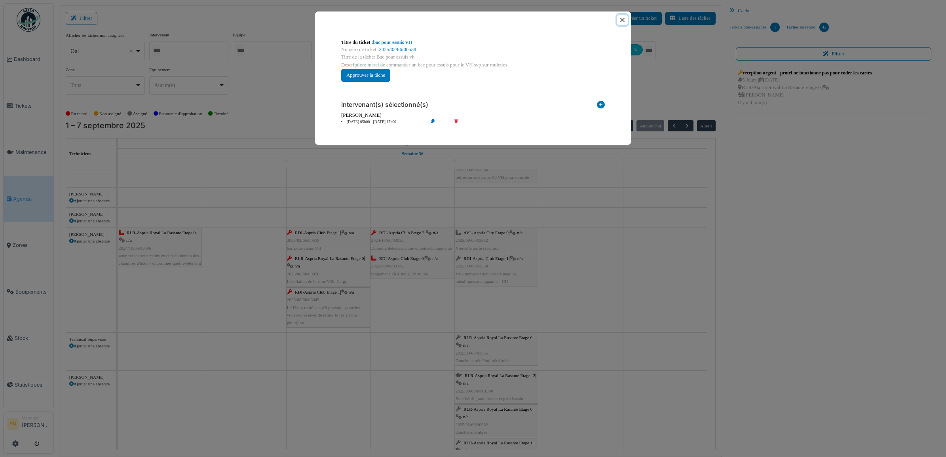
click at [621, 19] on button "Close" at bounding box center [622, 20] width 11 height 11
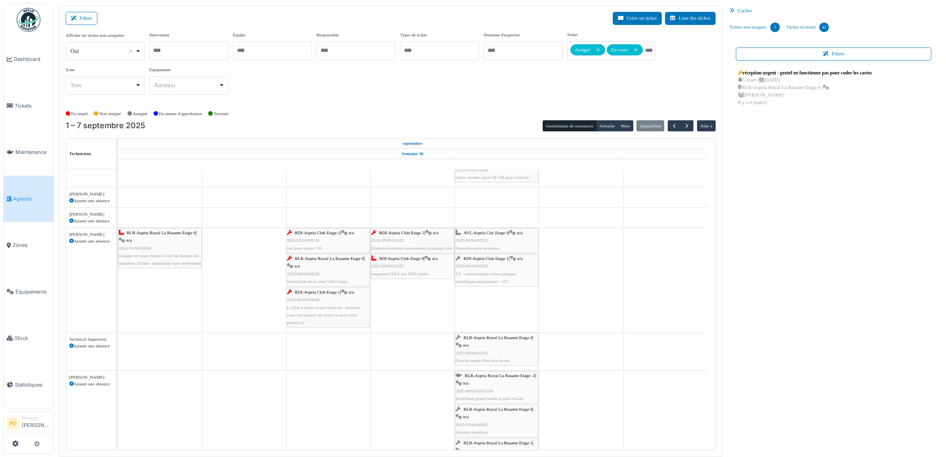
click at [329, 260] on span "RLR-Aspria Royal La Rasante Etage 0" at bounding box center [329, 258] width 69 height 5
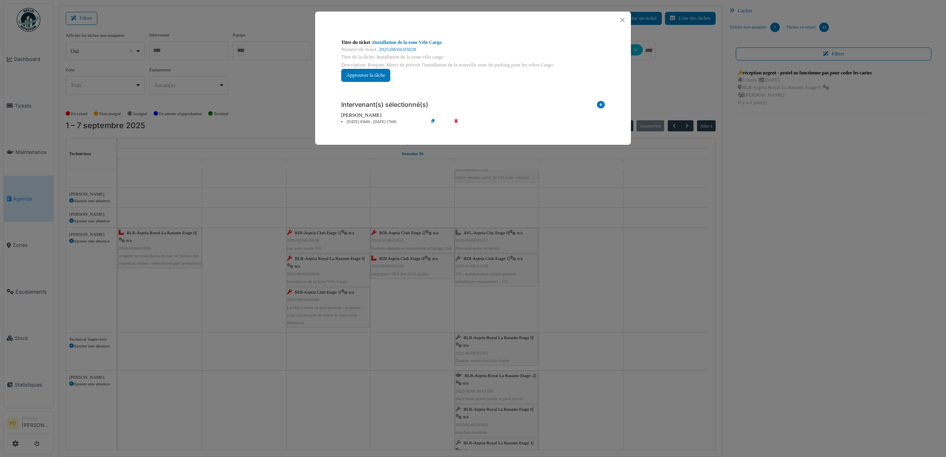
click at [373, 122] on li "03 sep 05h00 - 03 sep 17h00" at bounding box center [382, 122] width 91 height 6
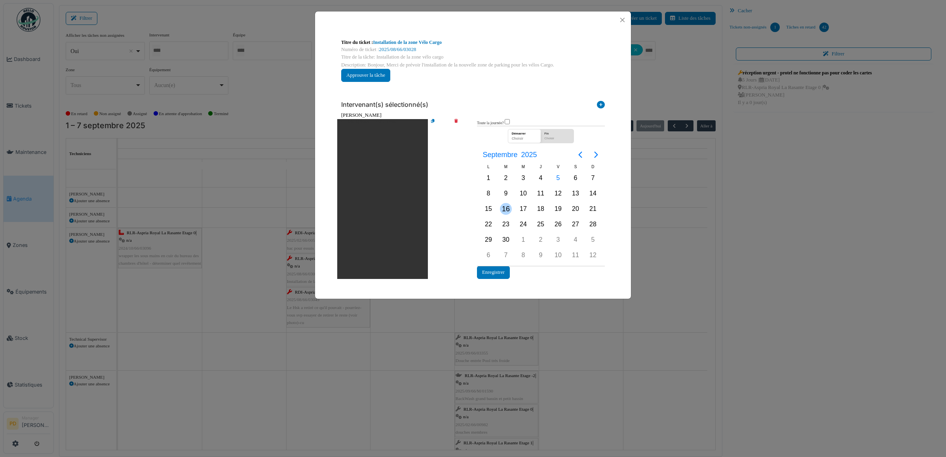
click at [503, 208] on div "16" at bounding box center [506, 209] width 12 height 12
click at [497, 274] on button "Enregistrer" at bounding box center [493, 272] width 33 height 13
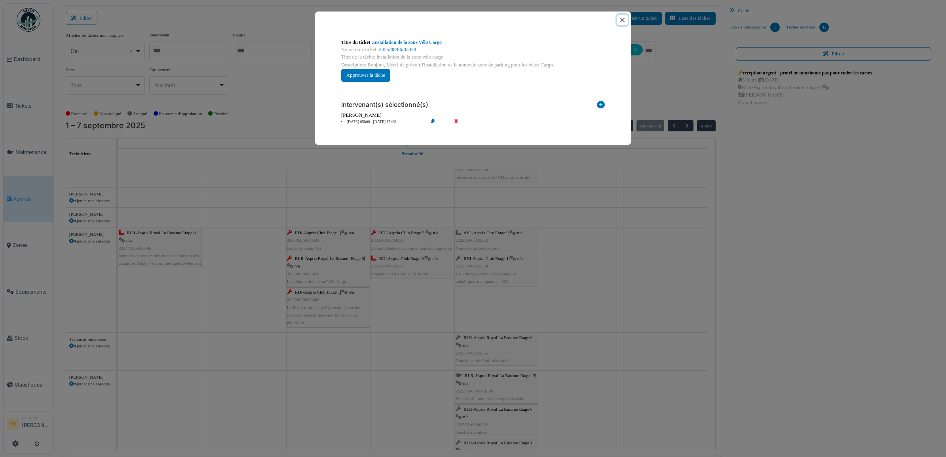
click at [622, 21] on button "Close" at bounding box center [622, 20] width 11 height 11
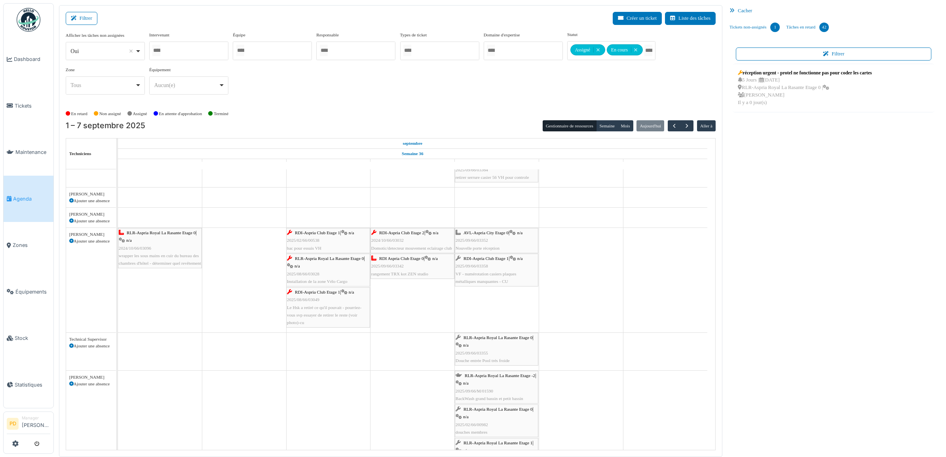
click at [329, 294] on span "RDI-Aspria Club Etage 1" at bounding box center [317, 292] width 45 height 5
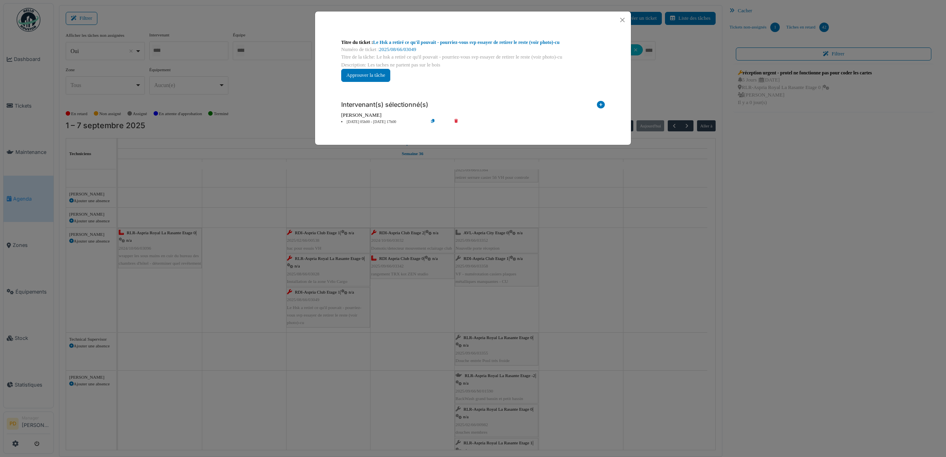
click at [377, 122] on li "03 sep 05h00 - 03 sep 17h00" at bounding box center [382, 122] width 91 height 6
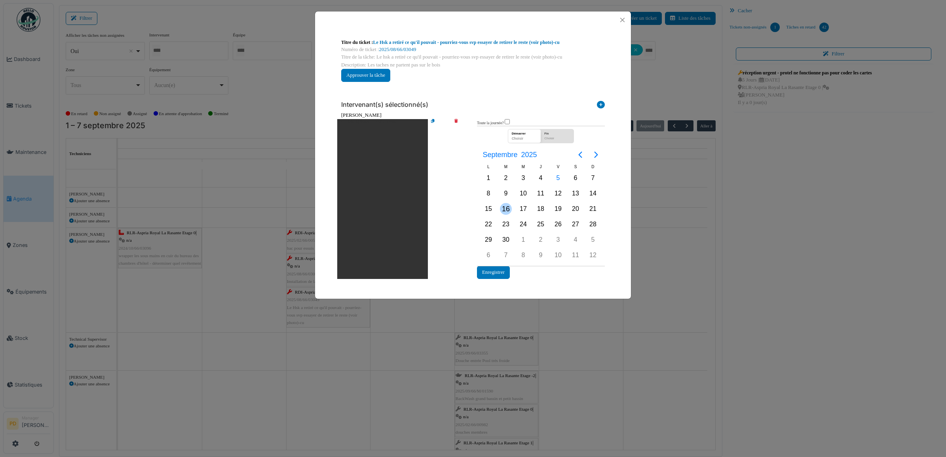
click at [505, 210] on div "16" at bounding box center [506, 209] width 12 height 12
click at [505, 211] on div "16" at bounding box center [506, 209] width 12 height 12
click at [498, 274] on button "Enregistrer" at bounding box center [493, 272] width 33 height 13
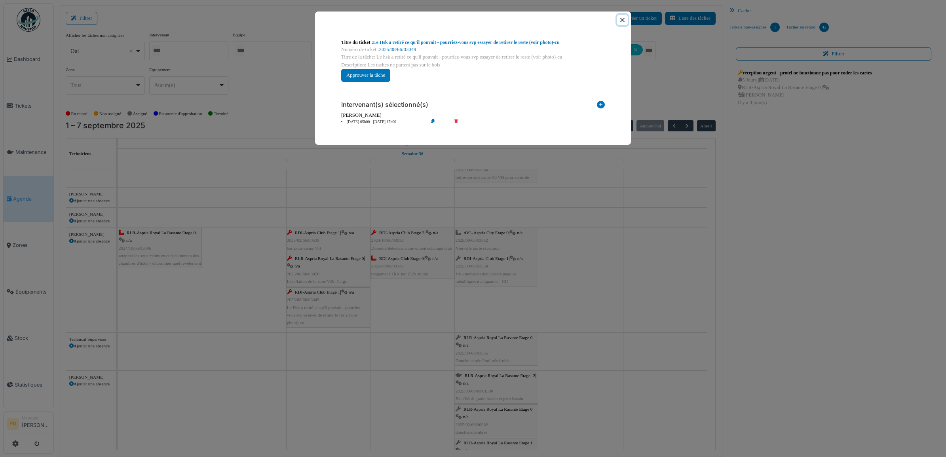
drag, startPoint x: 623, startPoint y: 20, endPoint x: 620, endPoint y: 35, distance: 15.2
click at [623, 23] on button "Close" at bounding box center [622, 20] width 11 height 11
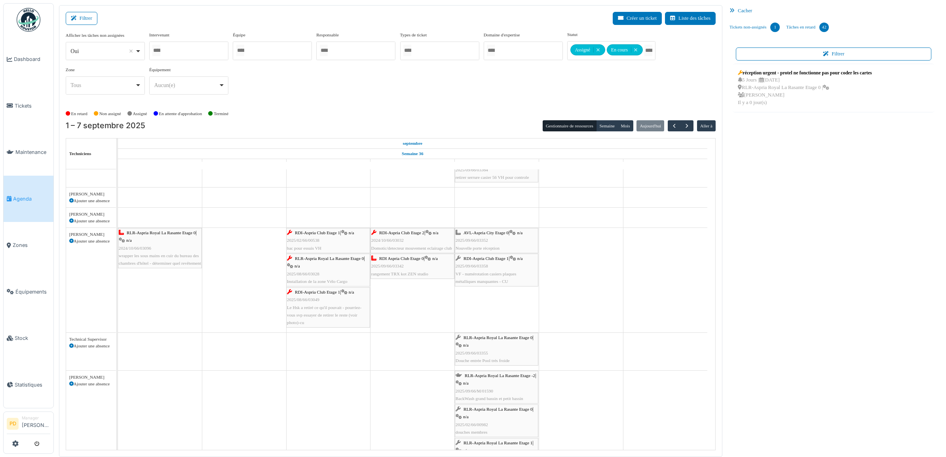
click at [405, 234] on span "RDI-Aspria Club Etage 2" at bounding box center [401, 232] width 45 height 5
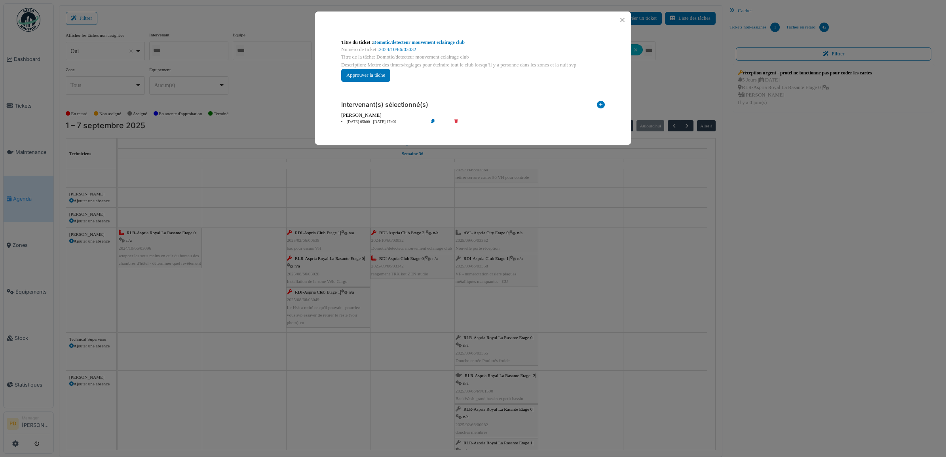
drag, startPoint x: 378, startPoint y: 122, endPoint x: 383, endPoint y: 125, distance: 5.9
click at [379, 122] on li "04 sep 05h00 - 04 sep 17h00" at bounding box center [382, 122] width 91 height 6
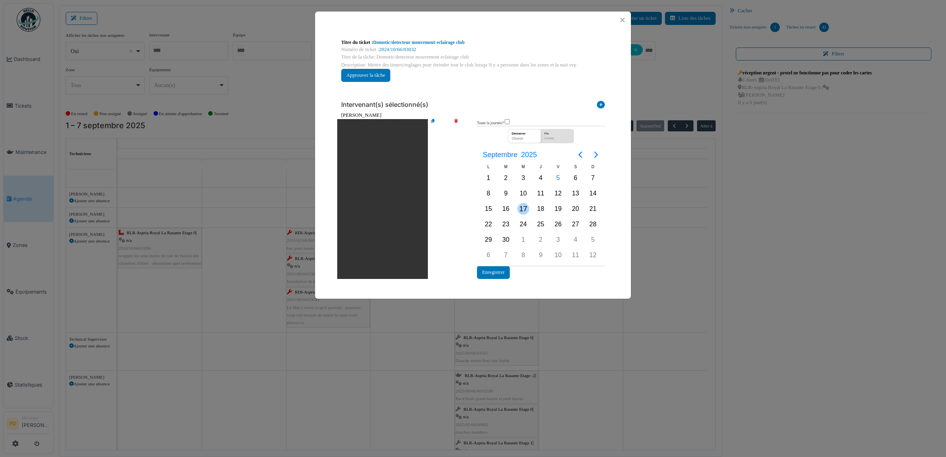
click at [526, 207] on div "17" at bounding box center [523, 209] width 12 height 12
click at [507, 274] on button "Enregistrer" at bounding box center [493, 272] width 33 height 13
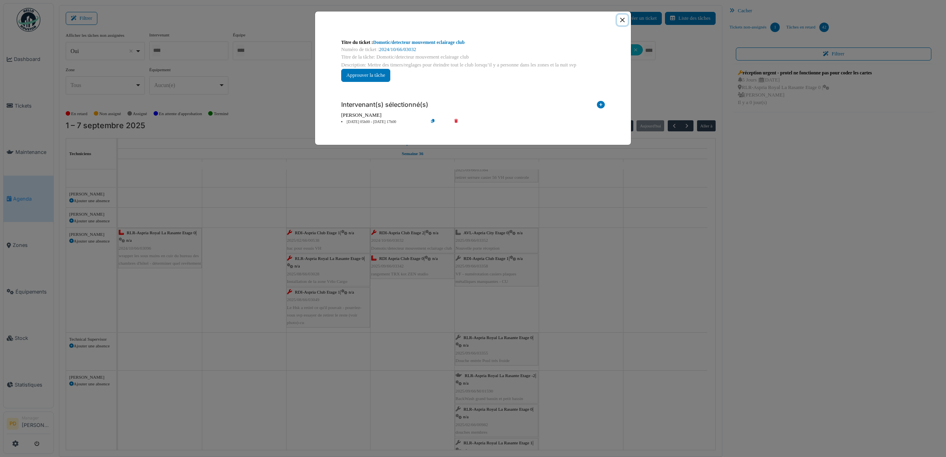
click at [626, 22] on button "Close" at bounding box center [622, 20] width 11 height 11
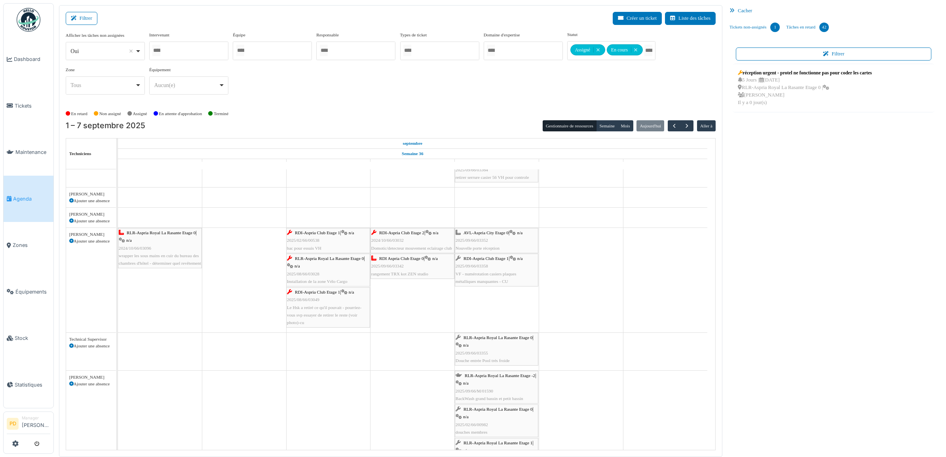
click at [387, 260] on span "RDI Aspria Club Etage 0" at bounding box center [401, 258] width 44 height 5
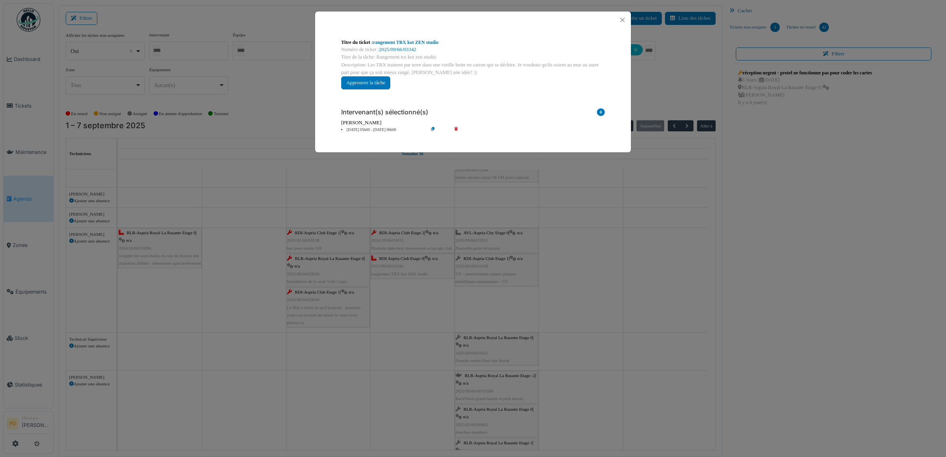
drag, startPoint x: 389, startPoint y: 129, endPoint x: 394, endPoint y: 133, distance: 6.7
click at [388, 129] on li "04 sep 05h00 - 04 sep 06h00" at bounding box center [382, 130] width 91 height 6
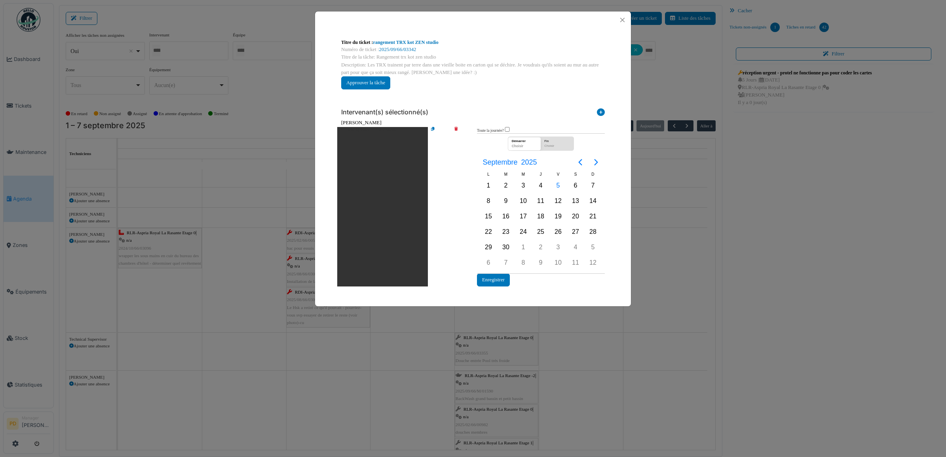
click at [454, 129] on icon at bounding box center [461, 207] width 23 height 160
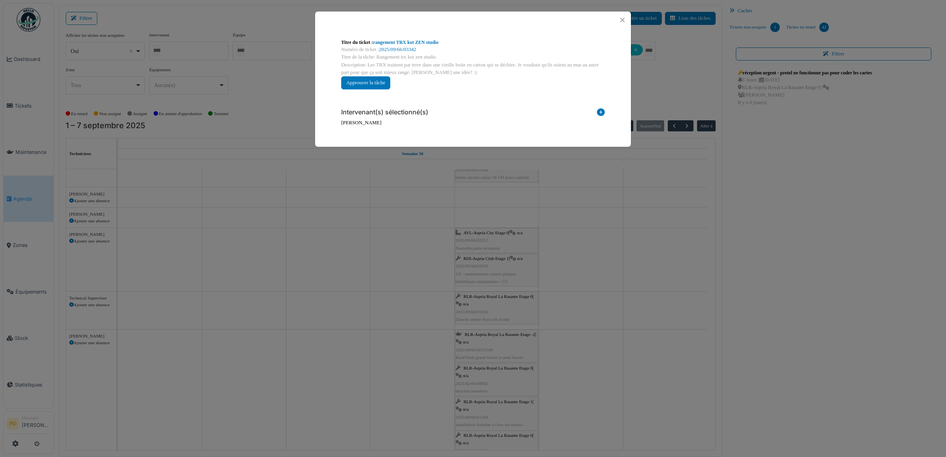
click at [600, 115] on icon at bounding box center [601, 113] width 8 height 11
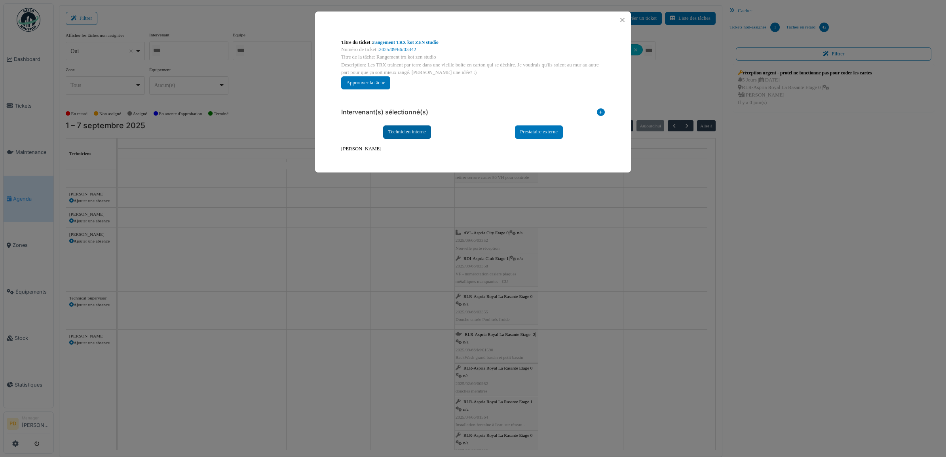
click at [418, 135] on div "Technicien interne" at bounding box center [407, 131] width 48 height 13
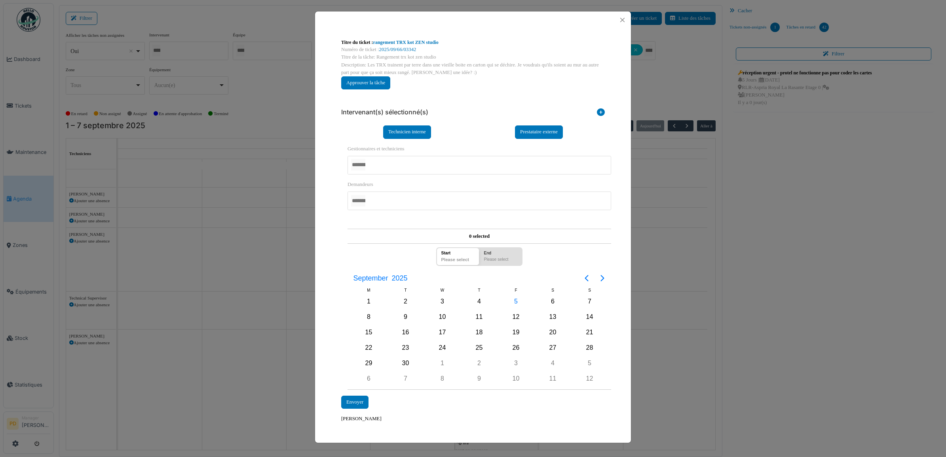
click at [381, 171] on div at bounding box center [480, 165] width 264 height 19
click at [334, 234] on div "**********" at bounding box center [473, 230] width 316 height 405
click at [367, 332] on div "15" at bounding box center [369, 333] width 12 height 12
click at [351, 405] on div "Envoyer" at bounding box center [354, 402] width 27 height 13
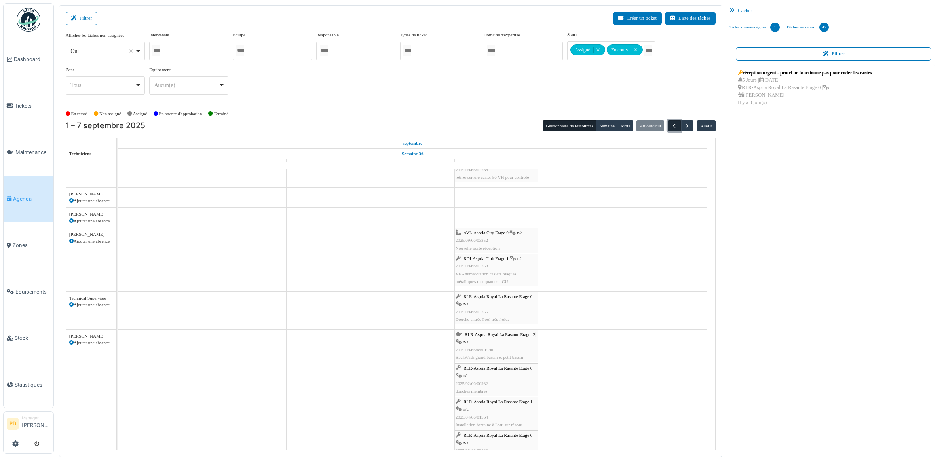
click at [675, 126] on span "button" at bounding box center [674, 126] width 7 height 7
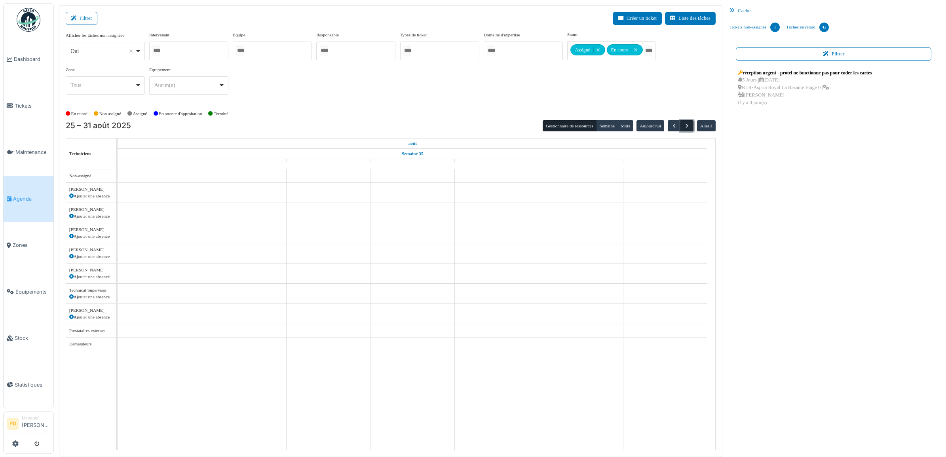
click at [689, 126] on span "button" at bounding box center [687, 126] width 7 height 7
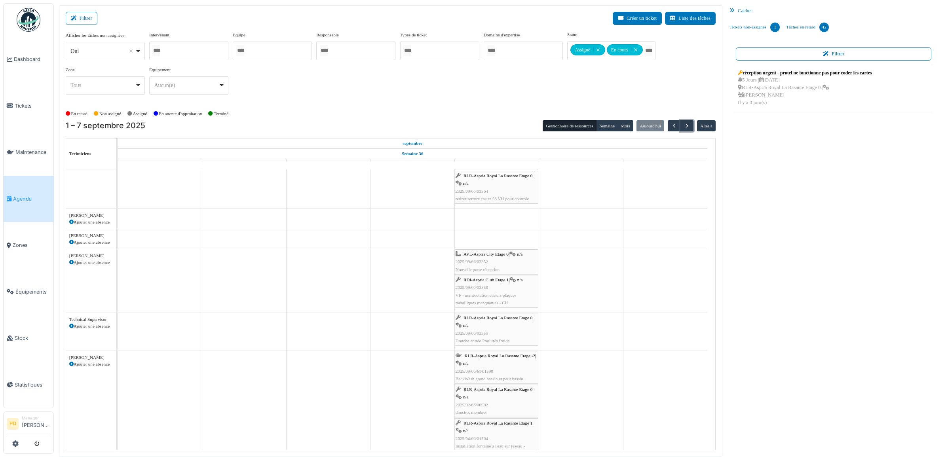
scroll to position [198, 0]
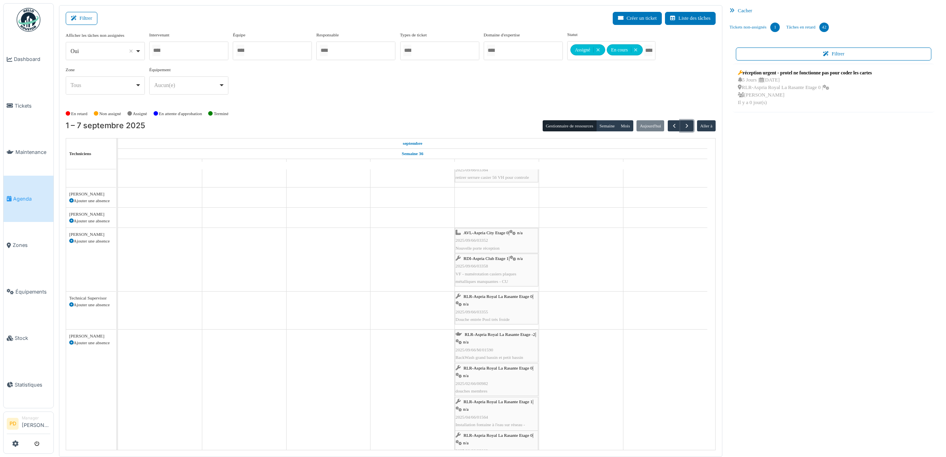
click at [491, 234] on span "AVL-Aspria City Etage 0" at bounding box center [486, 232] width 45 height 5
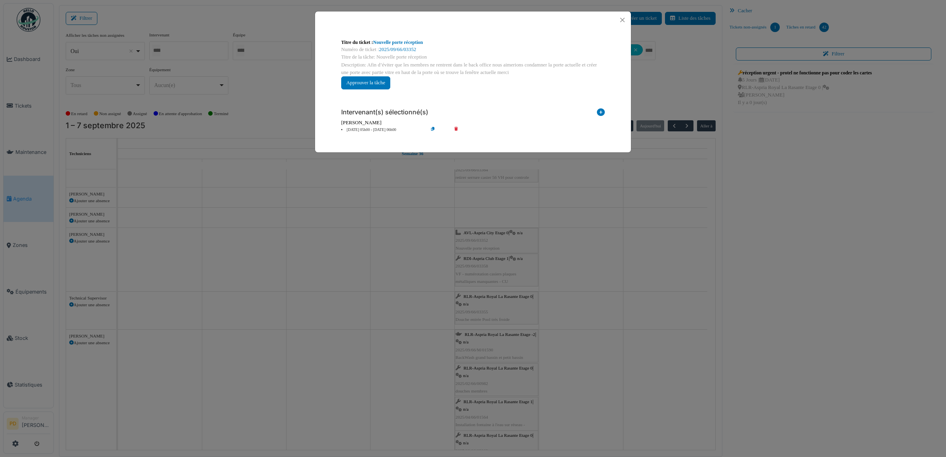
click at [381, 129] on li "05 sep 05h00 - 05 sep 06h00" at bounding box center [382, 130] width 91 height 6
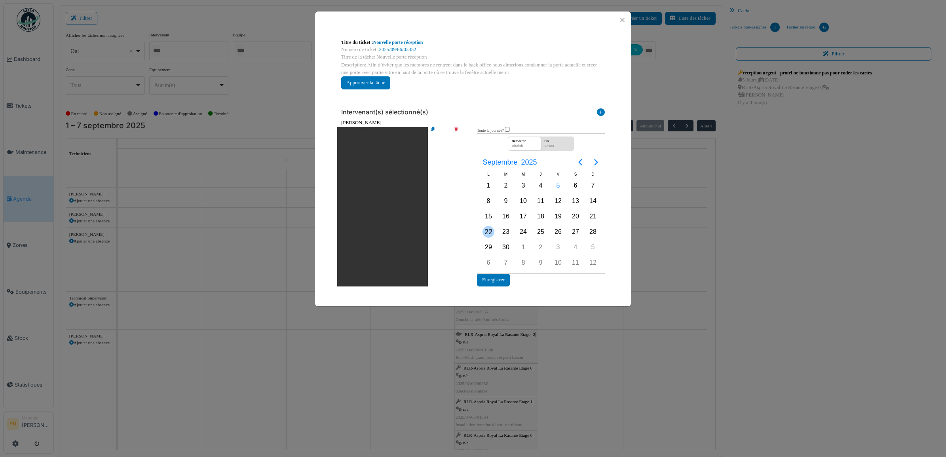
click at [487, 228] on div "22" at bounding box center [489, 232] width 12 height 12
click at [525, 217] on div "17" at bounding box center [523, 217] width 12 height 12
click at [523, 143] on div "Démarrer" at bounding box center [522, 140] width 25 height 7
click at [521, 215] on div "17" at bounding box center [523, 217] width 12 height 12
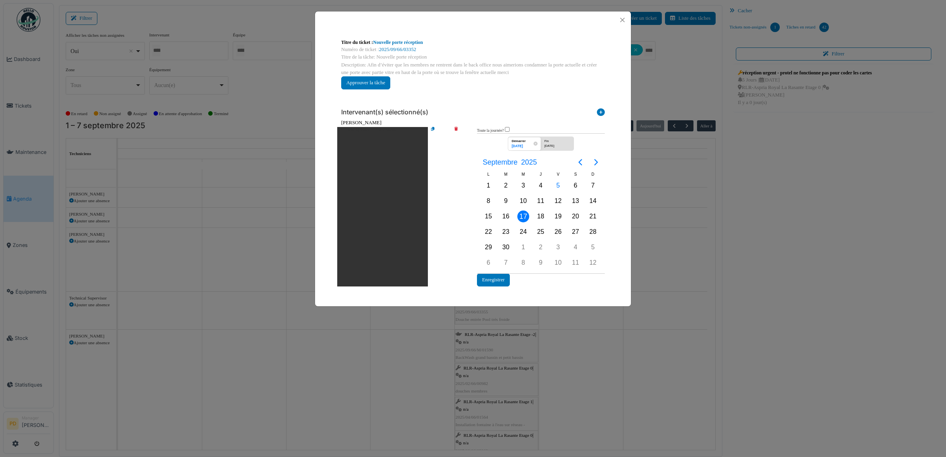
click at [521, 215] on div "17" at bounding box center [523, 217] width 12 height 12
click at [498, 278] on button "Enregistrer" at bounding box center [493, 280] width 33 height 13
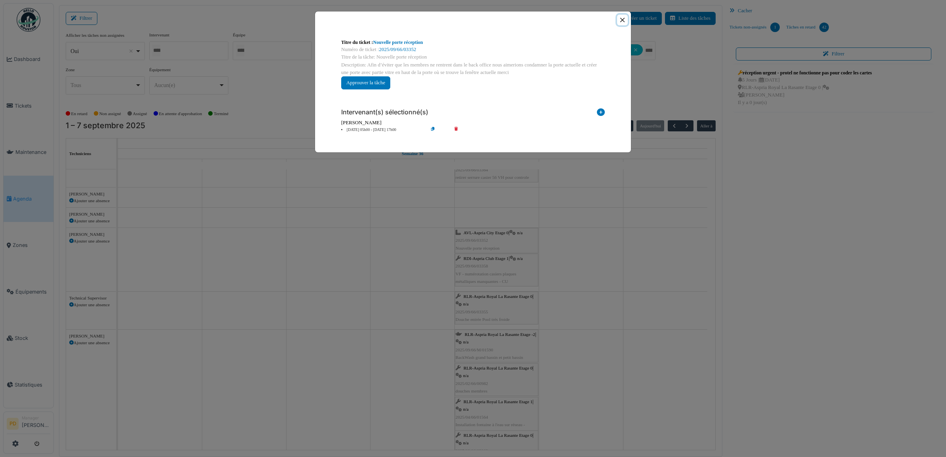
click at [623, 20] on button "Close" at bounding box center [622, 20] width 11 height 11
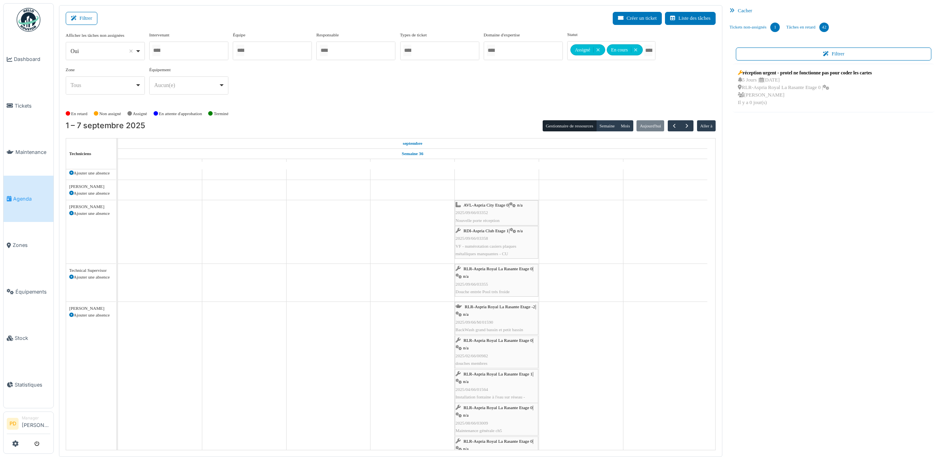
scroll to position [247, 0]
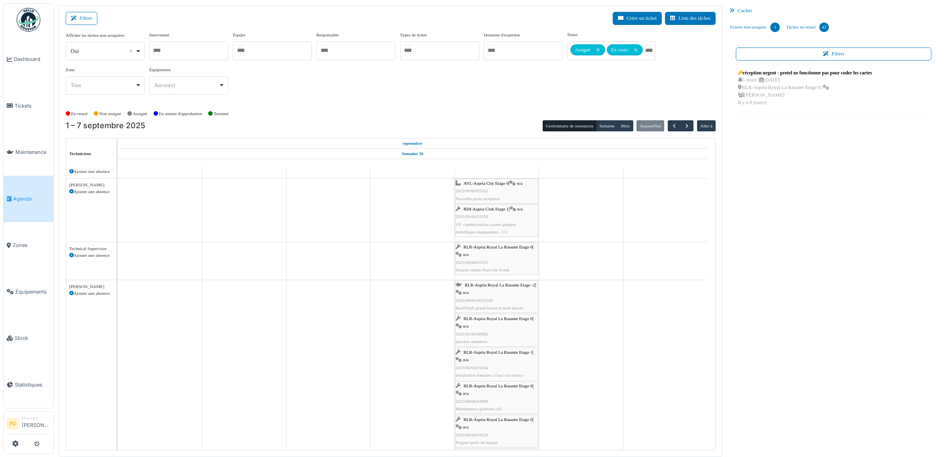
click at [500, 285] on span "RLR-Aspria Royal La Rasante Etage -2" at bounding box center [500, 285] width 70 height 5
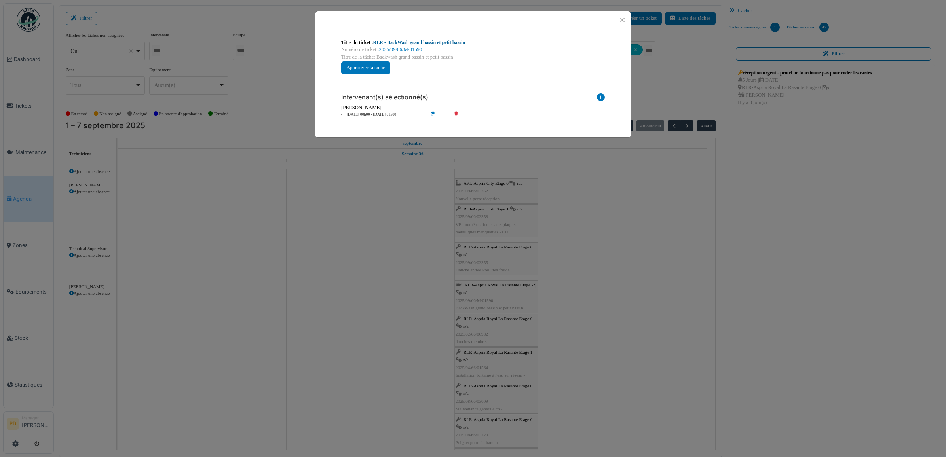
click at [434, 42] on link "RLR - BackWash grand bassin et petit bassin" at bounding box center [419, 43] width 92 height 6
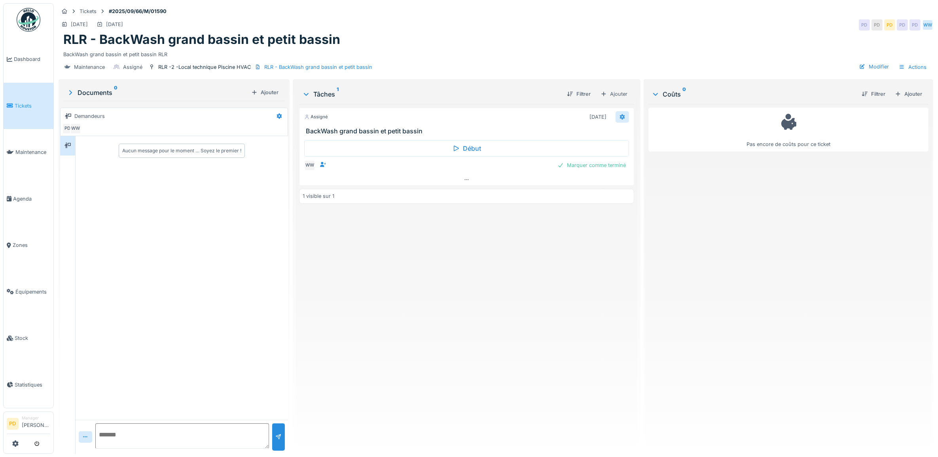
click at [619, 119] on icon at bounding box center [622, 116] width 6 height 5
click at [644, 237] on div "Annuler" at bounding box center [655, 236] width 84 height 12
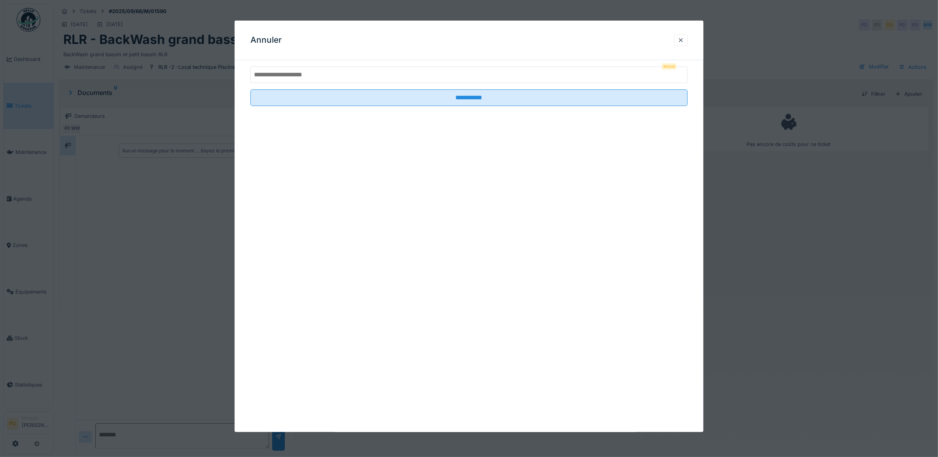
click at [391, 78] on input "text" at bounding box center [470, 74] width 438 height 17
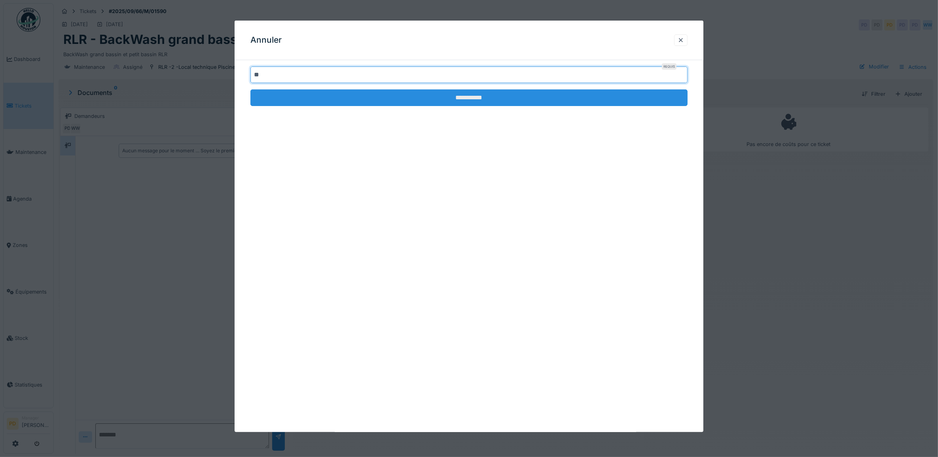
type input "**"
click at [450, 97] on input "**********" at bounding box center [470, 97] width 438 height 17
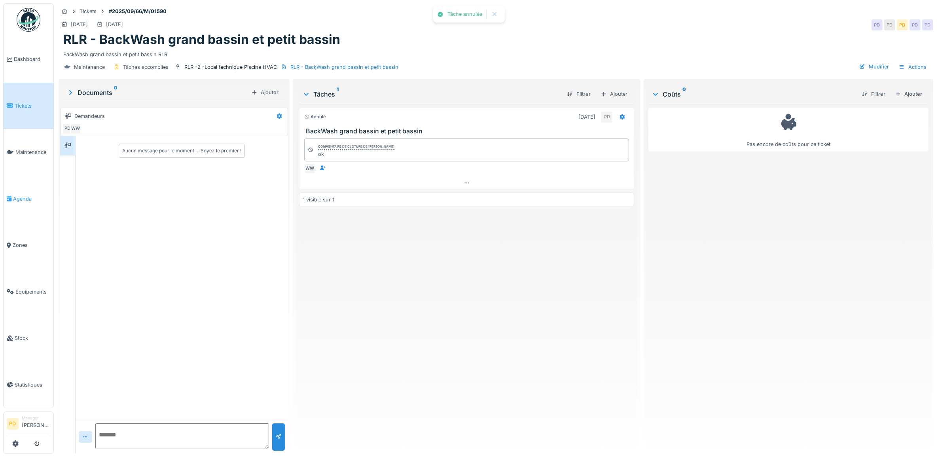
click at [20, 195] on span "Agenda" at bounding box center [31, 199] width 37 height 8
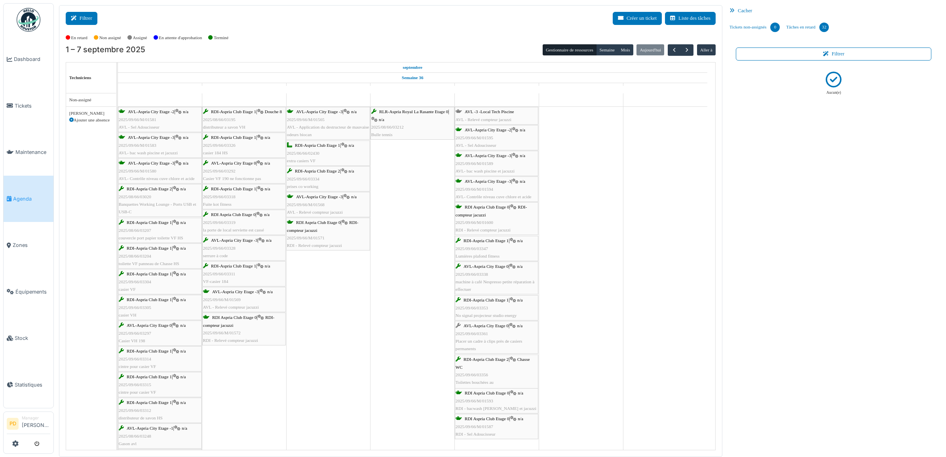
click at [86, 15] on button "Filtrer" at bounding box center [82, 18] width 32 height 13
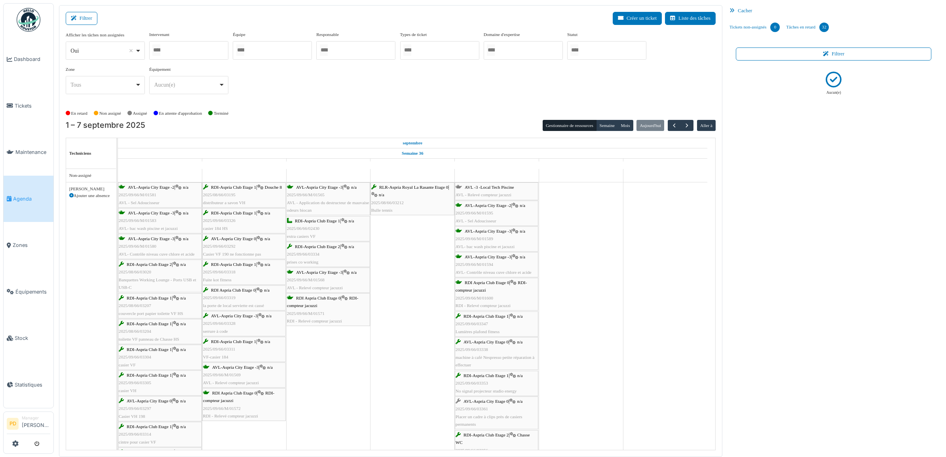
click at [610, 52] on div at bounding box center [606, 50] width 79 height 19
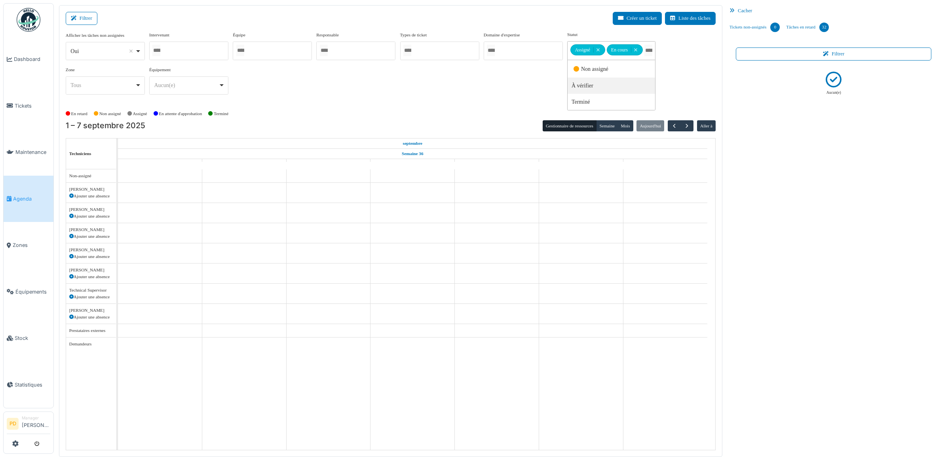
click at [499, 82] on div "Afficher les tâches non assignées *** Oui Remove item Oui Non Intervenant [PERS…" at bounding box center [391, 66] width 650 height 70
click at [25, 195] on span "Agenda" at bounding box center [31, 199] width 37 height 8
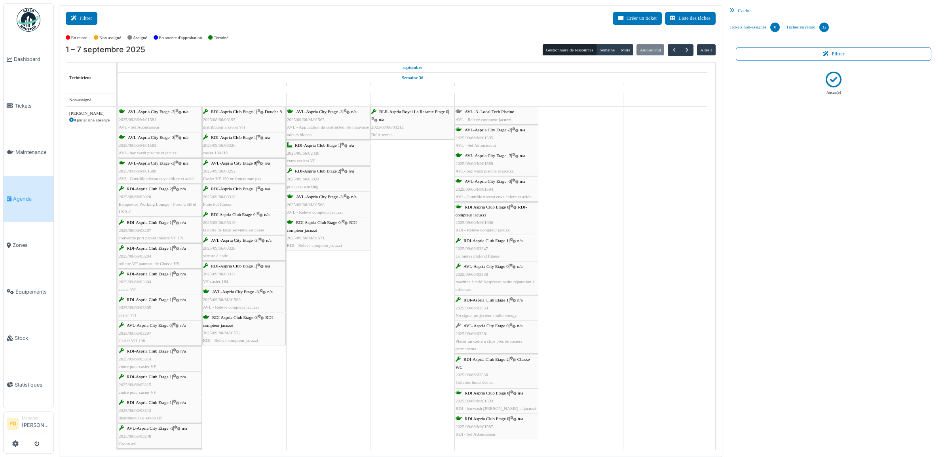
click at [88, 18] on button "Filtrer" at bounding box center [82, 18] width 32 height 13
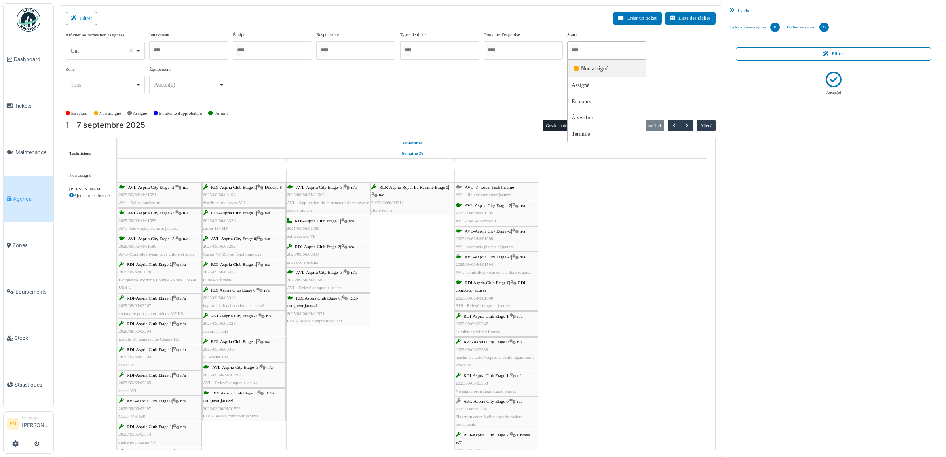
click at [578, 50] on input "Tous" at bounding box center [574, 49] width 8 height 11
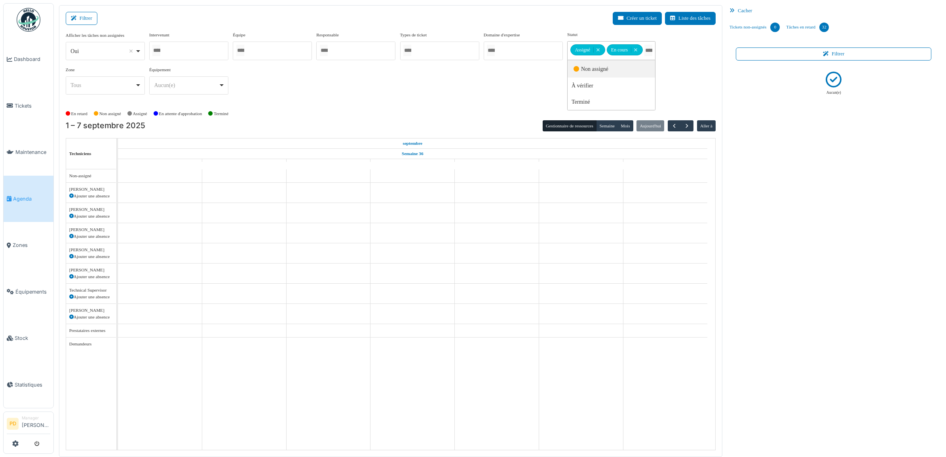
click at [479, 98] on div "Afficher les tâches non assignées *** Oui Remove item Oui Non Intervenant [PERS…" at bounding box center [391, 66] width 650 height 70
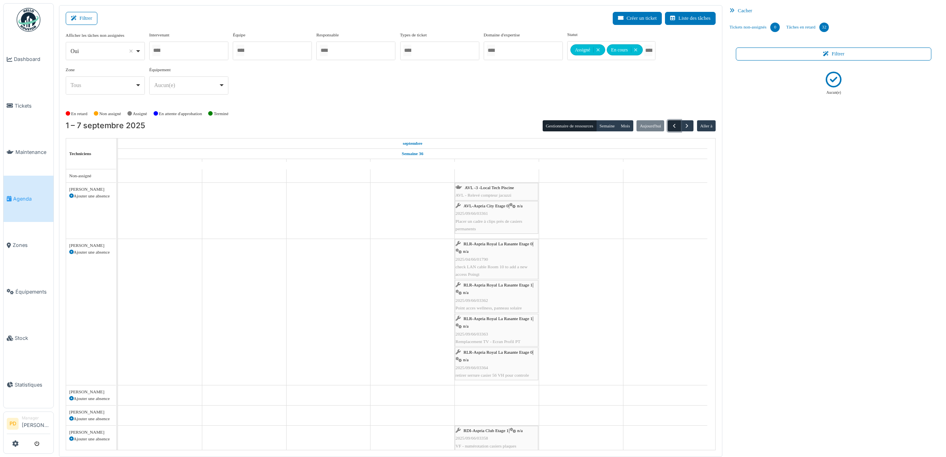
click at [675, 127] on span "button" at bounding box center [674, 126] width 7 height 7
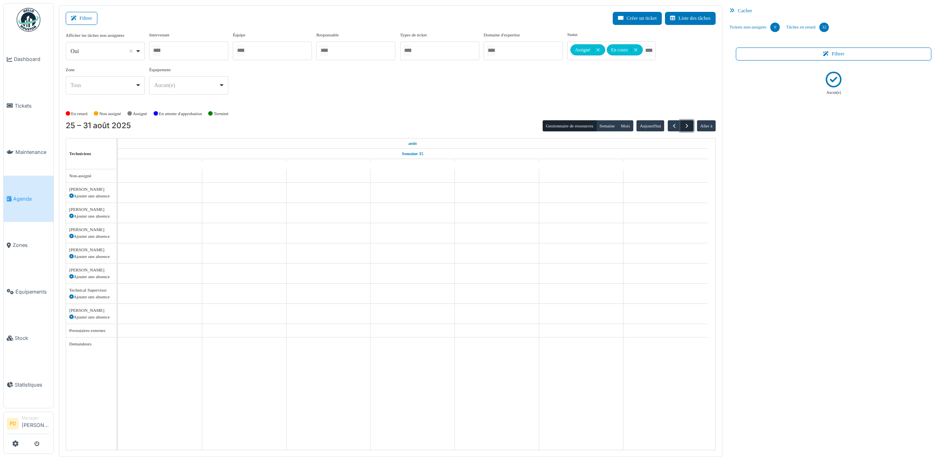
click at [687, 126] on span "button" at bounding box center [687, 126] width 7 height 7
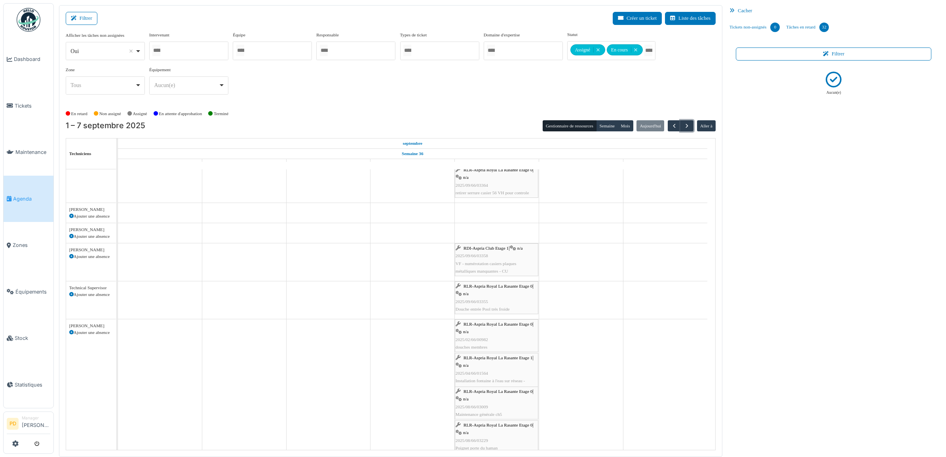
scroll to position [198, 0]
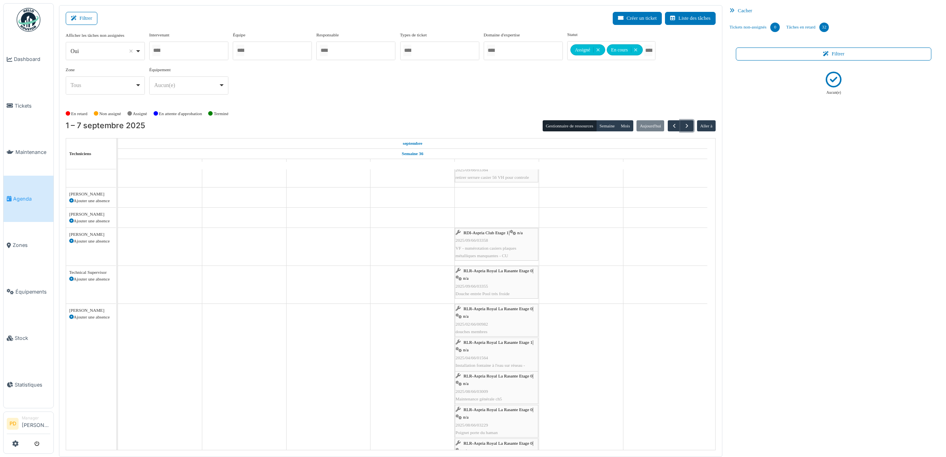
click at [493, 235] on span "RDI-Aspria Club Etage 1" at bounding box center [486, 232] width 45 height 5
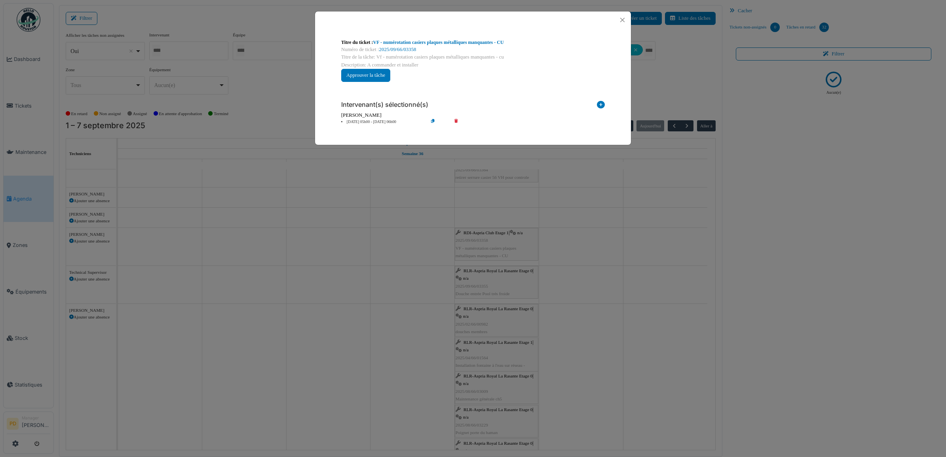
click at [390, 125] on li "[DATE] 05h00 - [DATE] 06h00" at bounding box center [382, 122] width 91 height 6
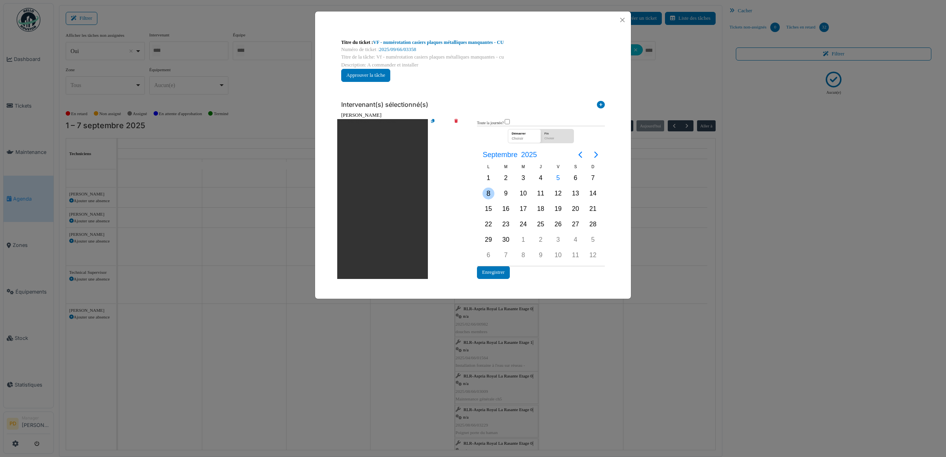
click at [489, 196] on div "8" at bounding box center [489, 194] width 12 height 12
click at [497, 272] on button "Enregistrer" at bounding box center [493, 272] width 33 height 13
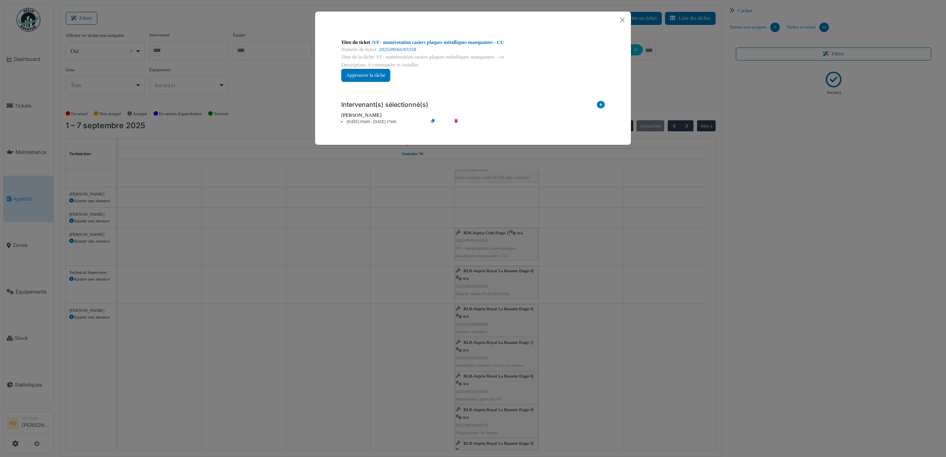
click at [457, 121] on icon at bounding box center [461, 122] width 23 height 6
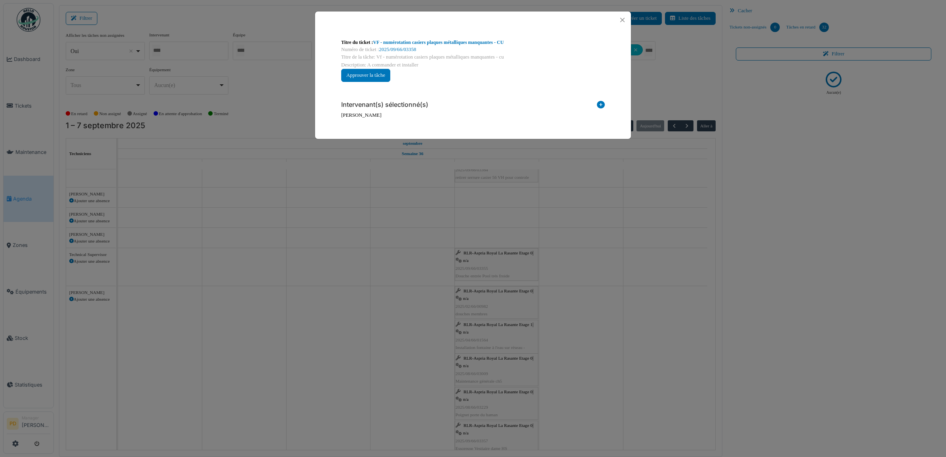
click at [600, 106] on icon at bounding box center [601, 106] width 8 height 11
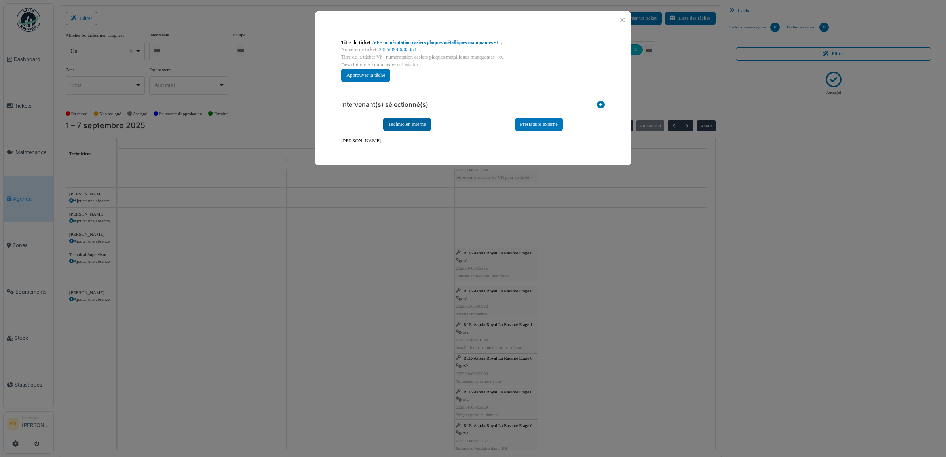
click at [425, 125] on div "Technicien interne" at bounding box center [407, 124] width 48 height 13
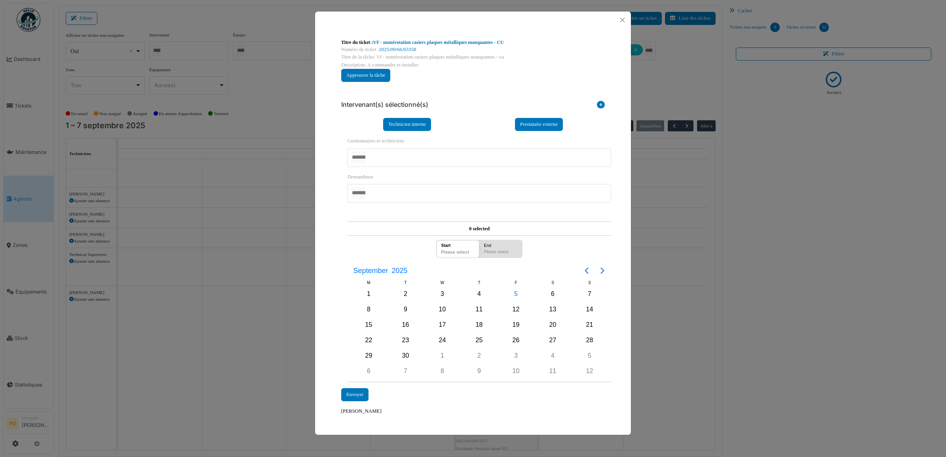
click at [400, 158] on div at bounding box center [480, 157] width 264 height 19
click at [325, 226] on div "**********" at bounding box center [473, 226] width 316 height 397
click at [369, 312] on div "8" at bounding box center [369, 310] width 12 height 12
click at [369, 311] on div "8" at bounding box center [369, 310] width 12 height 12
click at [356, 393] on div "Envoyer" at bounding box center [354, 395] width 27 height 13
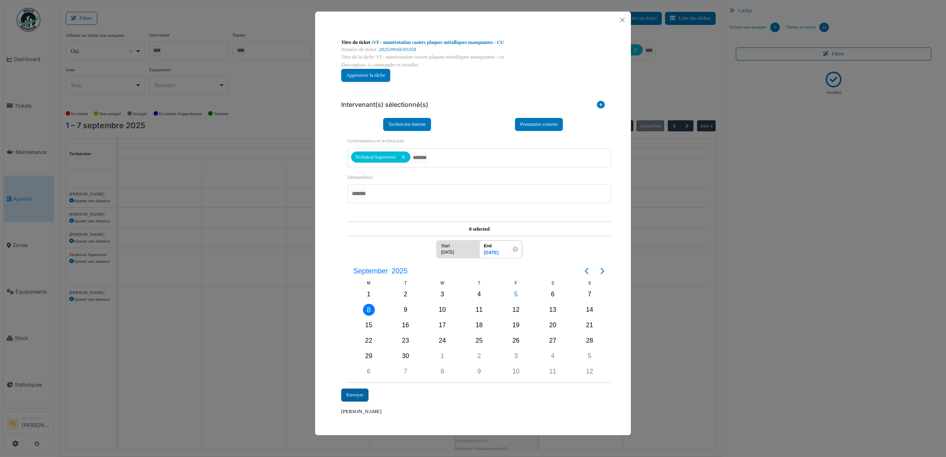
click at [358, 393] on div "Envoyer" at bounding box center [354, 395] width 27 height 13
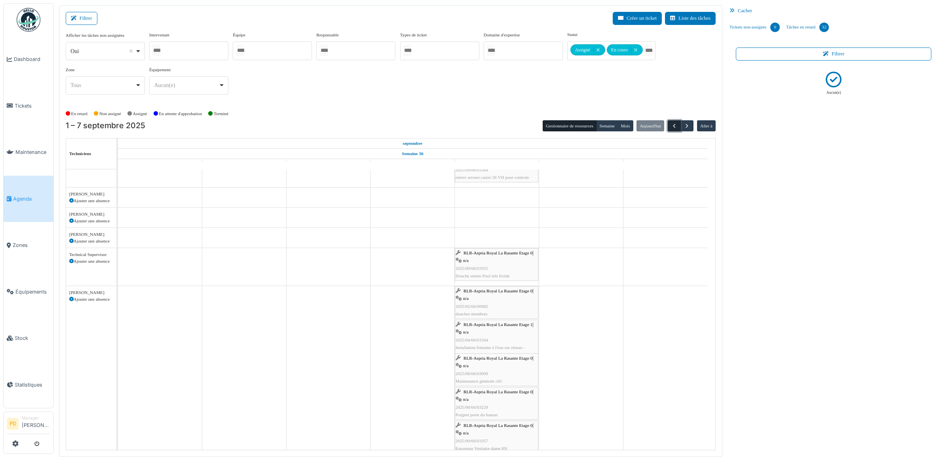
click at [671, 125] on span "button" at bounding box center [674, 126] width 7 height 7
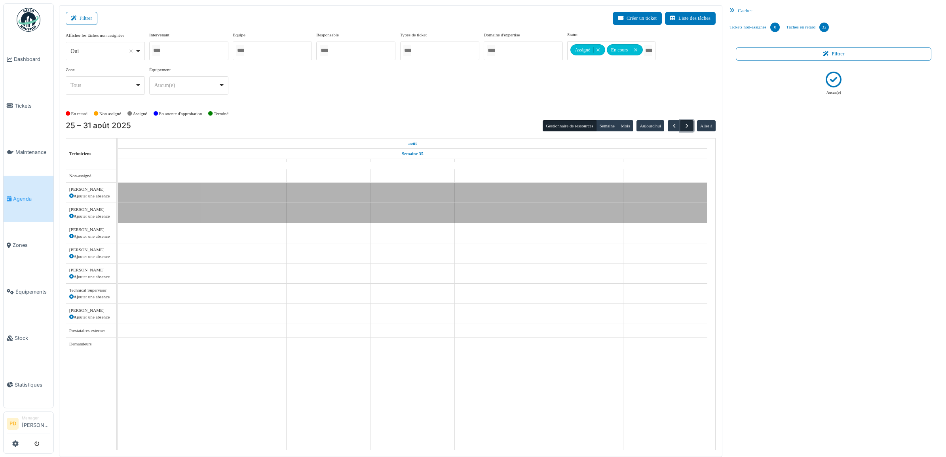
click at [684, 125] on span "button" at bounding box center [687, 126] width 7 height 7
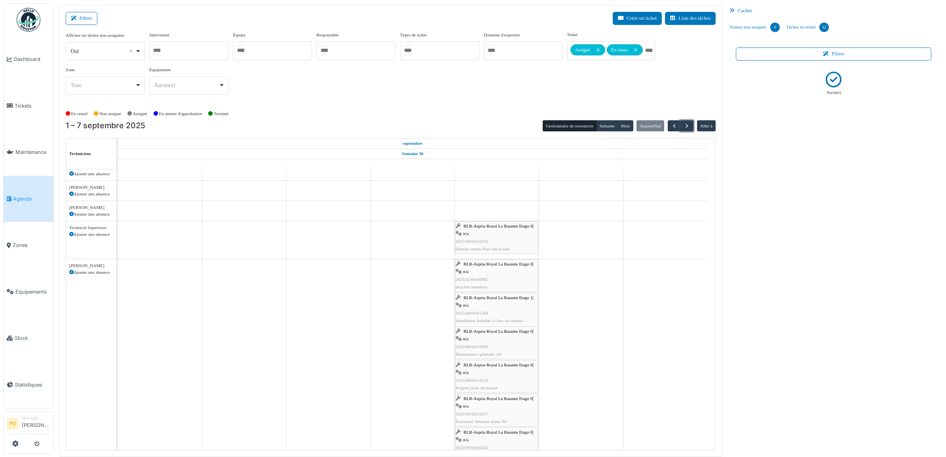
scroll to position [247, 0]
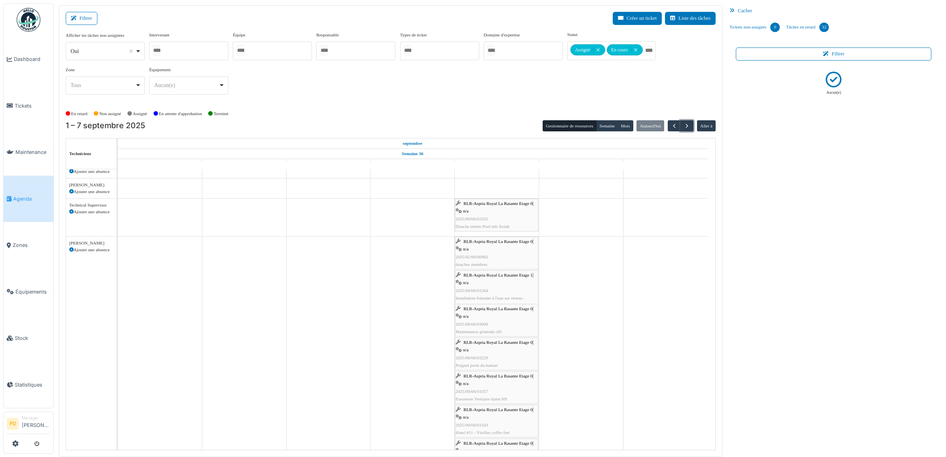
click at [501, 242] on span "RLR-Aspria Royal La Rasante Etage 0" at bounding box center [498, 241] width 69 height 5
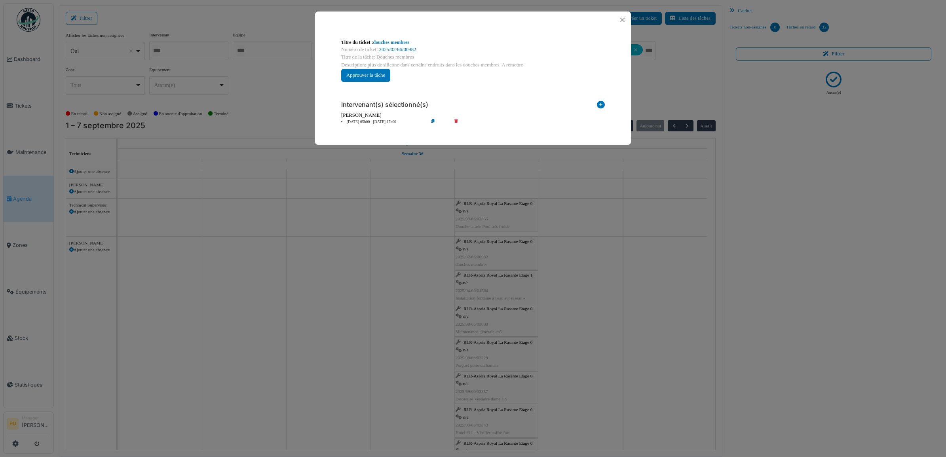
click at [387, 123] on li "[DATE] 05h00 - [DATE] 17h00" at bounding box center [382, 122] width 91 height 6
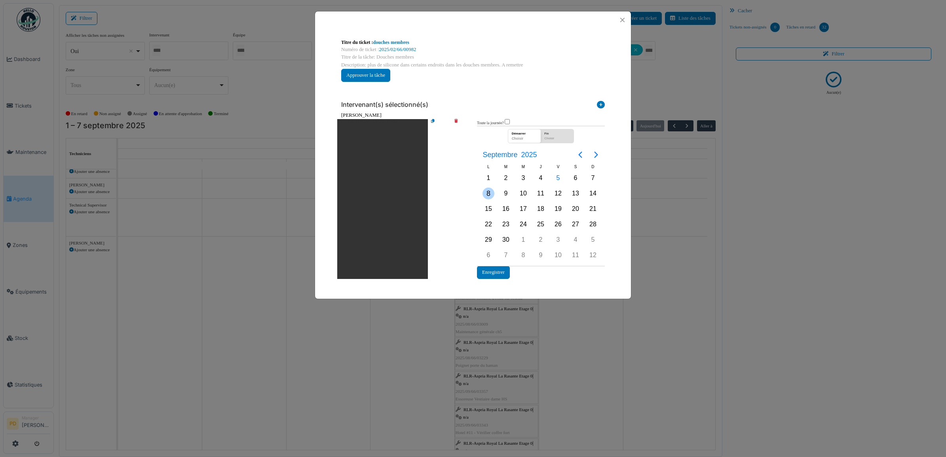
click at [489, 194] on div "8" at bounding box center [489, 194] width 12 height 12
click at [500, 272] on button "Enregistrer" at bounding box center [493, 272] width 33 height 13
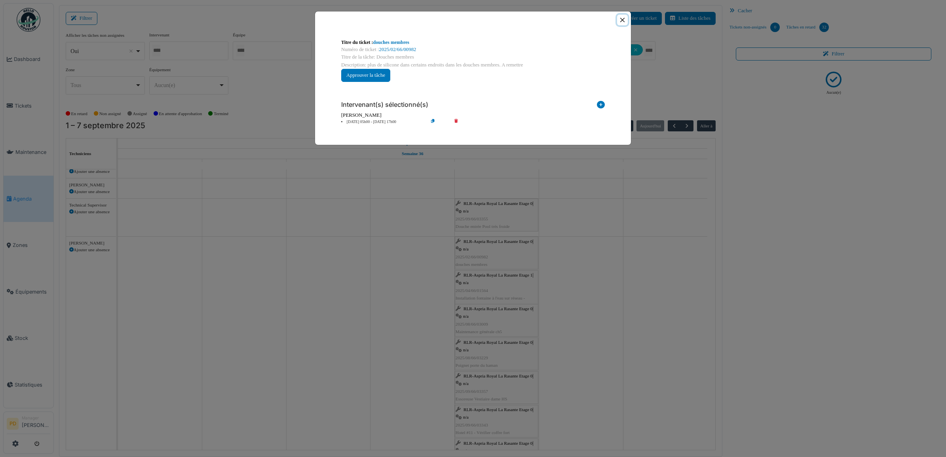
click at [624, 20] on button "Close" at bounding box center [622, 20] width 11 height 11
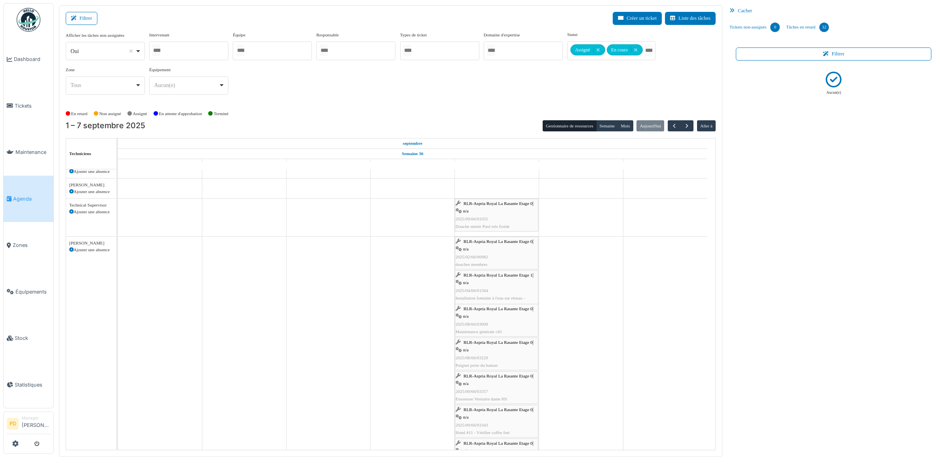
click at [490, 277] on span "RLR-Aspria Royal La Rasante Etage 1" at bounding box center [498, 275] width 69 height 5
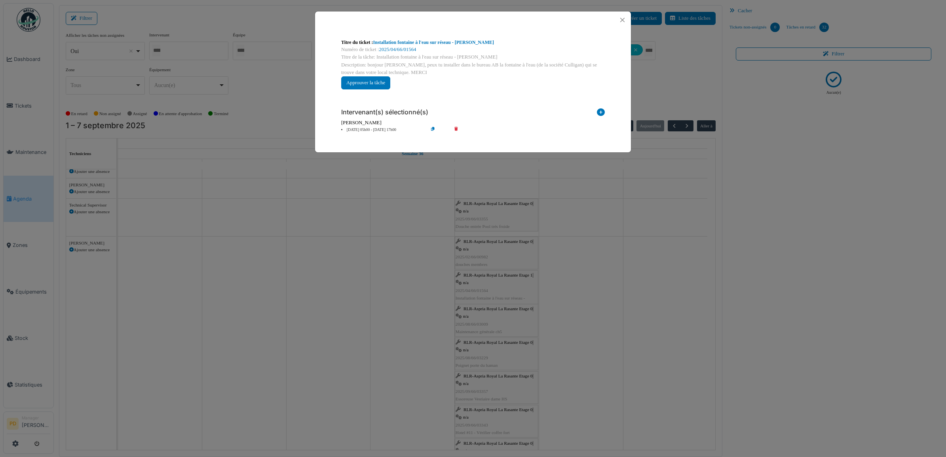
click at [380, 129] on li "[DATE] 05h00 - [DATE] 17h00" at bounding box center [382, 130] width 91 height 6
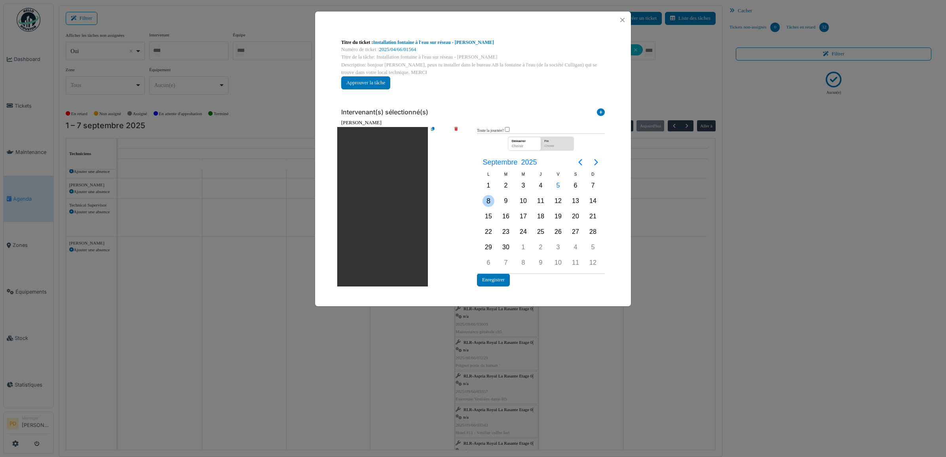
click at [487, 205] on div "8" at bounding box center [489, 201] width 12 height 12
click at [496, 278] on button "Enregistrer" at bounding box center [493, 280] width 33 height 13
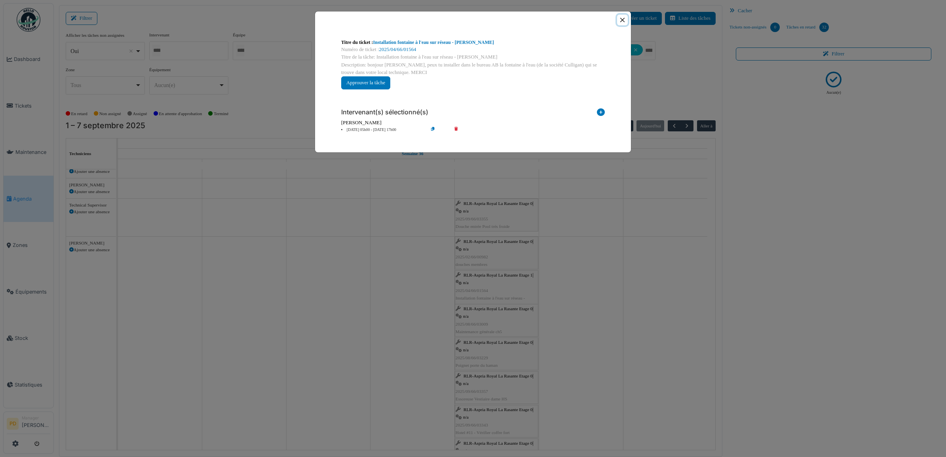
drag, startPoint x: 624, startPoint y: 18, endPoint x: 595, endPoint y: 64, distance: 54.3
click at [623, 18] on button "Close" at bounding box center [622, 20] width 11 height 11
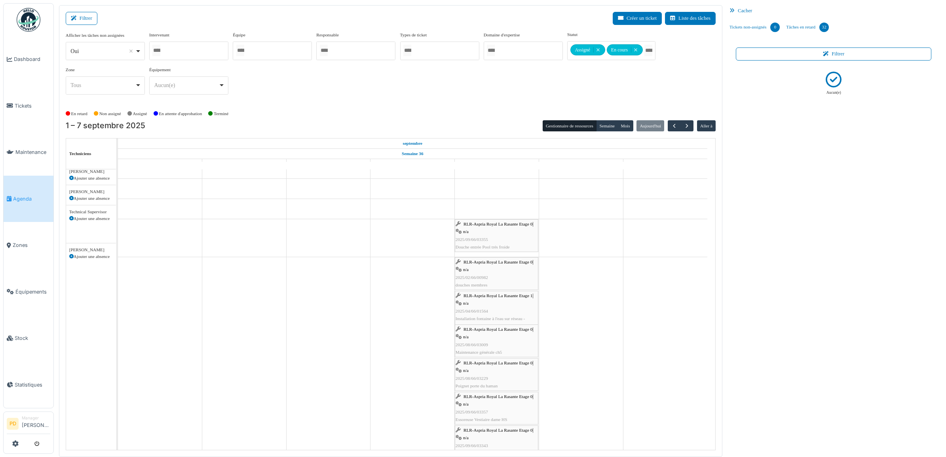
scroll to position [227, 0]
click at [500, 332] on span "RLR-Aspria Royal La Rasante Etage 0" at bounding box center [498, 329] width 69 height 5
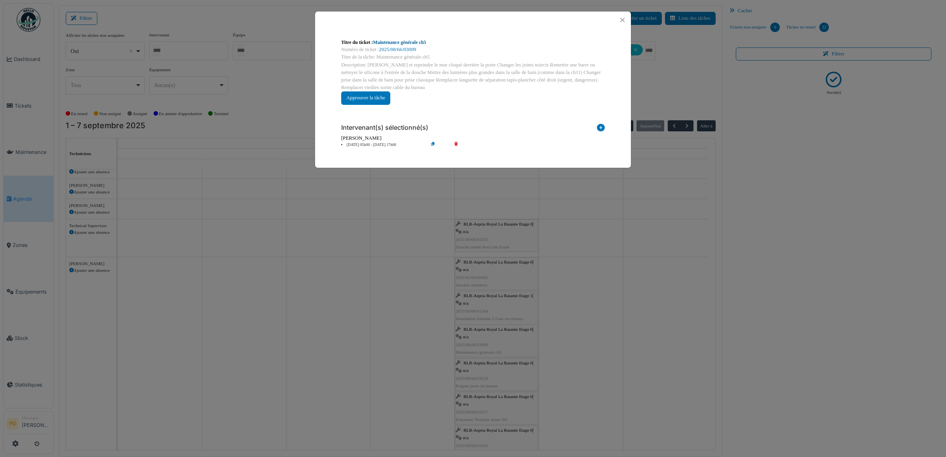
click at [408, 40] on link "Maintenance générale ch5" at bounding box center [399, 43] width 53 height 6
click at [623, 20] on button "Close" at bounding box center [622, 20] width 11 height 11
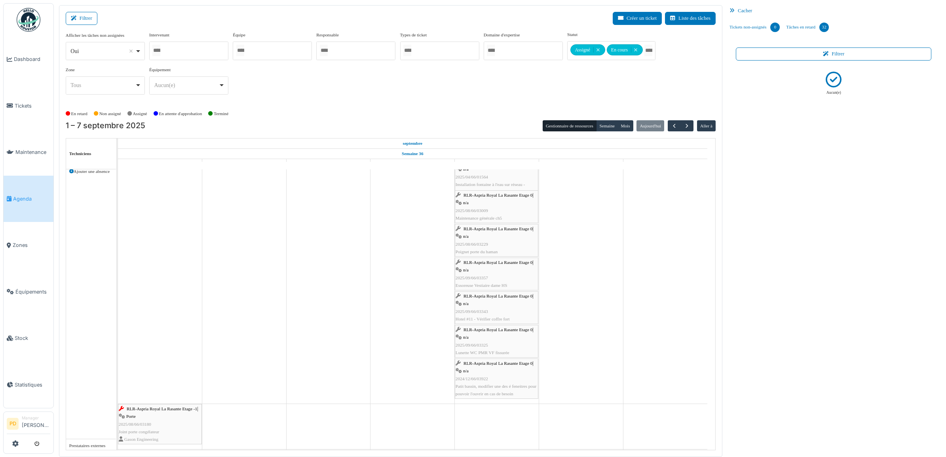
scroll to position [375, 0]
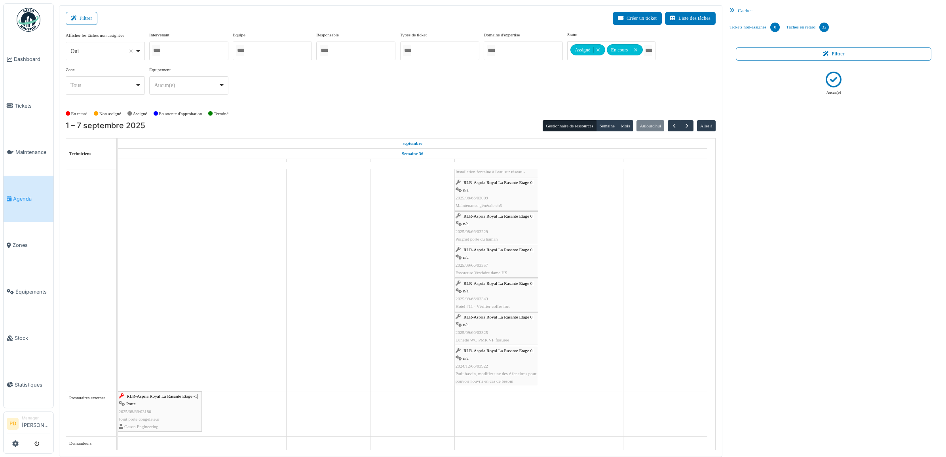
click at [499, 319] on span "RLR-Aspria Royal La Rasante Etage 0" at bounding box center [498, 317] width 69 height 5
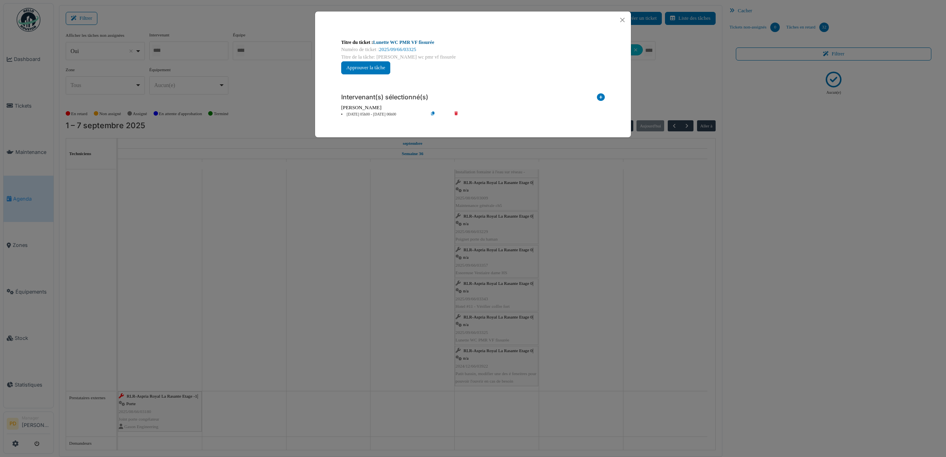
click at [410, 40] on link "Lunette WC PMR VF fissurée" at bounding box center [403, 43] width 61 height 6
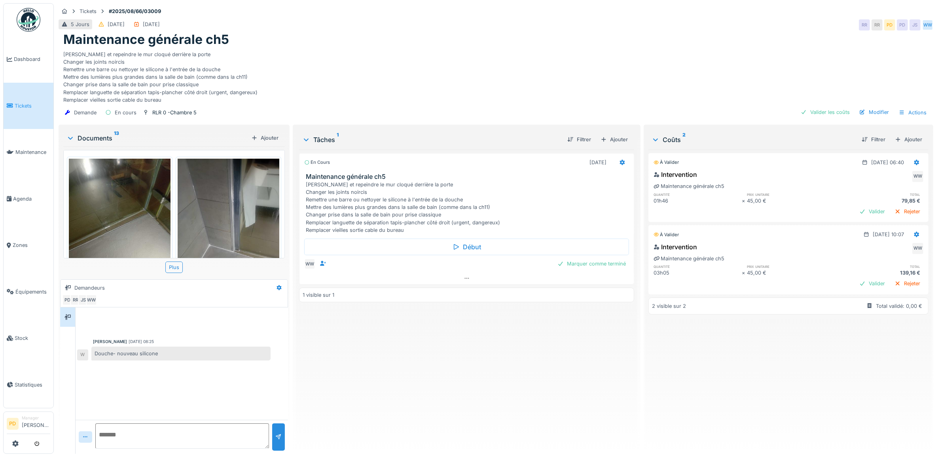
scroll to position [7, 0]
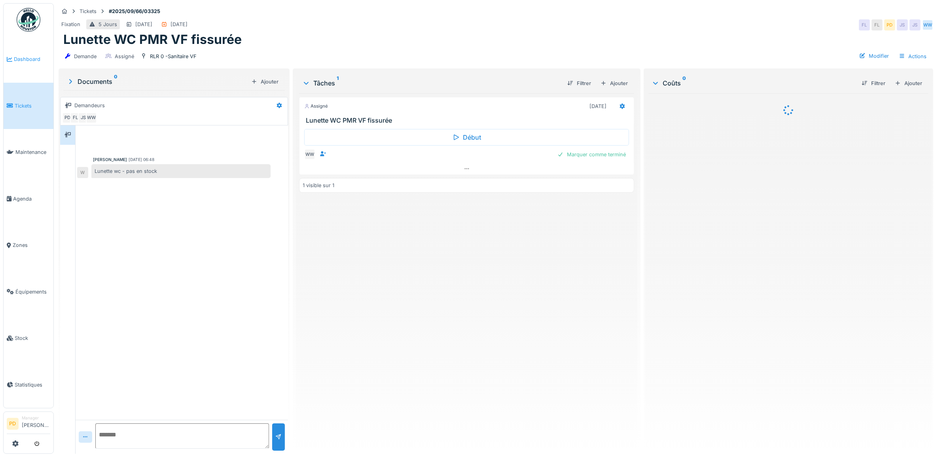
click at [24, 60] on span "Dashboard" at bounding box center [32, 59] width 36 height 8
click at [31, 195] on span "Agenda" at bounding box center [31, 199] width 37 height 8
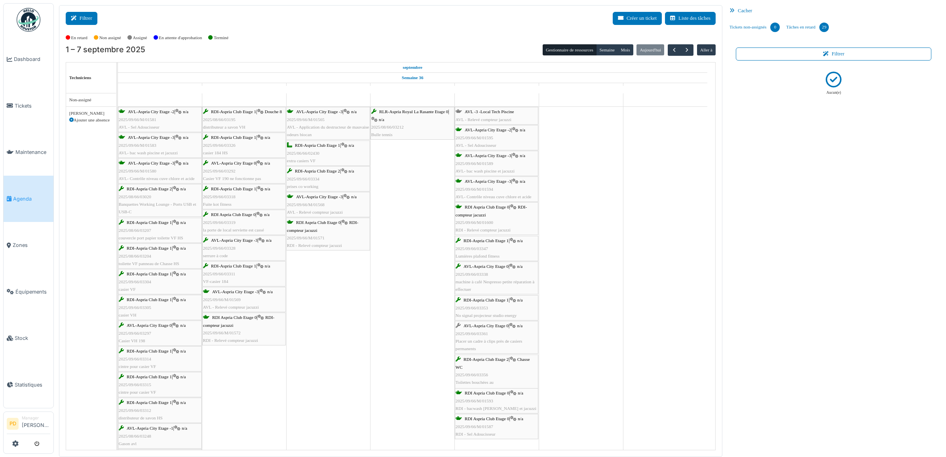
click at [76, 13] on button "Filtrer" at bounding box center [82, 18] width 32 height 13
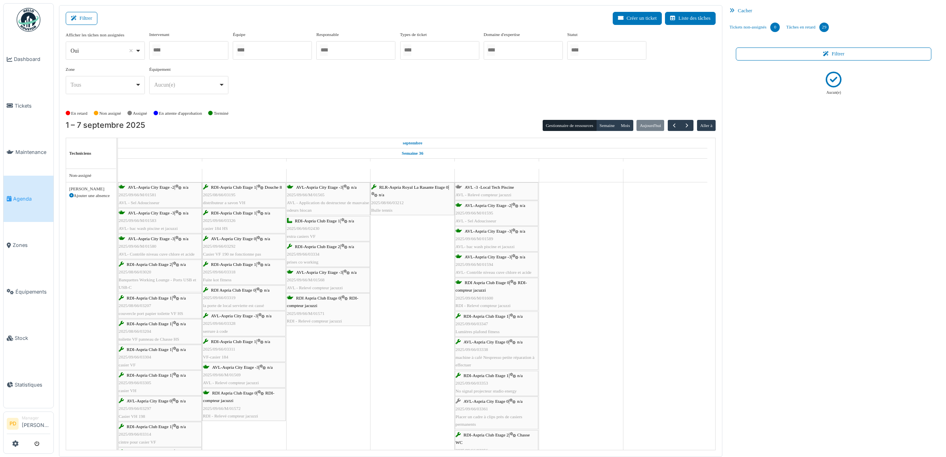
click at [606, 51] on div at bounding box center [606, 50] width 79 height 19
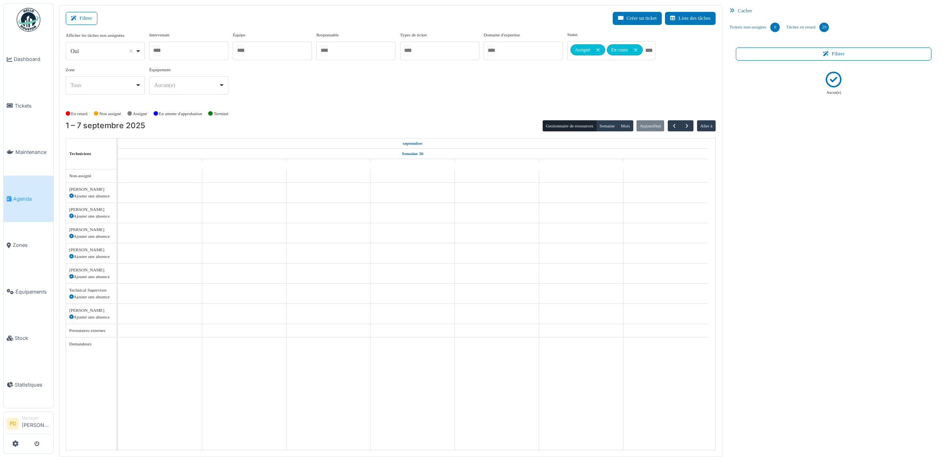
click at [492, 101] on div "Afficher les tâches non assignées *** Oui Remove item Oui Non Intervenant [PERS…" at bounding box center [391, 69] width 650 height 76
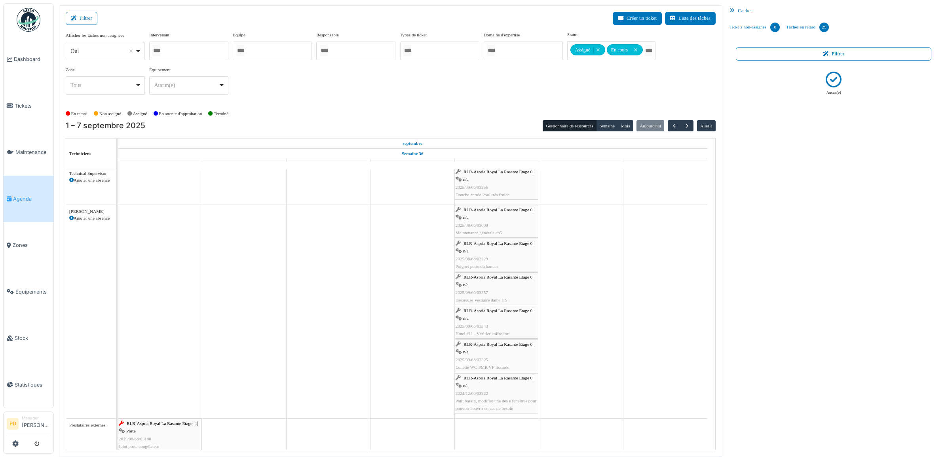
scroll to position [308, 0]
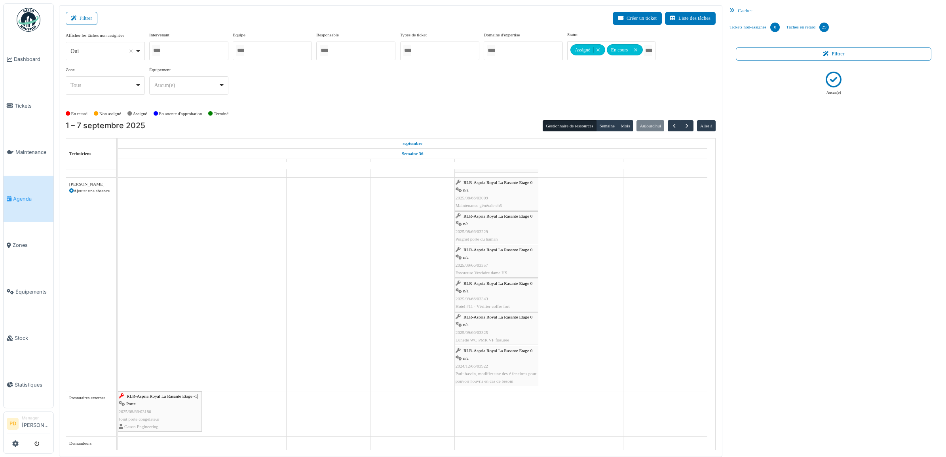
click at [150, 395] on span "RLR-Aspria Royal La Rasante Etage -1" at bounding box center [162, 396] width 70 height 5
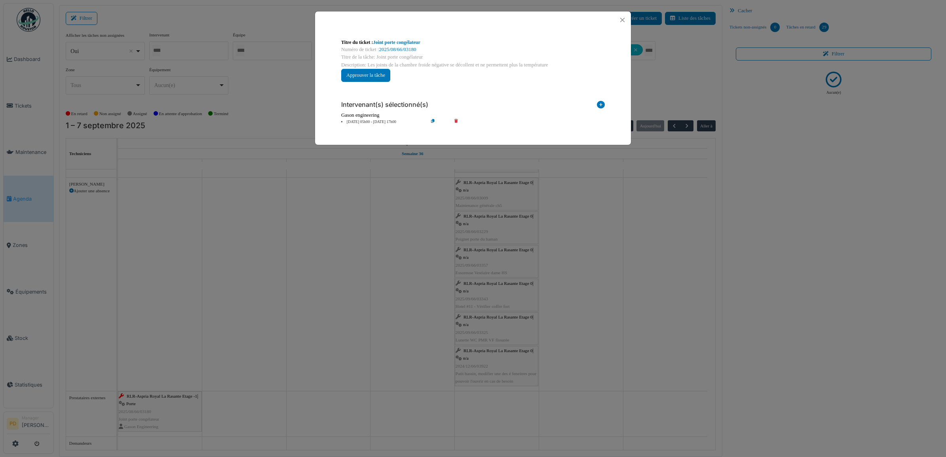
click at [358, 120] on li "[DATE] 05h00 - [DATE] 17h00" at bounding box center [382, 122] width 91 height 6
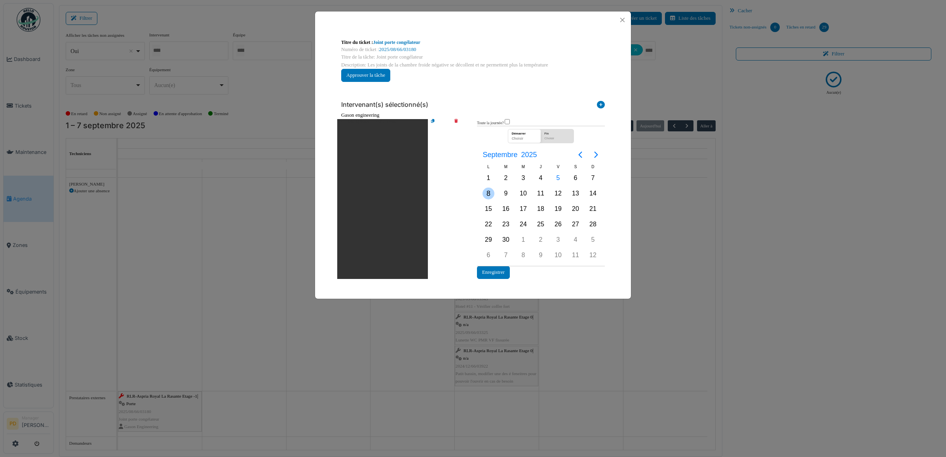
click at [489, 195] on div "8" at bounding box center [489, 194] width 12 height 12
click at [493, 270] on button "Enregistrer" at bounding box center [493, 272] width 33 height 13
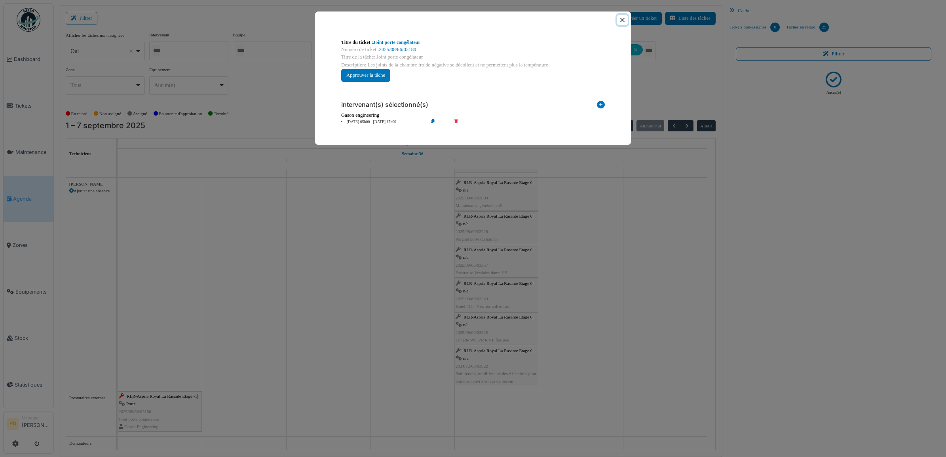
click at [620, 19] on button "Close" at bounding box center [622, 20] width 11 height 11
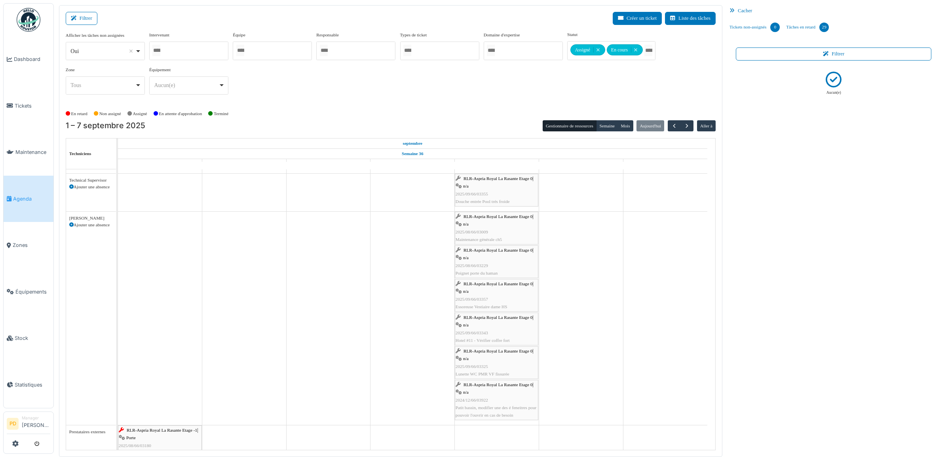
scroll to position [258, 0]
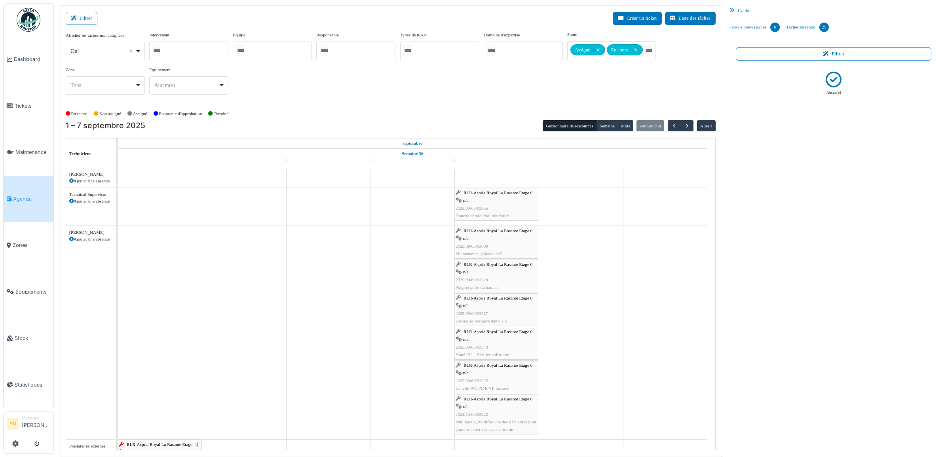
click at [500, 367] on span "RLR-Aspria Royal La Rasante Etage 0" at bounding box center [498, 365] width 69 height 5
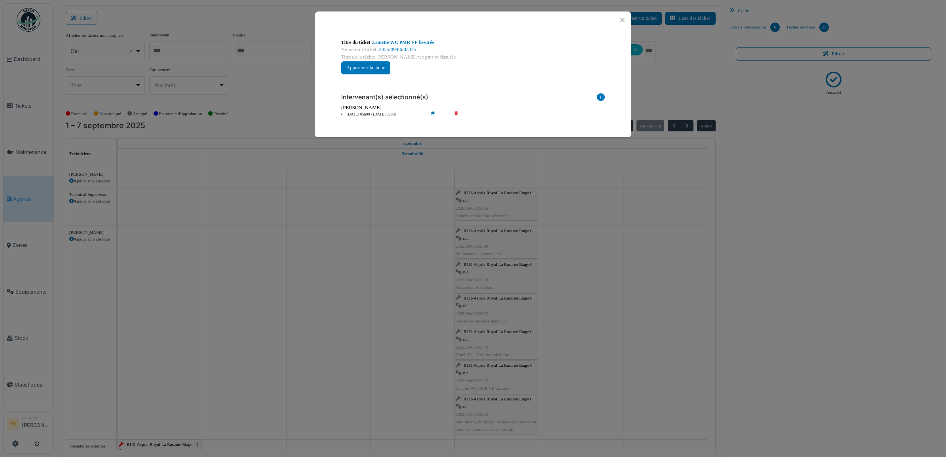
click at [384, 112] on li "[DATE] 05h00 - [DATE] 06h00" at bounding box center [382, 115] width 91 height 6
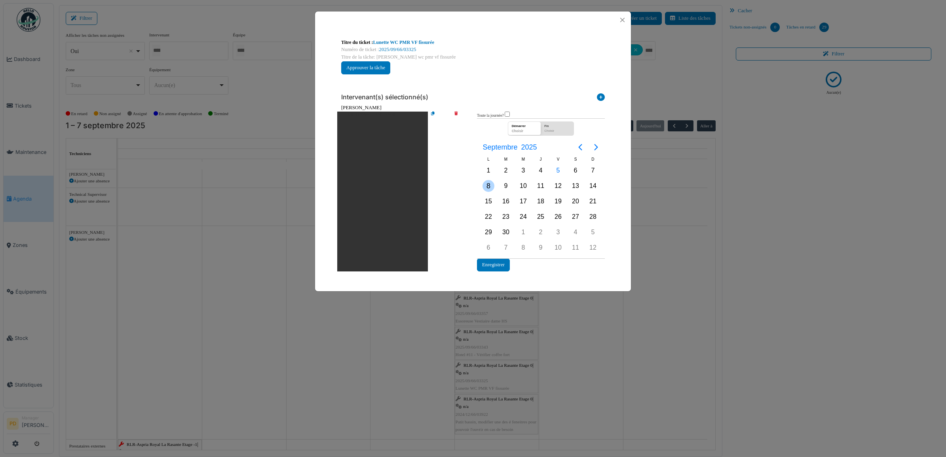
click at [490, 185] on div "8" at bounding box center [489, 186] width 12 height 12
drag, startPoint x: 490, startPoint y: 185, endPoint x: 501, endPoint y: 261, distance: 77.2
click at [501, 261] on button "Enregistrer" at bounding box center [493, 264] width 33 height 13
click at [502, 262] on button "Enregistrer" at bounding box center [493, 264] width 33 height 13
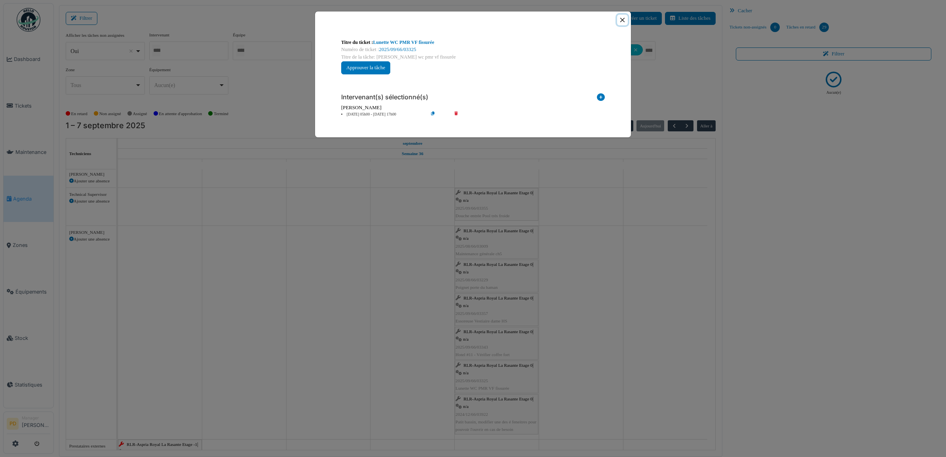
drag, startPoint x: 624, startPoint y: 20, endPoint x: 618, endPoint y: 58, distance: 38.5
click at [623, 21] on button "Close" at bounding box center [622, 20] width 11 height 11
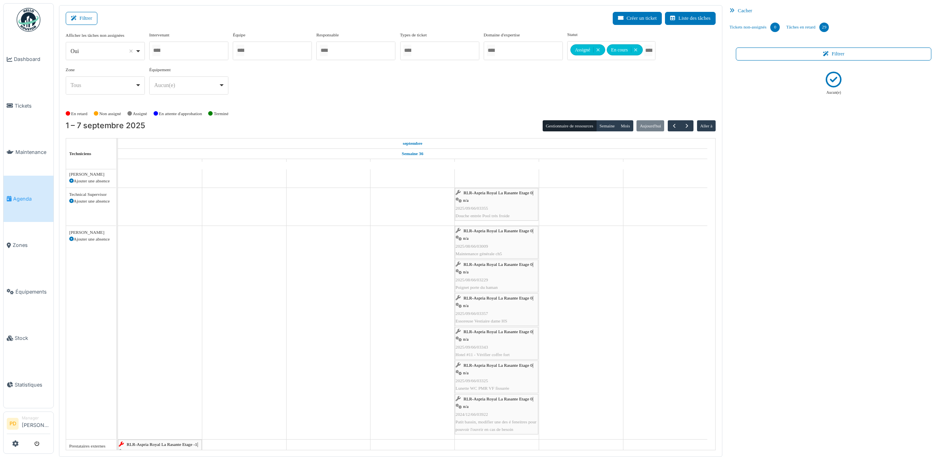
click at [486, 233] on span "RLR-Aspria Royal La Rasante Etage 0" at bounding box center [498, 230] width 69 height 5
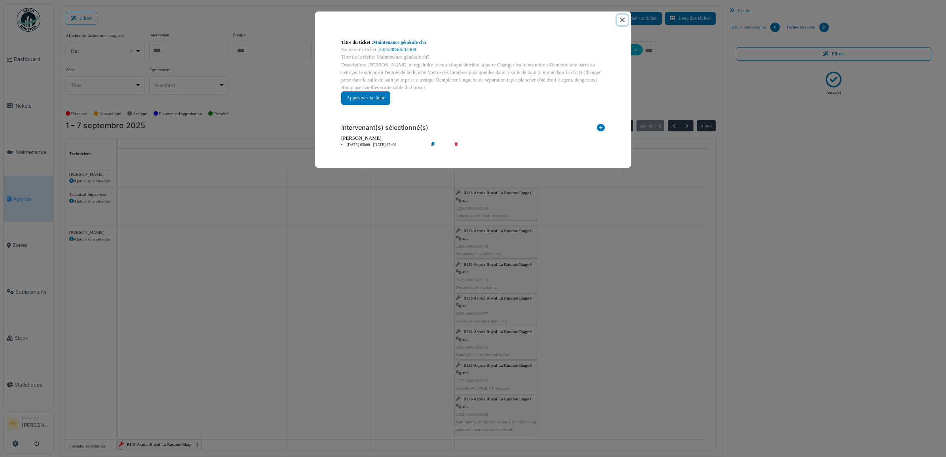
click at [623, 19] on button "Close" at bounding box center [622, 20] width 11 height 11
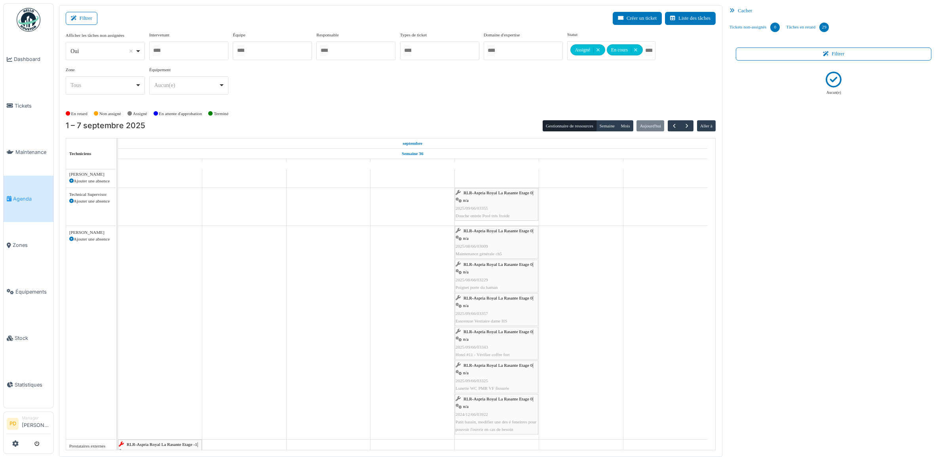
click at [490, 232] on span "RLR-Aspria Royal La Rasante Etage 0" at bounding box center [498, 230] width 69 height 5
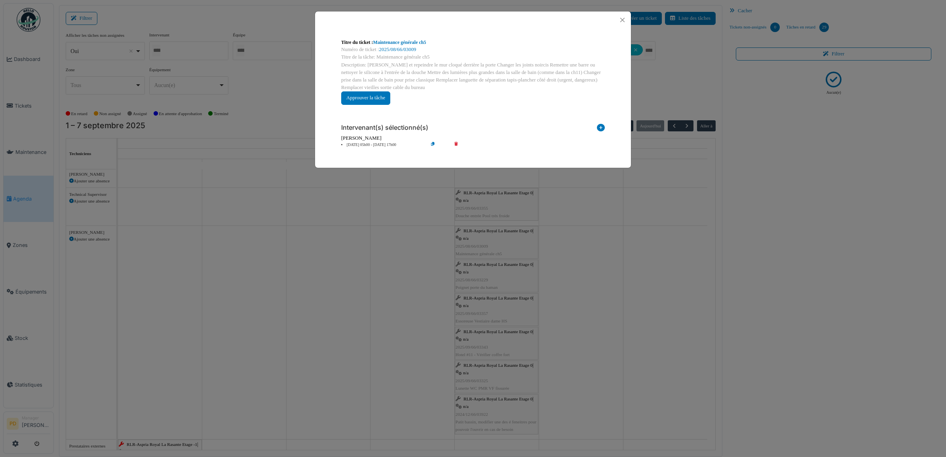
click at [382, 143] on li "[DATE] 05h00 - [DATE] 17h00" at bounding box center [382, 145] width 91 height 6
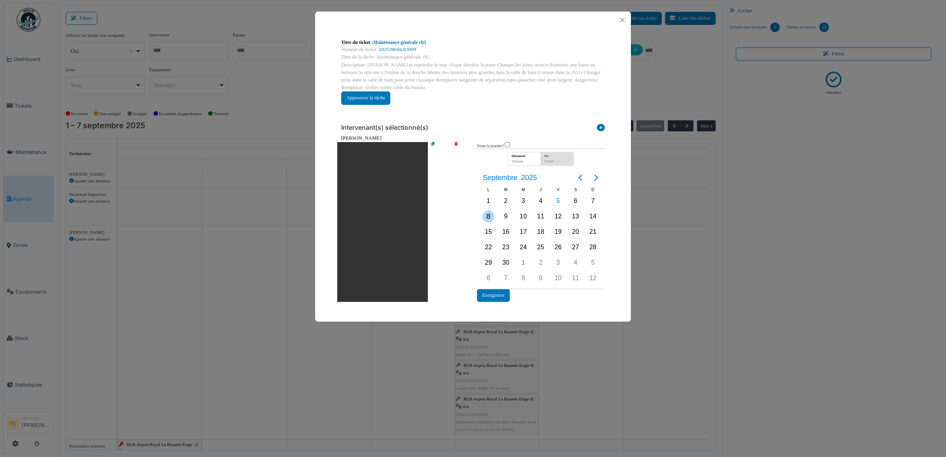
click at [486, 217] on div "8" at bounding box center [489, 217] width 12 height 12
click at [487, 217] on div "8" at bounding box center [489, 217] width 12 height 12
click at [499, 293] on button "Enregistrer" at bounding box center [493, 295] width 33 height 13
click at [493, 294] on button "Enregistrer" at bounding box center [493, 295] width 33 height 13
click at [495, 297] on button "Enregistrer" at bounding box center [493, 295] width 33 height 13
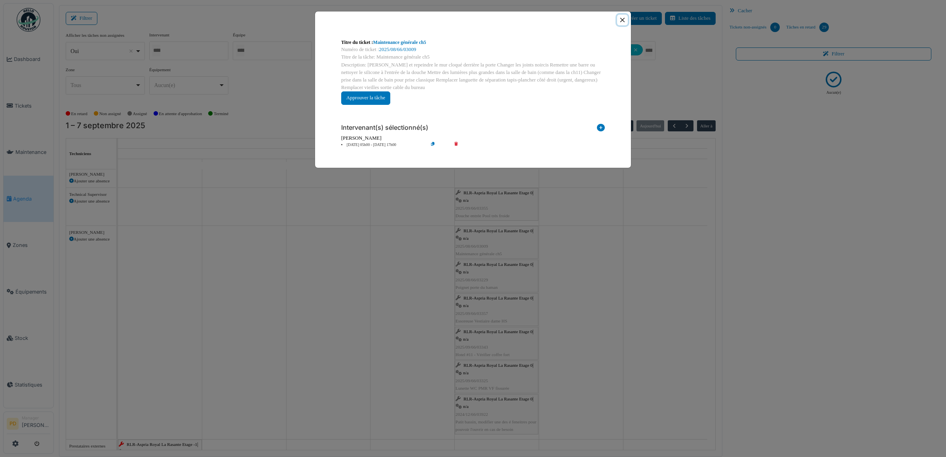
click at [622, 21] on button "Close" at bounding box center [622, 20] width 11 height 11
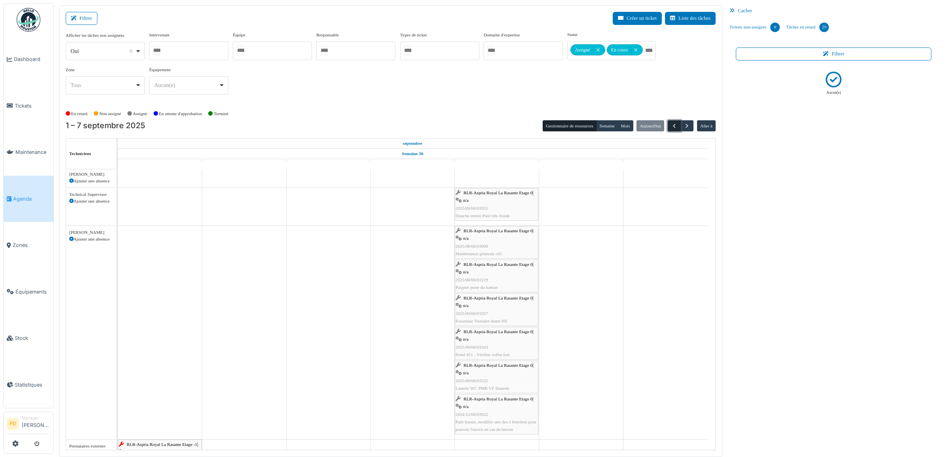
click at [669, 127] on button "button" at bounding box center [674, 125] width 13 height 11
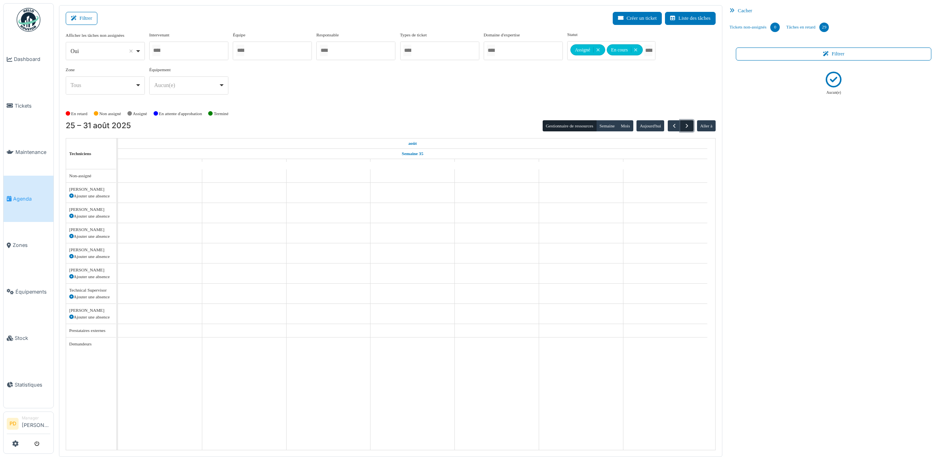
click at [687, 127] on span "button" at bounding box center [687, 126] width 7 height 7
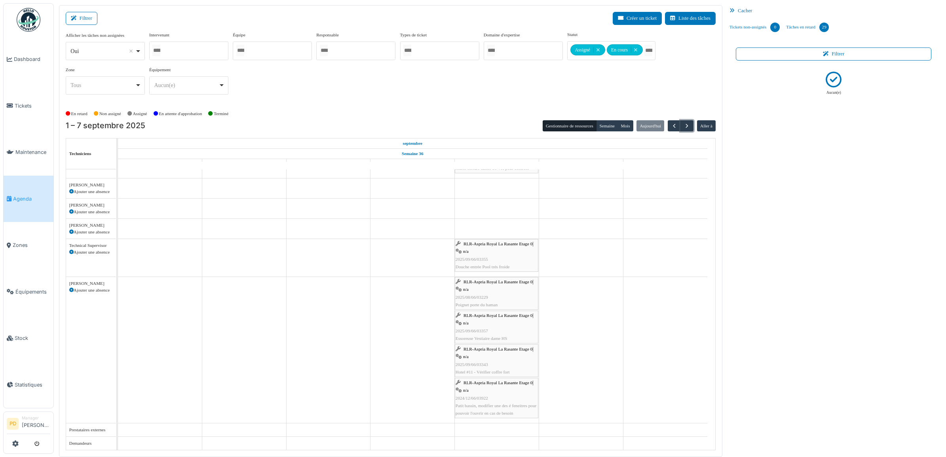
scroll to position [208, 0]
click at [30, 195] on span "Agenda" at bounding box center [31, 199] width 37 height 8
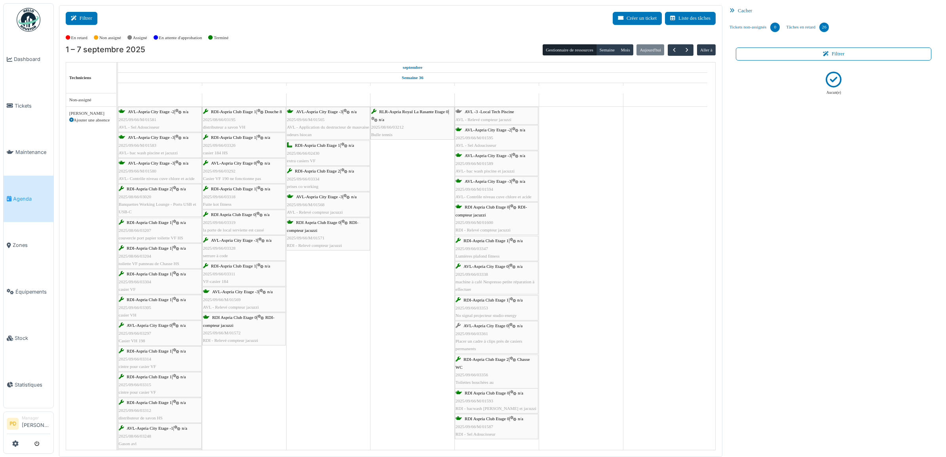
click at [91, 20] on button "Filtrer" at bounding box center [82, 18] width 32 height 13
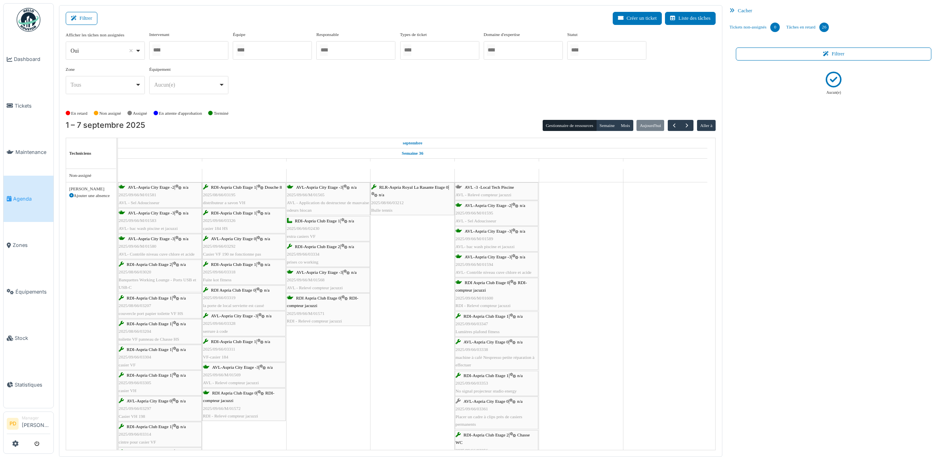
click at [578, 51] on input "Tous" at bounding box center [574, 49] width 8 height 11
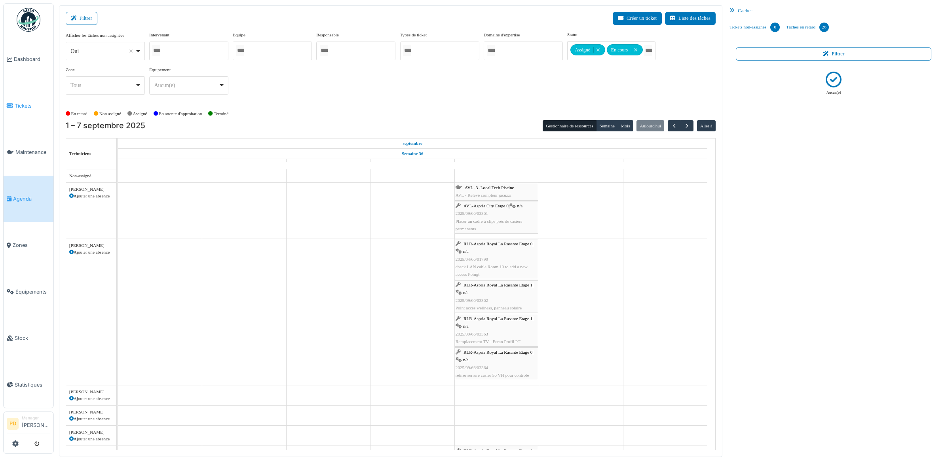
click at [25, 107] on span "Tickets" at bounding box center [33, 106] width 36 height 8
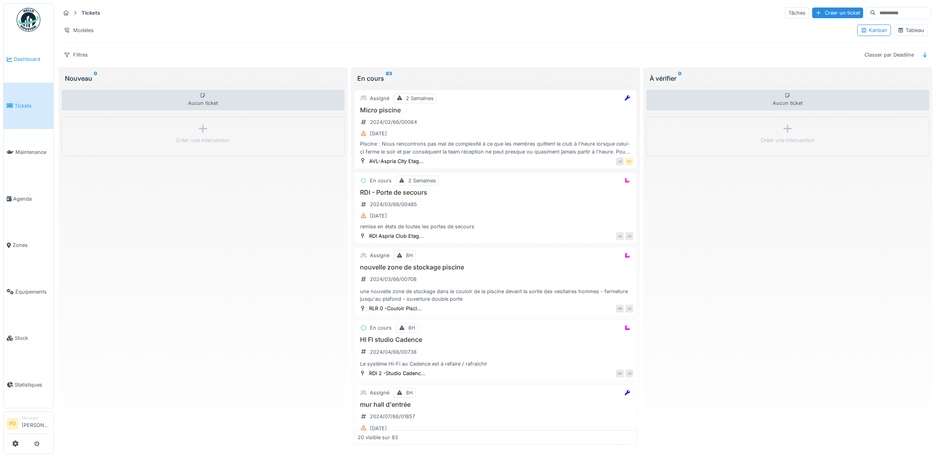
click at [34, 57] on span "Dashboard" at bounding box center [32, 59] width 36 height 8
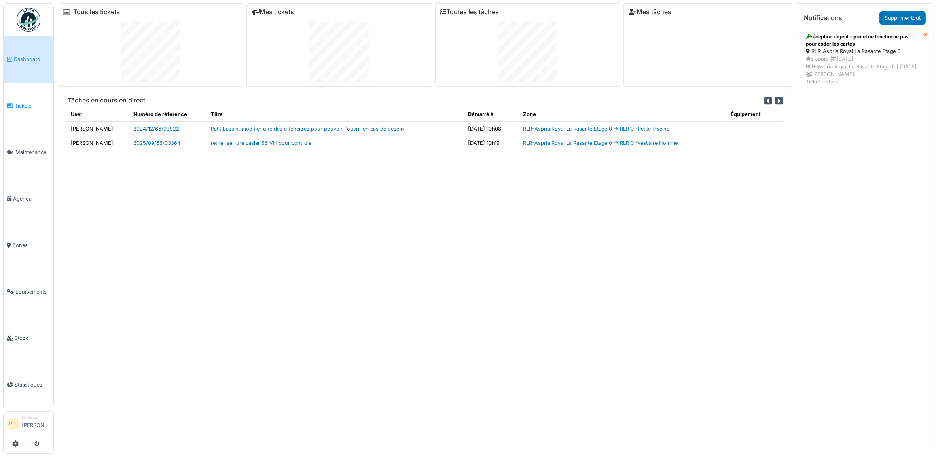
click at [24, 104] on span "Tickets" at bounding box center [33, 106] width 36 height 8
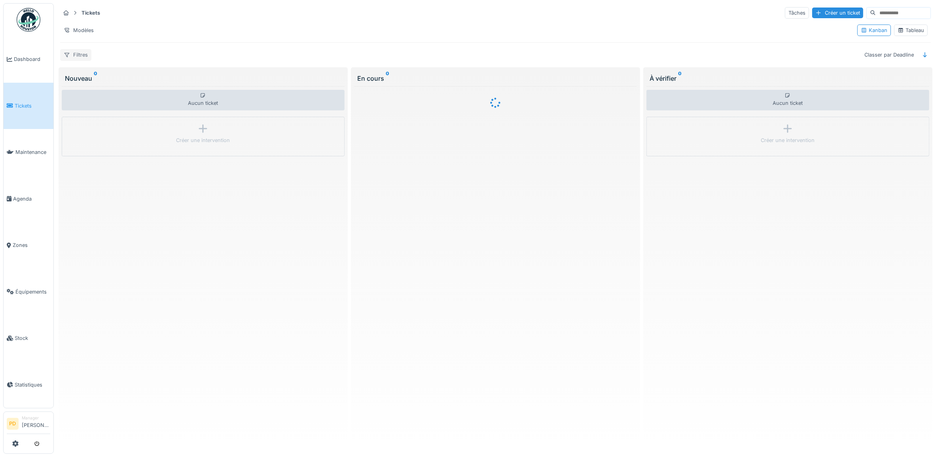
click at [83, 58] on div "Filtres" at bounding box center [75, 54] width 31 height 11
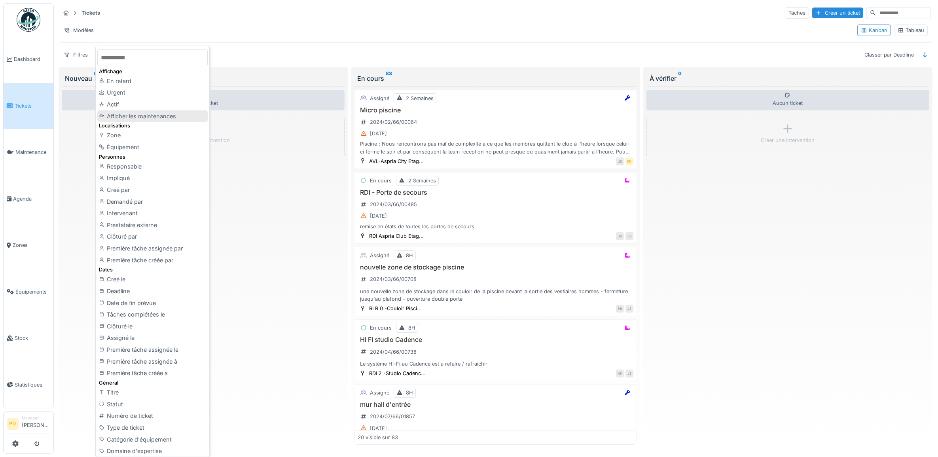
click at [131, 113] on div "Afficher les maintenances" at bounding box center [152, 116] width 110 height 12
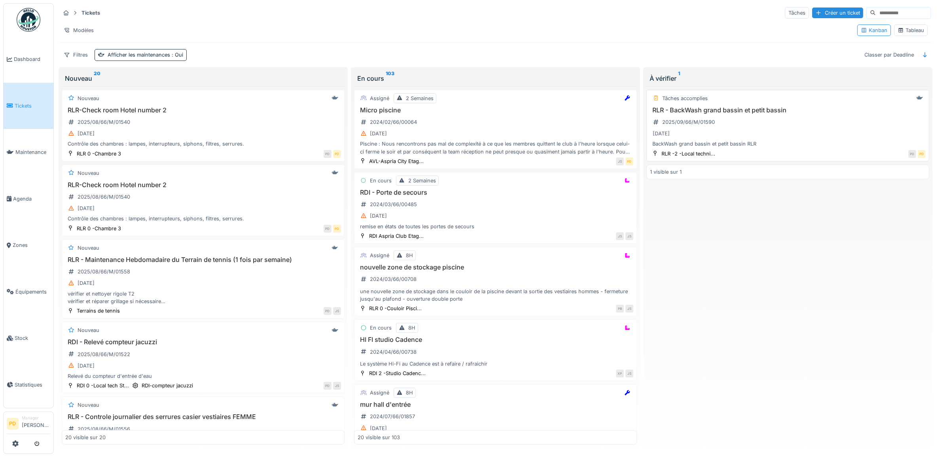
click at [804, 121] on div "RLR - BackWash grand bassin et petit bassin 2025/09/66/M/01590 [DATE] BackWash …" at bounding box center [788, 127] width 276 height 42
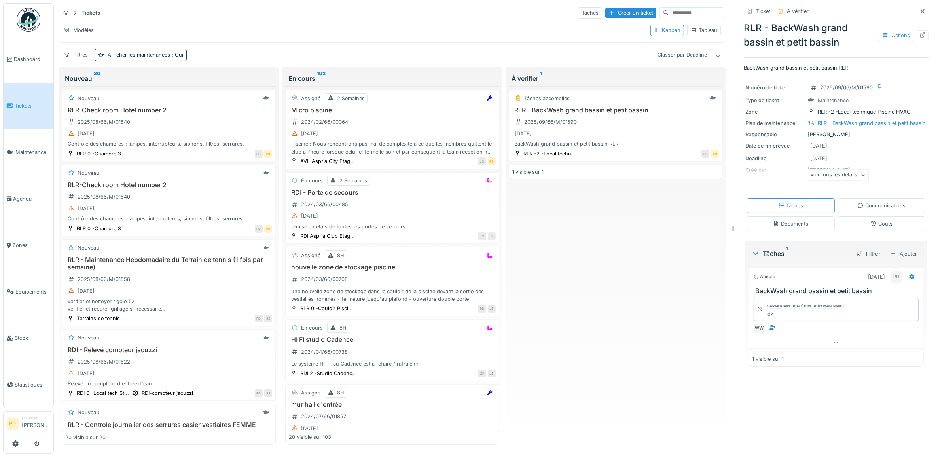
click at [652, 254] on div "Tâches accomplies RLR - BackWash grand bassin et petit bassin 2025/09/66/M/0159…" at bounding box center [616, 265] width 214 height 359
click at [34, 59] on span "Dashboard" at bounding box center [32, 59] width 36 height 8
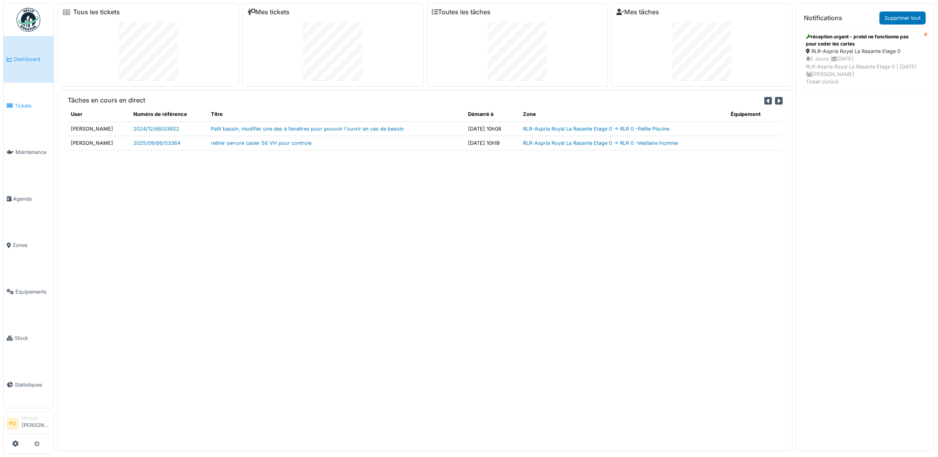
click at [30, 106] on span "Tickets" at bounding box center [33, 106] width 36 height 8
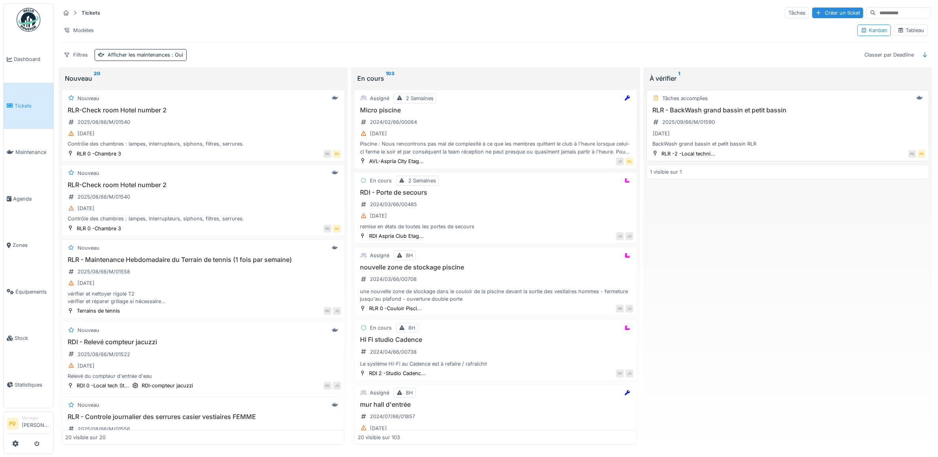
click at [769, 111] on h3 "RLR - BackWash grand bassin et petit bassin" at bounding box center [788, 110] width 276 height 8
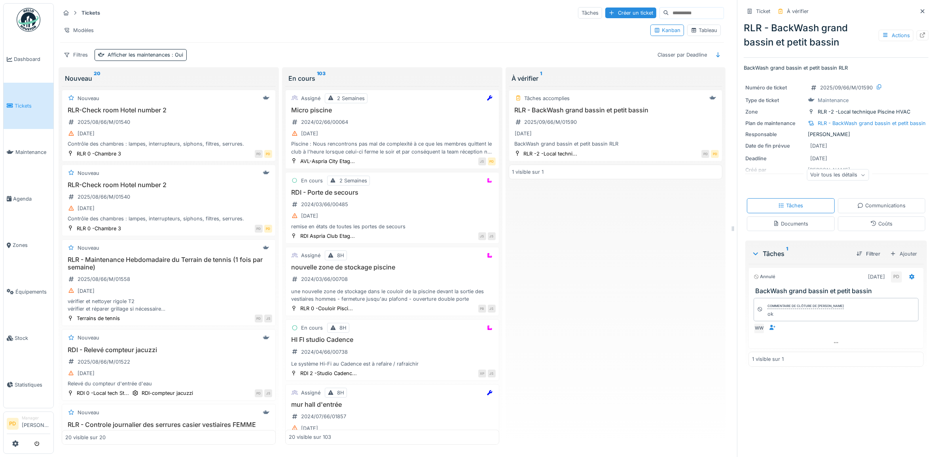
click at [27, 104] on span "Tickets" at bounding box center [33, 106] width 36 height 8
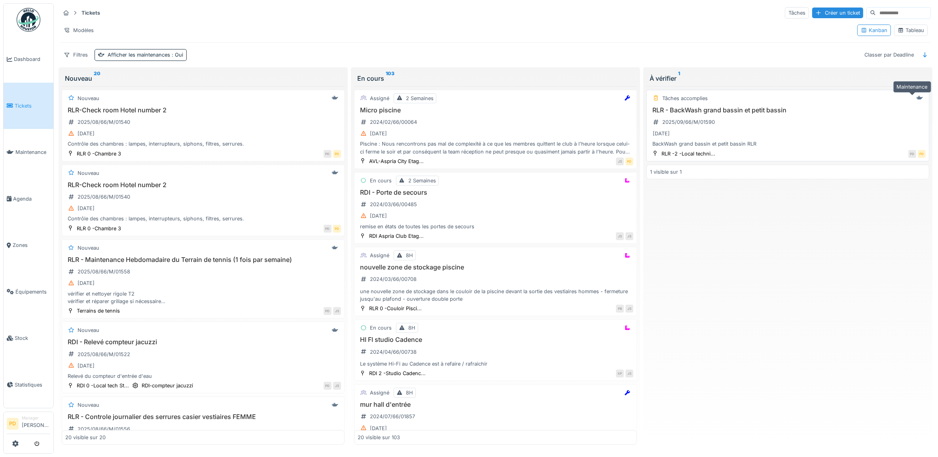
click at [917, 99] on icon at bounding box center [920, 98] width 6 height 4
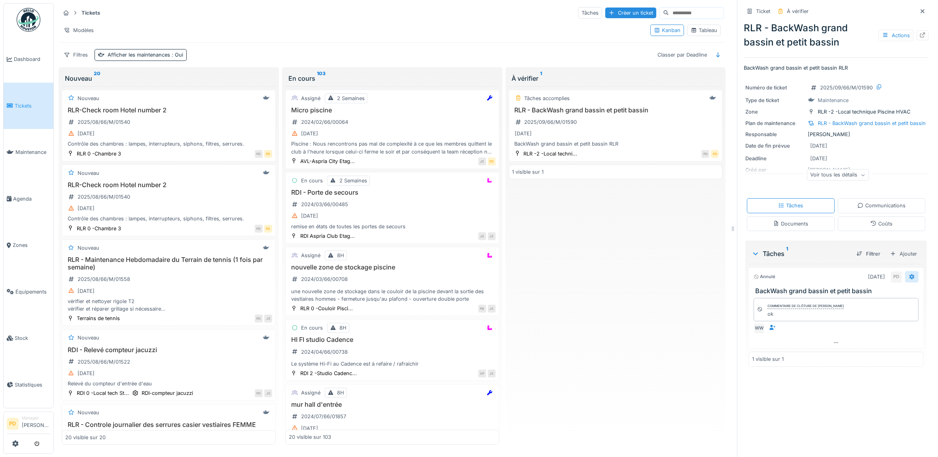
click at [909, 278] on icon at bounding box center [912, 276] width 6 height 5
click at [842, 372] on div "Supprimer" at bounding box center [852, 374] width 84 height 12
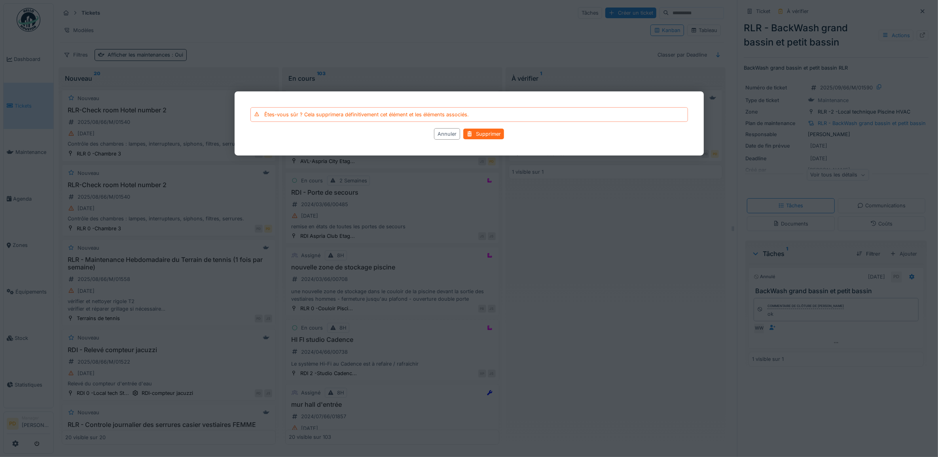
click at [482, 134] on div "Supprimer" at bounding box center [484, 134] width 41 height 11
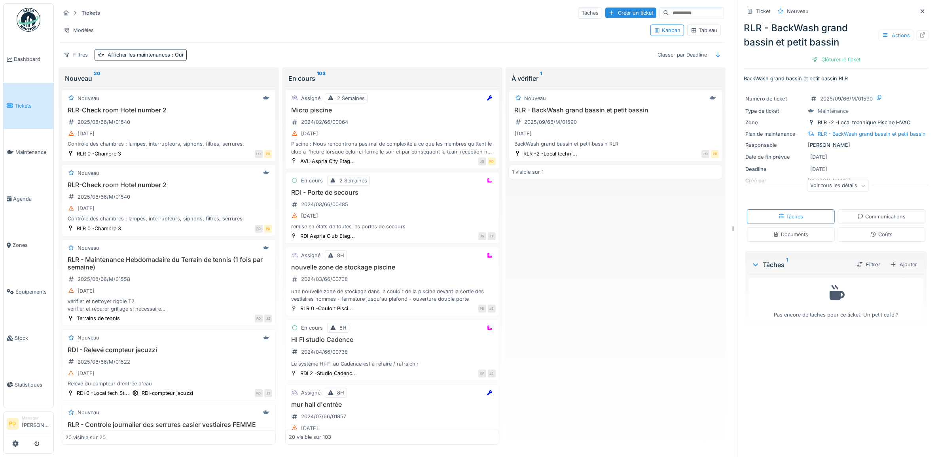
click at [36, 106] on span "Tickets" at bounding box center [33, 106] width 36 height 8
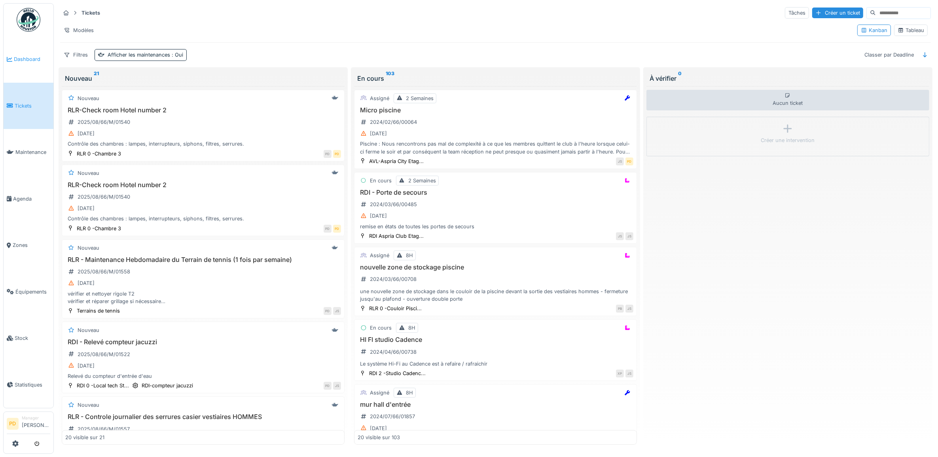
click at [32, 57] on span "Dashboard" at bounding box center [32, 59] width 36 height 8
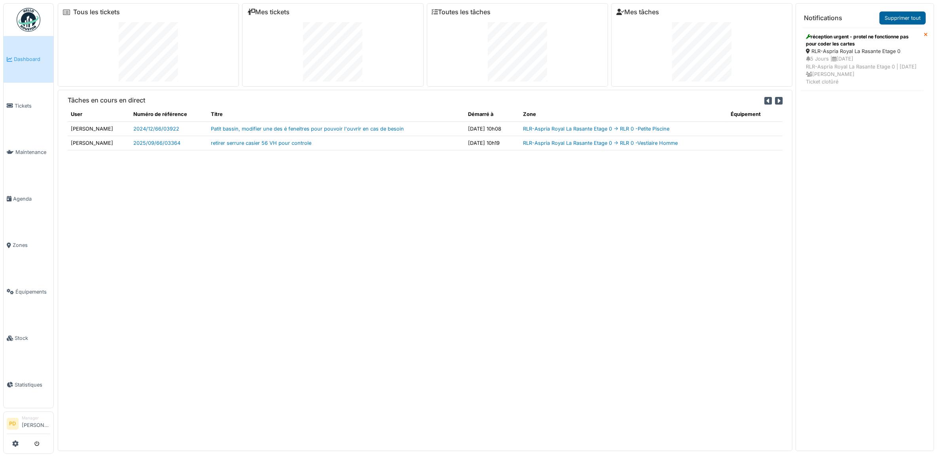
click at [896, 22] on link "Supprimer tout" at bounding box center [903, 17] width 46 height 13
click at [30, 104] on span "Tickets" at bounding box center [33, 106] width 36 height 8
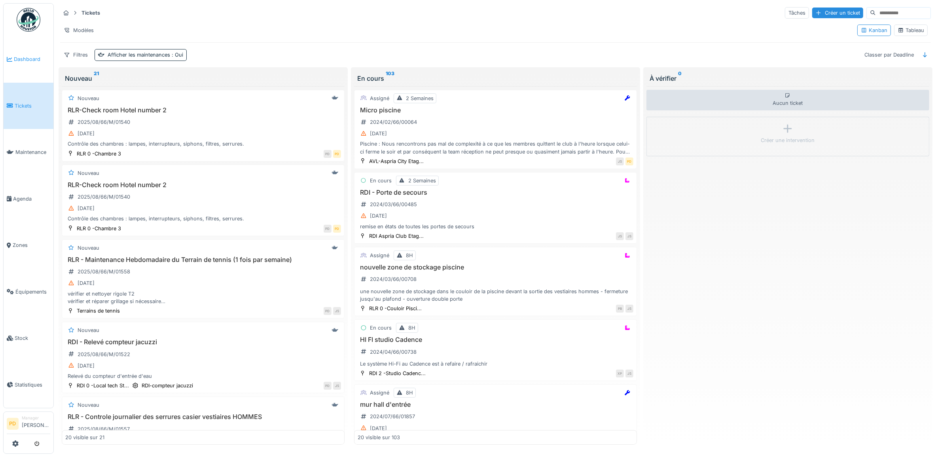
click at [24, 58] on span "Dashboard" at bounding box center [32, 59] width 36 height 8
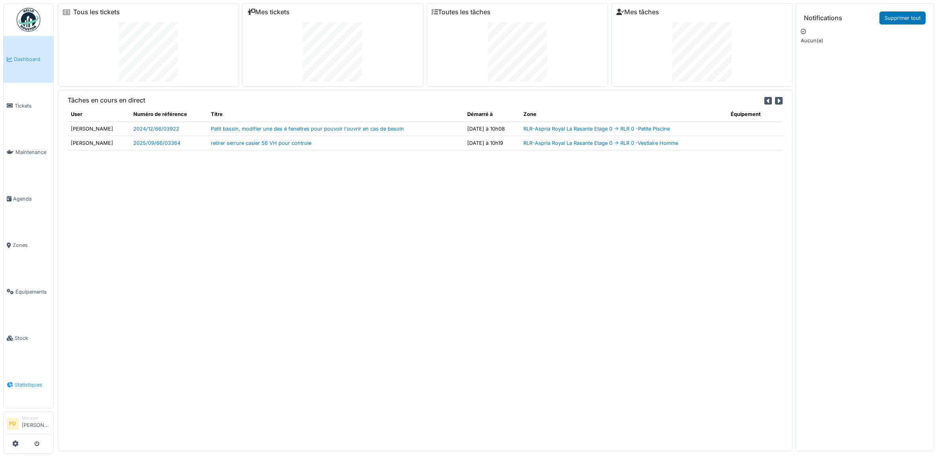
click at [30, 381] on span "Statistiques" at bounding box center [33, 385] width 36 height 8
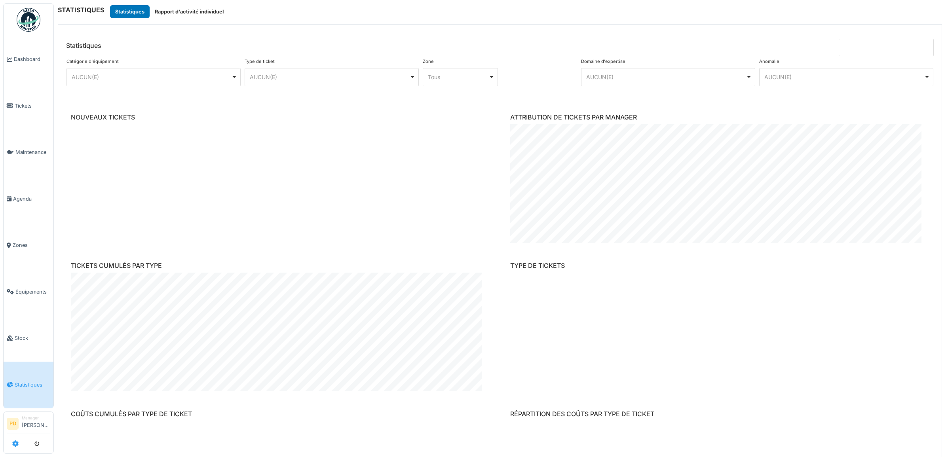
click at [16, 442] on icon at bounding box center [15, 444] width 6 height 6
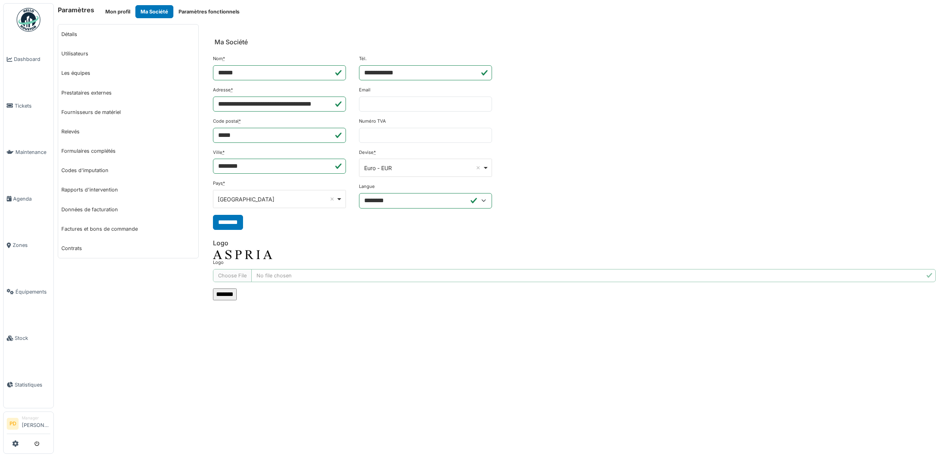
click at [30, 418] on li "Manager [PERSON_NAME]" at bounding box center [36, 423] width 28 height 17
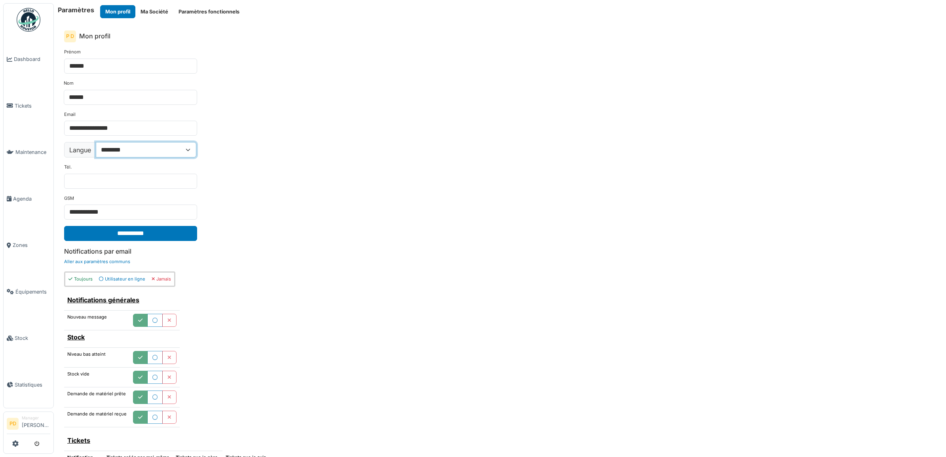
click at [161, 146] on select "**********" at bounding box center [146, 149] width 101 height 15
select select "**"
click at [96, 143] on select "**********" at bounding box center [146, 149] width 101 height 15
click at [147, 234] on input "**********" at bounding box center [130, 233] width 133 height 15
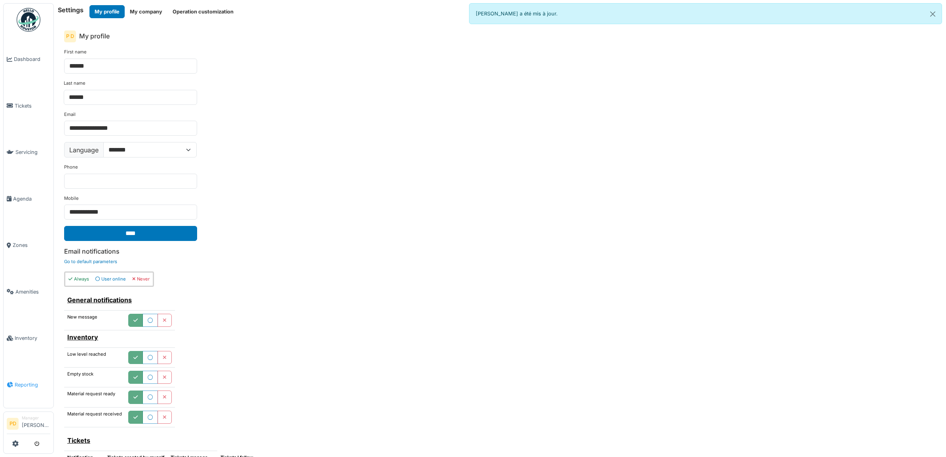
click at [26, 381] on span "Reporting" at bounding box center [33, 385] width 36 height 8
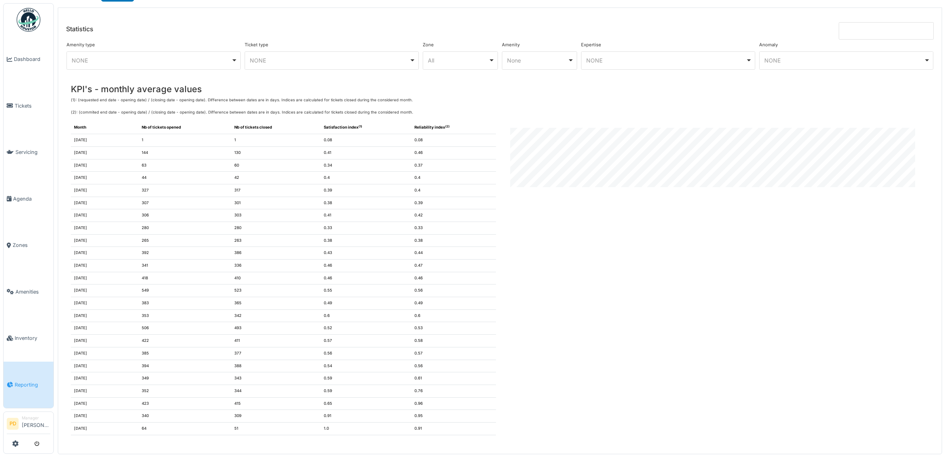
scroll to position [24, 0]
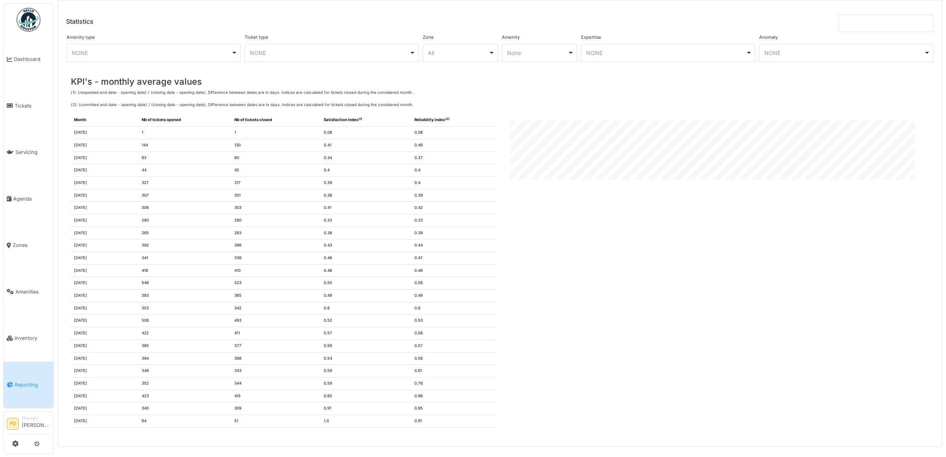
click at [18, 420] on li "PD" at bounding box center [13, 424] width 12 height 12
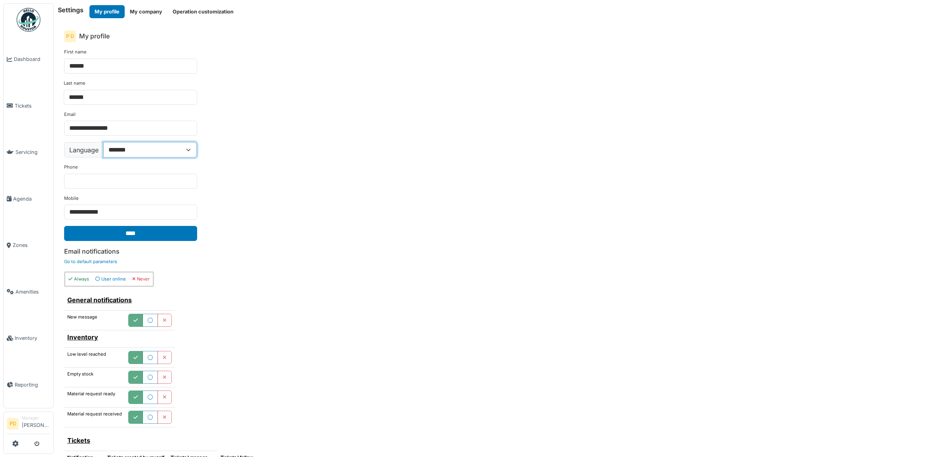
click at [175, 151] on select "**********" at bounding box center [149, 149] width 93 height 15
select select "**"
click at [104, 143] on select "**********" at bounding box center [149, 149] width 93 height 15
click at [110, 237] on input "****" at bounding box center [130, 233] width 133 height 15
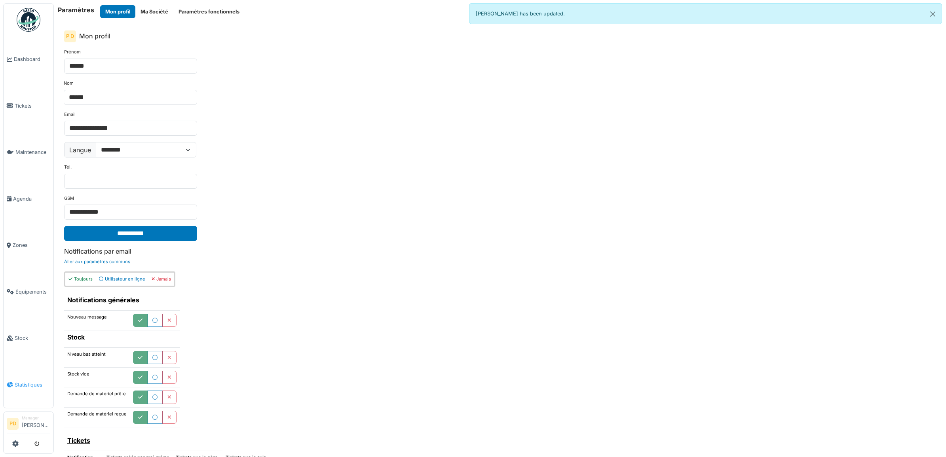
click at [28, 381] on span "Statistiques" at bounding box center [33, 385] width 36 height 8
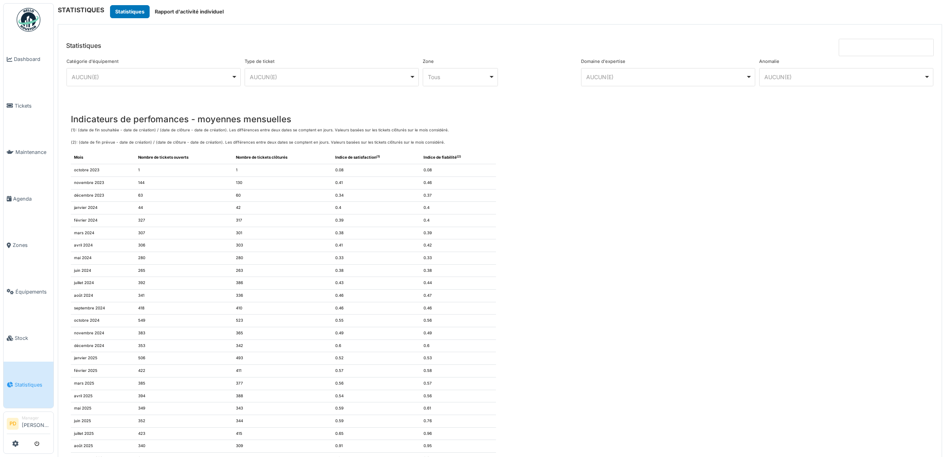
scroll to position [758, 0]
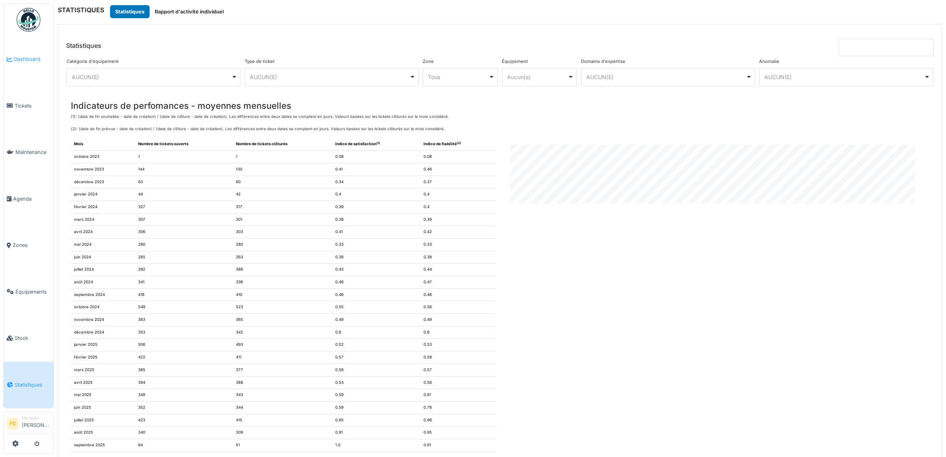
click at [40, 57] on span "Dashboard" at bounding box center [32, 59] width 36 height 8
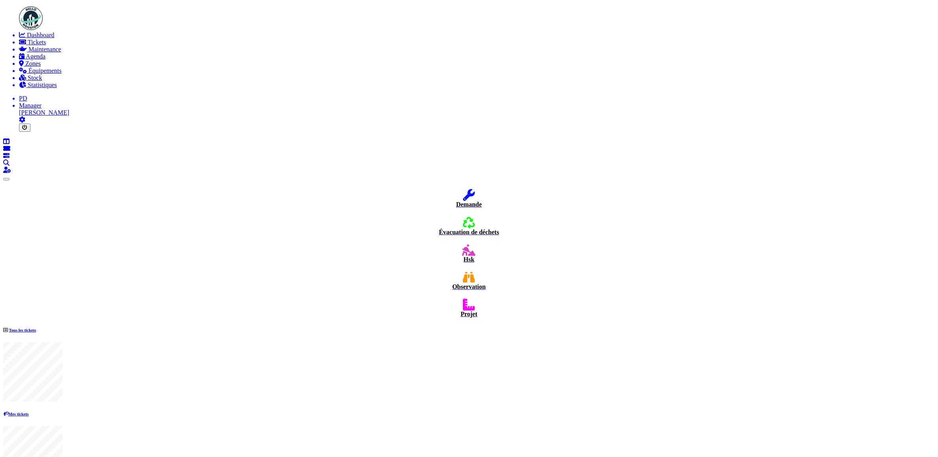
click at [28, 46] on span "Tickets" at bounding box center [37, 42] width 19 height 7
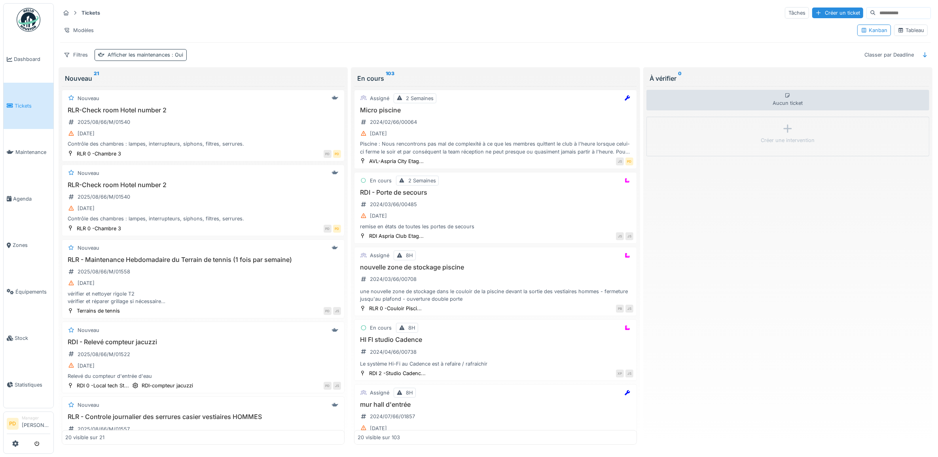
click at [135, 57] on div "Afficher les maintenances : Oui" at bounding box center [146, 55] width 76 height 8
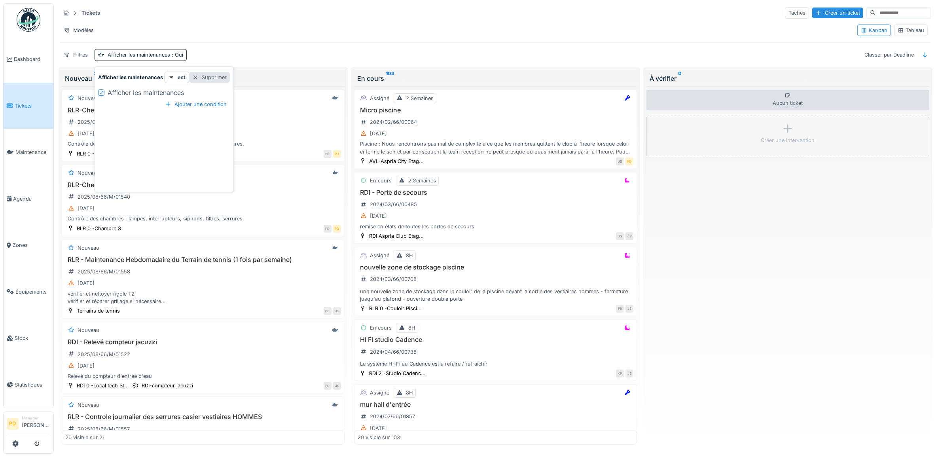
click at [211, 79] on div "Supprimer" at bounding box center [209, 77] width 41 height 11
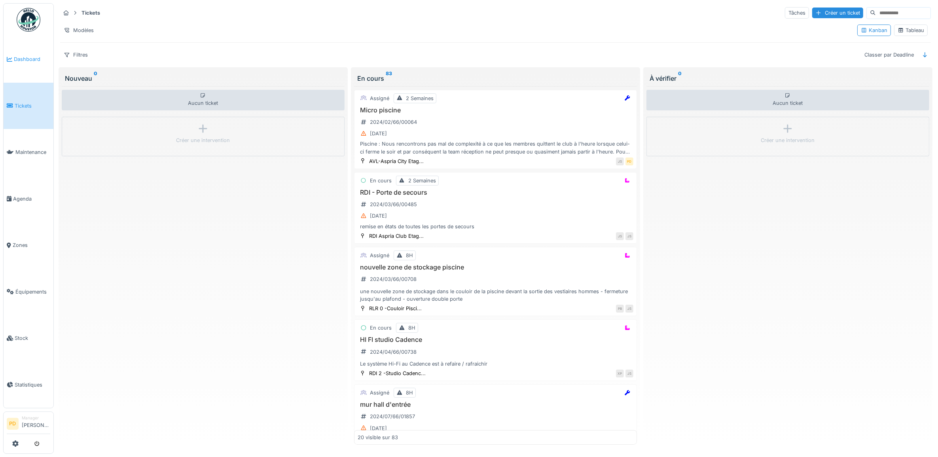
click at [34, 57] on span "Dashboard" at bounding box center [32, 59] width 36 height 8
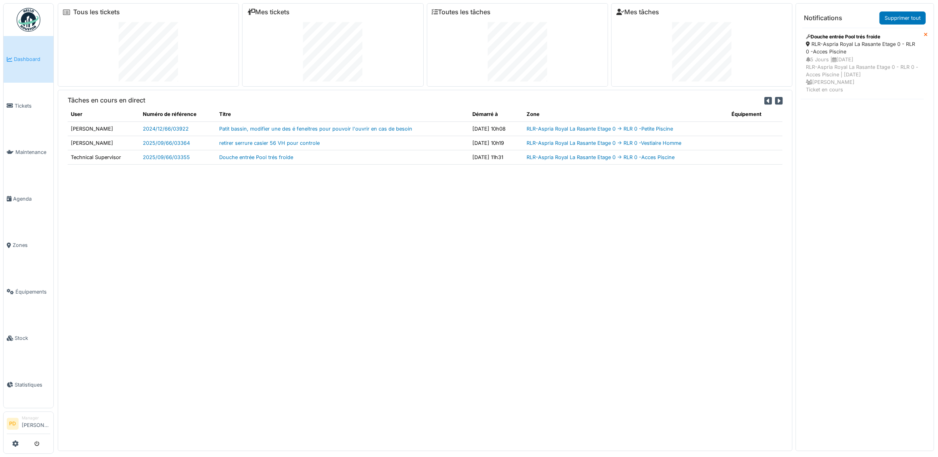
click at [22, 59] on span "Dashboard" at bounding box center [32, 59] width 36 height 8
click at [900, 22] on link "Supprimer tout" at bounding box center [903, 17] width 46 height 13
click at [25, 102] on span "Tickets" at bounding box center [33, 106] width 36 height 8
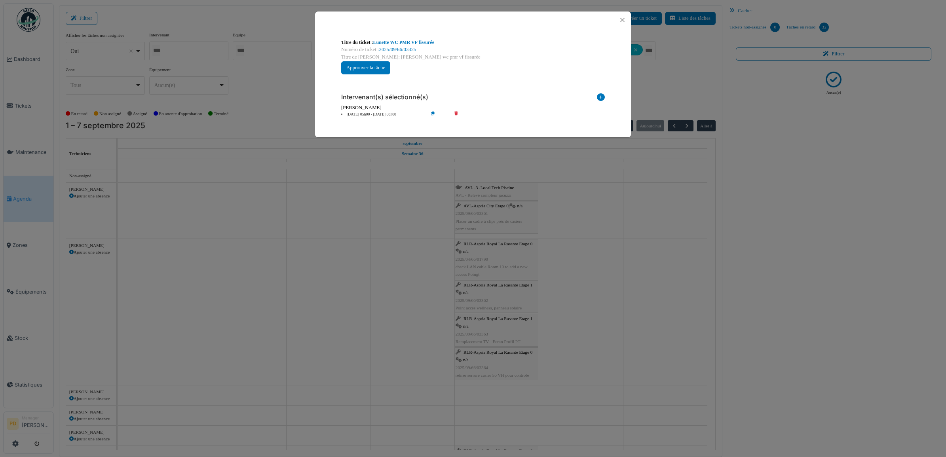
scroll to position [375, 0]
drag, startPoint x: 623, startPoint y: 20, endPoint x: 412, endPoint y: 23, distance: 210.2
click at [622, 20] on button "Close" at bounding box center [622, 20] width 11 height 11
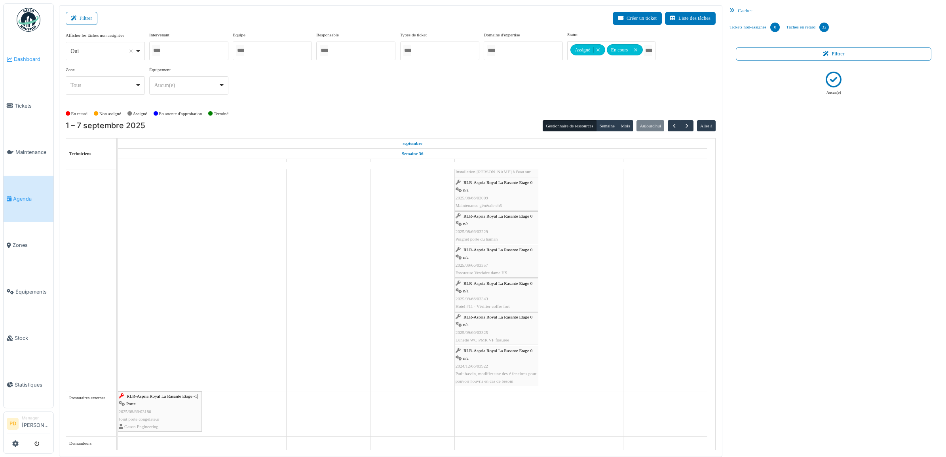
click at [30, 60] on span "Dashboard" at bounding box center [32, 59] width 36 height 8
